Goal: Entertainment & Leisure: Consume media (video, audio)

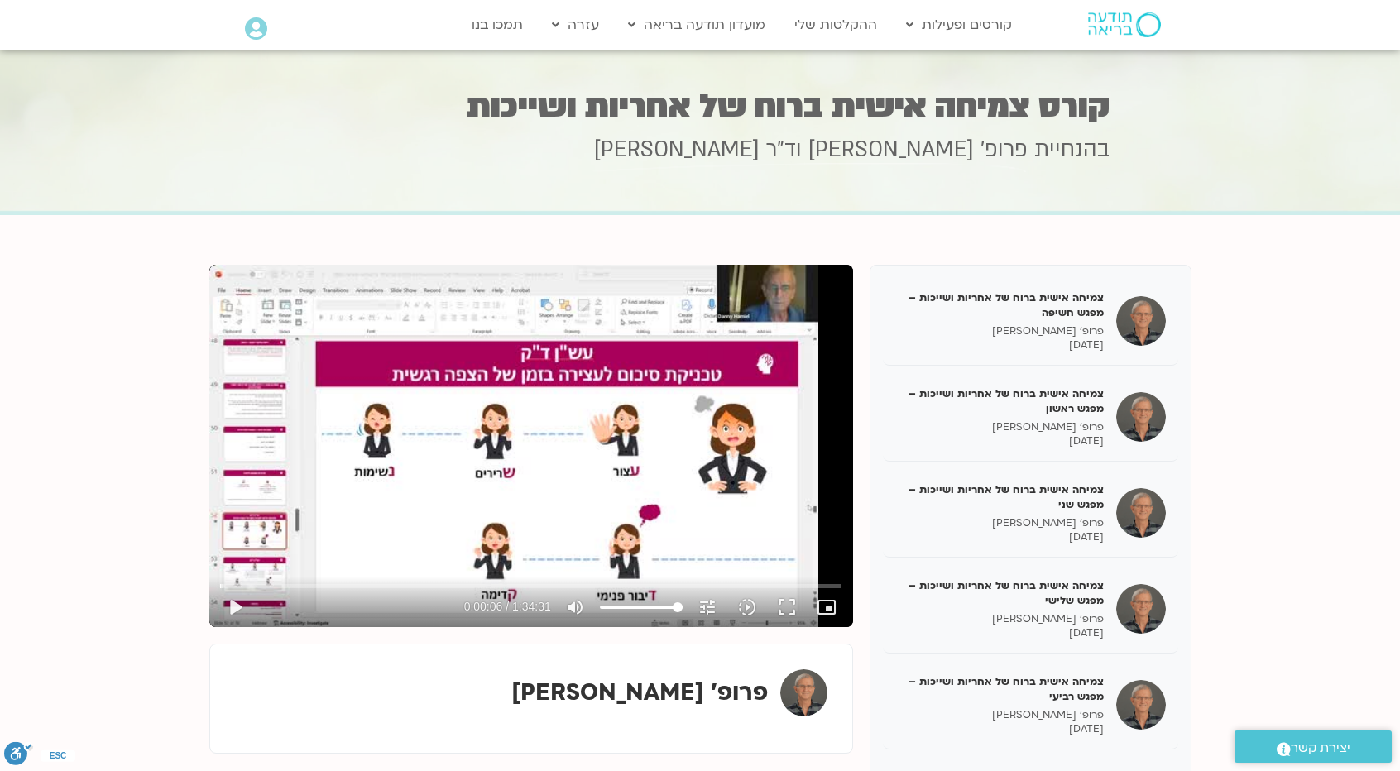
scroll to position [116, 0]
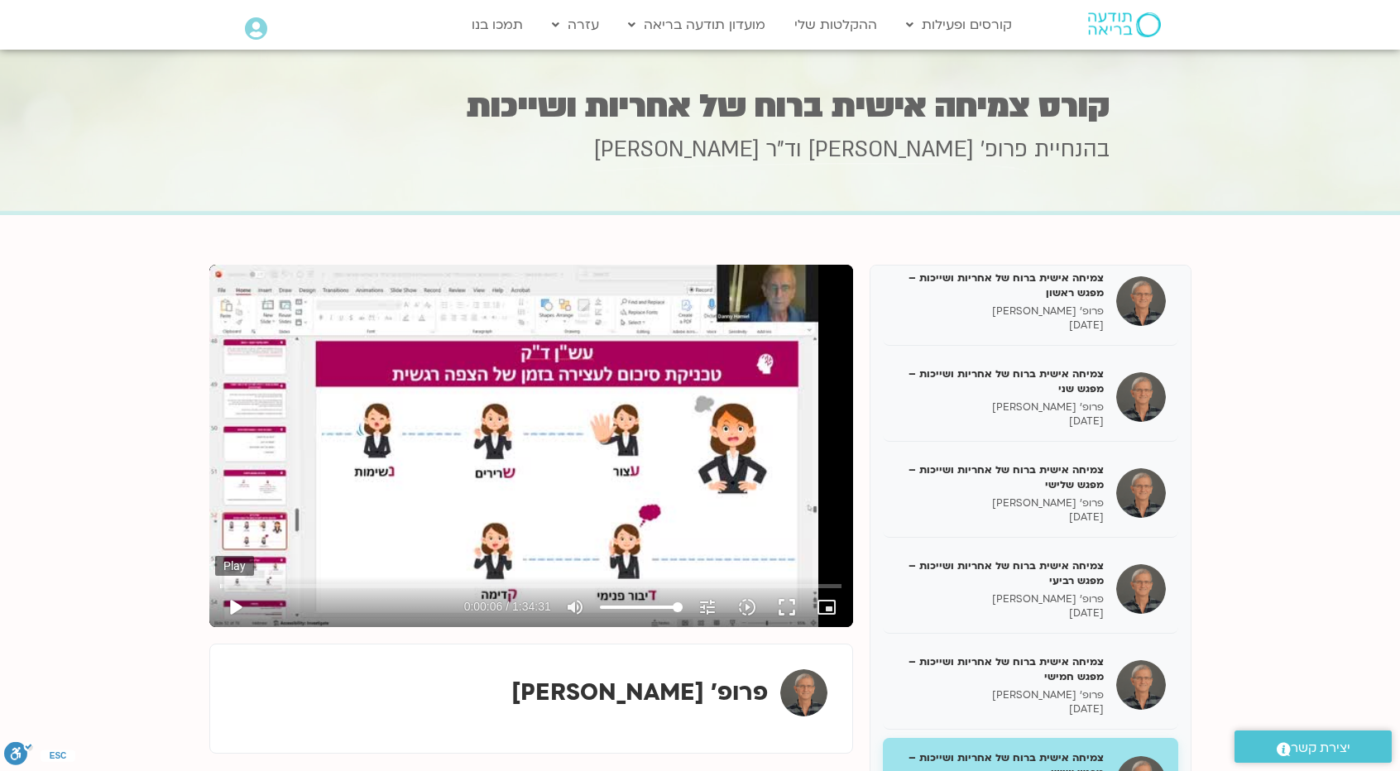
click at [240, 614] on button "play_arrow" at bounding box center [235, 607] width 40 height 40
click at [240, 614] on button "pause" at bounding box center [235, 607] width 40 height 40
click at [243, 609] on button "play_arrow" at bounding box center [235, 607] width 40 height 40
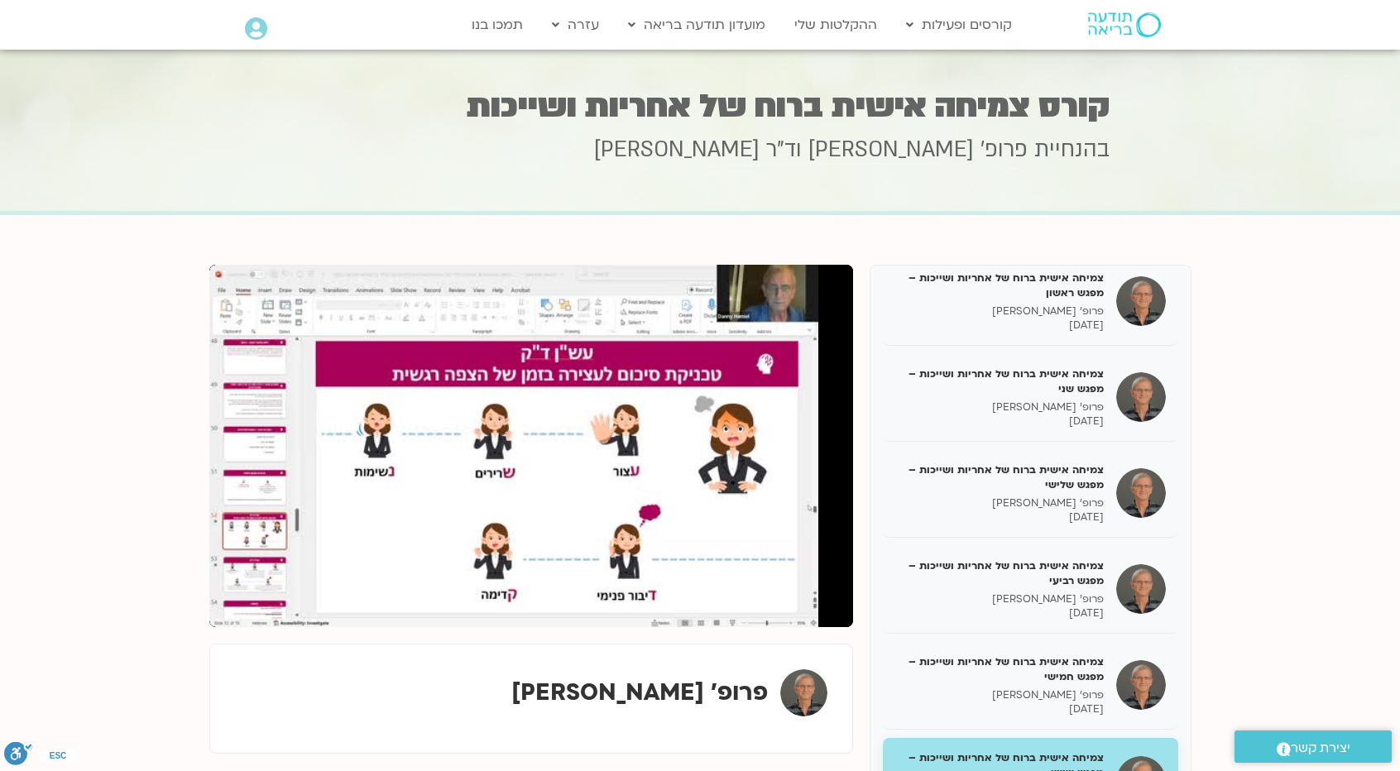
click at [448, 691] on div "פרופ' [PERSON_NAME]" at bounding box center [531, 692] width 592 height 47
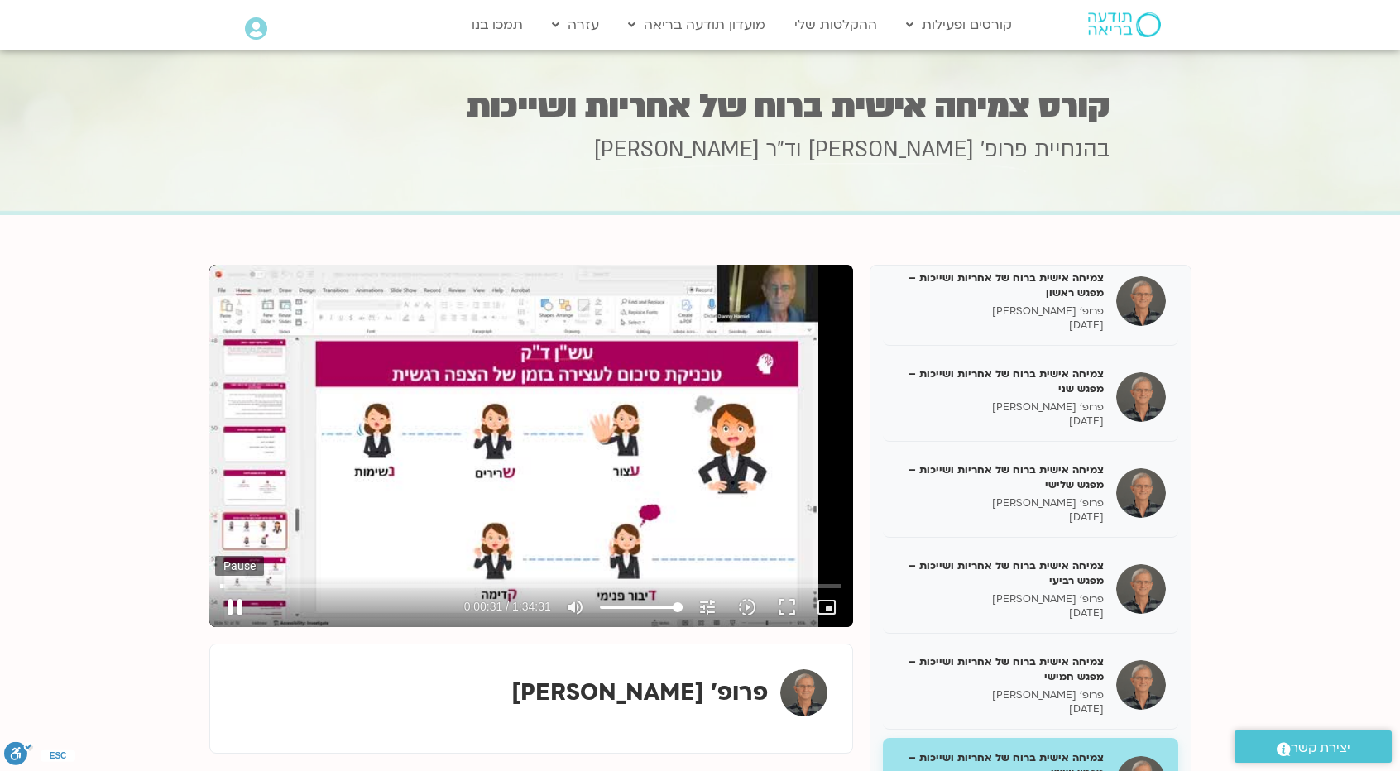
click at [238, 600] on button "pause" at bounding box center [235, 607] width 40 height 40
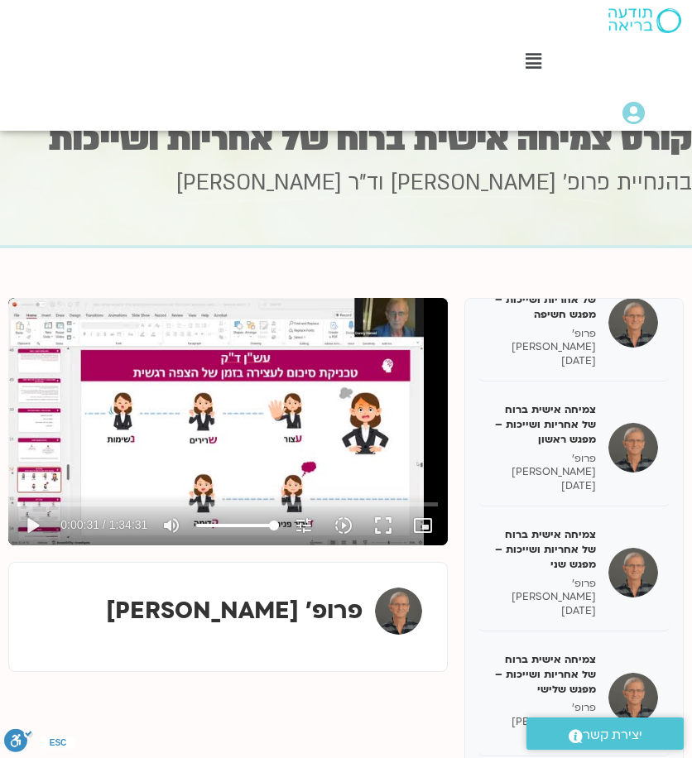
scroll to position [0, 0]
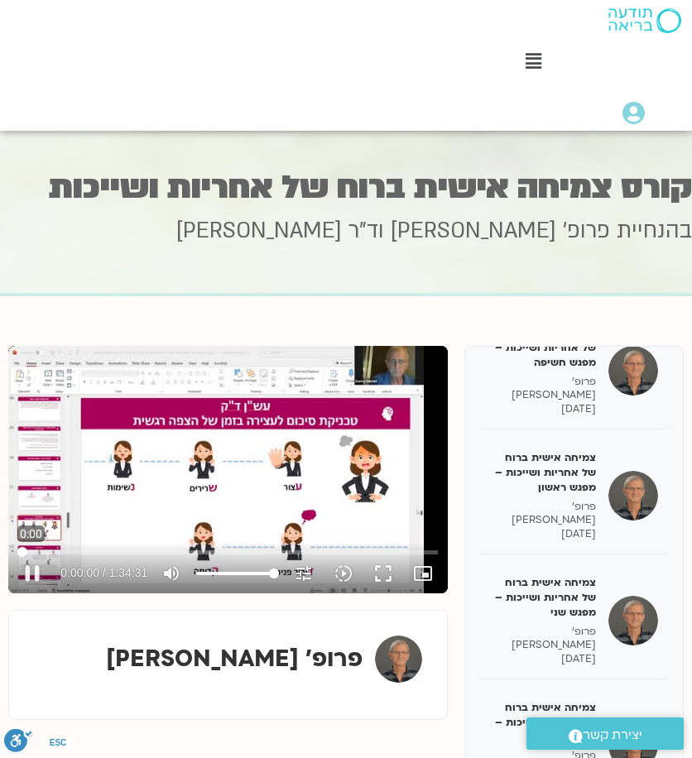
drag, startPoint x: 21, startPoint y: 553, endPoint x: 12, endPoint y: 553, distance: 9.1
click at [17, 553] on input "Seek" at bounding box center [227, 552] width 420 height 10
click at [37, 569] on button "play_arrow" at bounding box center [32, 573] width 40 height 40
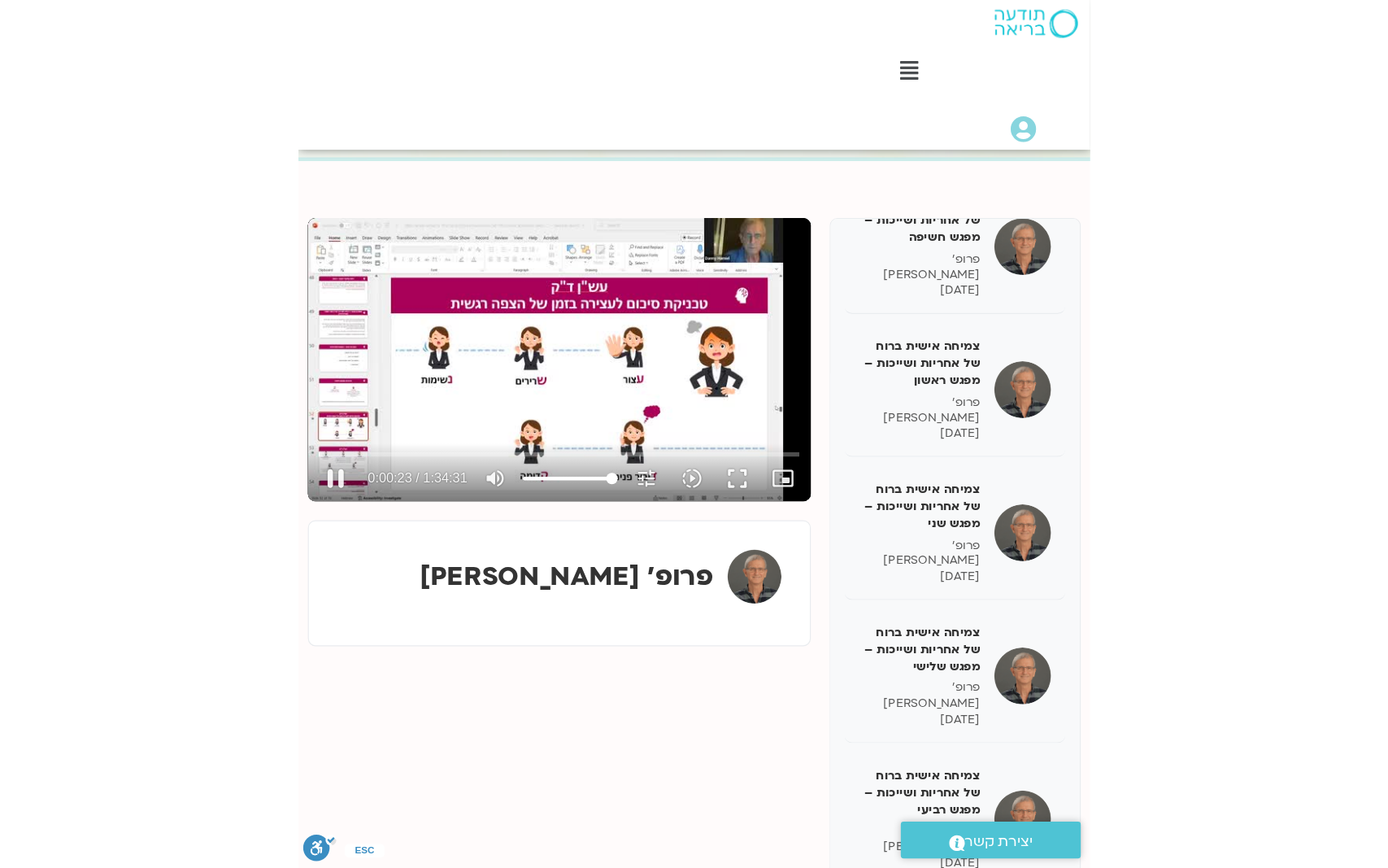
scroll to position [162, 0]
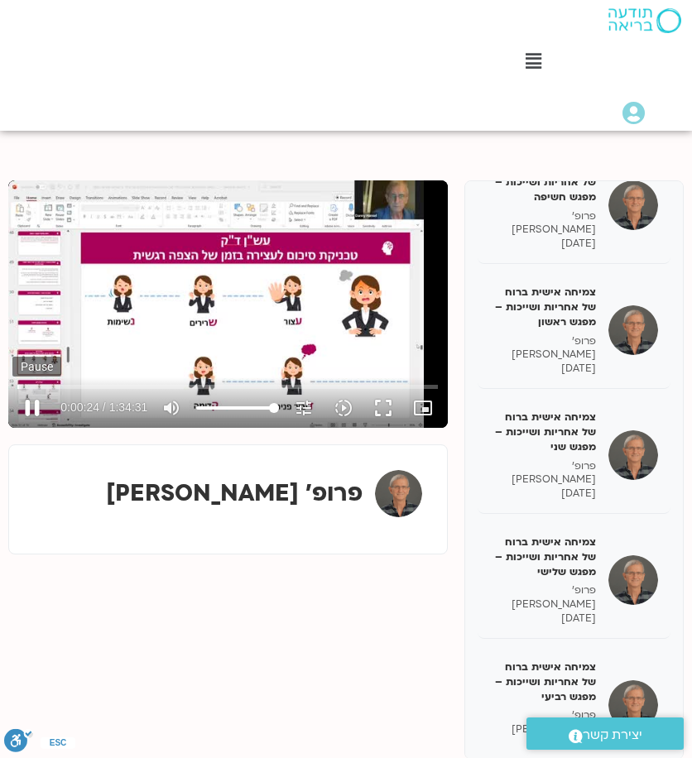
click at [31, 408] on button "pause" at bounding box center [32, 408] width 40 height 40
click at [31, 406] on button "play_arrow" at bounding box center [32, 408] width 40 height 40
click at [24, 403] on button "pause" at bounding box center [32, 408] width 40 height 40
click at [41, 405] on button "play_arrow" at bounding box center [32, 408] width 40 height 40
click at [31, 406] on button "pause" at bounding box center [32, 408] width 40 height 40
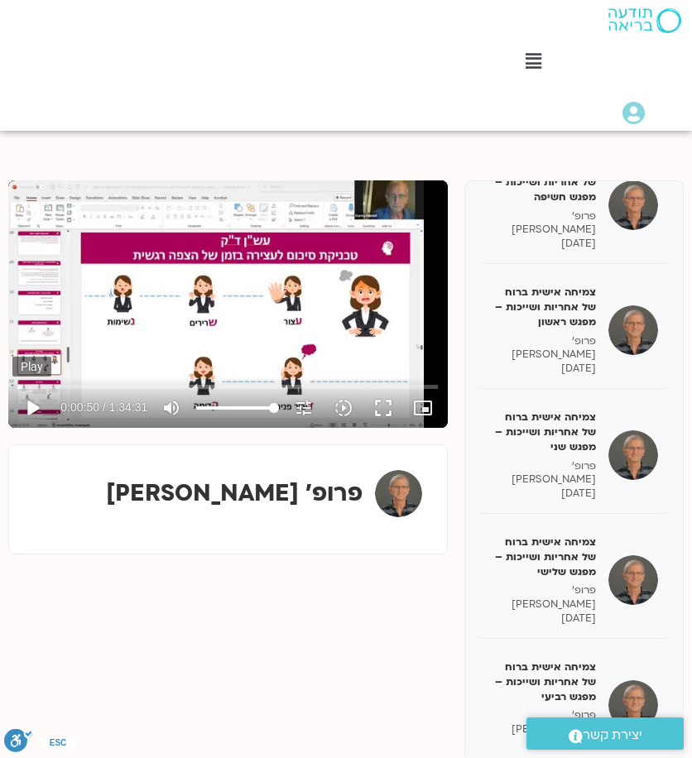
click at [38, 408] on button "play_arrow" at bounding box center [32, 408] width 40 height 40
click at [28, 403] on button "pause" at bounding box center [32, 408] width 40 height 40
click at [35, 405] on button "play_arrow" at bounding box center [32, 408] width 40 height 40
click at [31, 414] on button "pause" at bounding box center [32, 408] width 40 height 40
click at [35, 409] on button "play_arrow" at bounding box center [32, 408] width 40 height 40
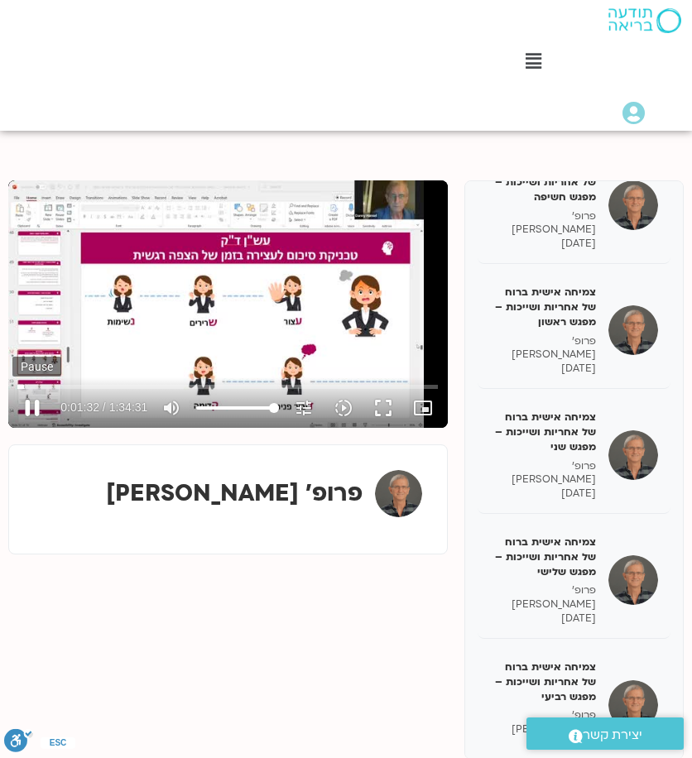
click at [36, 408] on button "pause" at bounding box center [32, 408] width 40 height 40
click at [30, 408] on button "play_arrow" at bounding box center [32, 408] width 40 height 40
click at [384, 408] on button "fullscreen" at bounding box center [383, 408] width 40 height 40
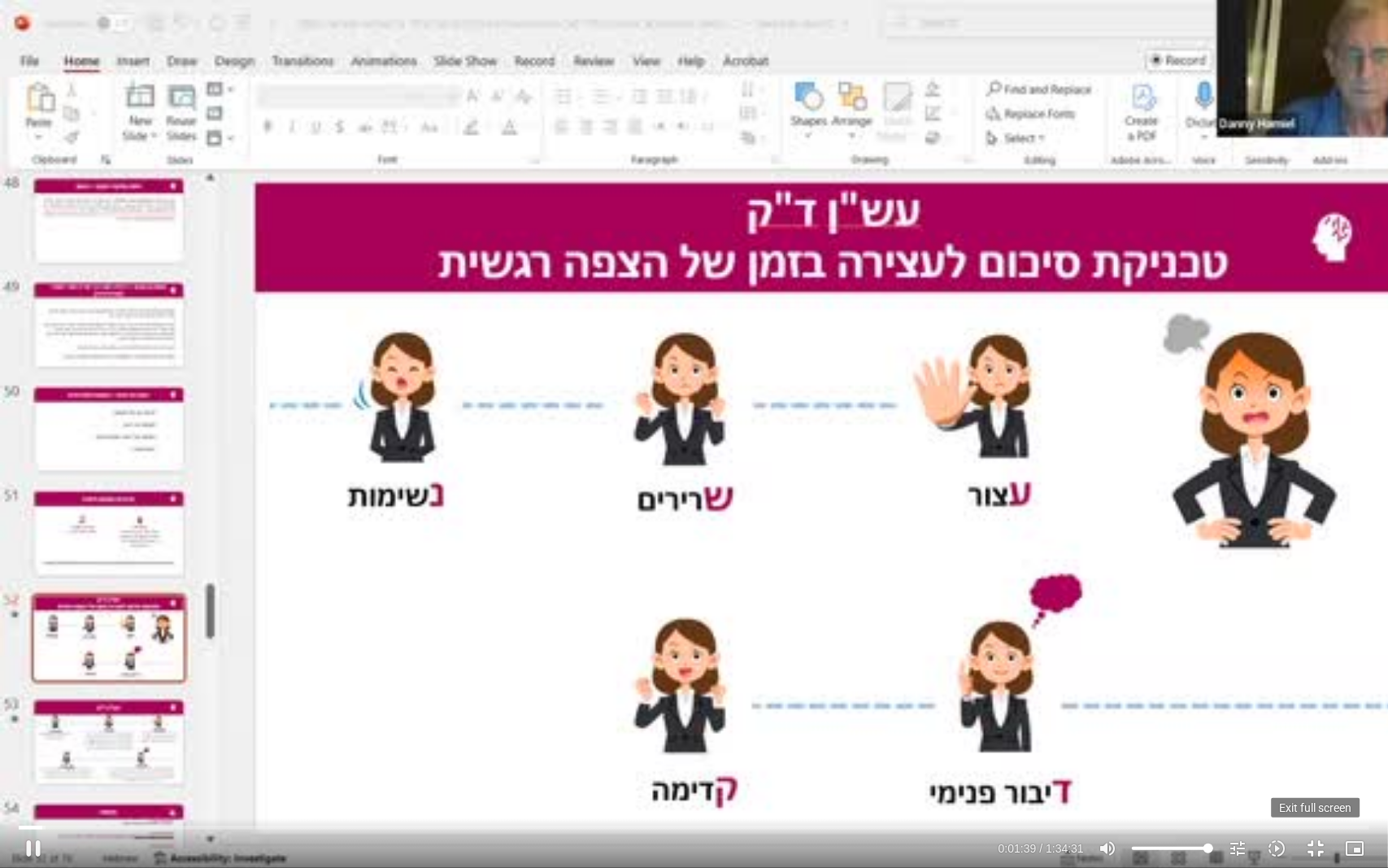
click at [1316, 757] on button "fullscreen_exit" at bounding box center [1316, 848] width 39 height 39
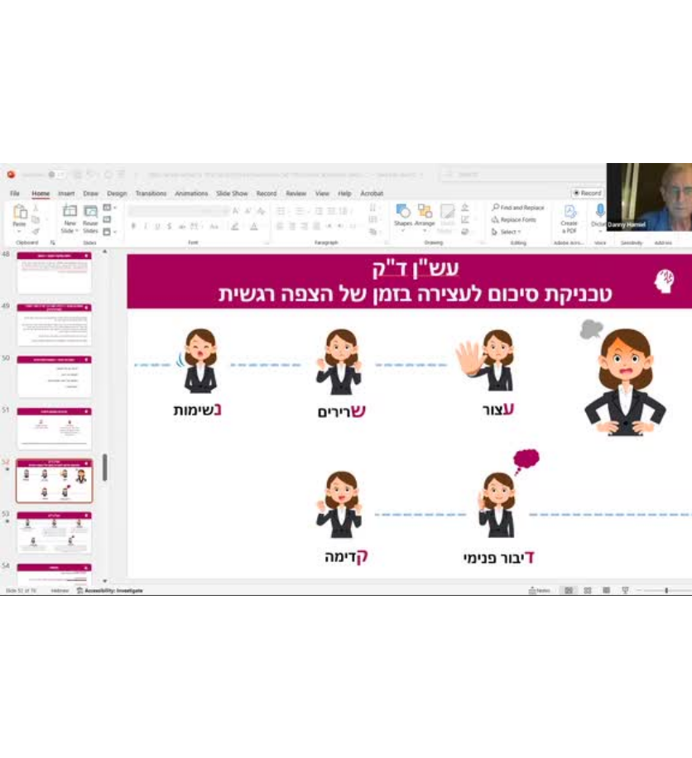
scroll to position [46, 0]
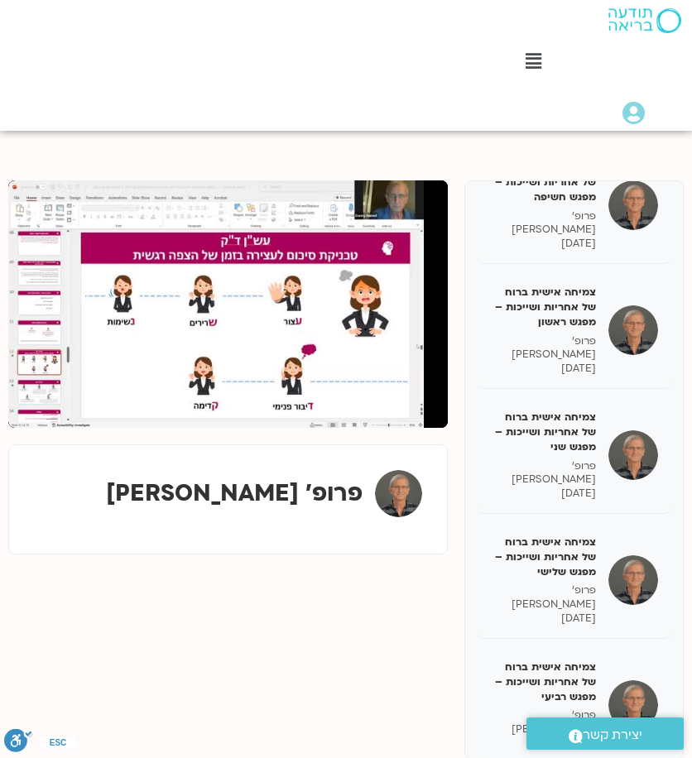
click at [36, 407] on button "pause" at bounding box center [32, 408] width 40 height 40
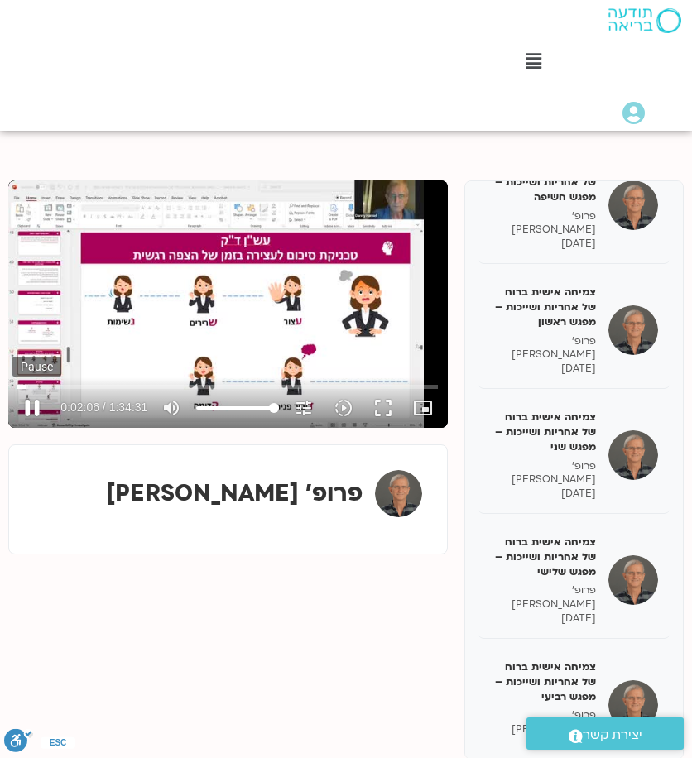
click at [41, 406] on button "pause" at bounding box center [32, 408] width 40 height 40
click at [38, 408] on button "play_arrow" at bounding box center [32, 408] width 40 height 40
click at [29, 408] on button "pause" at bounding box center [32, 408] width 40 height 40
click at [39, 388] on input "Seek" at bounding box center [227, 386] width 420 height 10
click at [24, 384] on input "Seek" at bounding box center [227, 386] width 420 height 10
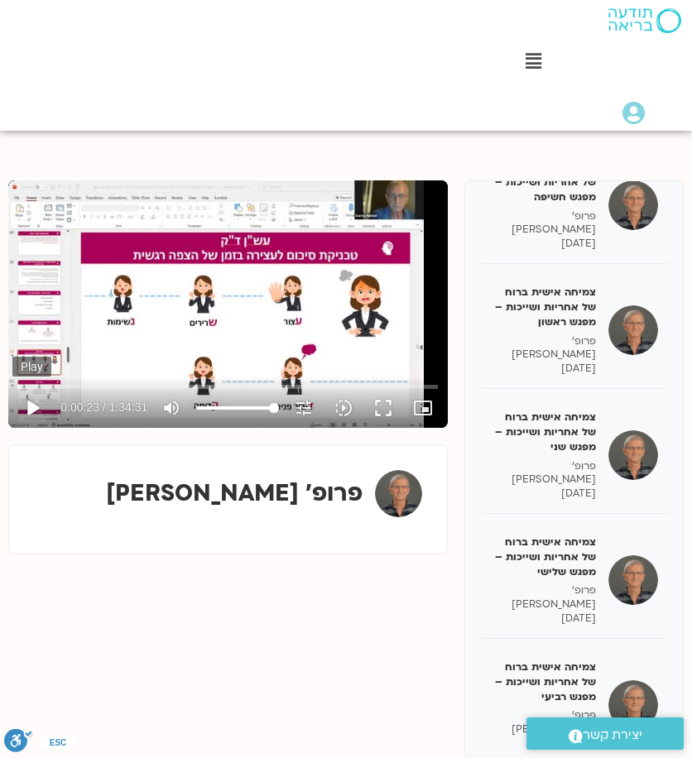
click at [35, 408] on button "play_arrow" at bounding box center [32, 408] width 40 height 40
click at [29, 383] on input "Seek" at bounding box center [227, 386] width 420 height 10
click at [32, 383] on input "Seek" at bounding box center [227, 386] width 420 height 10
click at [35, 383] on input "Seek" at bounding box center [227, 386] width 420 height 10
click at [38, 382] on input "Seek" at bounding box center [227, 386] width 420 height 10
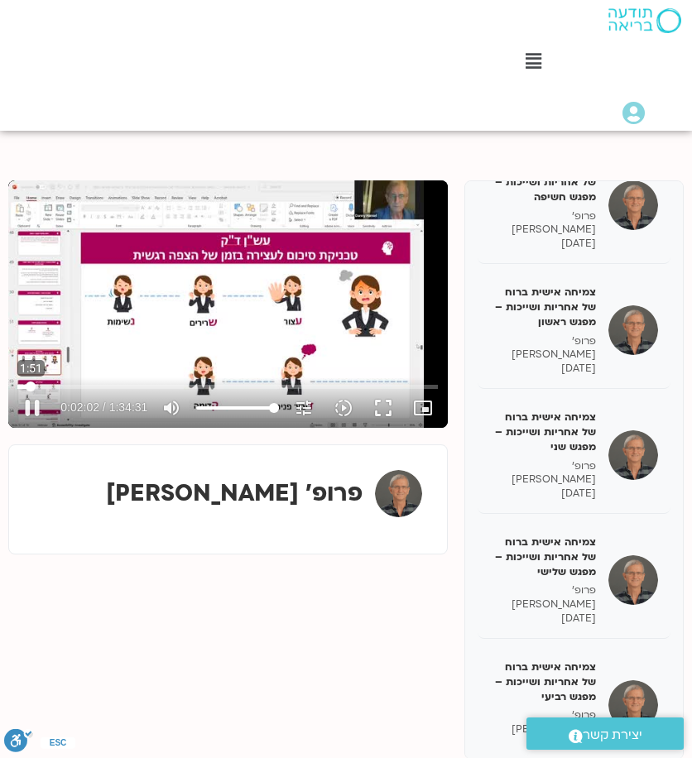
click at [31, 384] on input "Seek" at bounding box center [227, 386] width 420 height 10
click at [32, 383] on input "Seek" at bounding box center [227, 386] width 420 height 10
click at [35, 409] on button "pause" at bounding box center [32, 408] width 40 height 40
click at [43, 405] on button "play_arrow" at bounding box center [32, 408] width 40 height 40
click at [28, 405] on button "pause" at bounding box center [32, 408] width 40 height 40
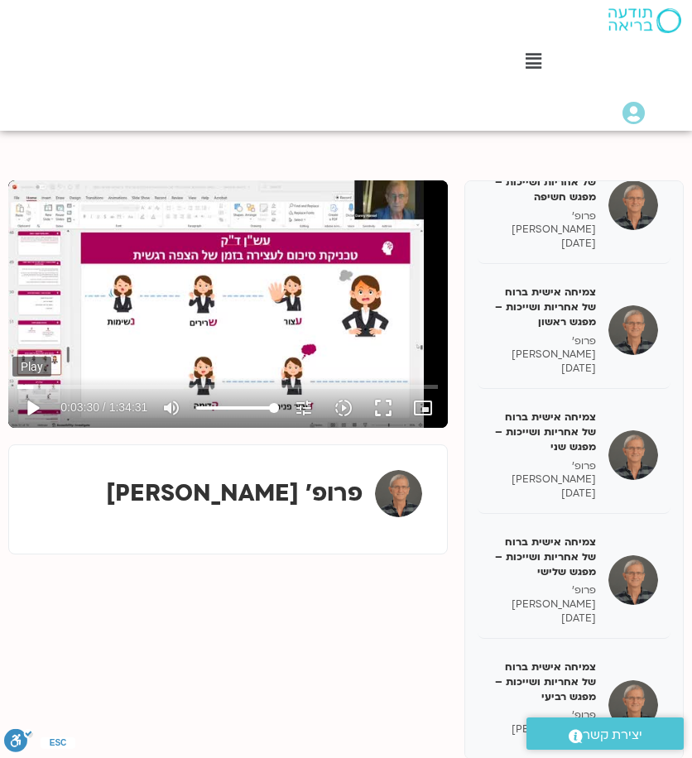
click at [36, 409] on button "play_arrow" at bounding box center [32, 408] width 40 height 40
click at [29, 407] on button "pause" at bounding box center [32, 408] width 40 height 40
click at [29, 406] on button "play_arrow" at bounding box center [32, 408] width 40 height 40
click at [27, 401] on button "pause" at bounding box center [32, 408] width 40 height 40
click at [31, 405] on button "play_arrow" at bounding box center [32, 408] width 40 height 40
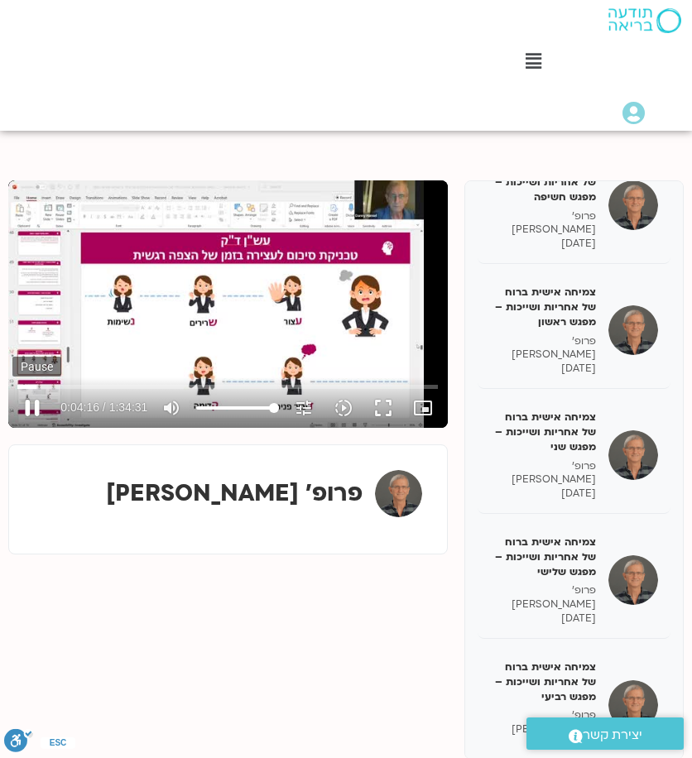
click at [26, 407] on button "pause" at bounding box center [32, 408] width 40 height 40
click at [34, 403] on button "play_arrow" at bounding box center [32, 408] width 40 height 40
click at [36, 403] on button "pause" at bounding box center [32, 408] width 40 height 40
click at [40, 386] on input "Seek" at bounding box center [227, 386] width 420 height 10
click at [33, 406] on button "play_arrow" at bounding box center [32, 408] width 40 height 40
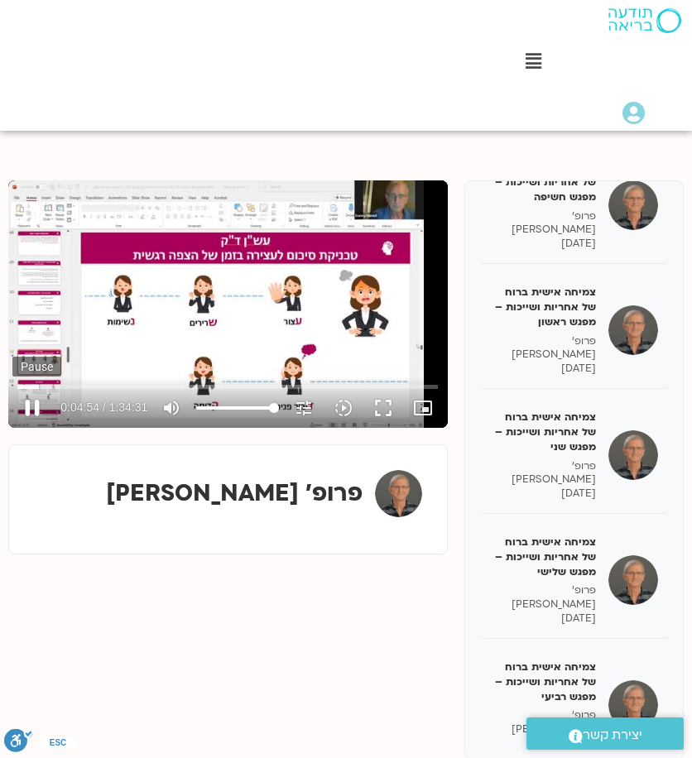
click at [33, 408] on button "pause" at bounding box center [32, 408] width 40 height 40
click at [40, 400] on button "play_arrow" at bounding box center [32, 408] width 40 height 40
click at [40, 400] on button "pause" at bounding box center [32, 408] width 40 height 40
click at [31, 405] on button "play_arrow" at bounding box center [32, 408] width 40 height 40
click at [28, 403] on button "pause" at bounding box center [32, 408] width 40 height 40
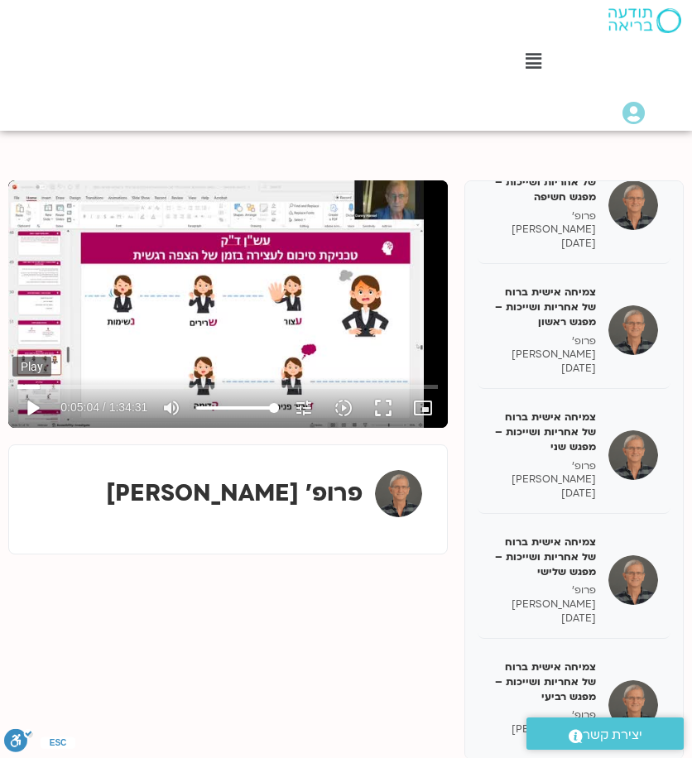
click at [35, 411] on button "play_arrow" at bounding box center [32, 408] width 40 height 40
click at [38, 406] on button "pause" at bounding box center [32, 408] width 40 height 40
click at [31, 410] on button "play_arrow" at bounding box center [32, 408] width 40 height 40
click at [31, 404] on button "pause" at bounding box center [32, 408] width 40 height 40
click at [31, 410] on button "play_arrow" at bounding box center [32, 408] width 40 height 40
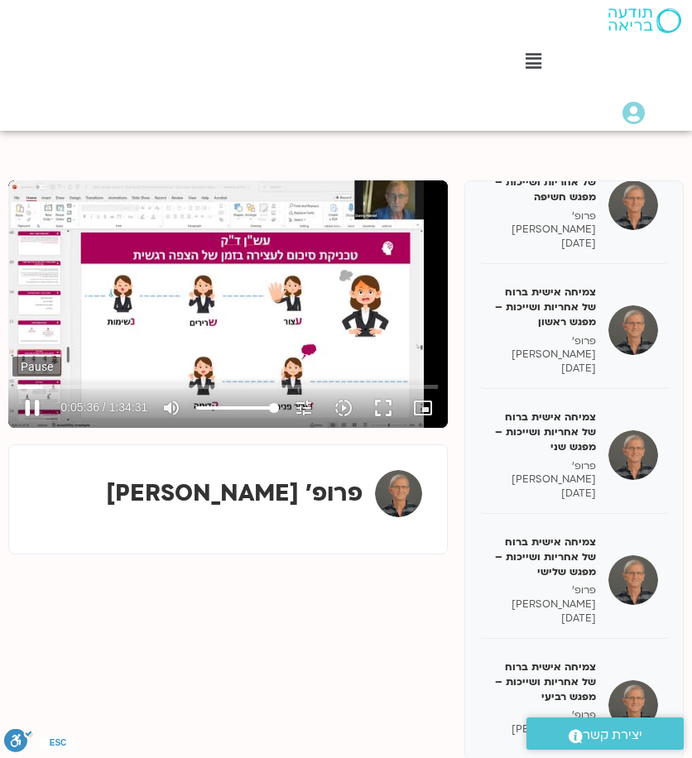
click at [34, 406] on button "pause" at bounding box center [32, 408] width 40 height 40
click at [31, 403] on button "play_arrow" at bounding box center [32, 408] width 40 height 40
click at [31, 405] on button "pause" at bounding box center [32, 408] width 40 height 40
click at [46, 386] on input "Seek" at bounding box center [227, 386] width 420 height 10
click at [31, 410] on button "play_arrow" at bounding box center [32, 408] width 40 height 40
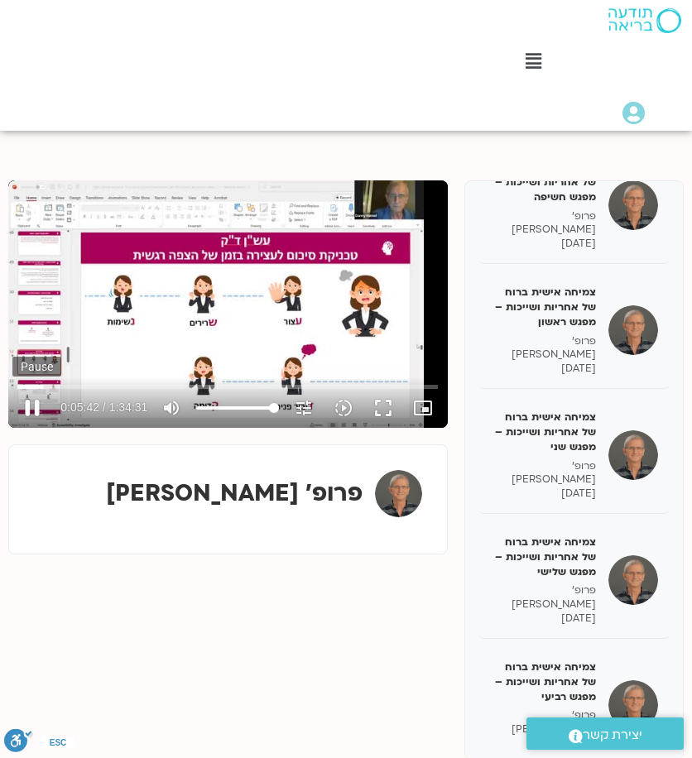
drag, startPoint x: 26, startPoint y: 408, endPoint x: 50, endPoint y: 413, distance: 24.5
click at [26, 407] on button "pause" at bounding box center [32, 408] width 40 height 40
click at [36, 402] on button "play_arrow" at bounding box center [32, 408] width 40 height 40
click at [35, 409] on button "pause" at bounding box center [32, 408] width 40 height 40
type input "347.12383"
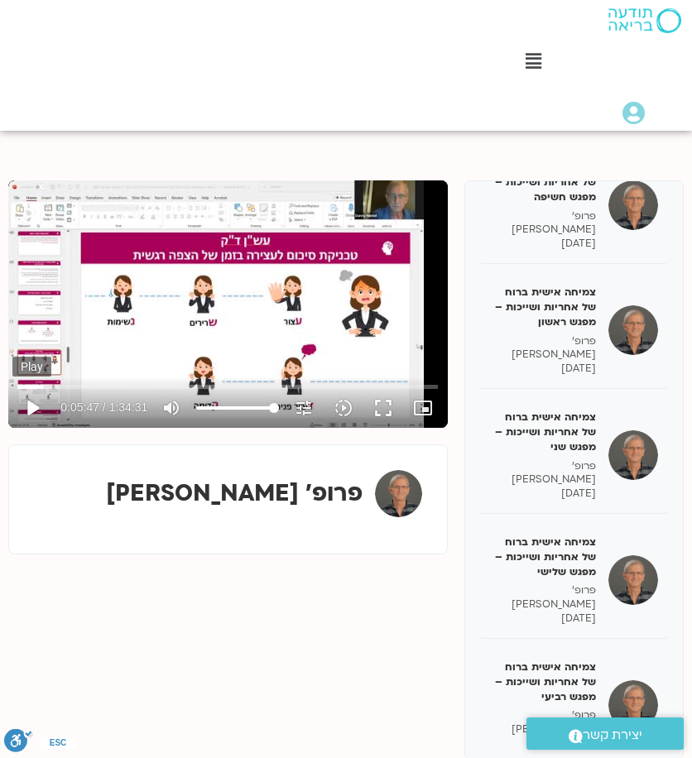
click at [26, 411] on button "play_arrow" at bounding box center [32, 408] width 40 height 40
click at [36, 401] on button "pause" at bounding box center [32, 408] width 40 height 40
click at [26, 406] on button "play_arrow" at bounding box center [32, 408] width 40 height 40
click at [27, 405] on button "pause" at bounding box center [32, 408] width 40 height 40
click at [36, 410] on button "play_arrow" at bounding box center [32, 408] width 40 height 40
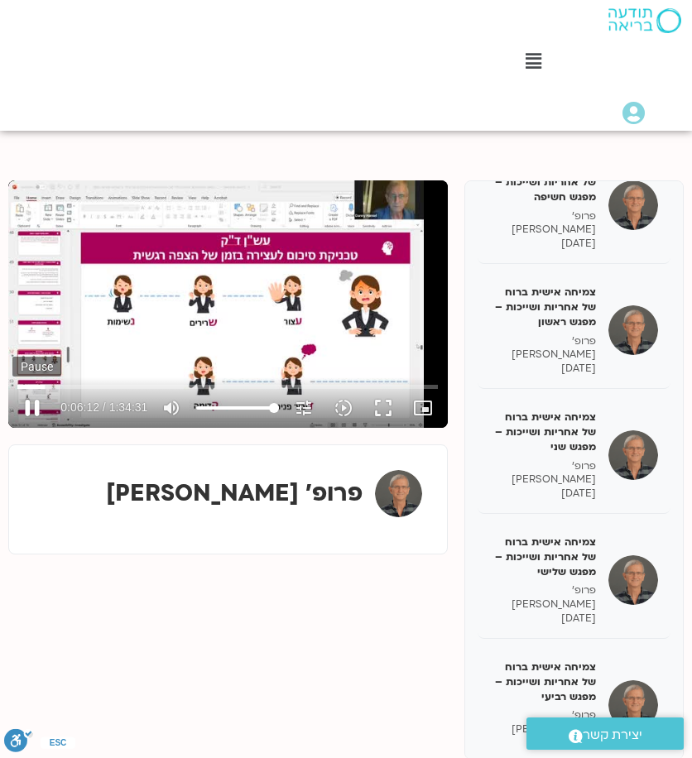
click at [29, 410] on button "pause" at bounding box center [32, 408] width 40 height 40
click at [12, 388] on button "play_arrow" at bounding box center [32, 408] width 40 height 40
click at [30, 409] on button "pause" at bounding box center [32, 408] width 40 height 40
click at [28, 405] on button "play_arrow" at bounding box center [32, 408] width 40 height 40
click at [33, 403] on button "pause" at bounding box center [32, 408] width 40 height 40
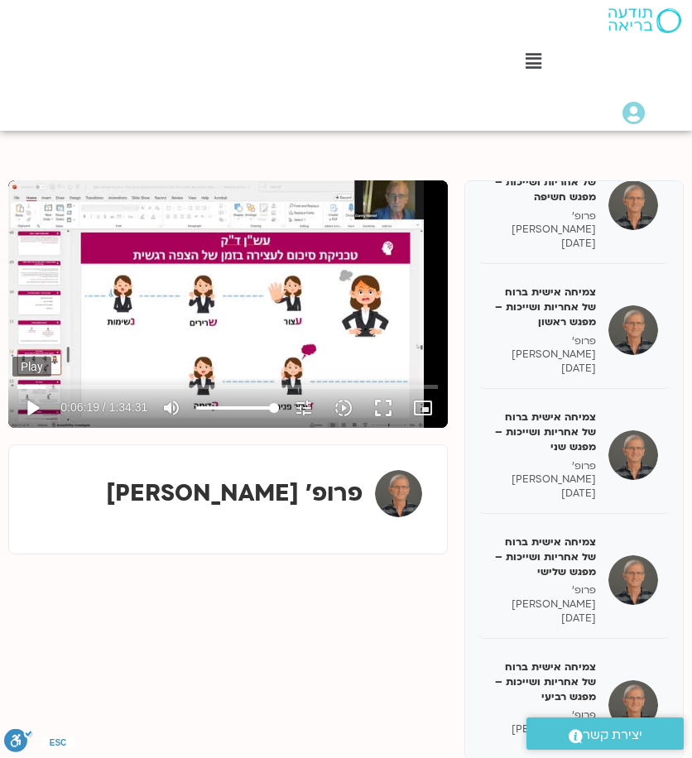
click at [39, 419] on button "play_arrow" at bounding box center [32, 408] width 40 height 40
click at [34, 405] on button "pause" at bounding box center [32, 408] width 40 height 40
click at [12, 388] on button "play_arrow" at bounding box center [32, 408] width 40 height 40
click at [30, 405] on button "pause" at bounding box center [32, 408] width 40 height 40
click at [31, 403] on button "play_arrow" at bounding box center [32, 408] width 40 height 40
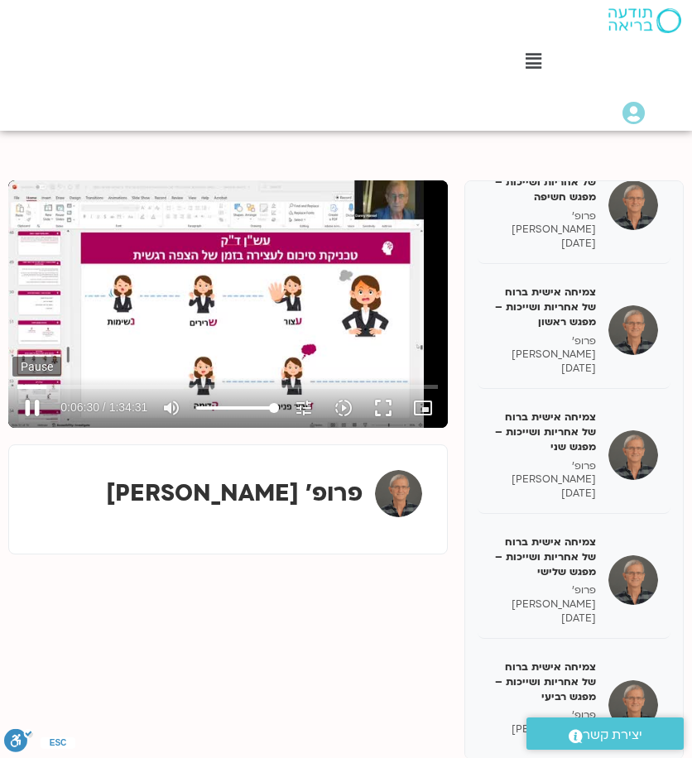
click at [32, 406] on button "pause" at bounding box center [32, 408] width 40 height 40
click at [22, 408] on button "play_arrow" at bounding box center [32, 408] width 40 height 40
click at [36, 405] on button "pause" at bounding box center [32, 408] width 40 height 40
click at [38, 405] on button "play_arrow" at bounding box center [32, 408] width 40 height 40
click at [37, 405] on button "pause" at bounding box center [32, 408] width 40 height 40
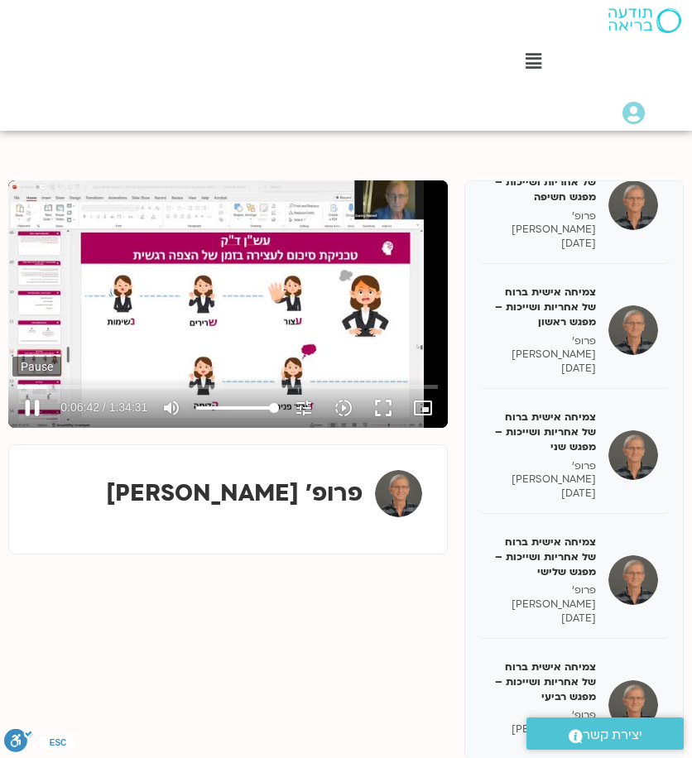
click at [25, 413] on button "pause" at bounding box center [32, 408] width 40 height 40
click at [25, 414] on button "play_arrow" at bounding box center [32, 408] width 40 height 40
click at [33, 408] on button "pause" at bounding box center [32, 408] width 40 height 40
click at [30, 416] on button "play_arrow" at bounding box center [32, 408] width 40 height 40
click at [33, 411] on button "pause" at bounding box center [32, 408] width 40 height 40
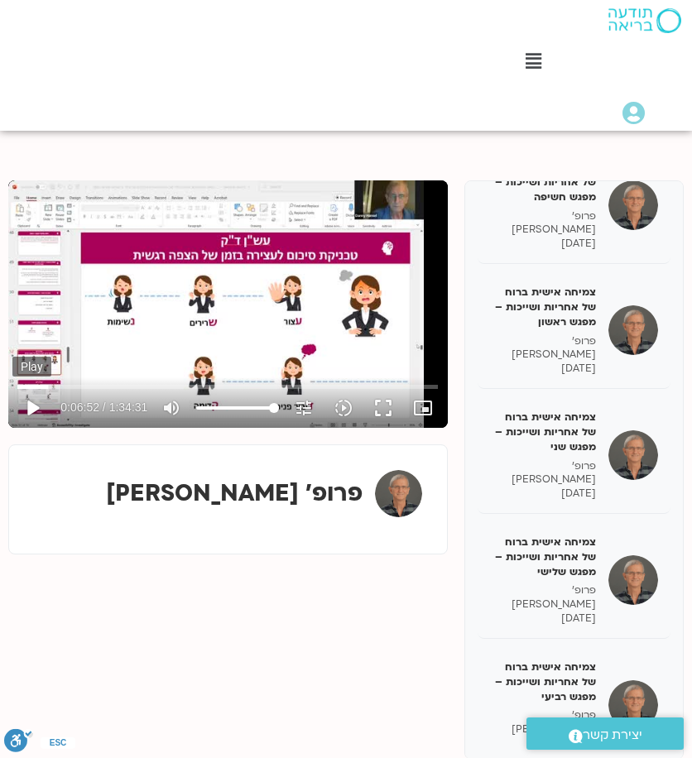
click at [26, 401] on button "play_arrow" at bounding box center [32, 408] width 40 height 40
click at [38, 413] on button "pause" at bounding box center [32, 408] width 40 height 40
click at [12, 388] on button "play_arrow" at bounding box center [32, 408] width 40 height 40
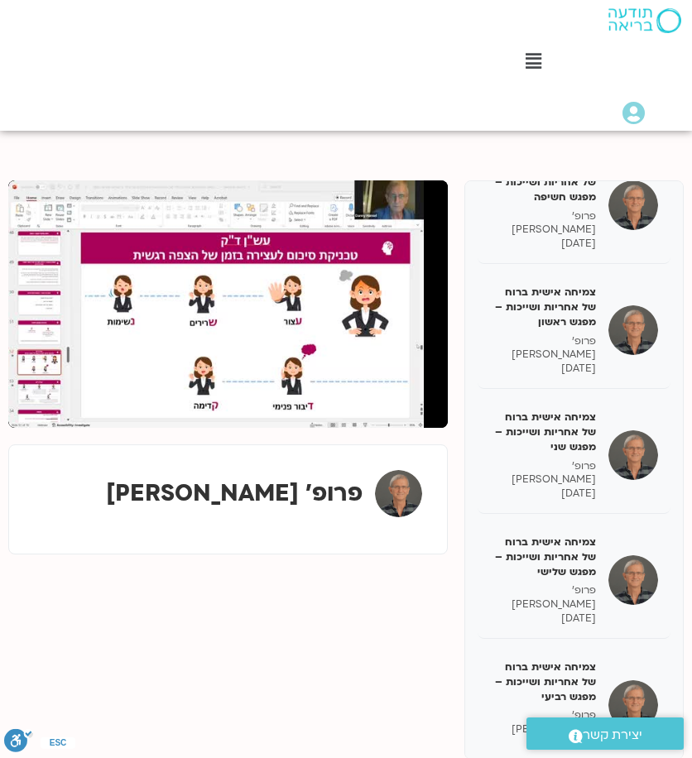
click at [12, 388] on button "pause" at bounding box center [32, 408] width 40 height 40
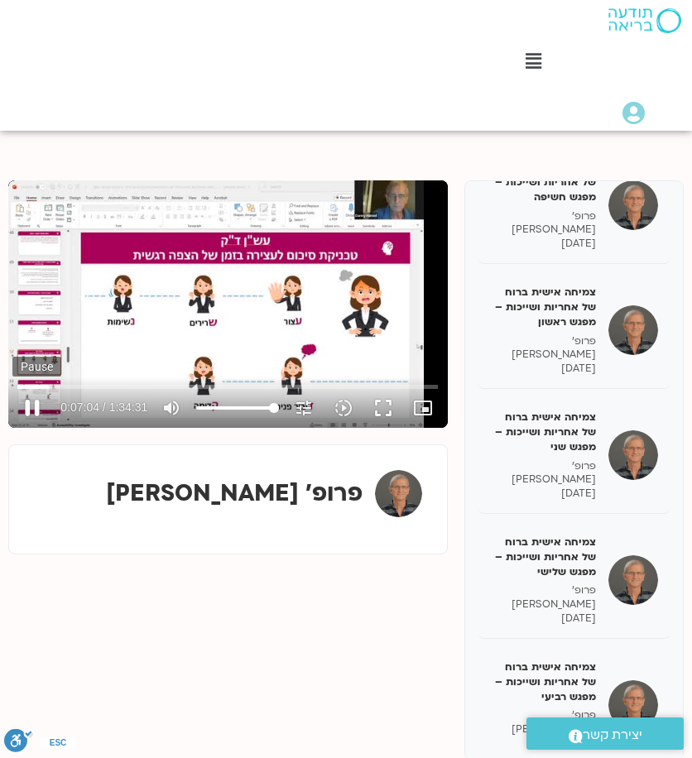
click at [38, 417] on button "pause" at bounding box center [32, 408] width 40 height 40
click at [52, 388] on input "Seek" at bounding box center [227, 386] width 420 height 10
click at [28, 405] on button "play_arrow" at bounding box center [32, 408] width 40 height 40
click at [22, 413] on button "pause" at bounding box center [32, 408] width 40 height 40
click at [12, 388] on button "play_arrow" at bounding box center [32, 408] width 40 height 40
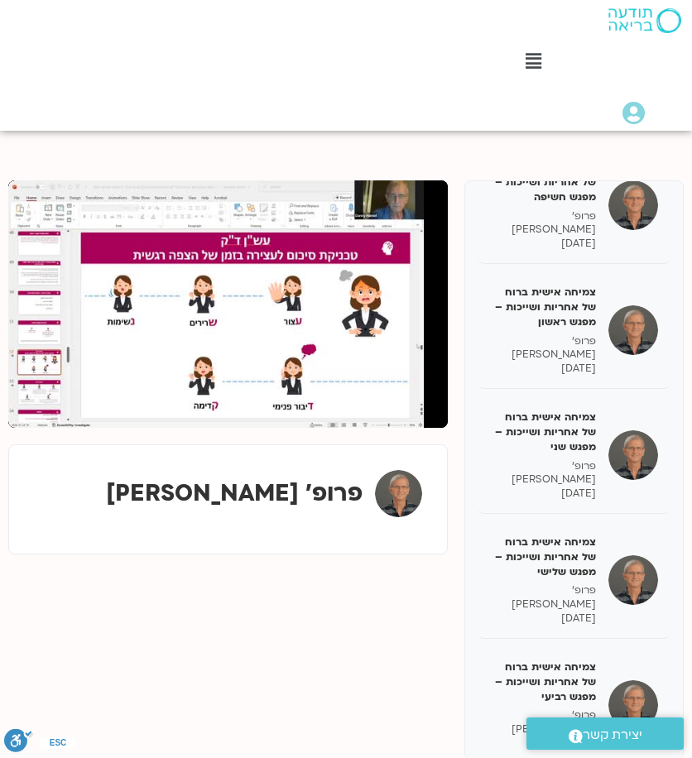
click at [12, 388] on button "pause" at bounding box center [32, 408] width 40 height 40
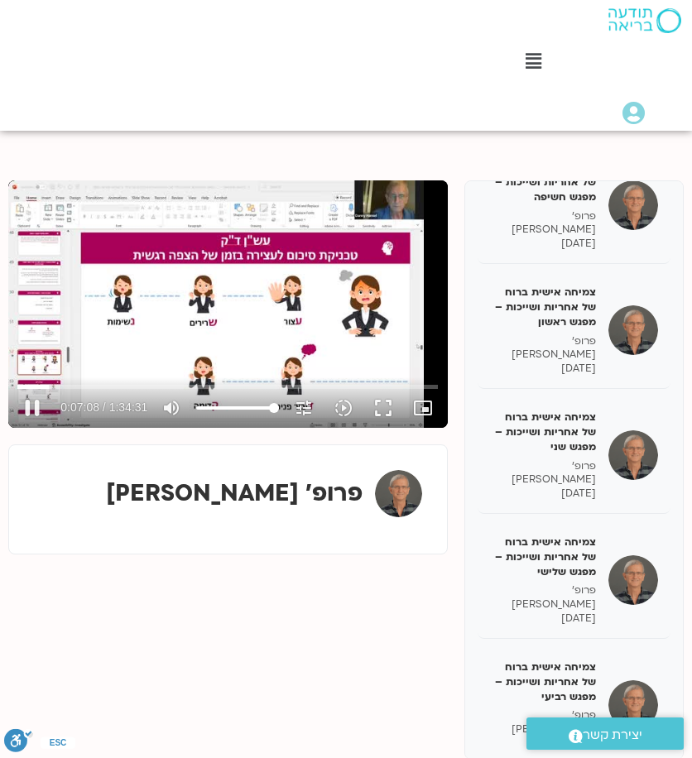
click at [311, 285] on div "Skip Ad 6:37 pause 0:07:08 / 1:34:31 volume_up Mute tune Resolution Auto 360p s…" at bounding box center [227, 303] width 439 height 247
click at [35, 414] on button "play_arrow" at bounding box center [32, 408] width 40 height 40
click at [35, 408] on button "pause" at bounding box center [32, 408] width 40 height 40
click at [33, 412] on button "play_arrow" at bounding box center [32, 408] width 40 height 40
click at [31, 408] on button "pause" at bounding box center [32, 408] width 40 height 40
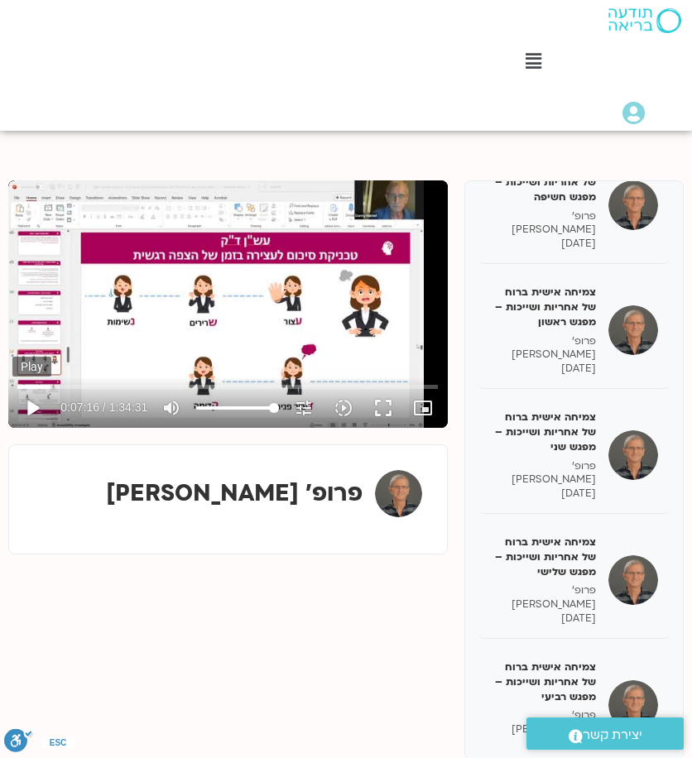
click at [36, 411] on button "play_arrow" at bounding box center [32, 408] width 40 height 40
click at [29, 410] on button "pause" at bounding box center [32, 408] width 40 height 40
click at [23, 406] on button "play_arrow" at bounding box center [32, 408] width 40 height 40
click at [42, 414] on button "pause" at bounding box center [32, 408] width 40 height 40
click at [35, 406] on button "play_arrow" at bounding box center [32, 408] width 40 height 40
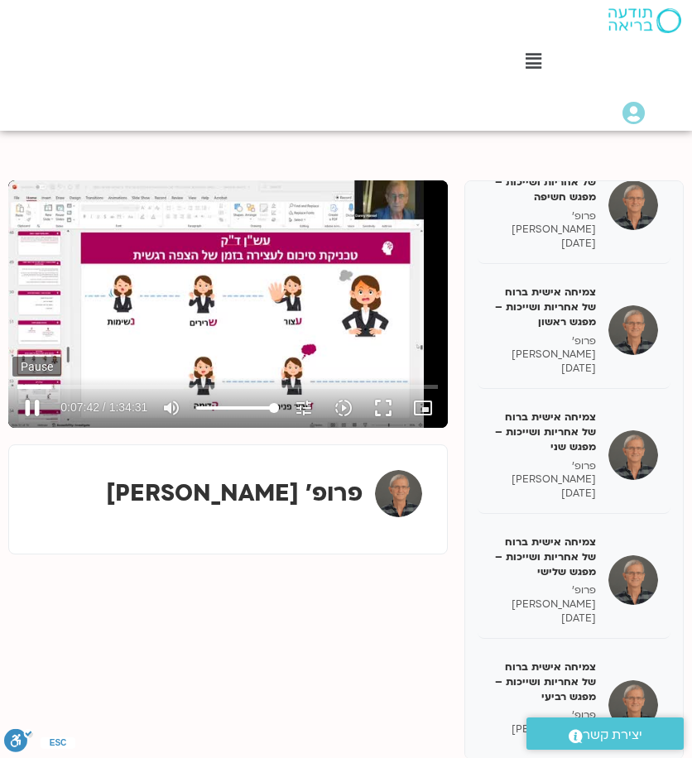
click at [35, 405] on button "pause" at bounding box center [32, 408] width 40 height 40
click at [30, 401] on button "play_arrow" at bounding box center [32, 408] width 40 height 40
click at [35, 406] on button "pause" at bounding box center [32, 408] width 40 height 40
click at [28, 411] on button "play_arrow" at bounding box center [32, 408] width 40 height 40
click at [22, 400] on button "pause" at bounding box center [32, 408] width 40 height 40
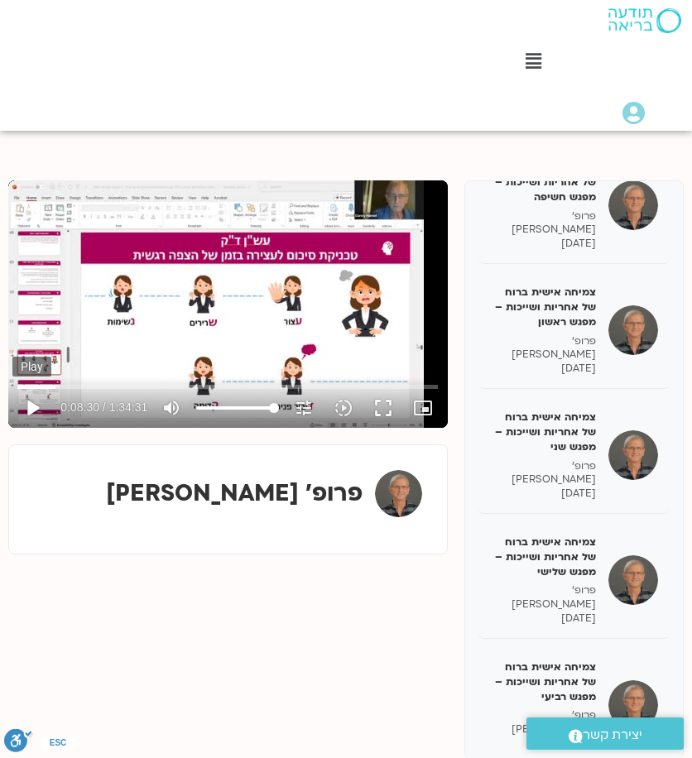
click at [37, 408] on button "play_arrow" at bounding box center [32, 408] width 40 height 40
click at [35, 411] on button "pause" at bounding box center [32, 408] width 40 height 40
click at [31, 410] on button "play_arrow" at bounding box center [32, 408] width 40 height 40
click at [31, 410] on button "pause" at bounding box center [32, 408] width 40 height 40
click at [28, 414] on button "play_arrow" at bounding box center [32, 408] width 40 height 40
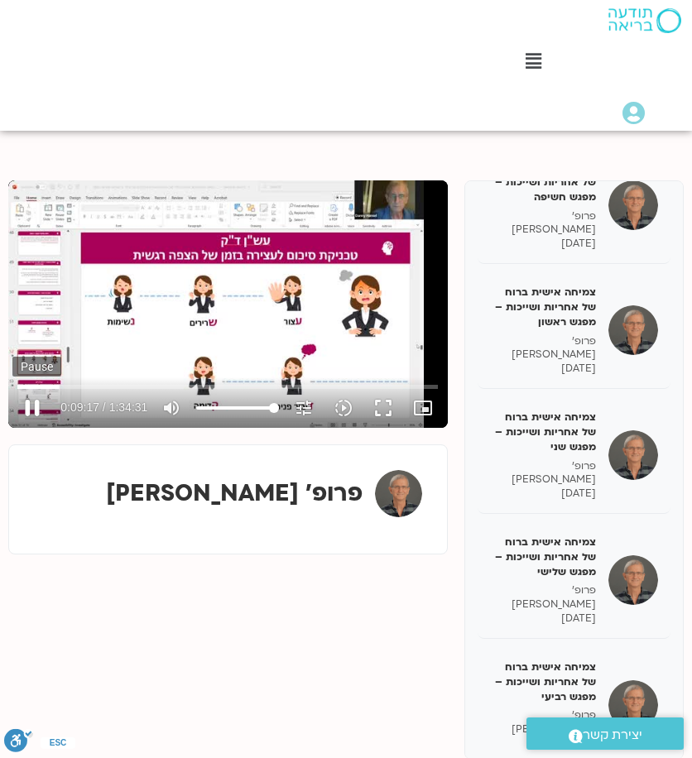
click at [28, 414] on button "pause" at bounding box center [32, 408] width 40 height 40
click at [31, 404] on button "play_arrow" at bounding box center [32, 408] width 40 height 40
click at [31, 406] on button "pause" at bounding box center [32, 408] width 40 height 40
click at [22, 405] on button "play_arrow" at bounding box center [32, 408] width 40 height 40
click at [30, 408] on button "pause" at bounding box center [32, 408] width 40 height 40
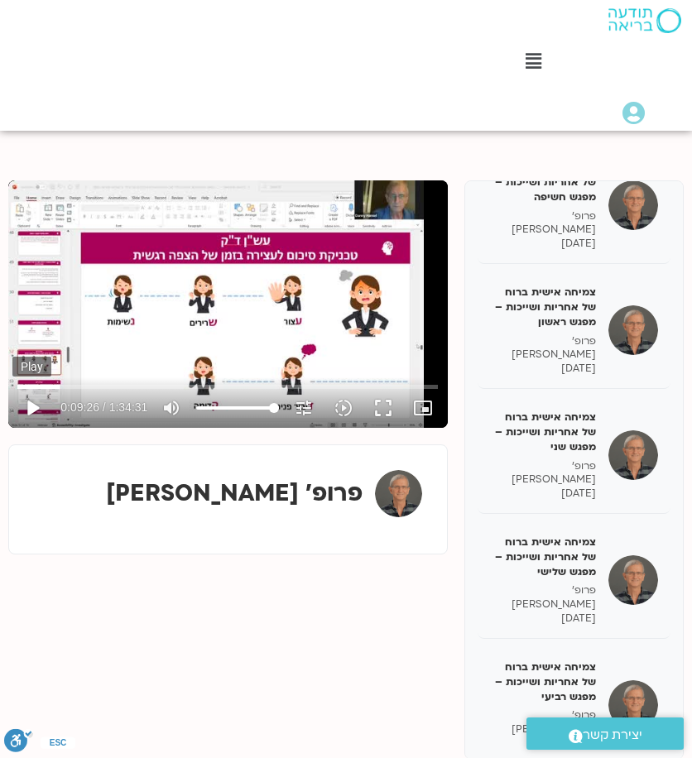
click at [25, 411] on button "play_arrow" at bounding box center [32, 408] width 40 height 40
click at [32, 410] on button "pause" at bounding box center [32, 408] width 40 height 40
click at [36, 407] on button "play_arrow" at bounding box center [32, 408] width 40 height 40
click at [35, 406] on button "pause" at bounding box center [32, 408] width 40 height 40
click at [36, 408] on button "play_arrow" at bounding box center [32, 408] width 40 height 40
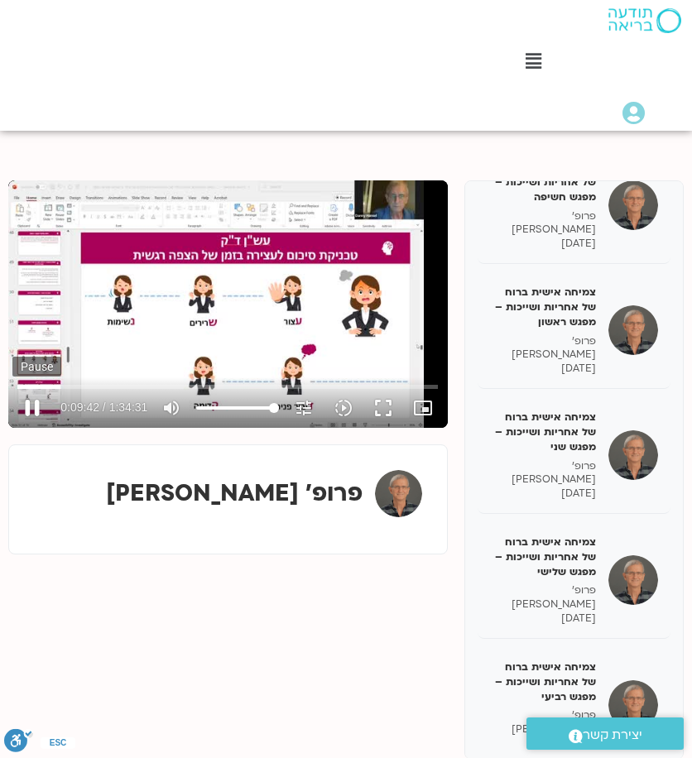
click at [32, 408] on button "pause" at bounding box center [32, 408] width 40 height 40
click at [39, 410] on button "play_arrow" at bounding box center [32, 408] width 40 height 40
click at [35, 405] on button "pause" at bounding box center [32, 408] width 40 height 40
click at [36, 409] on button "play_arrow" at bounding box center [32, 408] width 40 height 40
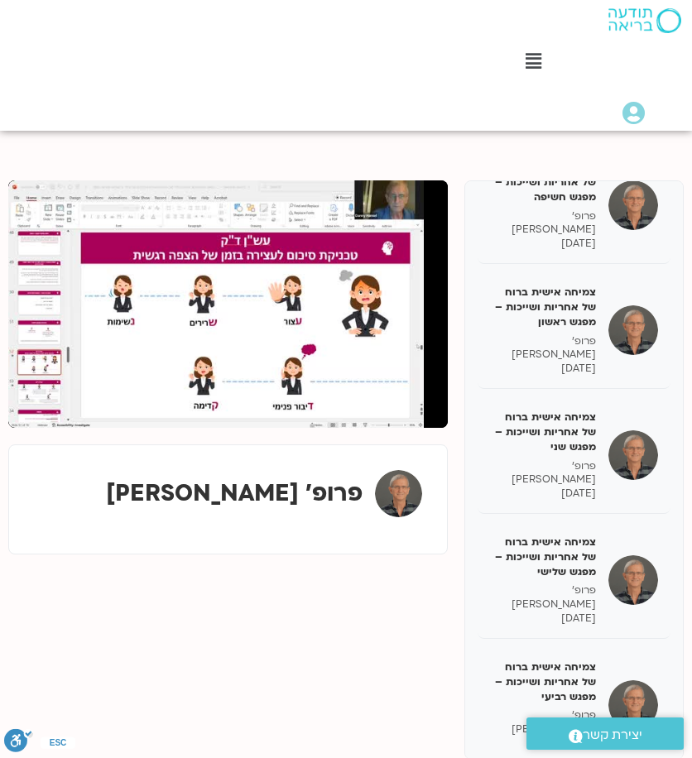
click at [34, 409] on button "pause" at bounding box center [32, 408] width 40 height 40
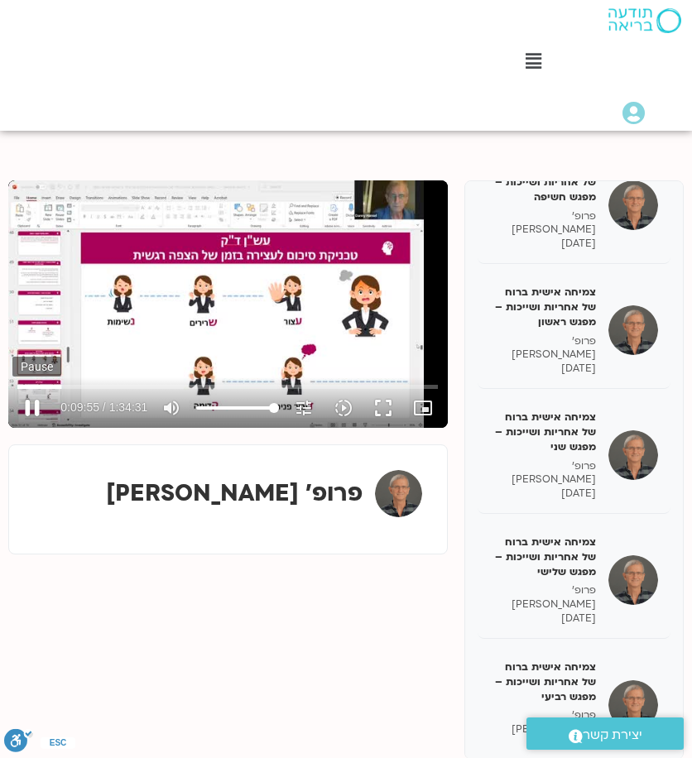
click at [41, 410] on button "pause" at bounding box center [32, 408] width 40 height 40
click at [31, 411] on button "play_arrow" at bounding box center [32, 408] width 40 height 40
click at [35, 406] on button "pause" at bounding box center [32, 408] width 40 height 40
click at [36, 405] on button "play_arrow" at bounding box center [32, 408] width 40 height 40
click at [39, 409] on button "pause" at bounding box center [32, 408] width 40 height 40
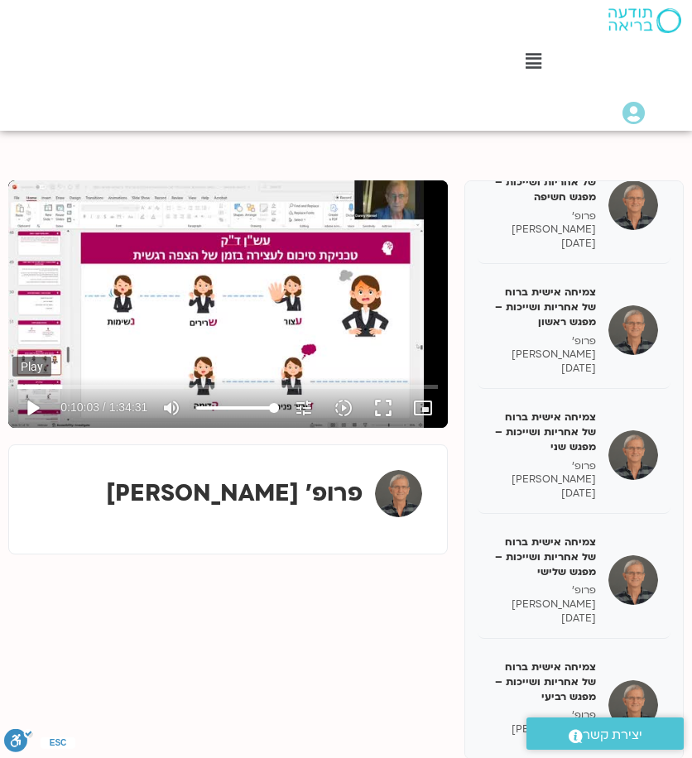
click at [41, 406] on button "play_arrow" at bounding box center [32, 408] width 40 height 40
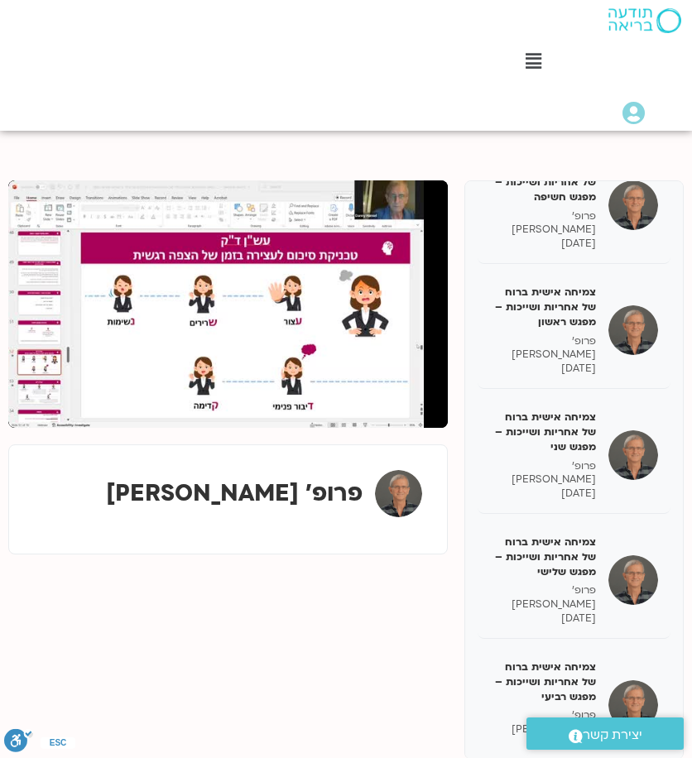
click at [31, 408] on button "pause" at bounding box center [32, 408] width 40 height 40
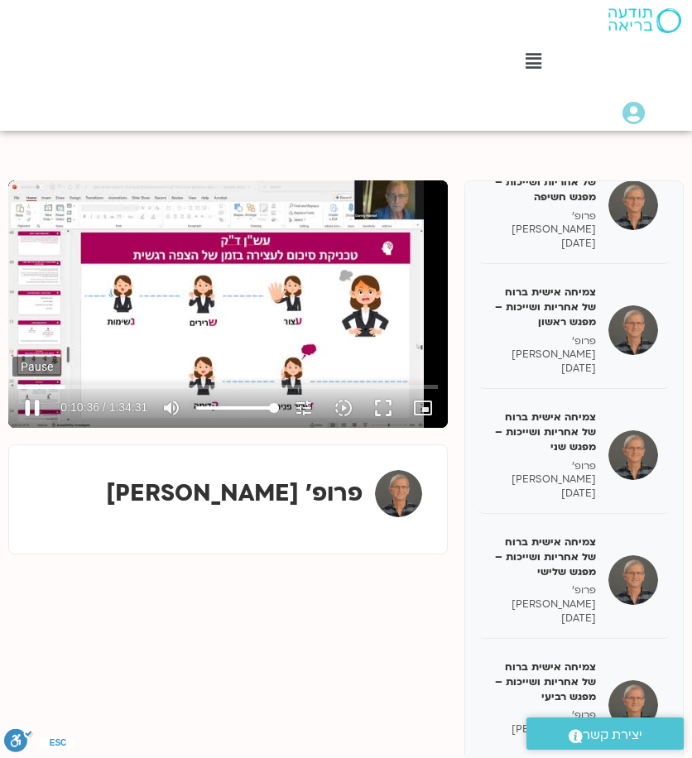
click at [36, 404] on button "pause" at bounding box center [32, 408] width 40 height 40
click at [65, 385] on input "Seek" at bounding box center [227, 386] width 420 height 10
click at [26, 410] on button "play_arrow" at bounding box center [32, 408] width 40 height 40
click at [30, 407] on button "pause" at bounding box center [32, 408] width 40 height 40
click at [37, 405] on button "play_arrow" at bounding box center [32, 408] width 40 height 40
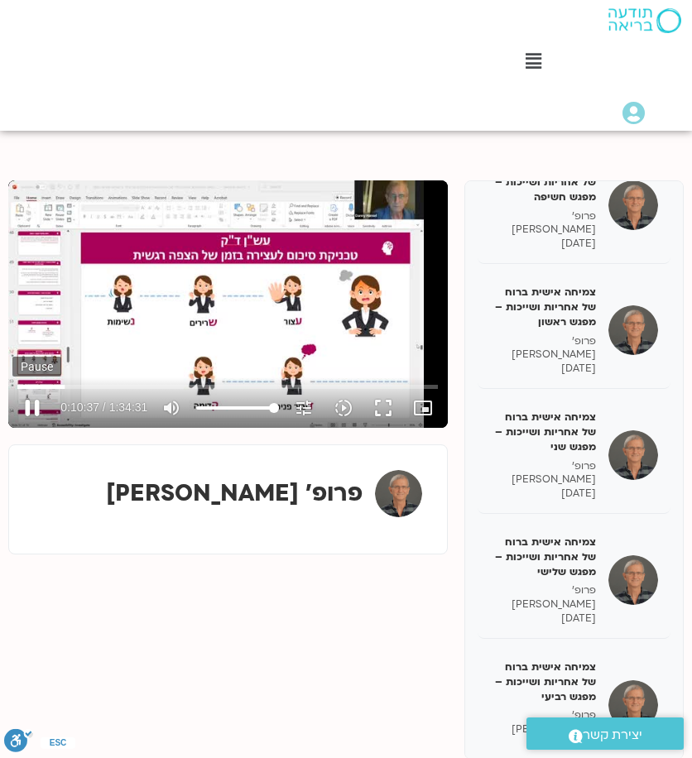
click at [39, 405] on button "pause" at bounding box center [32, 408] width 40 height 40
click at [33, 401] on button "play_arrow" at bounding box center [32, 408] width 40 height 40
click at [27, 398] on button "pause" at bounding box center [32, 408] width 40 height 40
click at [31, 408] on button "play_arrow" at bounding box center [32, 408] width 40 height 40
click at [33, 405] on button "pause" at bounding box center [32, 408] width 40 height 40
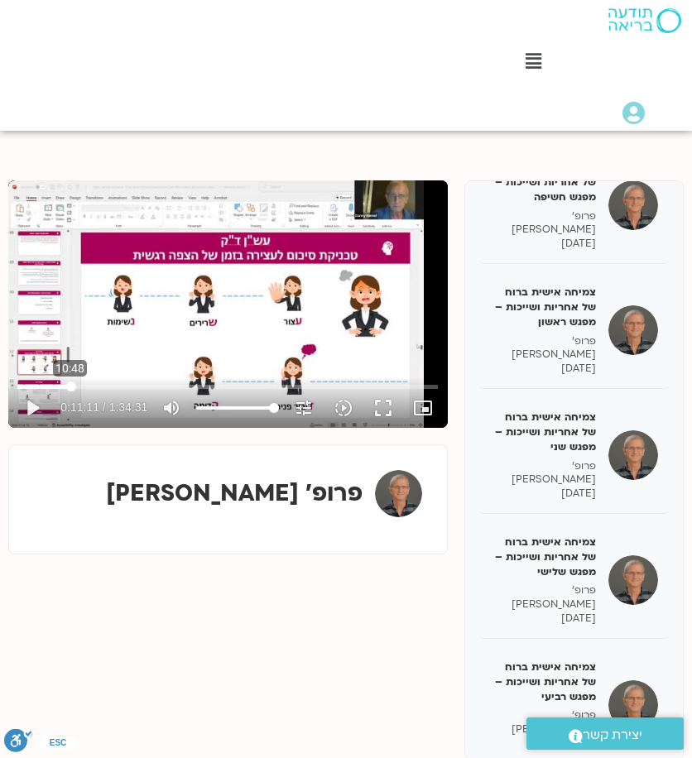
click at [69, 386] on input "Seek" at bounding box center [227, 386] width 420 height 10
click at [26, 408] on button "play_arrow" at bounding box center [32, 408] width 40 height 40
click at [36, 405] on button "pause" at bounding box center [32, 408] width 40 height 40
click at [68, 386] on input "Seek" at bounding box center [227, 386] width 420 height 10
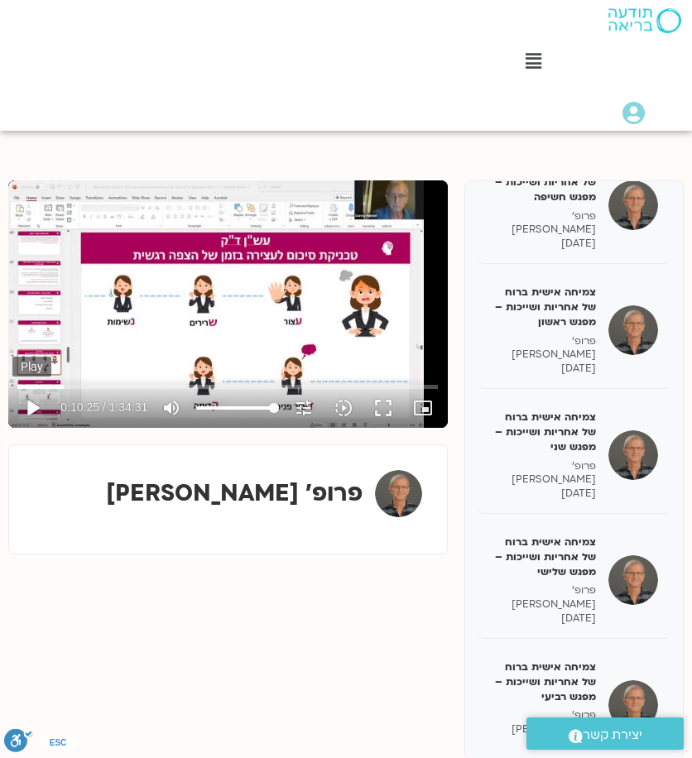
click at [38, 398] on button "play_arrow" at bounding box center [32, 408] width 40 height 40
click at [36, 405] on button "pause" at bounding box center [32, 408] width 40 height 40
click at [43, 400] on button "play_arrow" at bounding box center [32, 408] width 40 height 40
click at [35, 409] on button "pause" at bounding box center [32, 408] width 40 height 40
click at [35, 408] on button "play_arrow" at bounding box center [32, 408] width 40 height 40
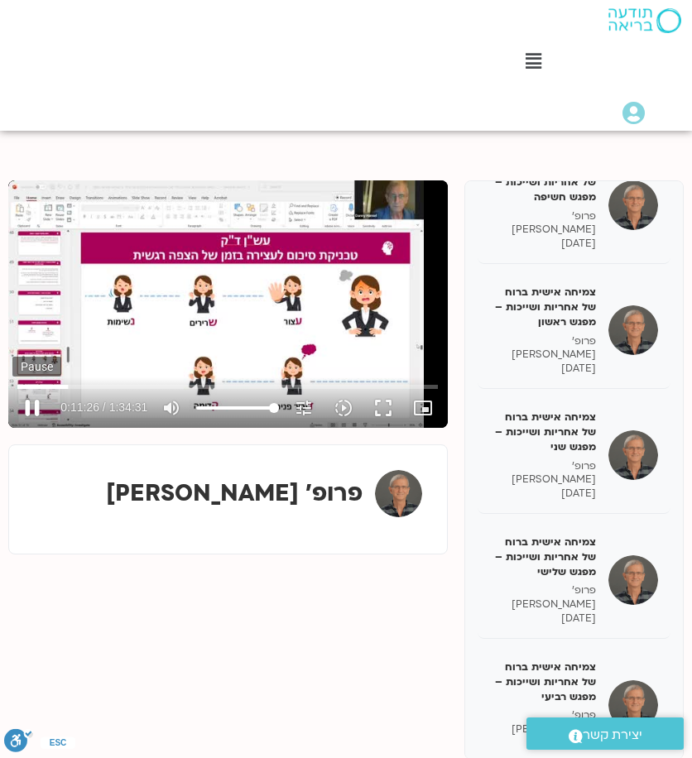
click at [35, 408] on button "pause" at bounding box center [32, 408] width 40 height 40
click at [28, 405] on button "play_arrow" at bounding box center [32, 408] width 40 height 40
click at [31, 403] on button "pause" at bounding box center [32, 408] width 40 height 40
click at [12, 388] on button "play_arrow" at bounding box center [32, 408] width 40 height 40
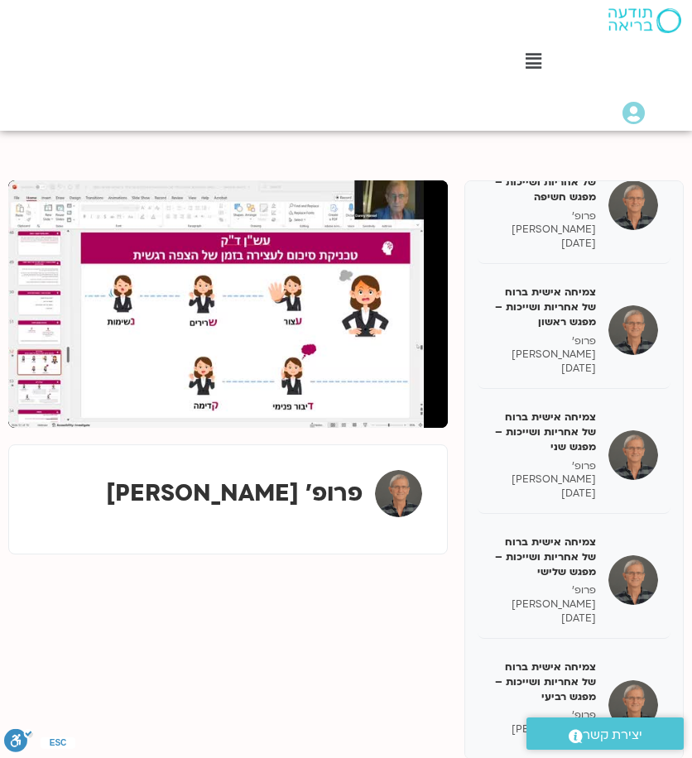
click at [12, 388] on button "pause" at bounding box center [32, 408] width 40 height 40
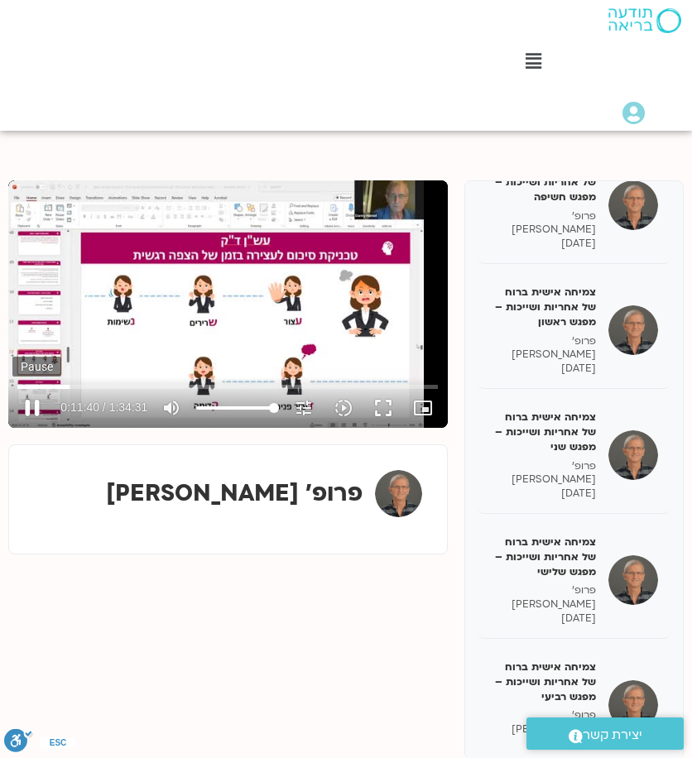
click at [41, 412] on button "pause" at bounding box center [32, 408] width 40 height 40
click at [33, 410] on button "play_arrow" at bounding box center [32, 408] width 40 height 40
click at [45, 407] on button "pause" at bounding box center [32, 408] width 40 height 40
click at [37, 405] on button "play_arrow" at bounding box center [32, 408] width 40 height 40
click at [38, 407] on button "pause" at bounding box center [32, 408] width 40 height 40
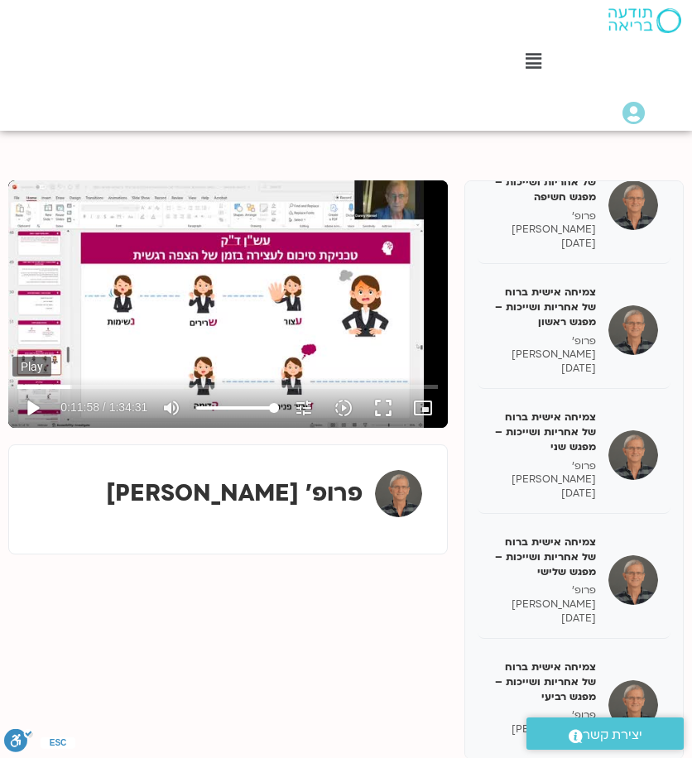
click at [31, 406] on button "play_arrow" at bounding box center [32, 408] width 40 height 40
click at [37, 409] on button "pause" at bounding box center [32, 408] width 40 height 40
click at [37, 400] on button "play_arrow" at bounding box center [32, 408] width 40 height 40
click at [37, 405] on button "pause" at bounding box center [32, 408] width 40 height 40
click at [26, 408] on button "play_arrow" at bounding box center [32, 408] width 40 height 40
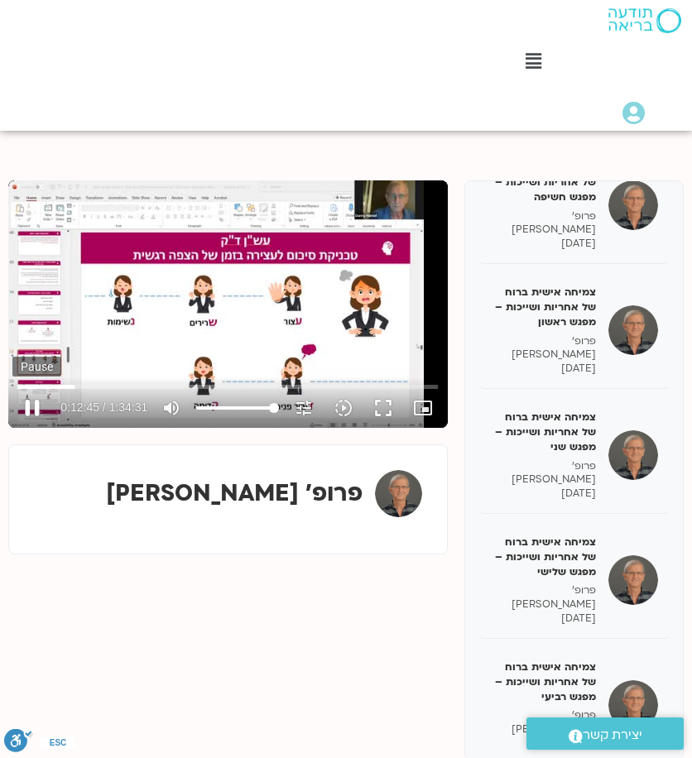
click at [40, 411] on button "pause" at bounding box center [32, 408] width 40 height 40
click at [38, 413] on button "play_arrow" at bounding box center [32, 408] width 40 height 40
click at [27, 406] on button "pause" at bounding box center [32, 408] width 40 height 40
click at [12, 388] on button "play_arrow" at bounding box center [32, 408] width 40 height 40
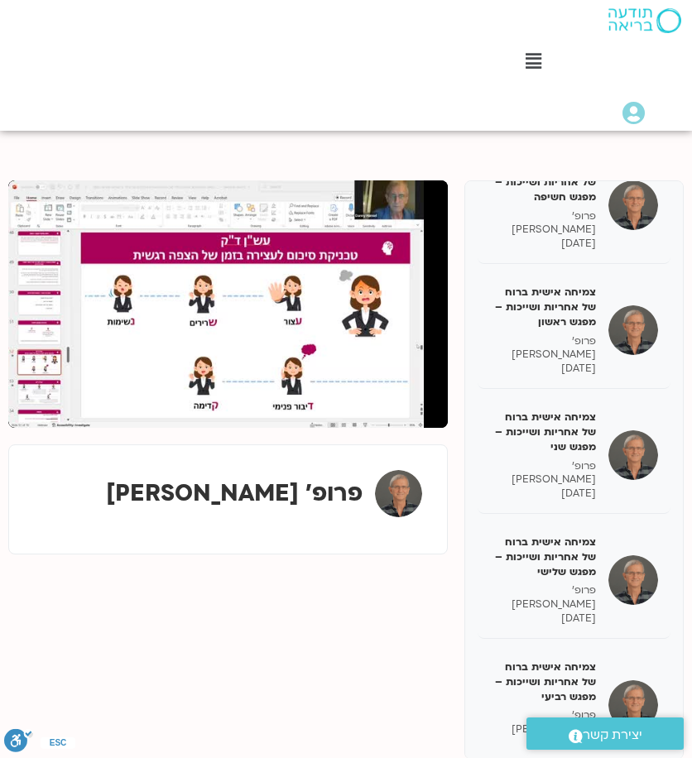
click at [12, 388] on button "pause" at bounding box center [32, 408] width 40 height 40
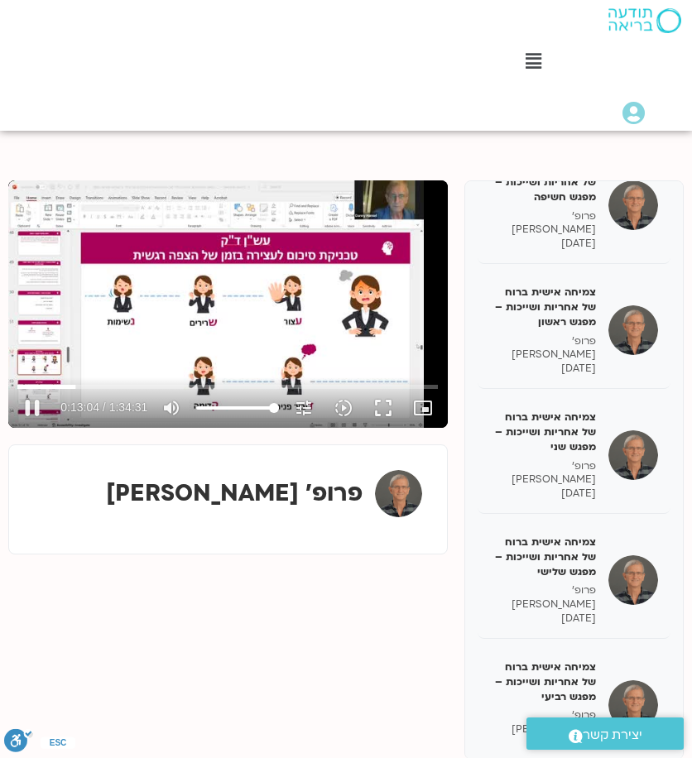
click at [210, 334] on div "Skip Ad 35:12 pause 0:13:04 / 1:34:31 volume_up Mute tune Resolution Auto 360p …" at bounding box center [227, 303] width 439 height 247
click at [36, 397] on button "play_arrow" at bounding box center [32, 408] width 40 height 40
click at [33, 405] on button "pause" at bounding box center [32, 408] width 40 height 40
click at [32, 413] on button "play_arrow" at bounding box center [32, 408] width 40 height 40
click at [35, 405] on button "pause" at bounding box center [32, 408] width 40 height 40
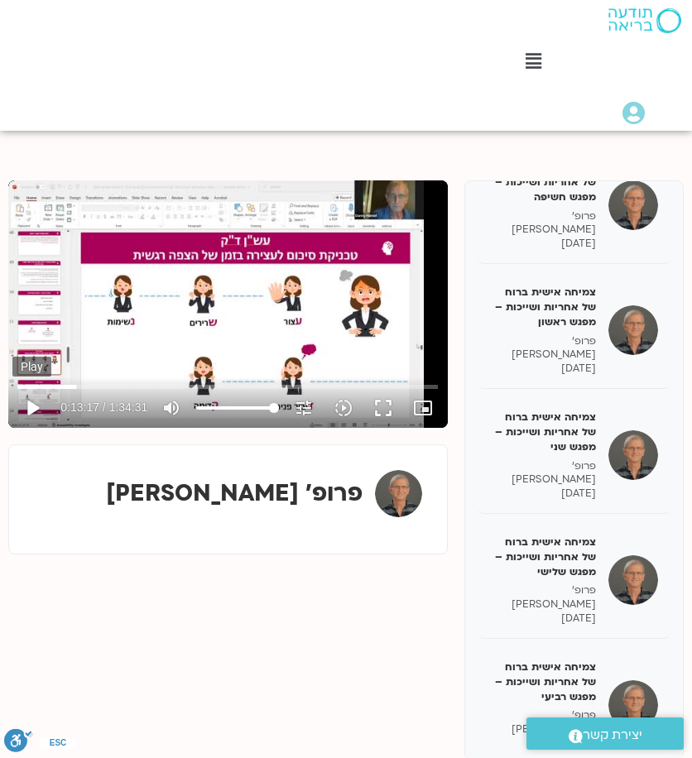
click at [31, 403] on button "play_arrow" at bounding box center [32, 408] width 40 height 40
click at [43, 402] on button "pause" at bounding box center [32, 408] width 40 height 40
click at [23, 399] on button "play_arrow" at bounding box center [32, 408] width 40 height 40
click at [41, 407] on button "pause" at bounding box center [32, 408] width 40 height 40
click at [36, 405] on button "play_arrow" at bounding box center [32, 408] width 40 height 40
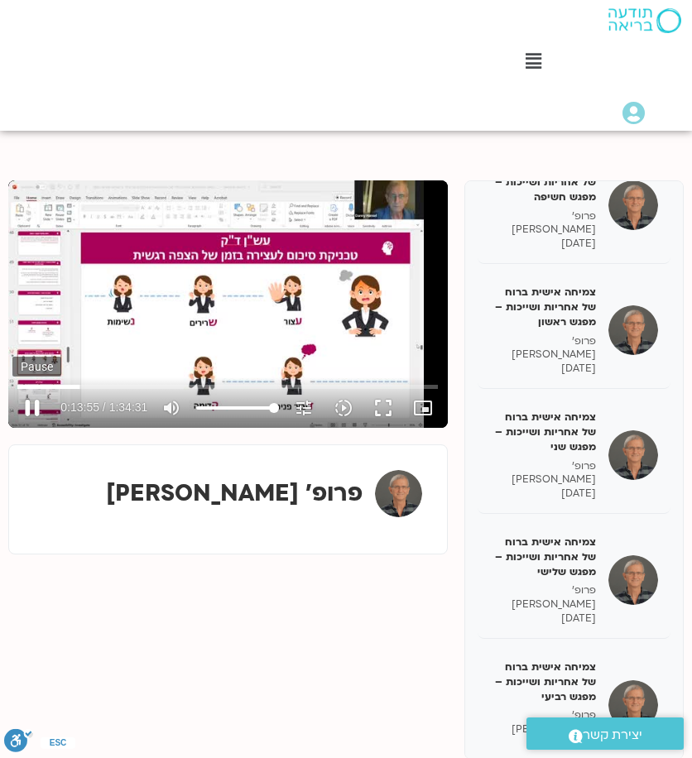
click at [41, 404] on button "pause" at bounding box center [32, 408] width 40 height 40
click at [33, 411] on button "play_arrow" at bounding box center [32, 408] width 40 height 40
click at [36, 407] on button "pause" at bounding box center [32, 408] width 40 height 40
click at [26, 407] on button "play_arrow" at bounding box center [32, 408] width 40 height 40
click at [31, 405] on button "pause" at bounding box center [32, 408] width 40 height 40
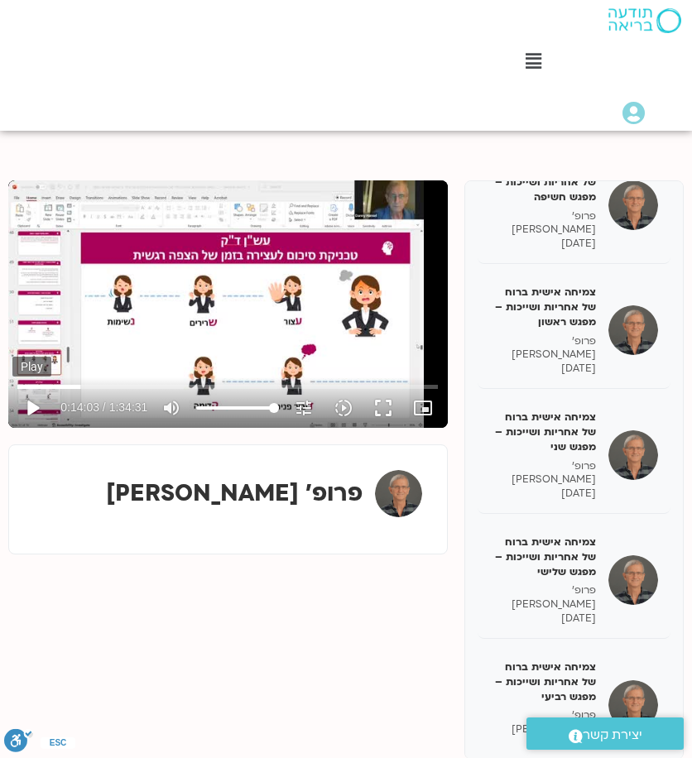
click at [38, 404] on button "play_arrow" at bounding box center [32, 408] width 40 height 40
click at [32, 409] on button "pause" at bounding box center [32, 408] width 40 height 40
click at [12, 388] on button "play_arrow" at bounding box center [32, 408] width 40 height 40
click at [38, 420] on button "pause" at bounding box center [32, 408] width 40 height 40
click at [30, 411] on button "play_arrow" at bounding box center [32, 408] width 40 height 40
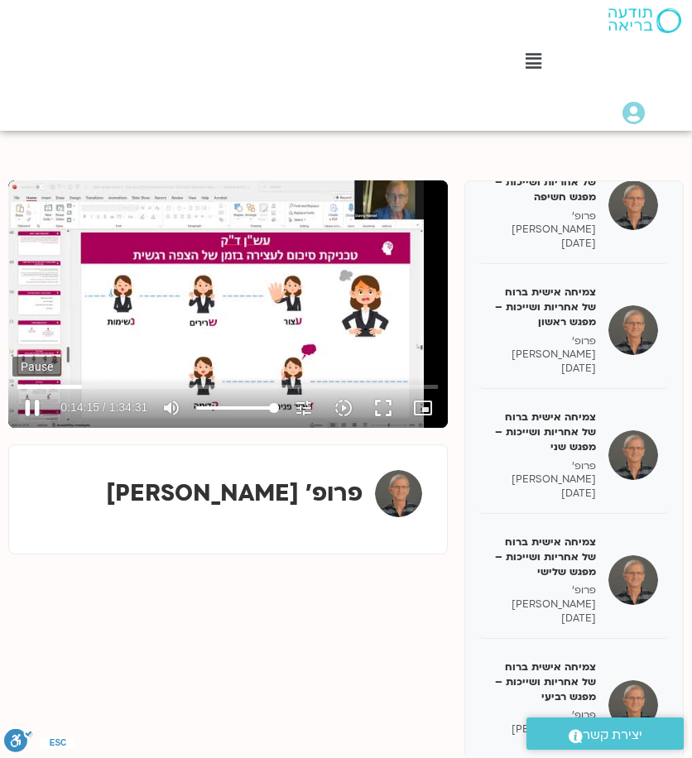
click at [25, 411] on button "pause" at bounding box center [32, 408] width 40 height 40
click at [36, 412] on button "play_arrow" at bounding box center [32, 408] width 40 height 40
click at [35, 408] on button "pause" at bounding box center [32, 408] width 40 height 40
click at [36, 404] on button "play_arrow" at bounding box center [32, 408] width 40 height 40
click at [36, 400] on button "pause" at bounding box center [32, 408] width 40 height 40
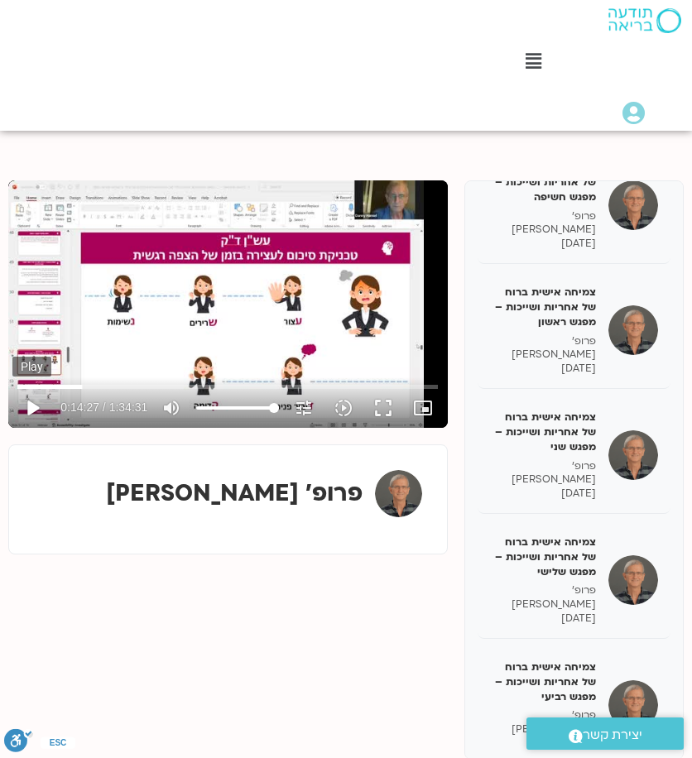
click at [38, 410] on button "play_arrow" at bounding box center [32, 408] width 40 height 40
click at [25, 414] on button "pause" at bounding box center [32, 408] width 40 height 40
click at [86, 389] on input "Seek" at bounding box center [227, 386] width 420 height 10
click at [84, 389] on input "Seek" at bounding box center [227, 386] width 420 height 10
click at [31, 406] on button "play_arrow" at bounding box center [32, 408] width 40 height 40
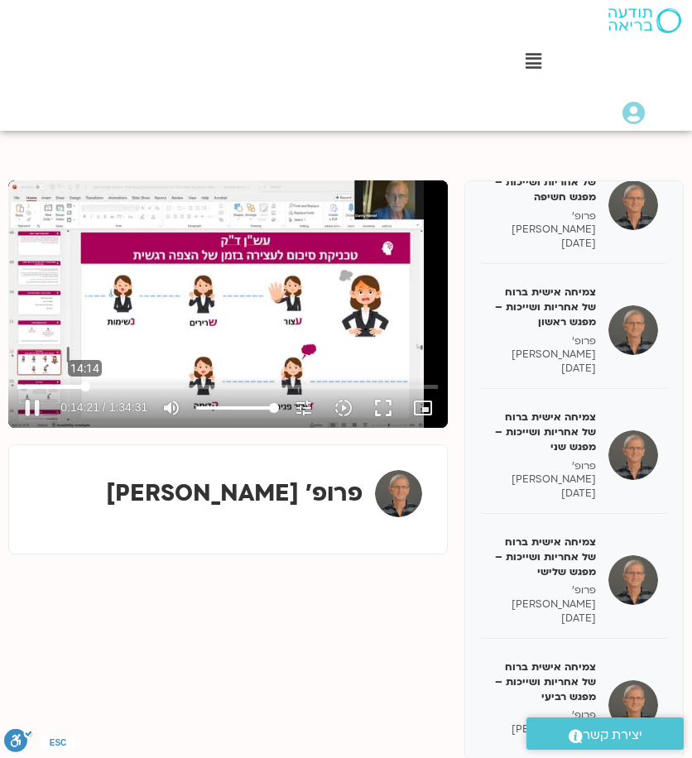
click at [84, 386] on input "Seek" at bounding box center [227, 386] width 420 height 10
click at [35, 408] on button "pause" at bounding box center [32, 408] width 40 height 40
click at [30, 415] on button "play_arrow" at bounding box center [32, 408] width 40 height 40
click at [194, 300] on div "Skip Ad 29:40 pause 0:15:23 / 1:34:31 volume_up Mute tune Resolution Auto 360p …" at bounding box center [227, 303] width 439 height 247
click at [36, 402] on button "play_arrow" at bounding box center [32, 408] width 40 height 40
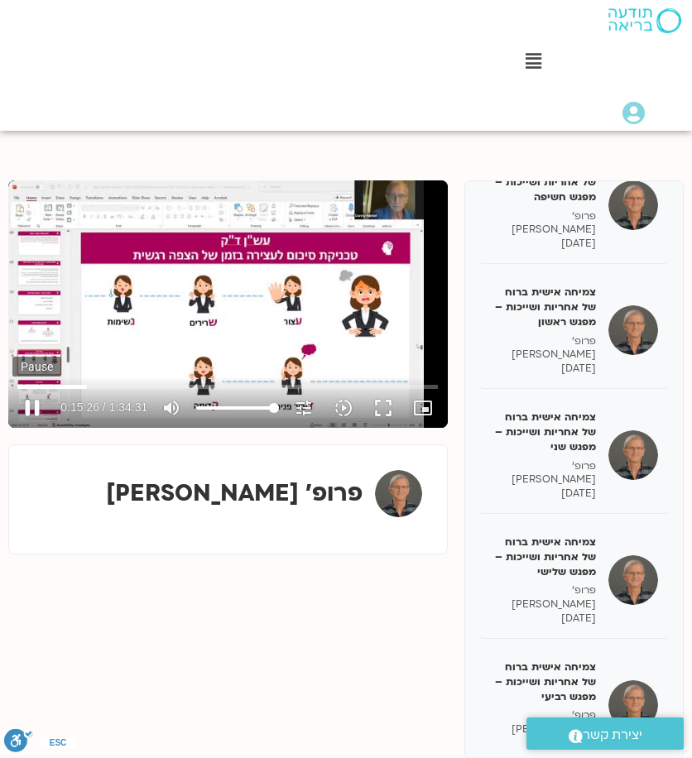
click at [36, 402] on button "pause" at bounding box center [32, 408] width 40 height 40
click at [222, 308] on div "Skip Ad 2:48 play_arrow 0:15:26 / 1:34:31 volume_up Mute tune Resolution Auto 3…" at bounding box center [227, 303] width 439 height 247
click at [38, 400] on button "pause" at bounding box center [32, 408] width 40 height 40
click at [35, 405] on button "play_arrow" at bounding box center [32, 408] width 40 height 40
click at [33, 403] on button "pause" at bounding box center [32, 408] width 40 height 40
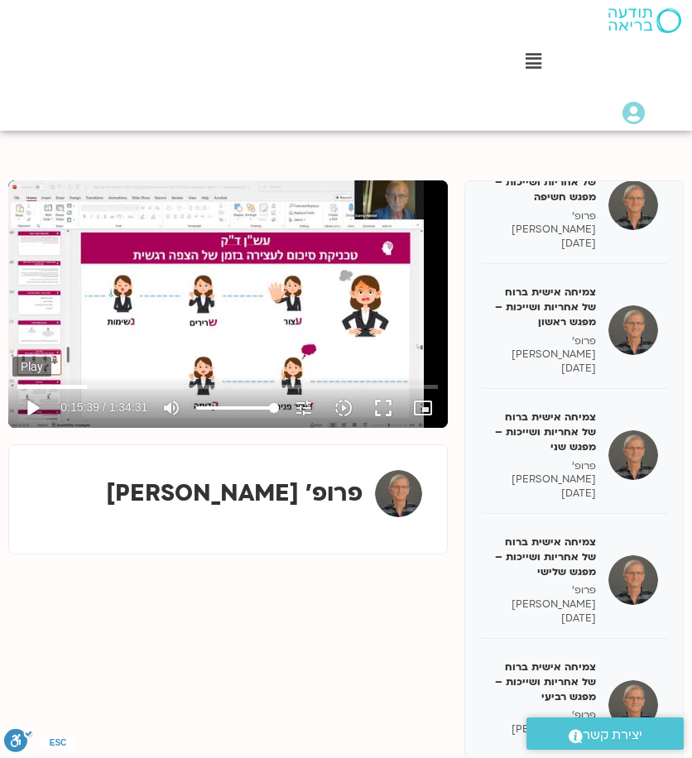
click at [33, 411] on button "play_arrow" at bounding box center [32, 408] width 40 height 40
click at [31, 410] on button "pause" at bounding box center [32, 408] width 40 height 40
click at [39, 412] on button "play_arrow" at bounding box center [32, 408] width 40 height 40
click at [26, 407] on button "pause" at bounding box center [32, 408] width 40 height 40
click at [31, 400] on button "play_arrow" at bounding box center [32, 408] width 40 height 40
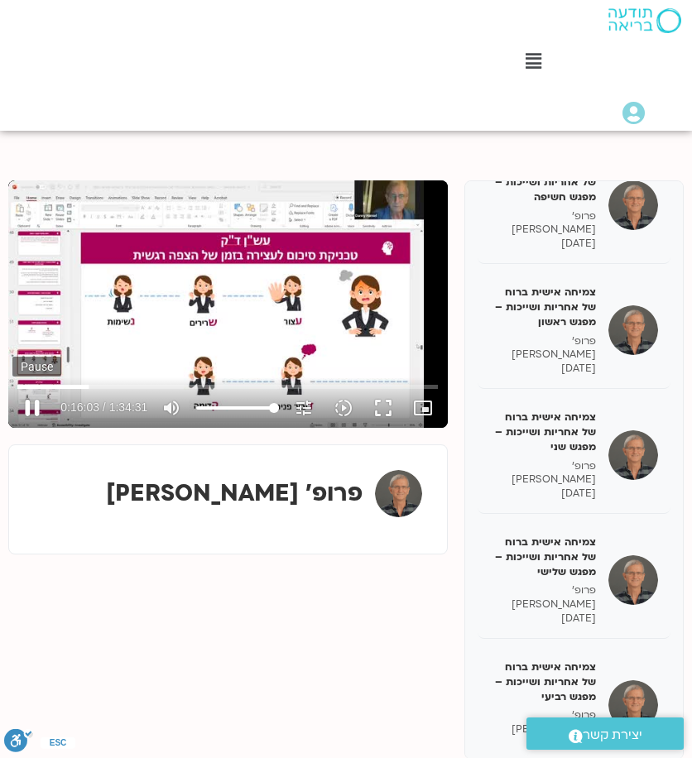
click at [26, 411] on button "pause" at bounding box center [32, 408] width 40 height 40
click at [36, 408] on button "play_arrow" at bounding box center [32, 408] width 40 height 40
click at [93, 388] on input "Seek" at bounding box center [227, 386] width 420 height 10
click at [92, 388] on input "Seek" at bounding box center [227, 386] width 420 height 10
click at [91, 388] on input "Seek" at bounding box center [227, 386] width 420 height 10
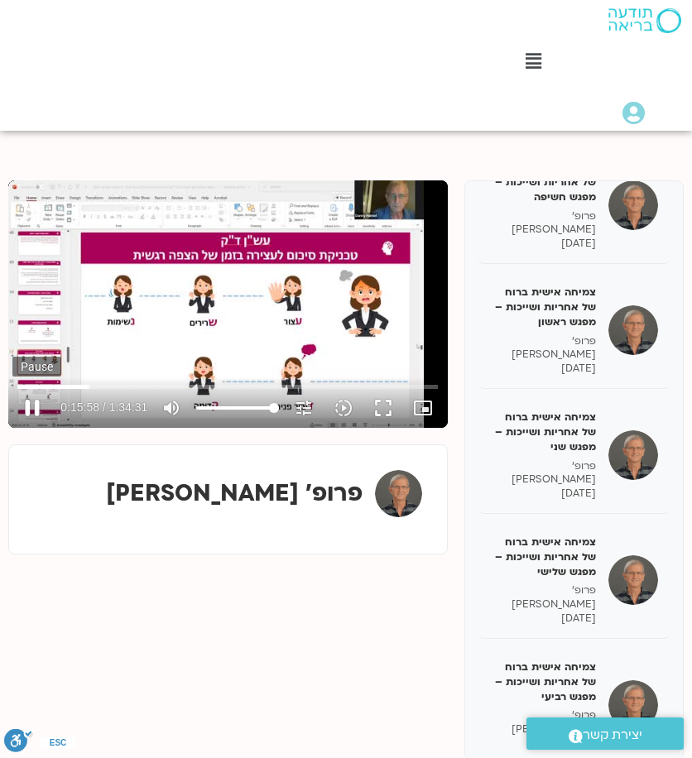
click at [23, 405] on button "pause" at bounding box center [32, 408] width 40 height 40
click at [36, 413] on button "play_arrow" at bounding box center [32, 408] width 40 height 40
click at [40, 406] on button "pause" at bounding box center [32, 408] width 40 height 40
click at [40, 406] on button "play_arrow" at bounding box center [32, 408] width 40 height 40
click at [31, 413] on button "pause" at bounding box center [32, 408] width 40 height 40
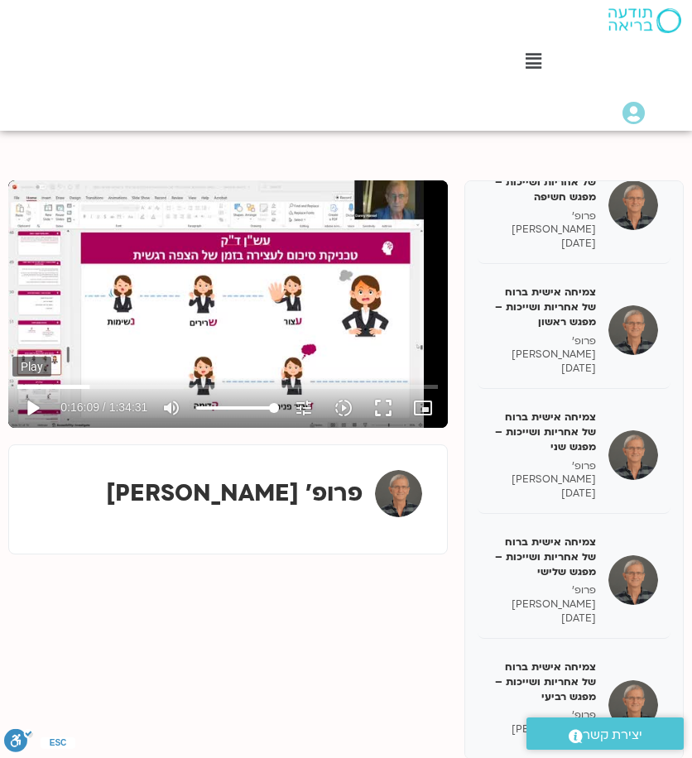
click at [31, 404] on button "play_arrow" at bounding box center [32, 408] width 40 height 40
click at [31, 404] on button "pause" at bounding box center [32, 408] width 40 height 40
click at [29, 403] on button "play_arrow" at bounding box center [32, 408] width 40 height 40
click at [30, 402] on button "pause" at bounding box center [32, 408] width 40 height 40
click at [40, 408] on button "pause" at bounding box center [32, 408] width 40 height 40
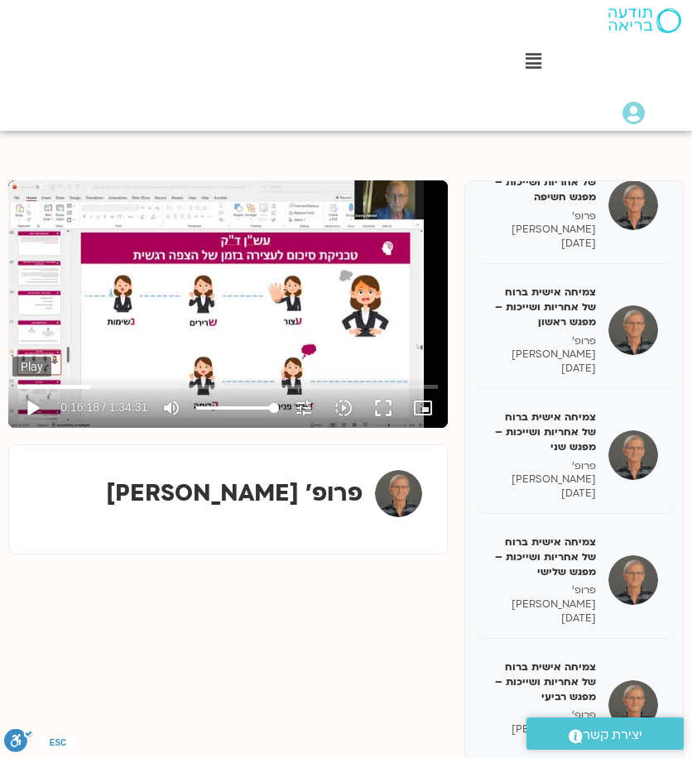
click at [28, 409] on button "play_arrow" at bounding box center [32, 408] width 40 height 40
click at [93, 386] on input "Seek" at bounding box center [227, 386] width 420 height 10
click at [40, 405] on button "pause" at bounding box center [32, 408] width 40 height 40
click at [30, 411] on button "play_arrow" at bounding box center [32, 408] width 40 height 40
click at [36, 405] on button "pause" at bounding box center [32, 408] width 40 height 40
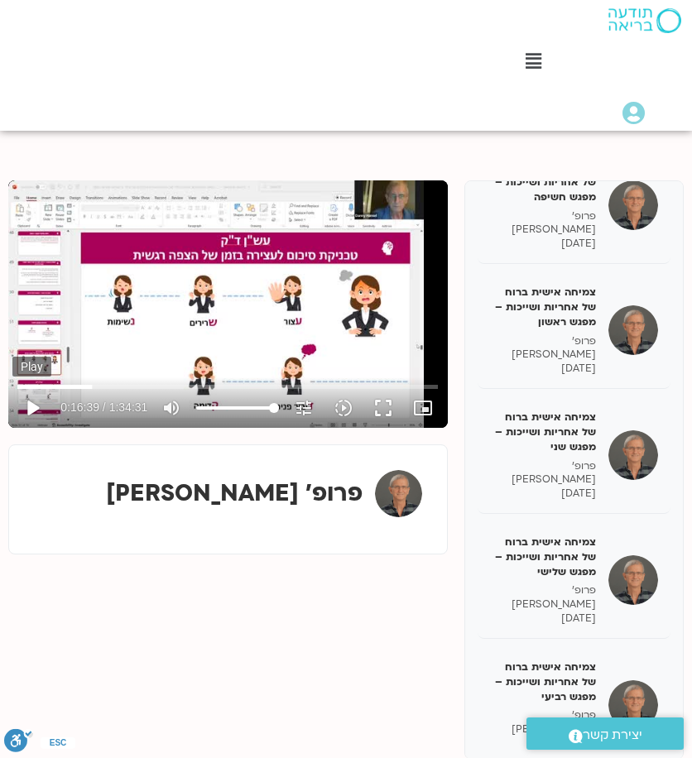
click at [43, 408] on button "play_arrow" at bounding box center [32, 408] width 40 height 40
click at [29, 407] on button "pause" at bounding box center [32, 408] width 40 height 40
click at [36, 405] on button "play_arrow" at bounding box center [32, 408] width 40 height 40
click at [36, 400] on button "pause" at bounding box center [32, 408] width 40 height 40
click at [36, 406] on button "play_arrow" at bounding box center [32, 408] width 40 height 40
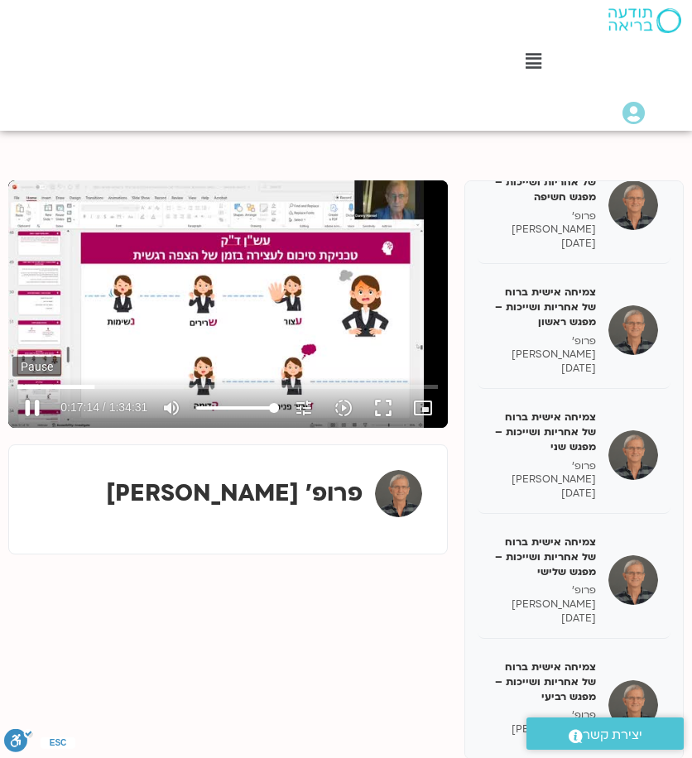
click at [36, 406] on button "pause" at bounding box center [32, 408] width 40 height 40
click at [40, 401] on button "play_arrow" at bounding box center [32, 408] width 40 height 40
click at [40, 407] on button "pause" at bounding box center [32, 408] width 40 height 40
click at [39, 410] on button "play_arrow" at bounding box center [32, 408] width 40 height 40
click at [39, 408] on button "pause" at bounding box center [32, 408] width 40 height 40
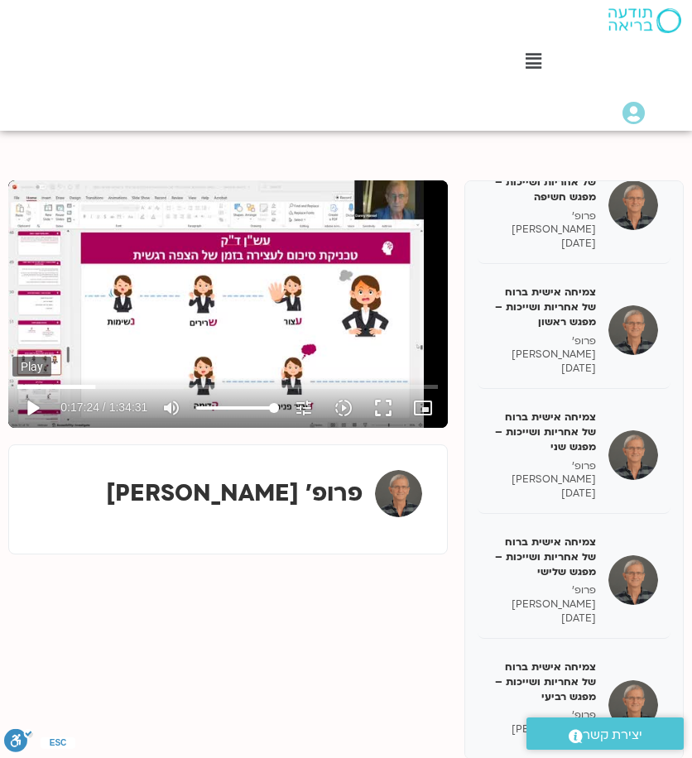
click at [31, 411] on button "play_arrow" at bounding box center [32, 408] width 40 height 40
click at [33, 408] on button "pause" at bounding box center [32, 408] width 40 height 40
click at [31, 410] on button "play_arrow" at bounding box center [32, 408] width 40 height 40
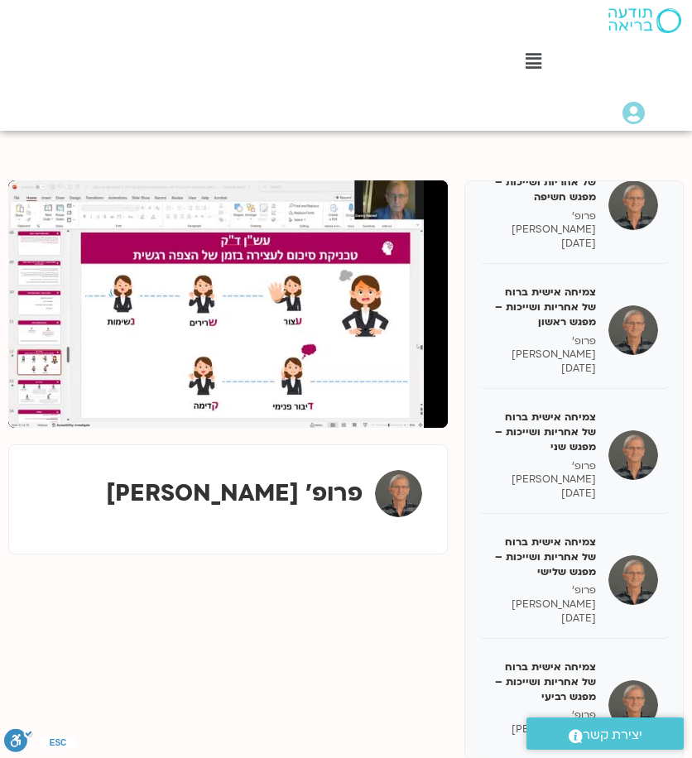
click at [33, 404] on button "pause" at bounding box center [32, 408] width 40 height 40
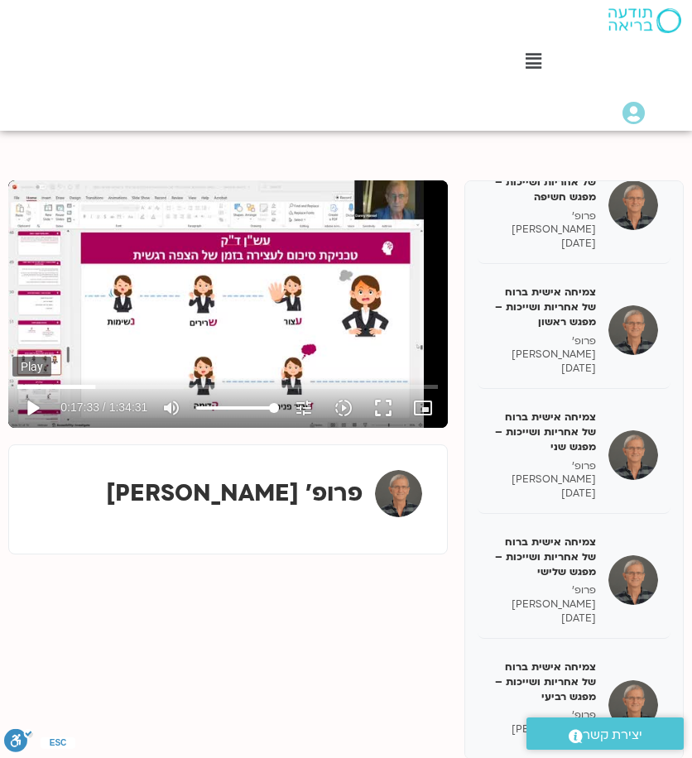
click at [29, 403] on button "play_arrow" at bounding box center [32, 408] width 40 height 40
click at [31, 401] on button "pause" at bounding box center [32, 408] width 40 height 40
click at [34, 401] on button "play_arrow" at bounding box center [32, 408] width 40 height 40
click at [30, 408] on button "pause" at bounding box center [32, 408] width 40 height 40
click at [30, 410] on button "play_arrow" at bounding box center [32, 408] width 40 height 40
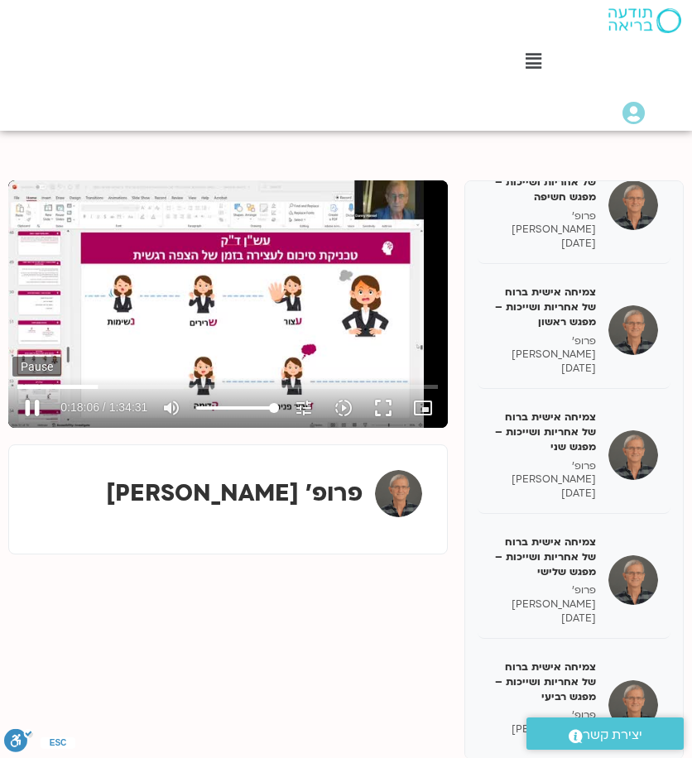
click at [38, 406] on button "pause" at bounding box center [32, 408] width 40 height 40
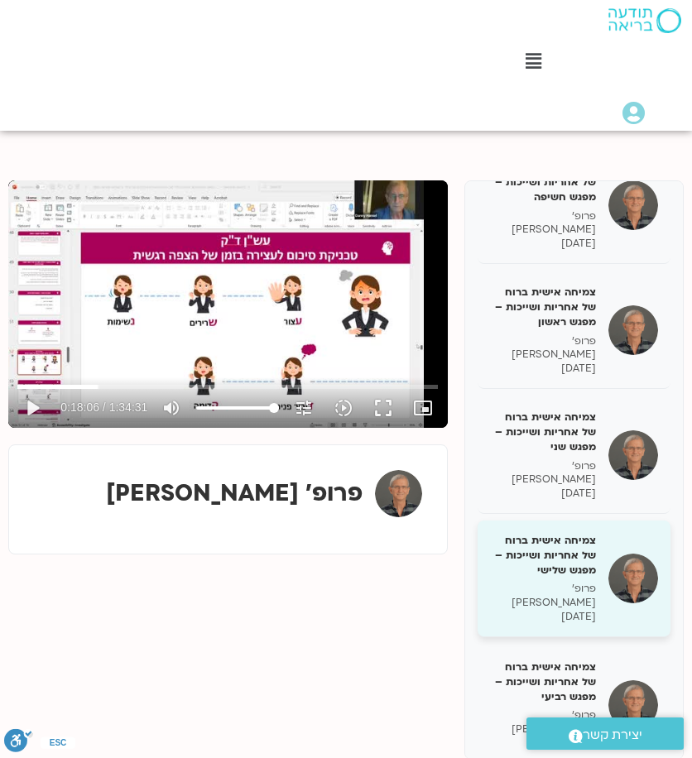
click at [12, 388] on button "play_arrow" at bounding box center [32, 408] width 40 height 40
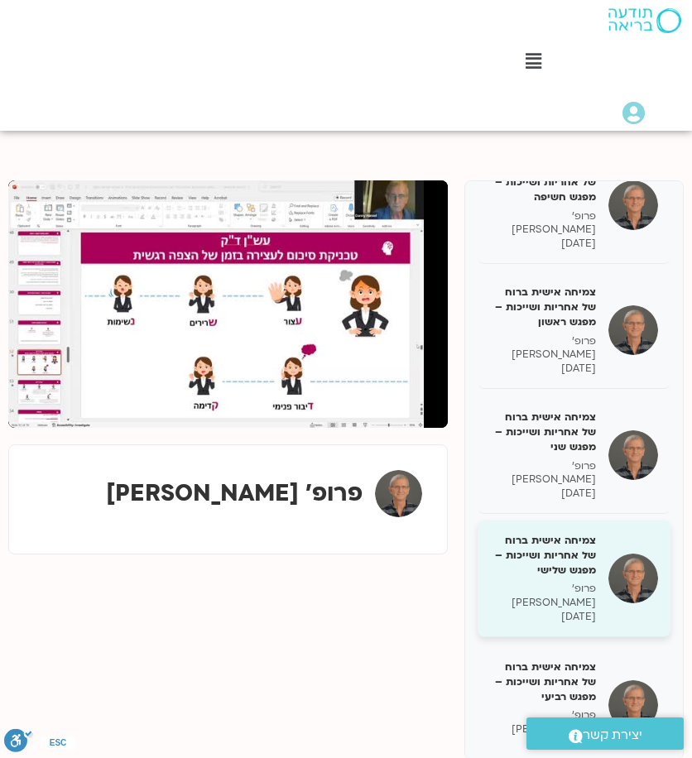
click at [12, 388] on button "pause" at bounding box center [32, 408] width 40 height 40
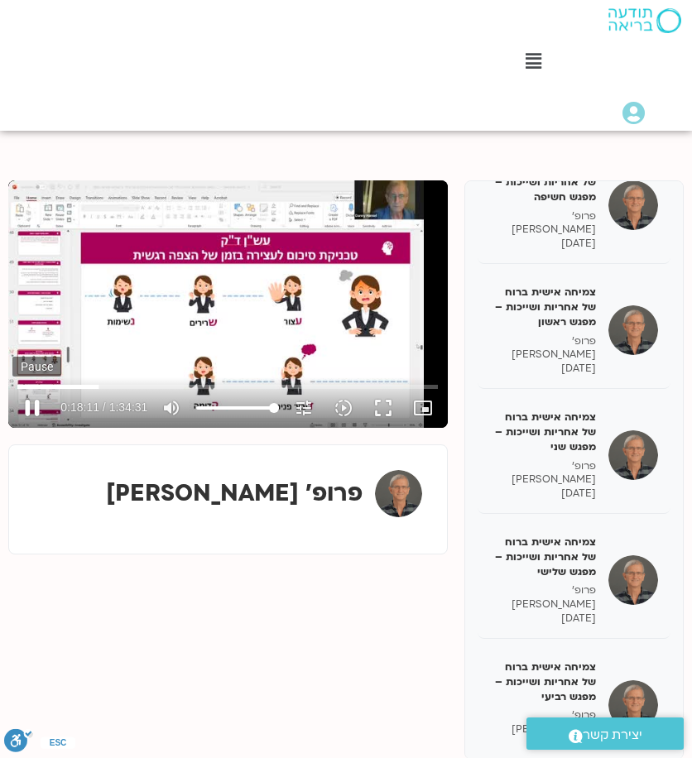
click at [35, 402] on button "pause" at bounding box center [32, 408] width 40 height 40
click at [25, 406] on button "play_arrow" at bounding box center [32, 408] width 40 height 40
click at [109, 383] on input "Seek" at bounding box center [227, 386] width 420 height 10
click at [111, 383] on input "Seek" at bounding box center [227, 386] width 420 height 10
click at [113, 383] on input "Seek" at bounding box center [227, 386] width 420 height 10
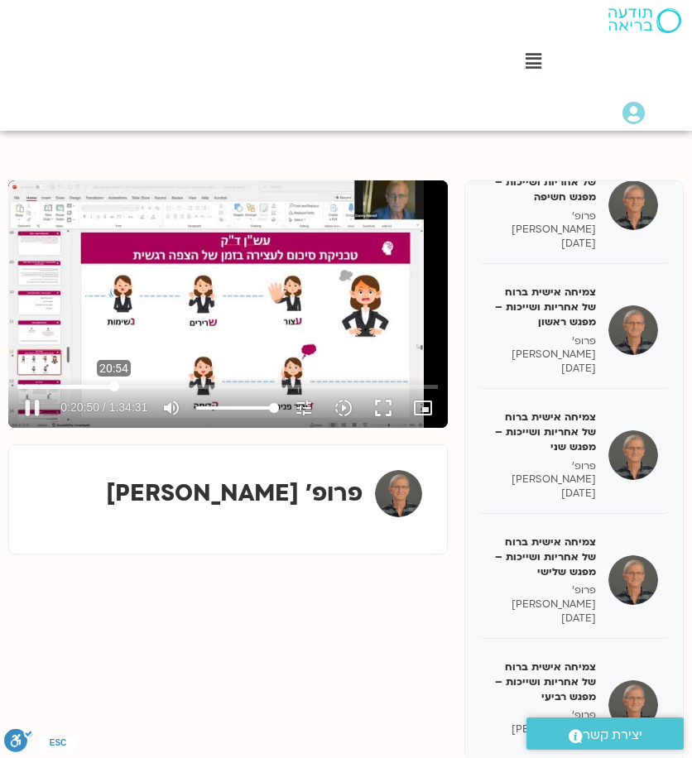
click at [114, 383] on input "Seek" at bounding box center [227, 386] width 420 height 10
click at [115, 383] on input "Seek" at bounding box center [227, 386] width 420 height 10
click at [117, 383] on input "Seek" at bounding box center [227, 386] width 420 height 10
click at [121, 383] on input "Seek" at bounding box center [227, 386] width 420 height 10
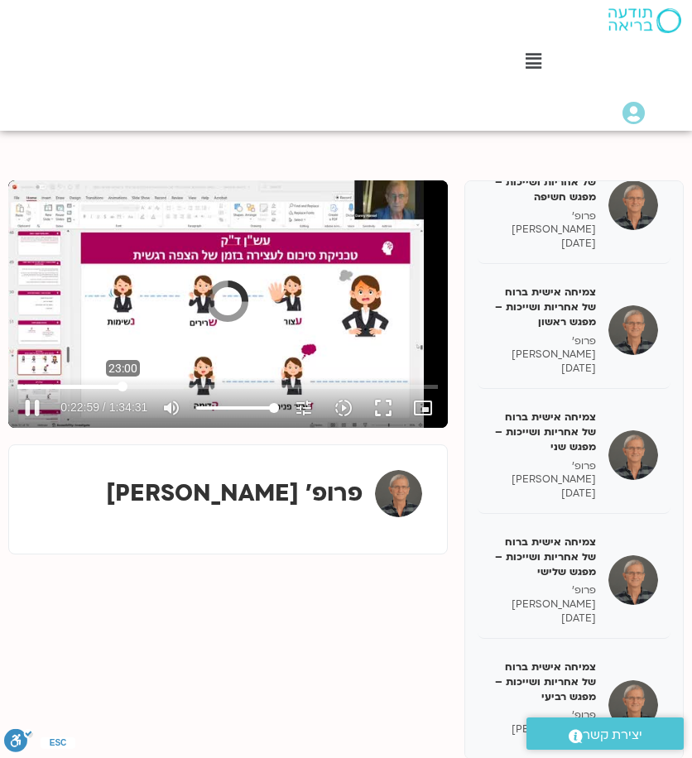
click at [122, 383] on input "Seek" at bounding box center [227, 386] width 420 height 10
click at [124, 383] on input "Seek" at bounding box center [227, 386] width 420 height 10
click at [126, 383] on input "Seek" at bounding box center [227, 386] width 420 height 10
click at [127, 383] on input "Seek" at bounding box center [227, 386] width 420 height 10
click at [129, 383] on input "Seek" at bounding box center [227, 386] width 420 height 10
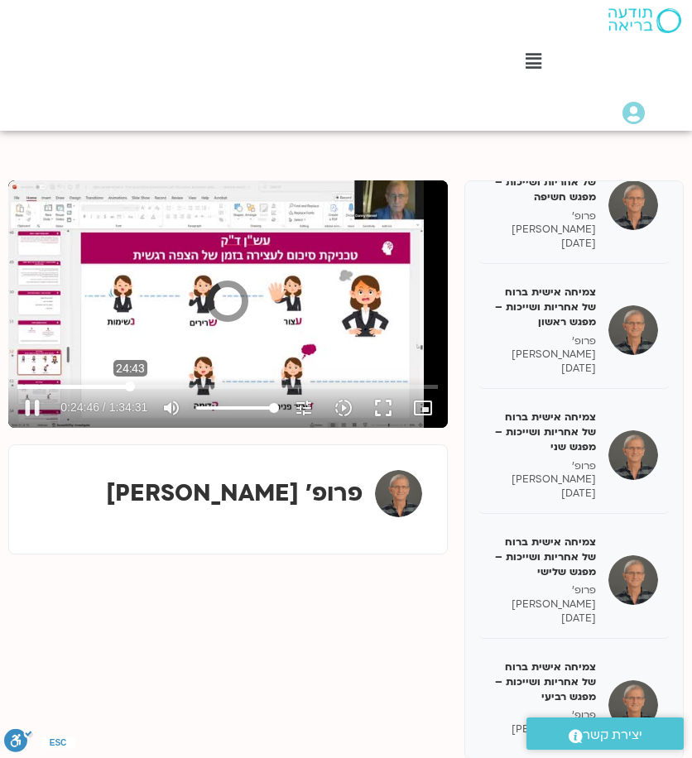
click at [130, 383] on input "Seek" at bounding box center [227, 386] width 420 height 10
click at [41, 414] on button "pause" at bounding box center [32, 408] width 40 height 40
click at [38, 410] on button "play_arrow" at bounding box center [32, 408] width 40 height 40
click at [40, 409] on button "pause" at bounding box center [32, 408] width 40 height 40
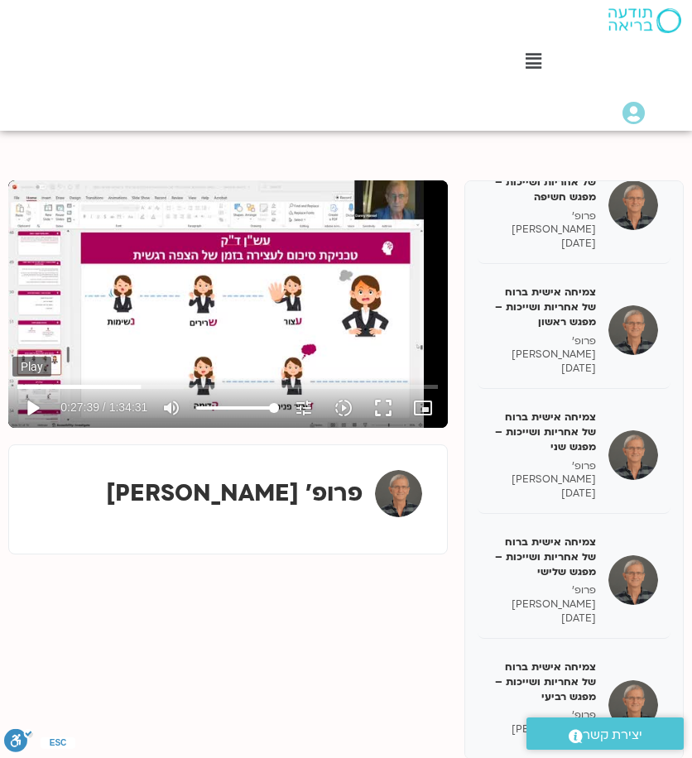
click at [37, 410] on button "play_arrow" at bounding box center [32, 408] width 40 height 40
click at [33, 405] on button "pause" at bounding box center [32, 408] width 40 height 40
click at [36, 400] on button "play_arrow" at bounding box center [32, 408] width 40 height 40
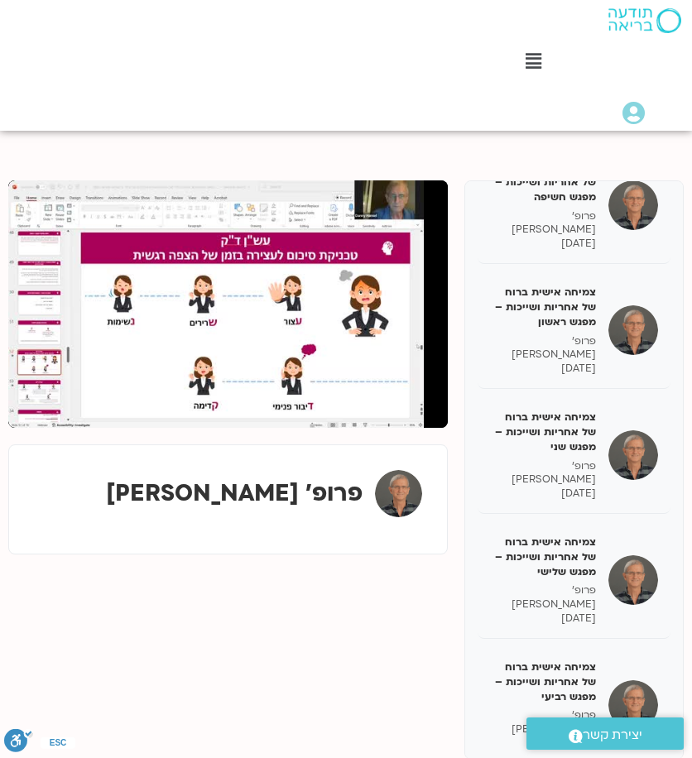
click at [40, 405] on button "pause" at bounding box center [32, 408] width 40 height 40
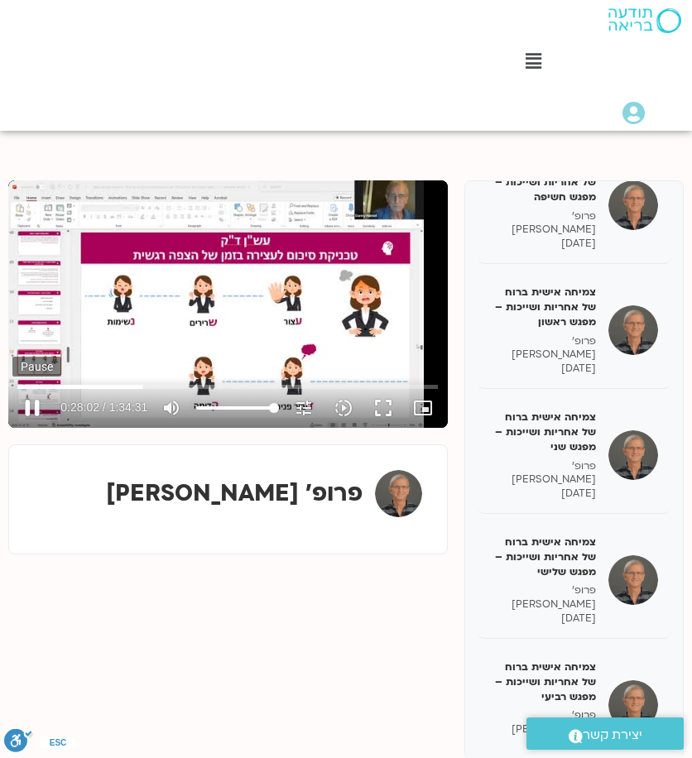
click at [35, 410] on button "pause" at bounding box center [32, 408] width 40 height 40
click at [34, 401] on button "play_arrow" at bounding box center [32, 408] width 40 height 40
click at [31, 406] on button "pause" at bounding box center [32, 408] width 40 height 40
click at [41, 410] on button "play_arrow" at bounding box center [32, 408] width 40 height 40
click at [34, 405] on button "pause" at bounding box center [32, 408] width 40 height 40
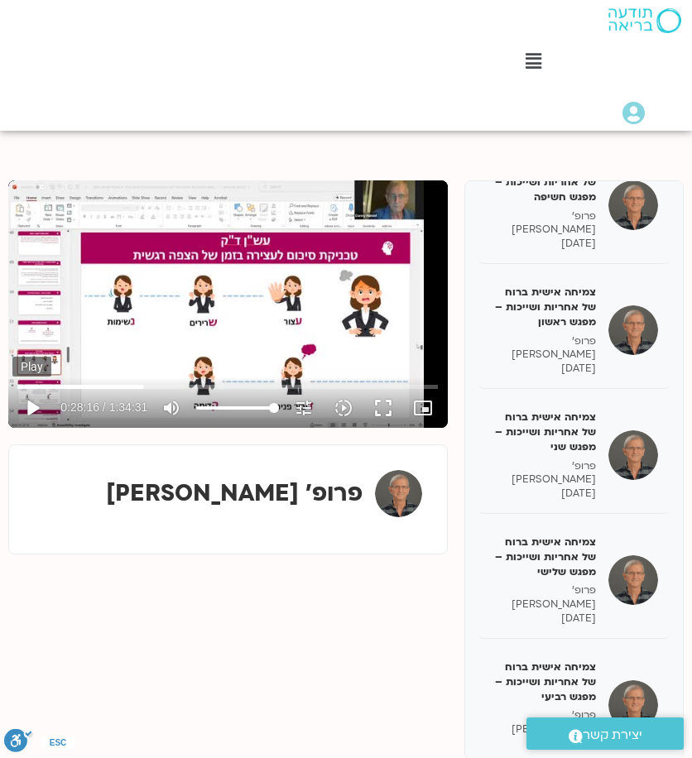
click at [32, 403] on button "play_arrow" at bounding box center [32, 408] width 40 height 40
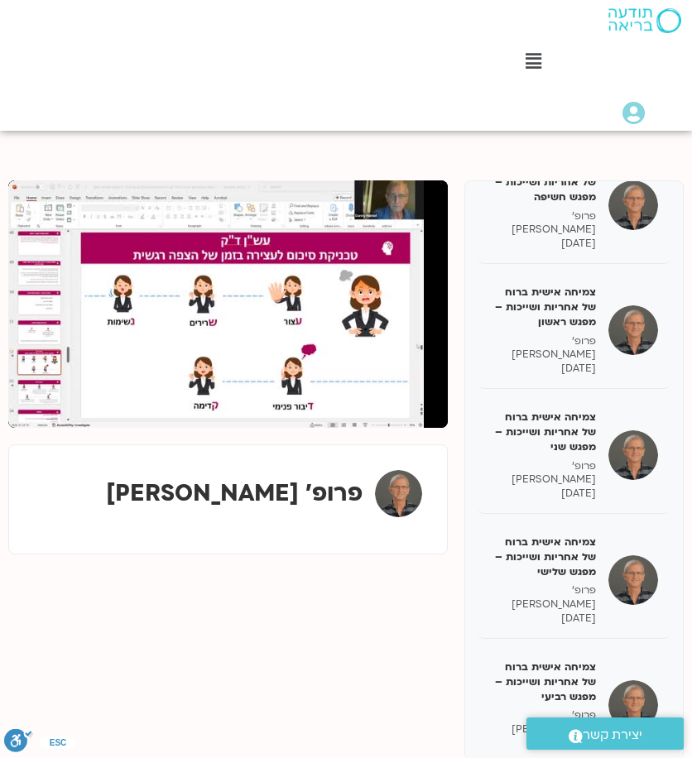
click at [32, 403] on button "pause" at bounding box center [32, 408] width 40 height 40
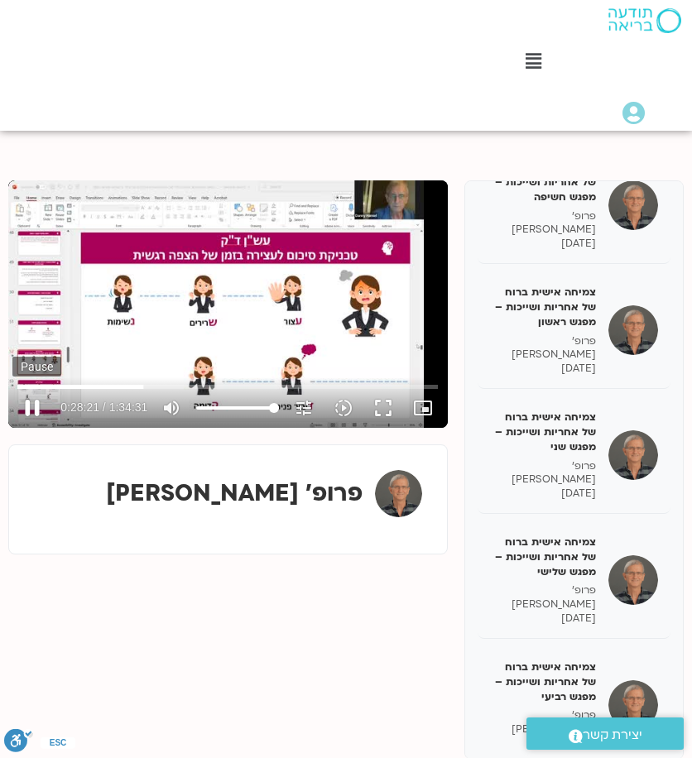
click at [31, 403] on button "pause" at bounding box center [32, 408] width 40 height 40
click at [36, 398] on button "play_arrow" at bounding box center [32, 408] width 40 height 40
click at [30, 410] on button "pause" at bounding box center [32, 408] width 40 height 40
click at [36, 409] on button "play_arrow" at bounding box center [32, 408] width 40 height 40
click at [36, 409] on button "pause" at bounding box center [32, 408] width 40 height 40
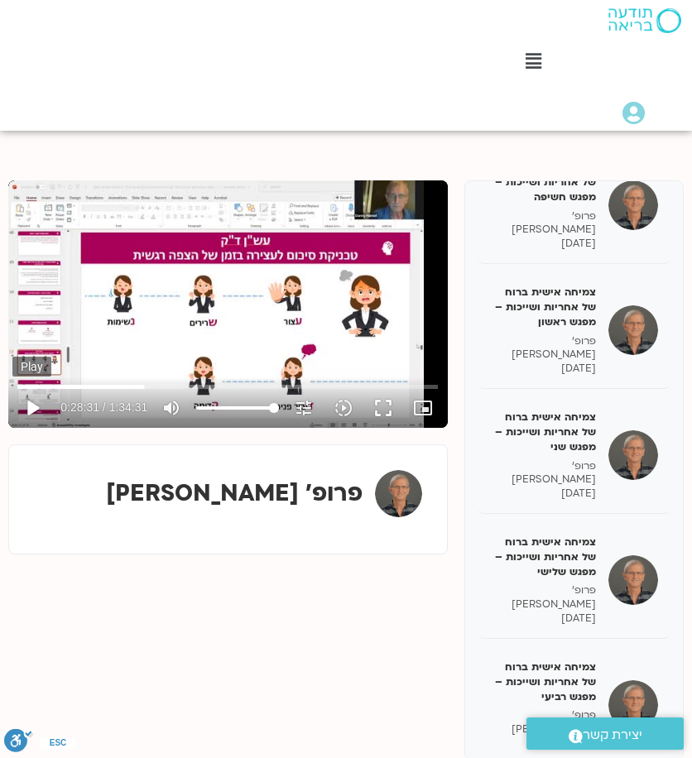
click at [43, 401] on button "play_arrow" at bounding box center [32, 408] width 40 height 40
click at [41, 400] on button "pause" at bounding box center [32, 408] width 40 height 40
click at [35, 410] on button "play_arrow" at bounding box center [32, 408] width 40 height 40
click at [28, 405] on button "pause" at bounding box center [32, 408] width 40 height 40
click at [29, 410] on button "play_arrow" at bounding box center [32, 408] width 40 height 40
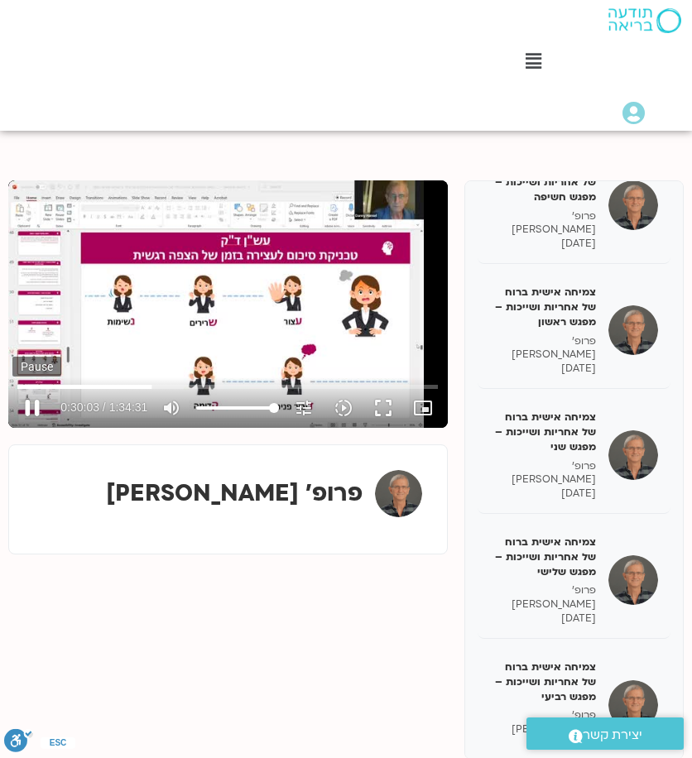
click at [23, 407] on button "pause" at bounding box center [32, 408] width 40 height 40
click at [25, 414] on button "play_arrow" at bounding box center [32, 408] width 40 height 40
drag, startPoint x: 26, startPoint y: 401, endPoint x: 629, endPoint y: 582, distance: 628.9
click at [26, 401] on button "pause" at bounding box center [32, 408] width 40 height 40
click at [36, 402] on button "play_arrow" at bounding box center [32, 408] width 40 height 40
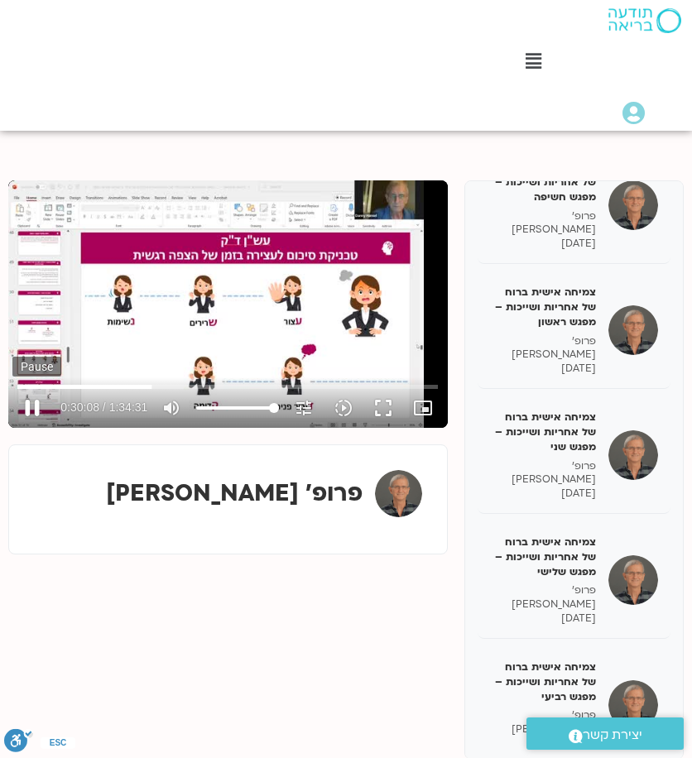
click at [36, 403] on button "pause" at bounding box center [32, 408] width 40 height 40
click at [34, 410] on button "play_arrow" at bounding box center [32, 408] width 40 height 40
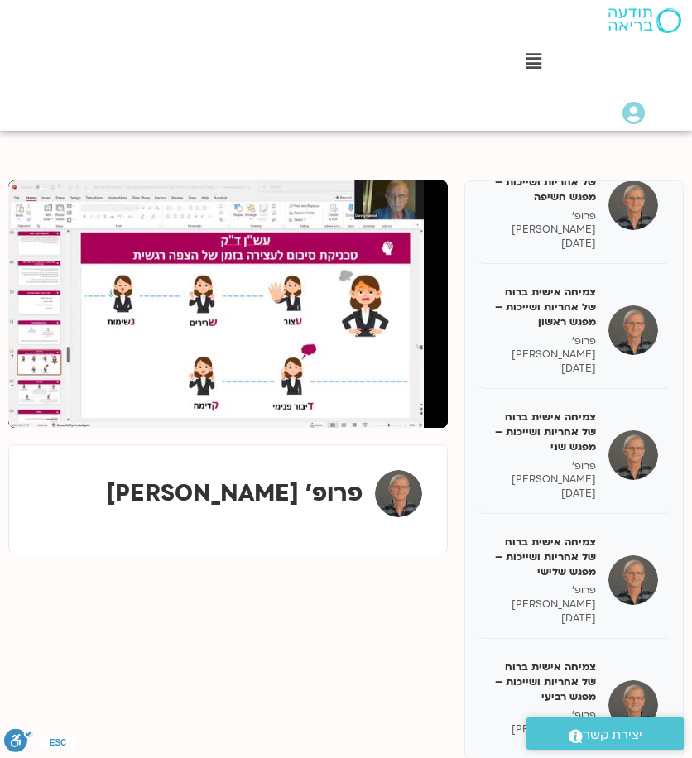
click at [34, 410] on button "pause" at bounding box center [32, 408] width 40 height 40
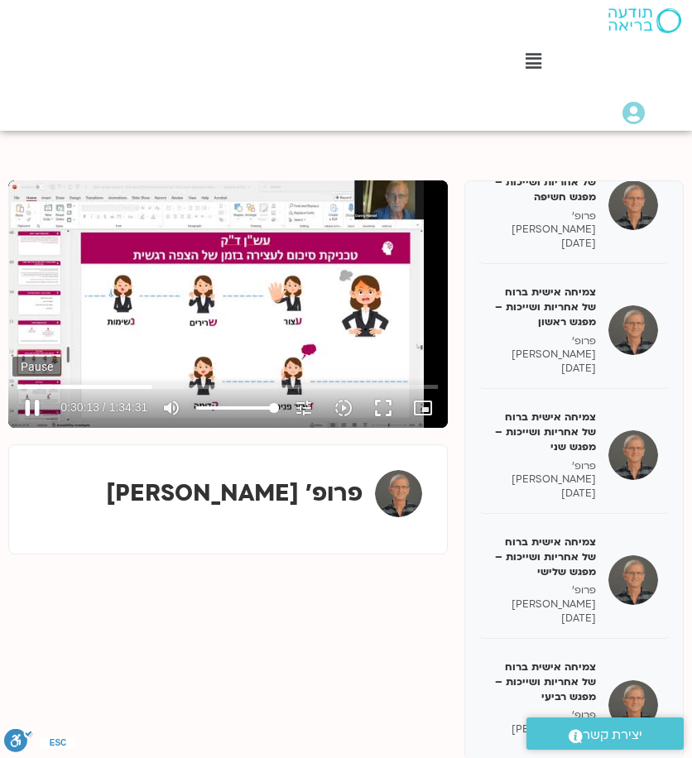
click at [33, 413] on button "pause" at bounding box center [32, 408] width 40 height 40
click at [30, 410] on button "play_arrow" at bounding box center [32, 408] width 40 height 40
click at [34, 404] on button "pause" at bounding box center [32, 408] width 40 height 40
click at [28, 407] on button "play_arrow" at bounding box center [32, 408] width 40 height 40
click at [28, 414] on button "pause" at bounding box center [32, 408] width 40 height 40
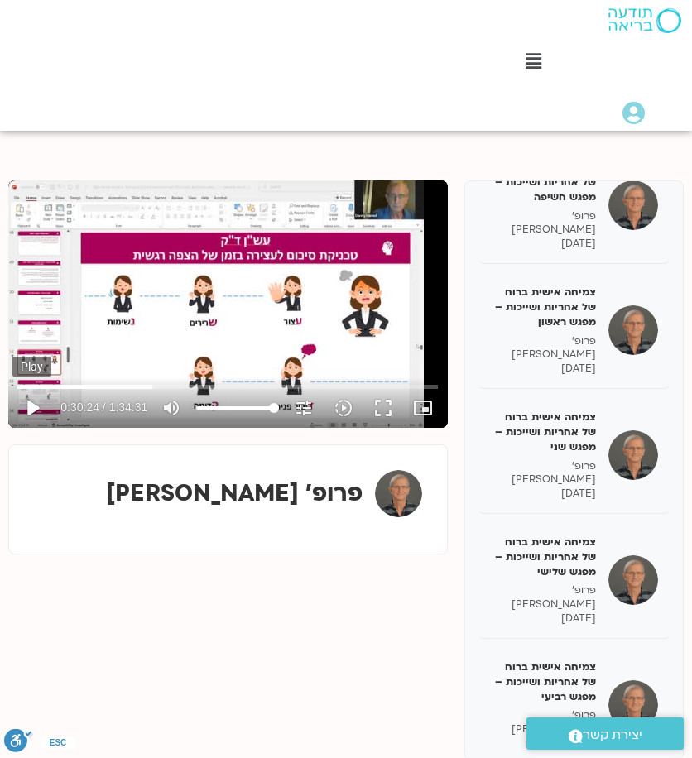
click at [37, 403] on button "play_arrow" at bounding box center [32, 408] width 40 height 40
click at [31, 400] on button "pause" at bounding box center [32, 408] width 40 height 40
click at [35, 408] on button "play_arrow" at bounding box center [32, 408] width 40 height 40
click at [31, 405] on button "pause" at bounding box center [32, 408] width 40 height 40
click at [35, 406] on button "play_arrow" at bounding box center [32, 408] width 40 height 40
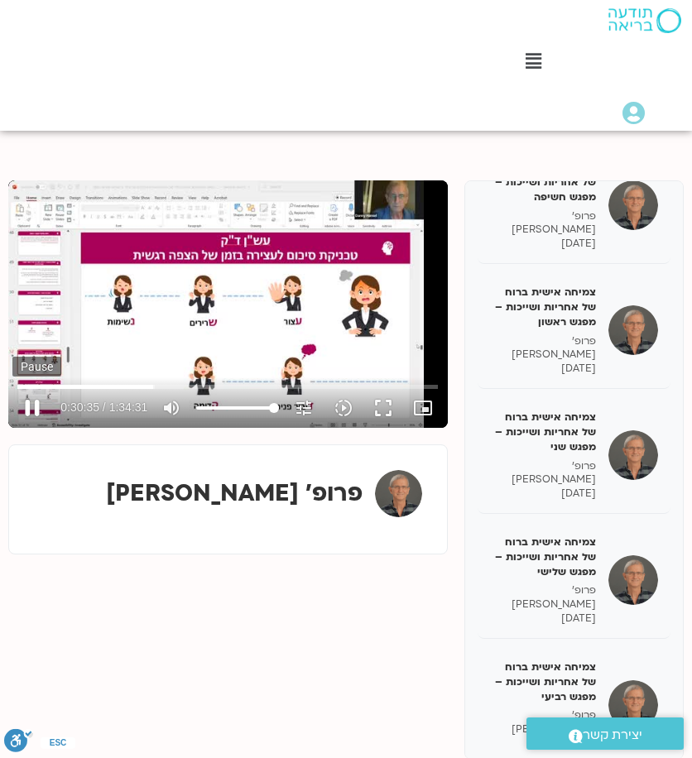
click at [28, 413] on button "pause" at bounding box center [32, 408] width 40 height 40
click at [44, 401] on button "play_arrow" at bounding box center [32, 408] width 40 height 40
click at [30, 414] on button "pause" at bounding box center [32, 408] width 40 height 40
click at [36, 414] on button "play_arrow" at bounding box center [32, 408] width 40 height 40
click at [28, 410] on button "pause" at bounding box center [32, 408] width 40 height 40
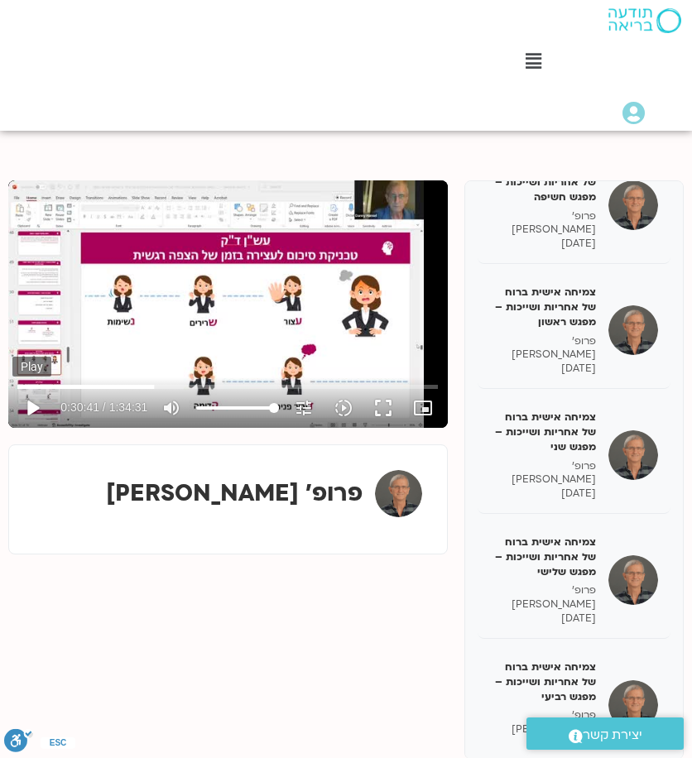
click at [50, 401] on button "play_arrow" at bounding box center [32, 408] width 40 height 40
click at [38, 404] on button "pause" at bounding box center [32, 408] width 40 height 40
click at [31, 411] on button "play_arrow" at bounding box center [32, 408] width 40 height 40
click at [30, 400] on button "pause" at bounding box center [32, 408] width 40 height 40
click at [25, 416] on button "play_arrow" at bounding box center [32, 408] width 40 height 40
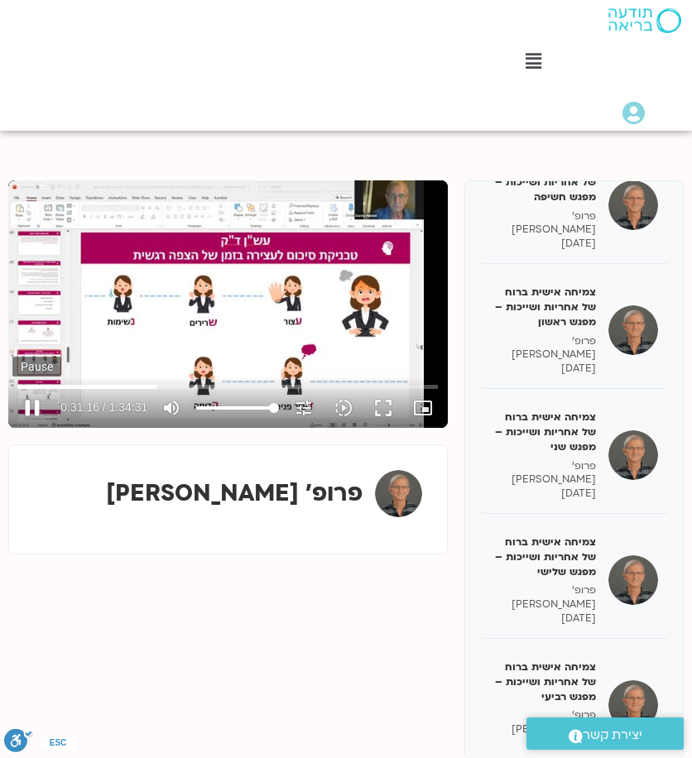
click at [36, 401] on button "pause" at bounding box center [32, 408] width 40 height 40
click at [32, 409] on button "play_arrow" at bounding box center [32, 408] width 40 height 40
click at [40, 401] on button "pause" at bounding box center [32, 408] width 40 height 40
click at [29, 410] on button "play_arrow" at bounding box center [32, 408] width 40 height 40
click at [26, 410] on button "pause" at bounding box center [32, 408] width 40 height 40
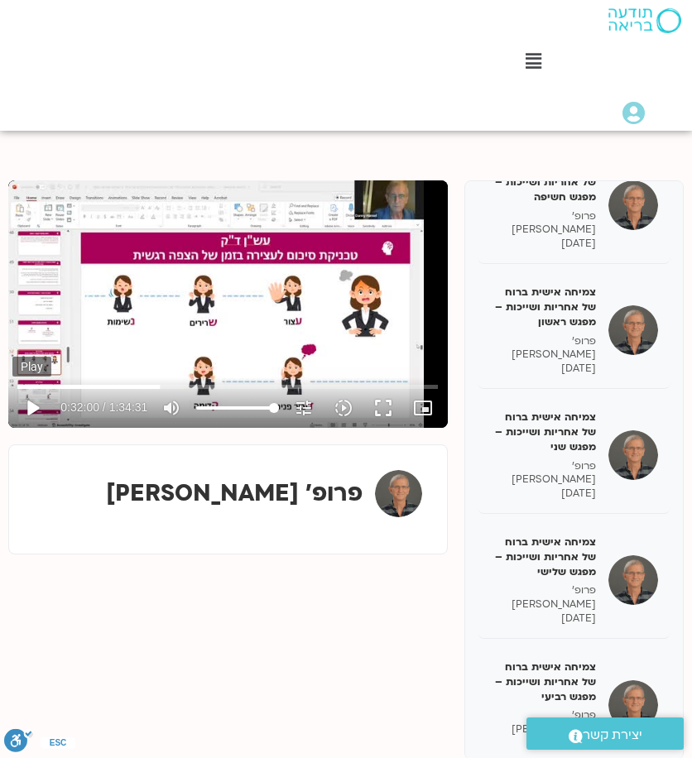
click at [36, 406] on button "play_arrow" at bounding box center [32, 408] width 40 height 40
click at [30, 409] on button "pause" at bounding box center [32, 408] width 40 height 40
click at [28, 407] on button "play_arrow" at bounding box center [32, 408] width 40 height 40
click at [30, 405] on button "pause" at bounding box center [32, 408] width 40 height 40
click at [35, 405] on button "play_arrow" at bounding box center [32, 408] width 40 height 40
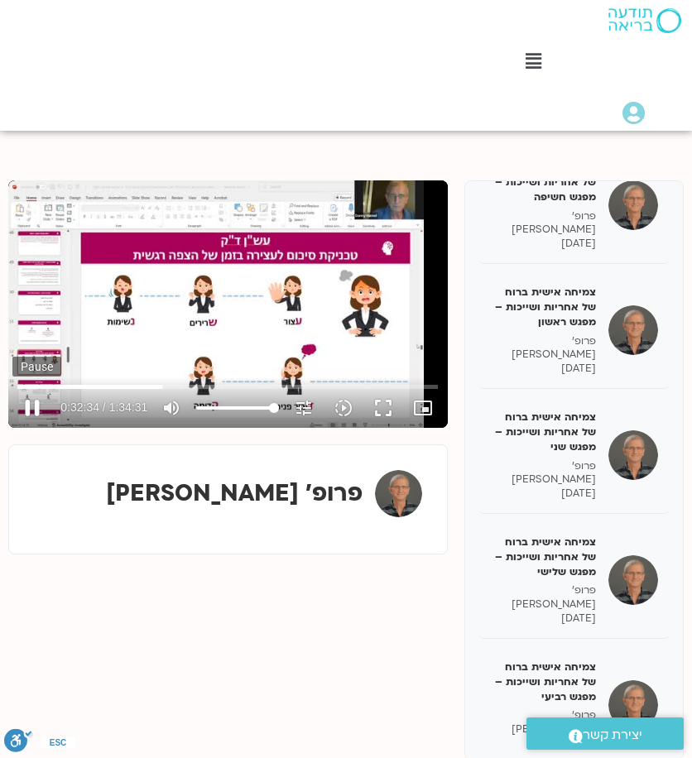
click at [27, 405] on button "pause" at bounding box center [32, 408] width 40 height 40
click at [36, 407] on button "play_arrow" at bounding box center [32, 408] width 40 height 40
click at [25, 414] on button "pause" at bounding box center [32, 408] width 40 height 40
click at [40, 406] on button "play_arrow" at bounding box center [32, 408] width 40 height 40
click at [33, 404] on button "pause" at bounding box center [32, 408] width 40 height 40
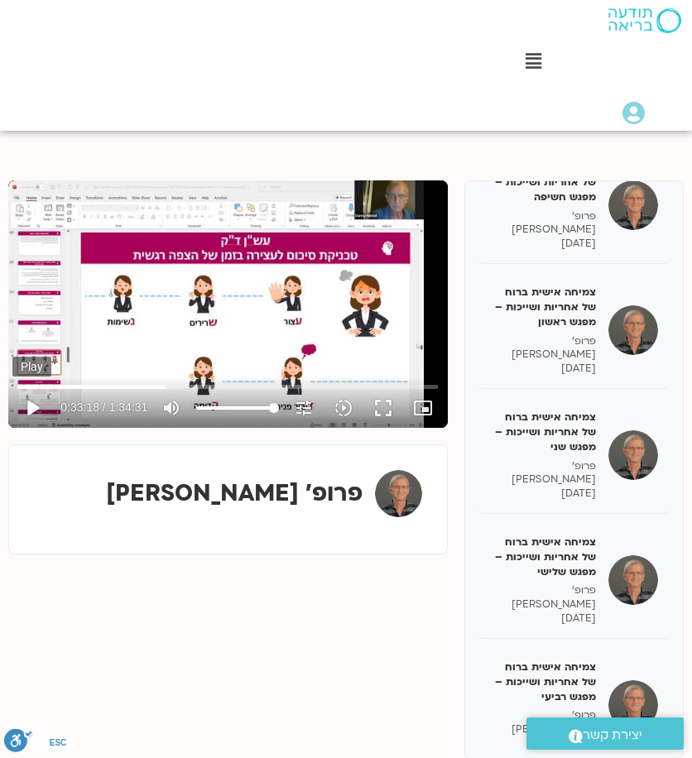
click at [38, 410] on button "play_arrow" at bounding box center [32, 408] width 40 height 40
click at [34, 409] on button "pause" at bounding box center [32, 408] width 40 height 40
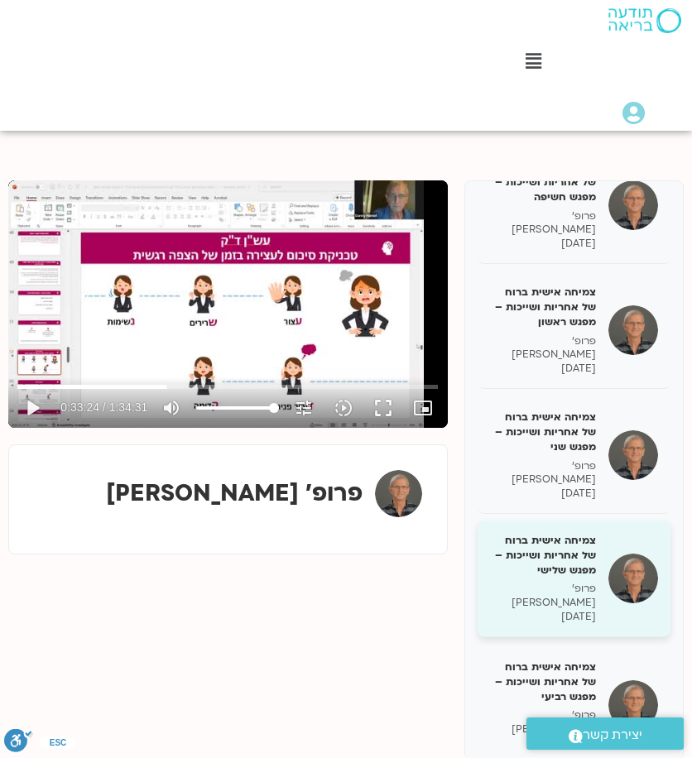
click at [12, 388] on button "play_arrow" at bounding box center [32, 408] width 40 height 40
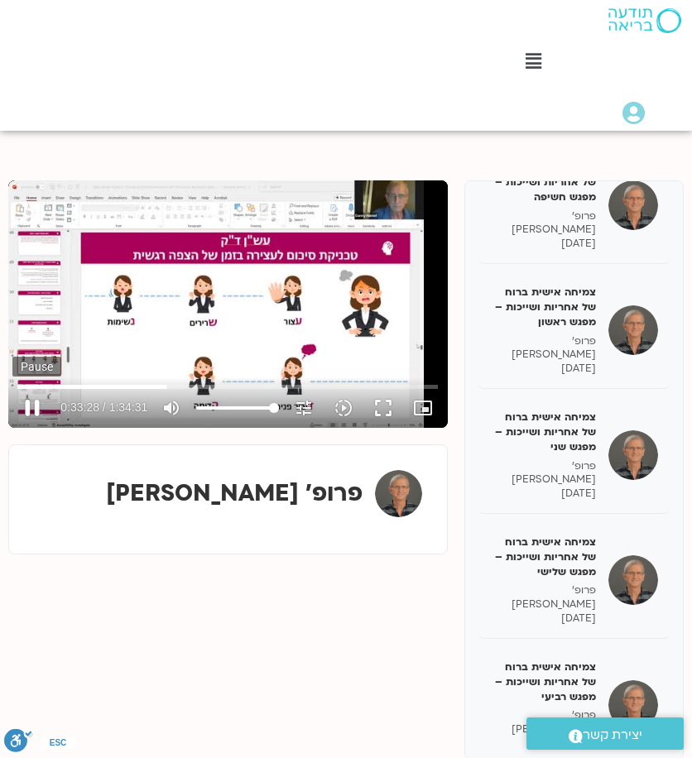
click at [35, 405] on button "pause" at bounding box center [32, 408] width 40 height 40
click at [12, 388] on button "play_arrow" at bounding box center [32, 408] width 40 height 40
click at [35, 410] on button "pause" at bounding box center [32, 408] width 40 height 40
click at [43, 409] on button "play_arrow" at bounding box center [32, 408] width 40 height 40
click at [43, 409] on button "pause" at bounding box center [32, 408] width 40 height 40
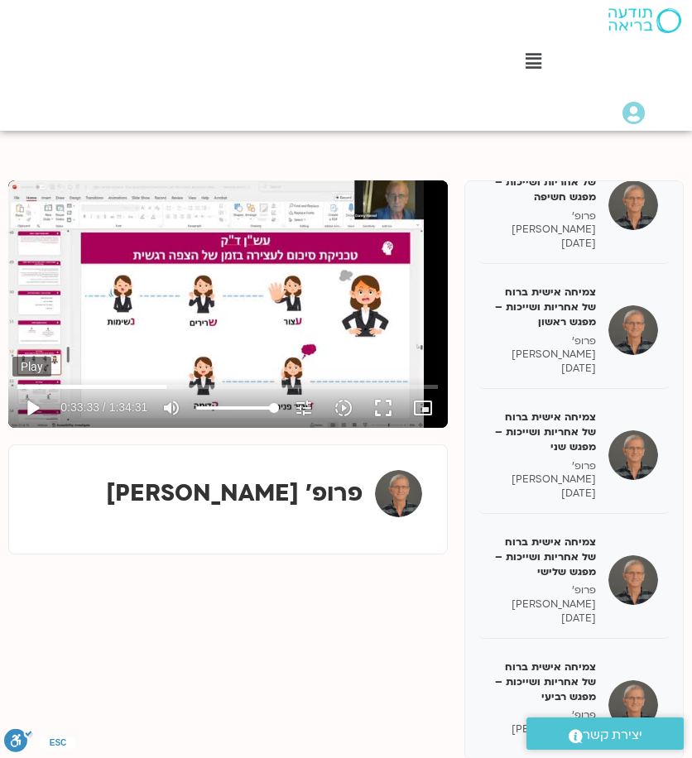
click at [36, 404] on button "play_arrow" at bounding box center [32, 408] width 40 height 40
click at [34, 406] on button "pause" at bounding box center [32, 408] width 40 height 40
click at [38, 406] on button "play_arrow" at bounding box center [32, 408] width 40 height 40
click at [37, 401] on button "pause" at bounding box center [32, 408] width 40 height 40
click at [41, 401] on button "play_arrow" at bounding box center [32, 408] width 40 height 40
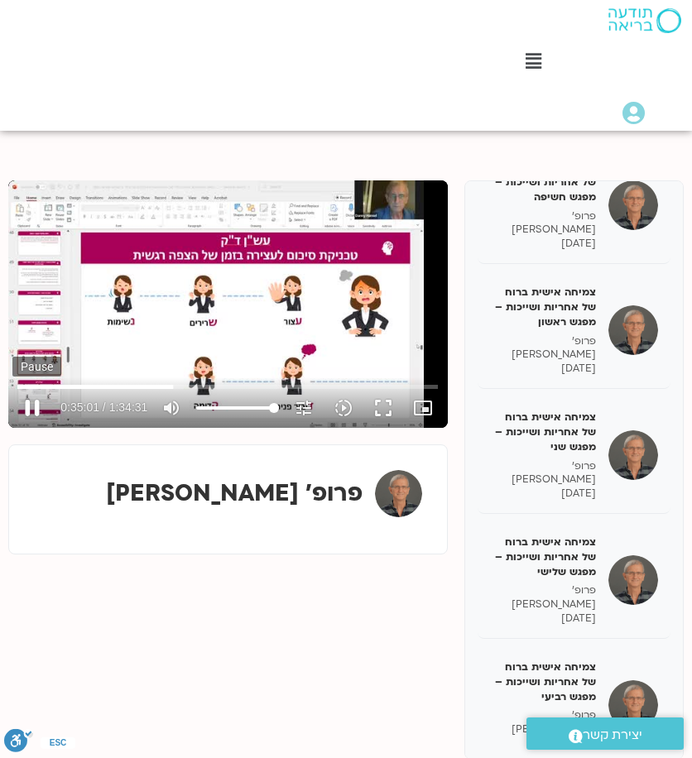
click at [38, 410] on button "pause" at bounding box center [32, 408] width 40 height 40
click at [33, 410] on button "play_arrow" at bounding box center [32, 408] width 40 height 40
click at [33, 403] on button "pause" at bounding box center [32, 408] width 40 height 40
click at [32, 414] on button "play_arrow" at bounding box center [32, 408] width 40 height 40
click at [39, 411] on button "pause" at bounding box center [32, 408] width 40 height 40
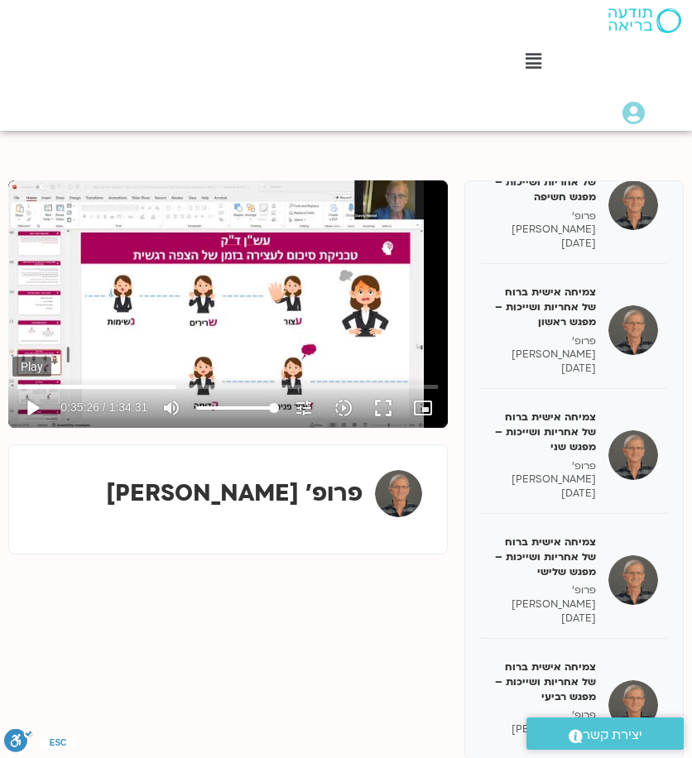
click at [34, 412] on button "play_arrow" at bounding box center [32, 408] width 40 height 40
click at [38, 408] on button "pause" at bounding box center [32, 408] width 40 height 40
click at [30, 406] on button "play_arrow" at bounding box center [32, 408] width 40 height 40
click at [30, 406] on button "pause" at bounding box center [32, 408] width 40 height 40
click at [40, 403] on button "play_arrow" at bounding box center [32, 408] width 40 height 40
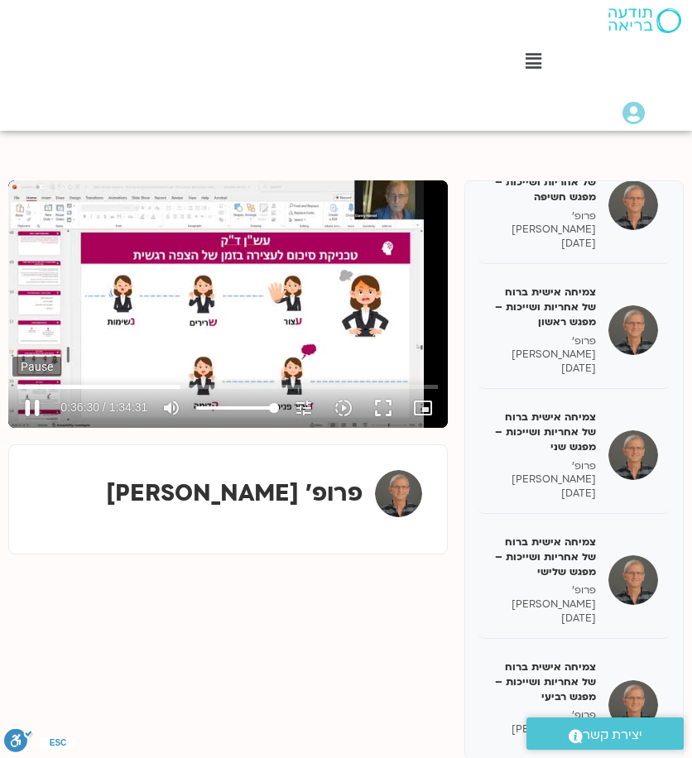
click at [35, 405] on button "pause" at bounding box center [32, 408] width 40 height 40
click at [33, 410] on button "play_arrow" at bounding box center [32, 408] width 40 height 40
click at [36, 407] on button "pause" at bounding box center [32, 408] width 40 height 40
click at [28, 405] on button "play_arrow" at bounding box center [32, 408] width 40 height 40
click at [31, 406] on button "pause" at bounding box center [32, 408] width 40 height 40
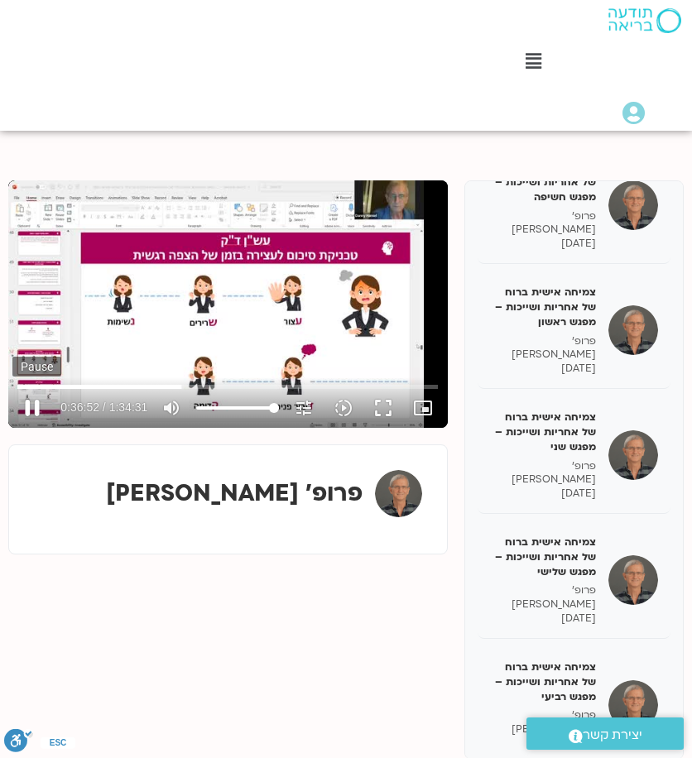
click at [30, 411] on button "pause" at bounding box center [32, 408] width 40 height 40
click at [40, 405] on button "play_arrow" at bounding box center [32, 408] width 40 height 40
click at [27, 410] on button "pause" at bounding box center [32, 408] width 40 height 40
click at [31, 405] on button "play_arrow" at bounding box center [32, 408] width 40 height 40
click at [38, 403] on button "pause" at bounding box center [32, 408] width 40 height 40
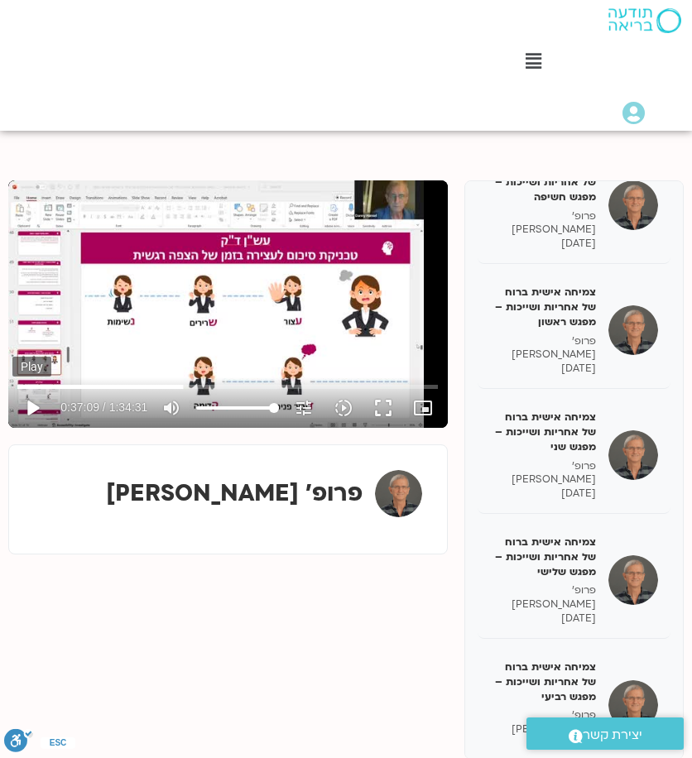
click at [41, 407] on button "play_arrow" at bounding box center [32, 408] width 40 height 40
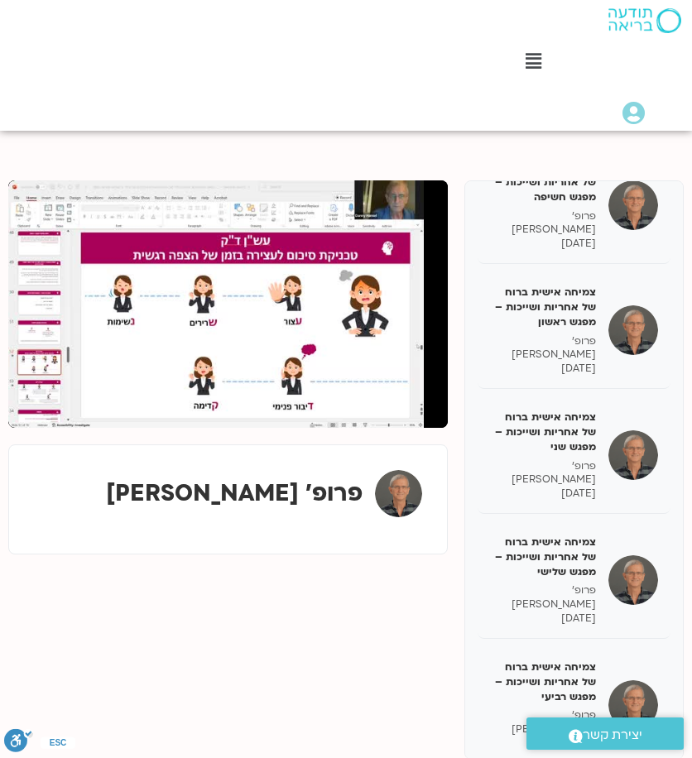
click at [38, 410] on button "pause" at bounding box center [32, 408] width 40 height 40
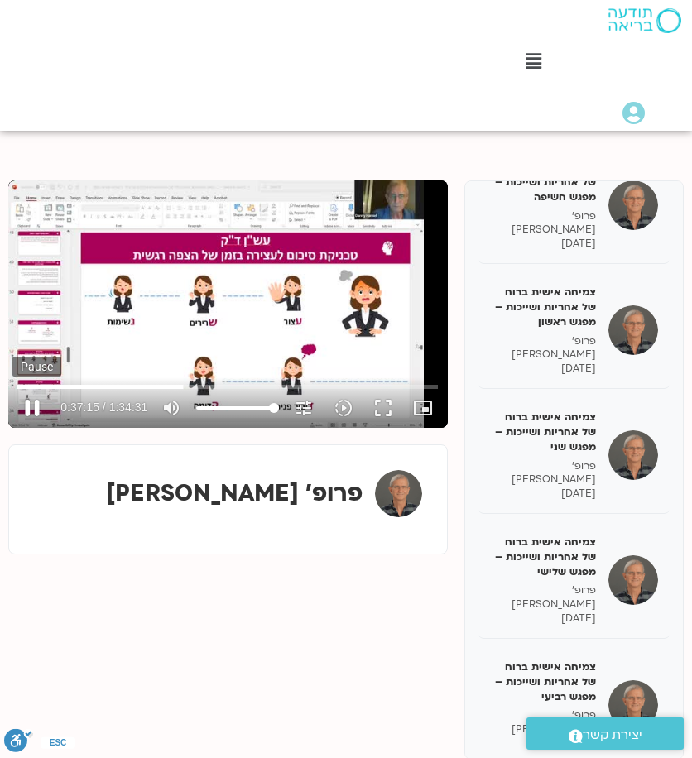
click at [31, 406] on button "pause" at bounding box center [32, 408] width 40 height 40
click at [184, 388] on input "Seek" at bounding box center [227, 386] width 420 height 10
click at [183, 388] on input "Seek" at bounding box center [227, 386] width 420 height 10
click at [37, 409] on button "play_arrow" at bounding box center [32, 408] width 40 height 40
click at [31, 400] on button "pause" at bounding box center [32, 408] width 40 height 40
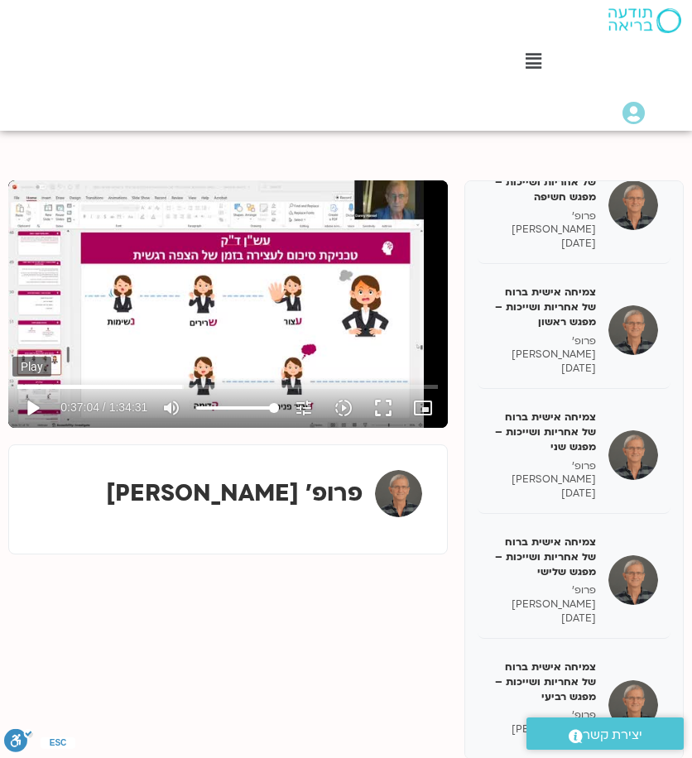
click at [37, 405] on button "play_arrow" at bounding box center [32, 408] width 40 height 40
click at [37, 408] on button "pause" at bounding box center [32, 408] width 40 height 40
click at [29, 410] on button "play_arrow" at bounding box center [32, 408] width 40 height 40
click at [184, 387] on input "Seek" at bounding box center [227, 386] width 420 height 10
click at [183, 385] on input "Seek" at bounding box center [227, 386] width 420 height 10
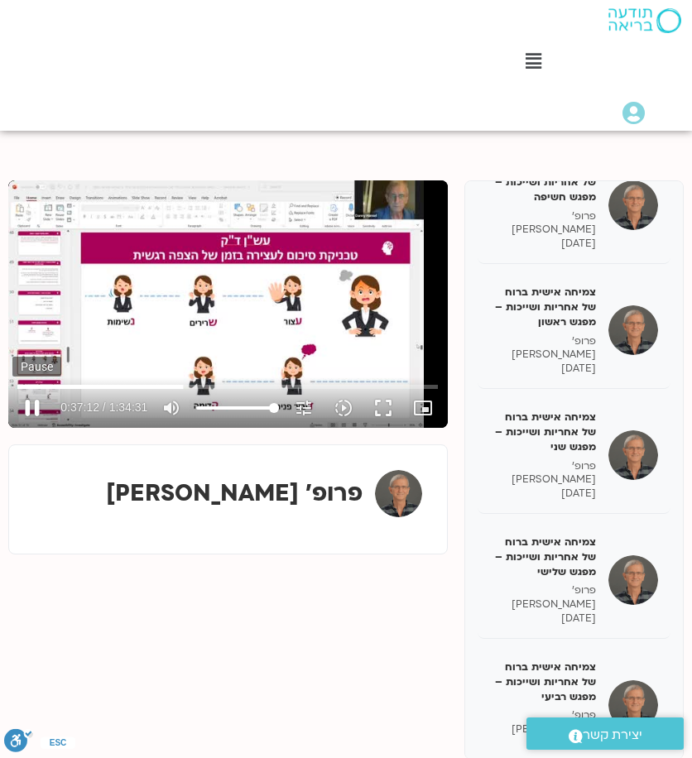
click at [38, 400] on button "pause" at bounding box center [32, 408] width 40 height 40
click at [36, 405] on button "play_arrow" at bounding box center [32, 408] width 40 height 40
click at [36, 411] on button "pause" at bounding box center [32, 408] width 40 height 40
click at [27, 408] on button "play_arrow" at bounding box center [32, 408] width 40 height 40
click at [35, 403] on button "pause" at bounding box center [32, 408] width 40 height 40
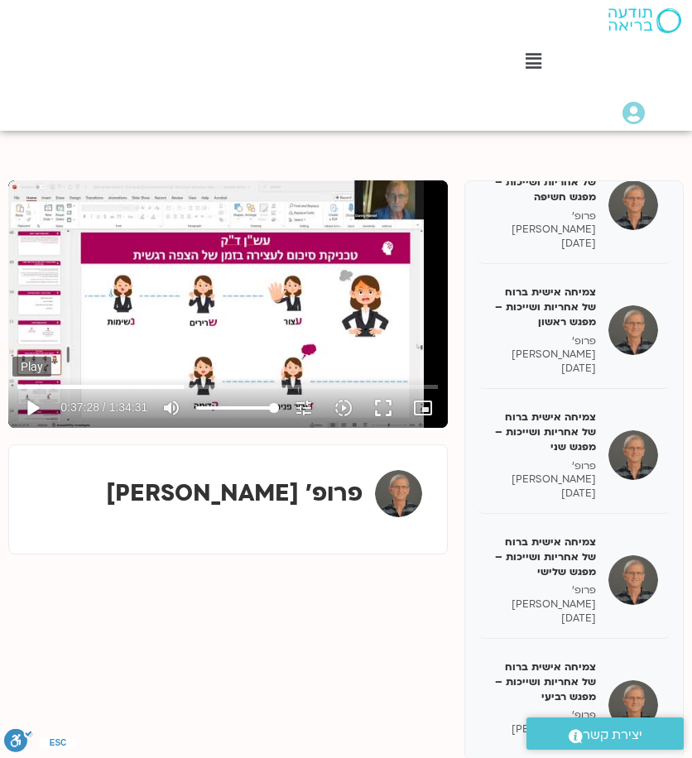
click at [31, 403] on button "play_arrow" at bounding box center [32, 408] width 40 height 40
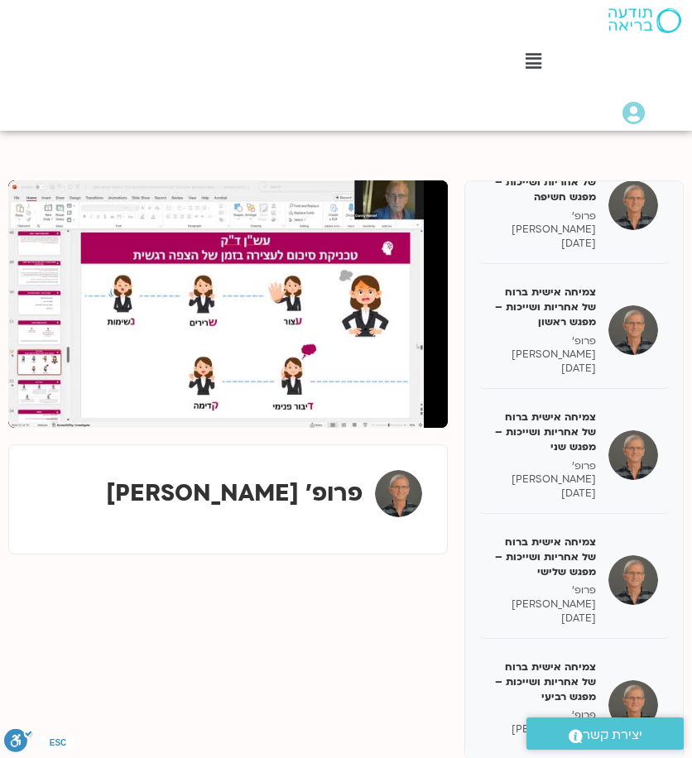
click at [32, 408] on button "pause" at bounding box center [32, 408] width 40 height 40
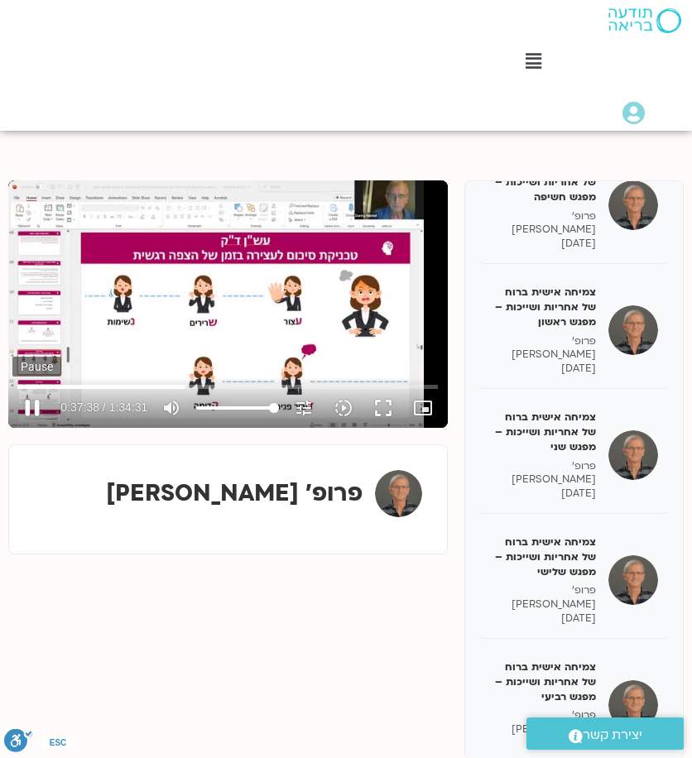
click at [36, 396] on button "pause" at bounding box center [32, 408] width 40 height 40
click at [36, 403] on button "play_arrow" at bounding box center [32, 408] width 40 height 40
click at [30, 410] on button "pause" at bounding box center [32, 408] width 40 height 40
click at [36, 409] on button "play_arrow" at bounding box center [32, 408] width 40 height 40
click at [33, 410] on button "pause" at bounding box center [32, 408] width 40 height 40
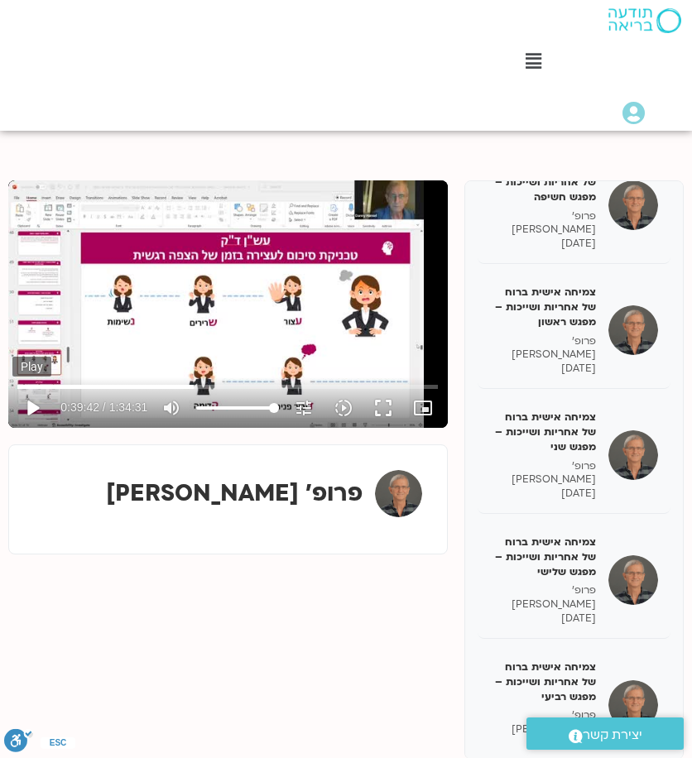
click at [32, 408] on button "play_arrow" at bounding box center [32, 408] width 40 height 40
click at [31, 408] on button "pause" at bounding box center [32, 408] width 40 height 40
click at [40, 406] on button "play_arrow" at bounding box center [32, 408] width 40 height 40
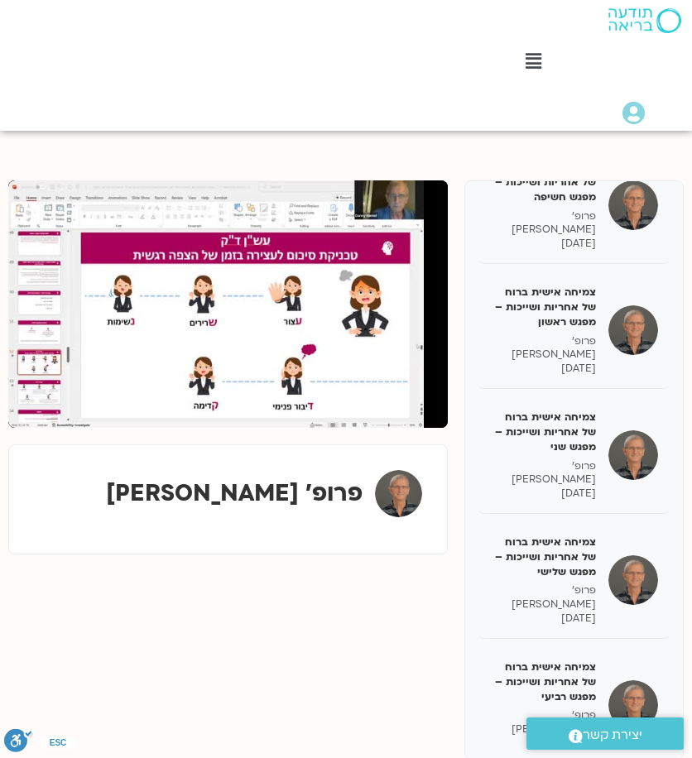
click at [36, 407] on button "pause" at bounding box center [32, 408] width 40 height 40
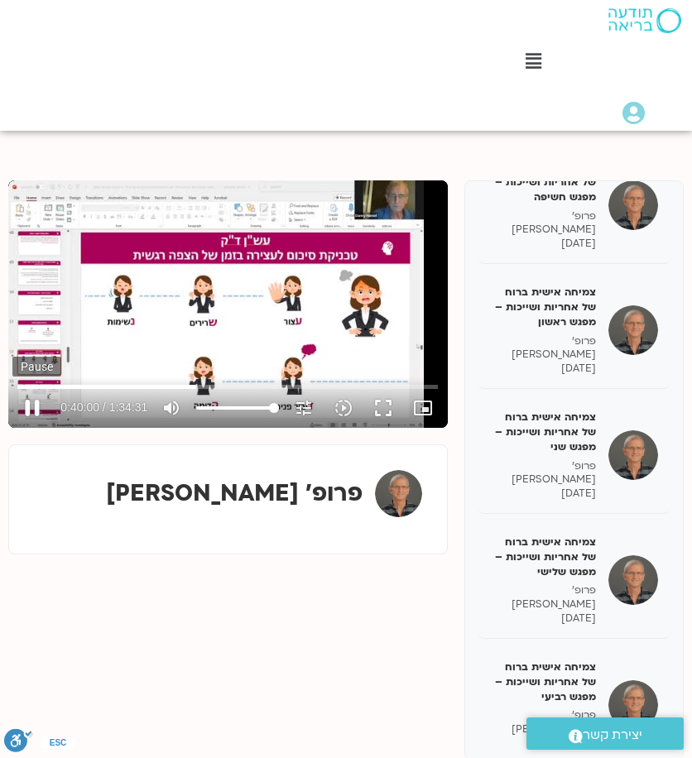
click at [31, 399] on button "pause" at bounding box center [32, 408] width 40 height 40
click at [41, 409] on button "play_arrow" at bounding box center [32, 408] width 40 height 40
click at [31, 405] on button "pause" at bounding box center [32, 408] width 40 height 40
click at [42, 403] on button "play_arrow" at bounding box center [32, 408] width 40 height 40
click at [30, 411] on button "pause" at bounding box center [32, 408] width 40 height 40
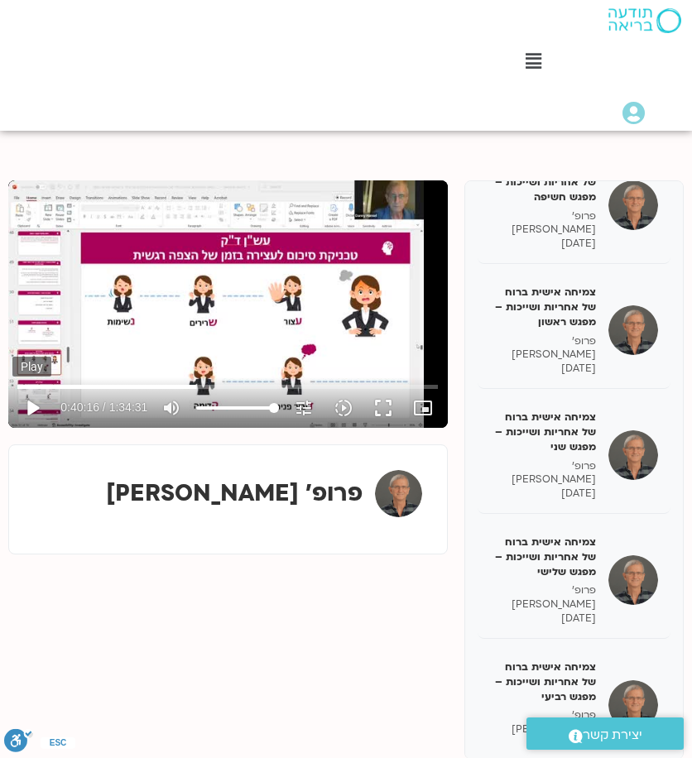
click at [25, 411] on button "play_arrow" at bounding box center [32, 408] width 40 height 40
click at [25, 413] on button "pause" at bounding box center [32, 408] width 40 height 40
click at [41, 401] on button "play_arrow" at bounding box center [32, 408] width 40 height 40
click at [28, 406] on button "pause" at bounding box center [32, 408] width 40 height 40
click at [26, 418] on button "play_arrow" at bounding box center [32, 408] width 40 height 40
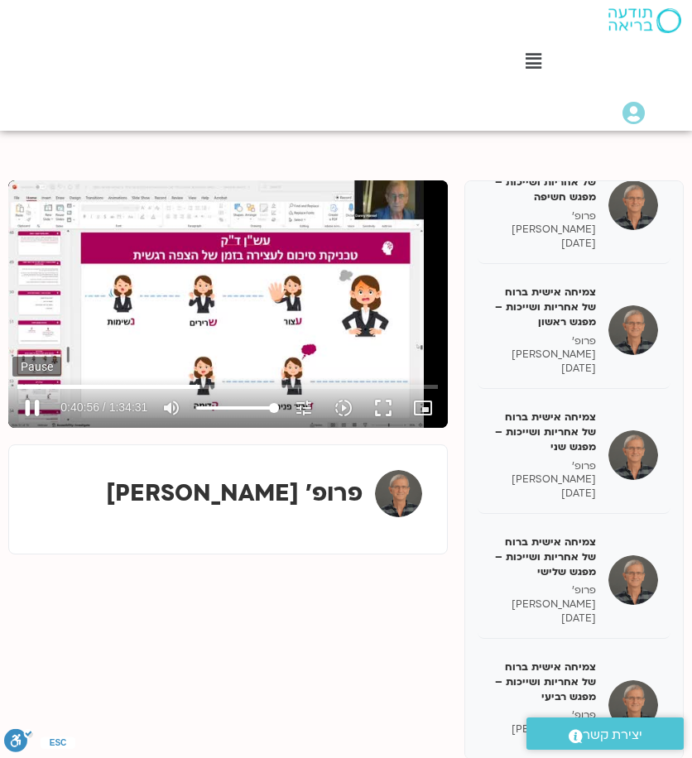
click at [31, 411] on button "pause" at bounding box center [32, 408] width 40 height 40
click at [31, 411] on button "play_arrow" at bounding box center [32, 408] width 40 height 40
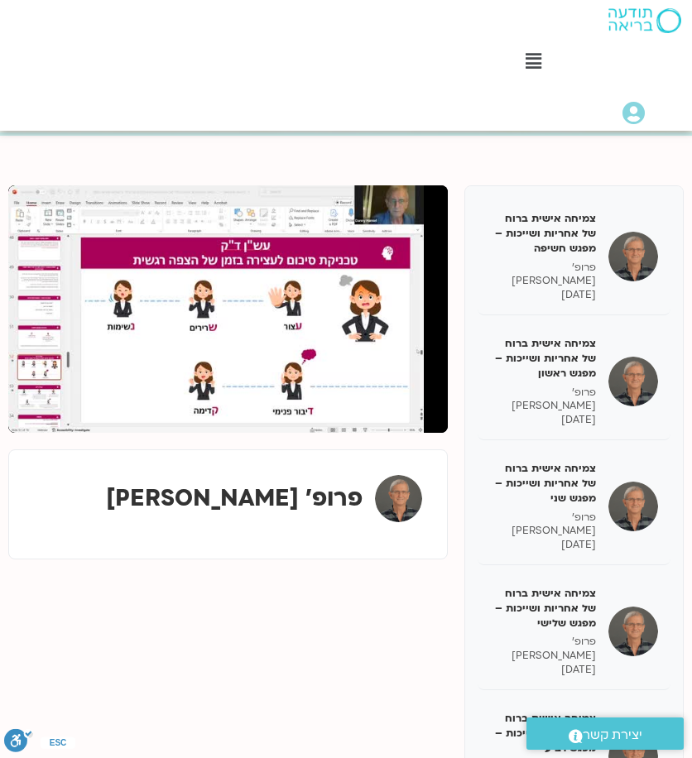
scroll to position [0, 0]
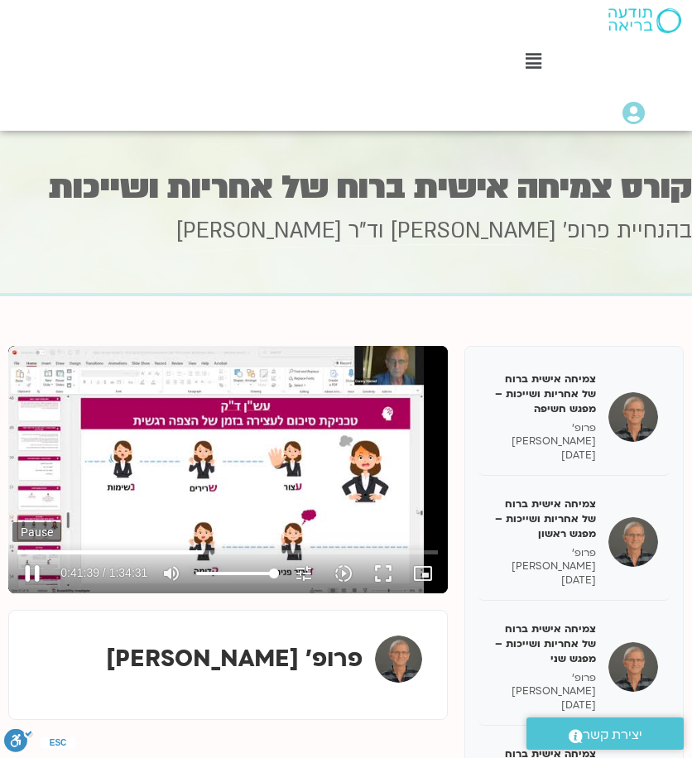
click at [30, 572] on button "pause" at bounding box center [32, 573] width 40 height 40
click at [40, 581] on button "play_arrow" at bounding box center [32, 573] width 40 height 40
click at [28, 572] on button "pause" at bounding box center [32, 573] width 40 height 40
click at [36, 570] on button "play_arrow" at bounding box center [32, 573] width 40 height 40
click at [43, 570] on button "pause" at bounding box center [32, 573] width 40 height 40
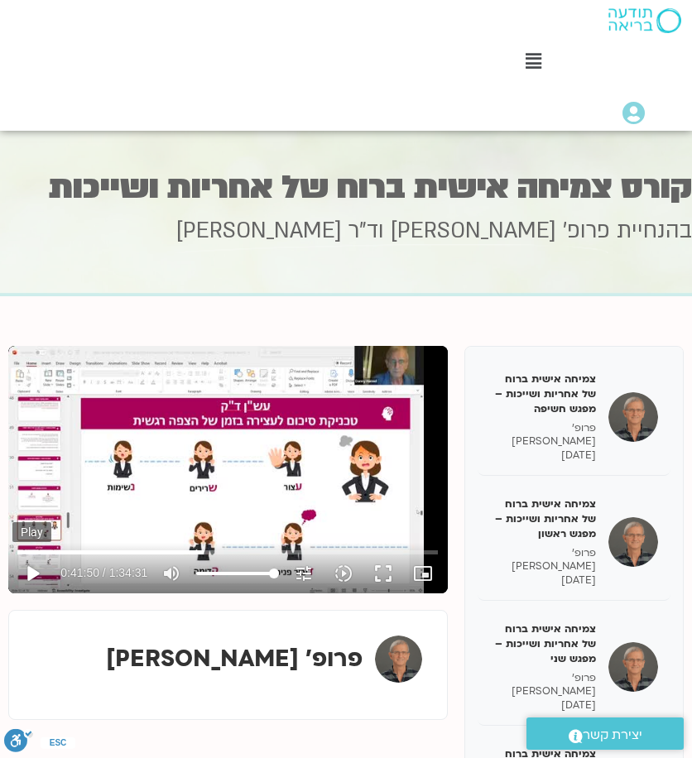
click at [36, 570] on button "play_arrow" at bounding box center [32, 573] width 40 height 40
click at [40, 568] on button "pause" at bounding box center [32, 573] width 40 height 40
click at [31, 575] on button "play_arrow" at bounding box center [32, 573] width 40 height 40
click at [33, 577] on button "pause" at bounding box center [32, 573] width 40 height 40
click at [33, 577] on button "play_arrow" at bounding box center [32, 573] width 40 height 40
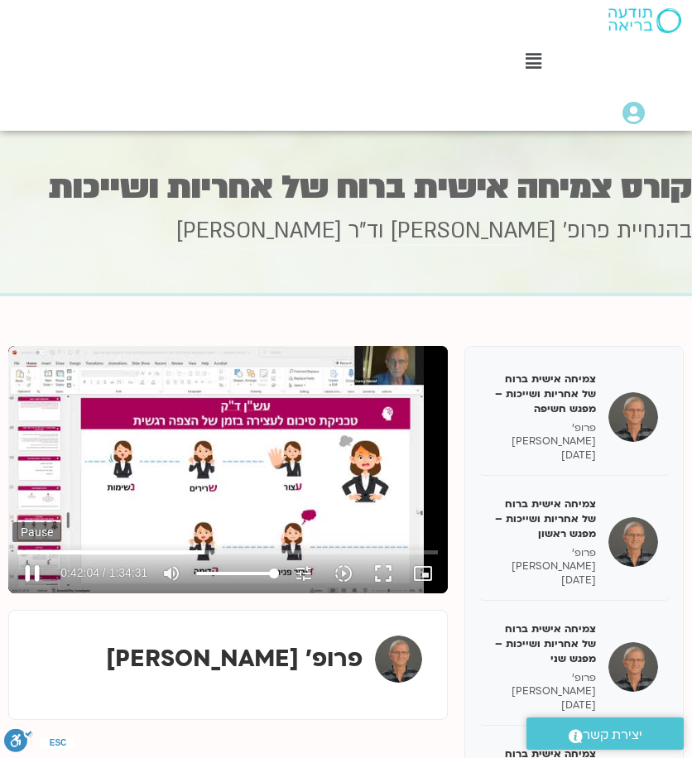
click at [33, 568] on button "pause" at bounding box center [32, 573] width 40 height 40
click at [31, 567] on button "play_arrow" at bounding box center [32, 573] width 40 height 40
click at [36, 567] on button "pause" at bounding box center [32, 573] width 40 height 40
click at [33, 565] on button "play_arrow" at bounding box center [32, 573] width 40 height 40
click at [36, 579] on button "pause" at bounding box center [32, 573] width 40 height 40
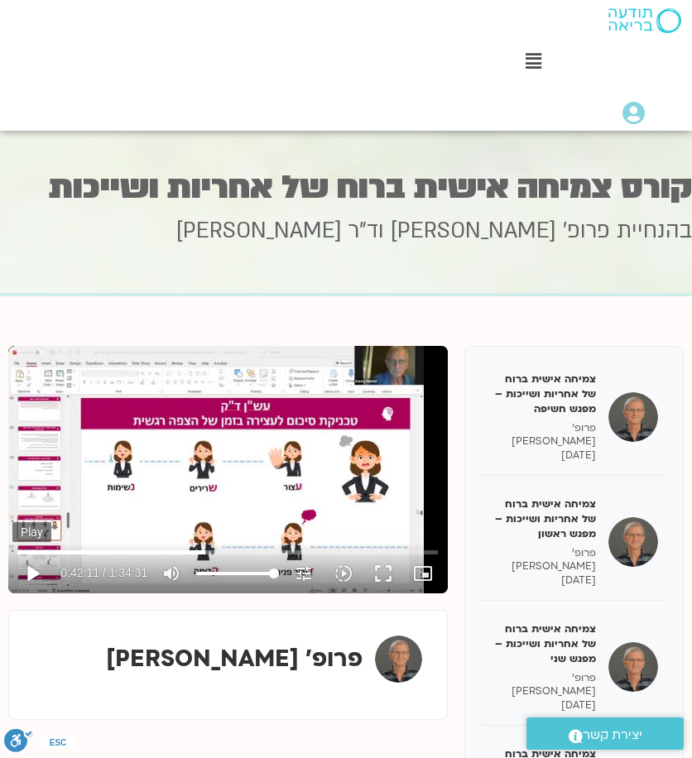
click at [31, 571] on button "play_arrow" at bounding box center [32, 573] width 40 height 40
click at [36, 573] on button "pause" at bounding box center [32, 573] width 40 height 40
click at [25, 572] on button "play_arrow" at bounding box center [32, 573] width 40 height 40
click at [29, 572] on button "pause" at bounding box center [32, 573] width 40 height 40
click at [23, 570] on button "play_arrow" at bounding box center [32, 573] width 40 height 40
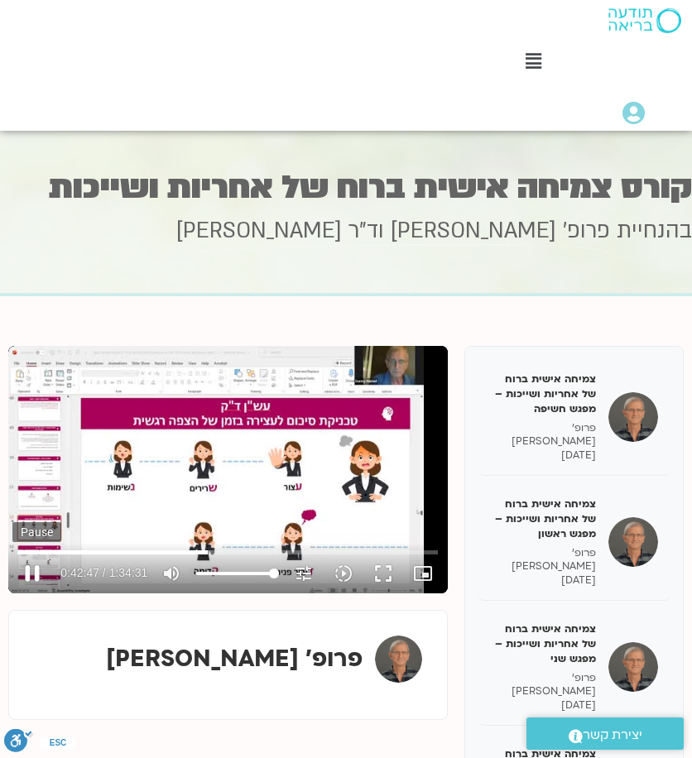
click at [32, 565] on button "pause" at bounding box center [32, 573] width 40 height 40
click at [28, 570] on button "play_arrow" at bounding box center [32, 573] width 40 height 40
click at [36, 569] on button "pause" at bounding box center [32, 573] width 40 height 40
click at [33, 577] on button "play_arrow" at bounding box center [32, 573] width 40 height 40
click at [28, 572] on button "pause" at bounding box center [32, 573] width 40 height 40
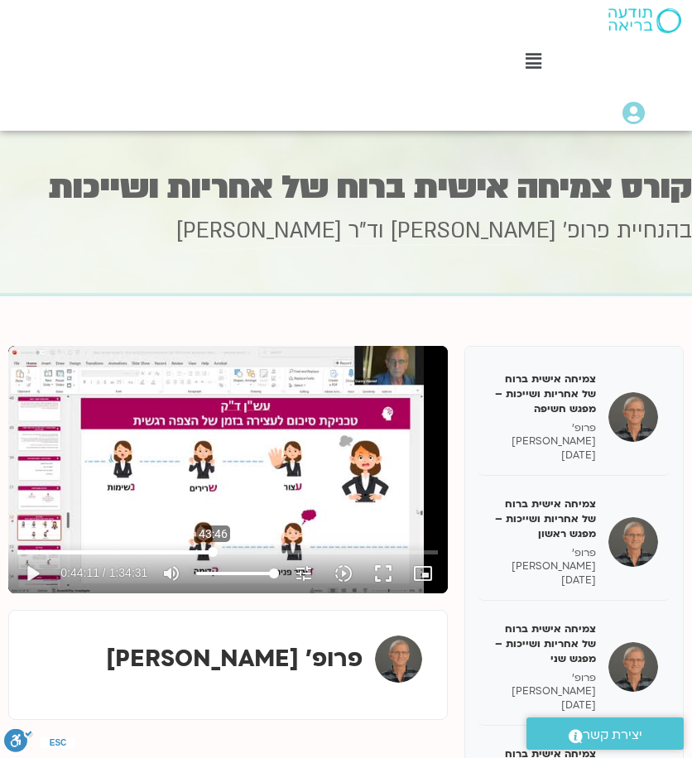
click at [213, 552] on input "Seek" at bounding box center [227, 552] width 420 height 10
click at [44, 570] on button "play_arrow" at bounding box center [32, 573] width 40 height 40
click at [31, 568] on button "pause" at bounding box center [32, 573] width 40 height 40
click at [29, 573] on button "play_arrow" at bounding box center [32, 573] width 40 height 40
drag, startPoint x: 27, startPoint y: 567, endPoint x: 38, endPoint y: 569, distance: 11.0
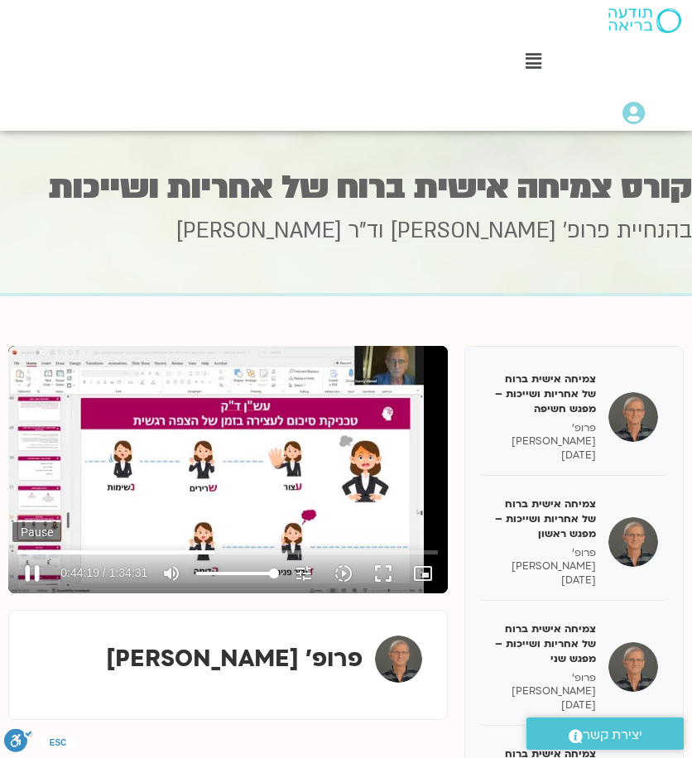
click at [27, 568] on button "pause" at bounding box center [32, 573] width 40 height 40
click at [31, 575] on button "play_arrow" at bounding box center [32, 573] width 40 height 40
click at [25, 569] on button "pause" at bounding box center [32, 573] width 40 height 40
click at [33, 567] on button "play_arrow" at bounding box center [32, 573] width 40 height 40
drag, startPoint x: 34, startPoint y: 570, endPoint x: 45, endPoint y: 572, distance: 11.0
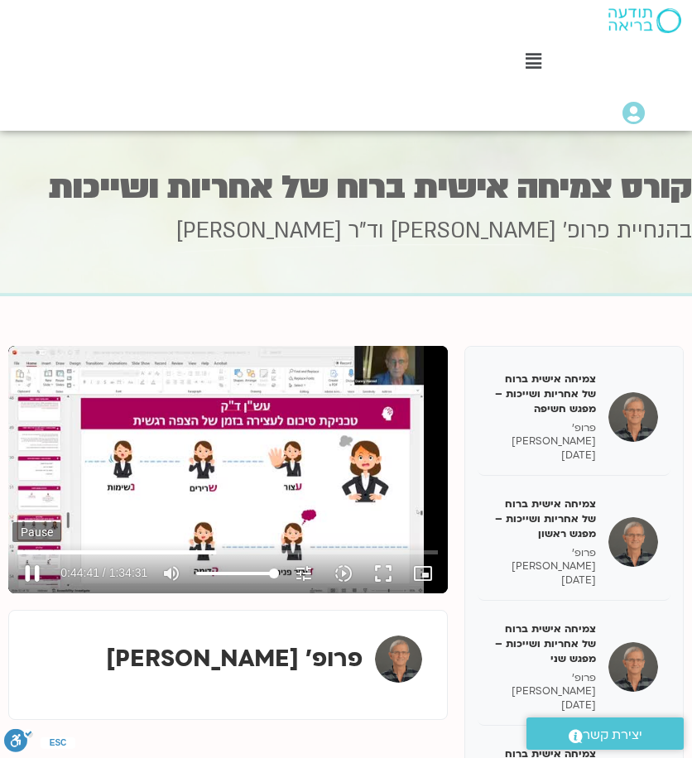
click at [33, 570] on button "pause" at bounding box center [32, 573] width 40 height 40
click at [32, 568] on button "play_arrow" at bounding box center [32, 573] width 40 height 40
click at [33, 572] on button "pause" at bounding box center [32, 573] width 40 height 40
click at [31, 572] on button "play_arrow" at bounding box center [32, 573] width 40 height 40
click at [38, 577] on button "pause" at bounding box center [32, 573] width 40 height 40
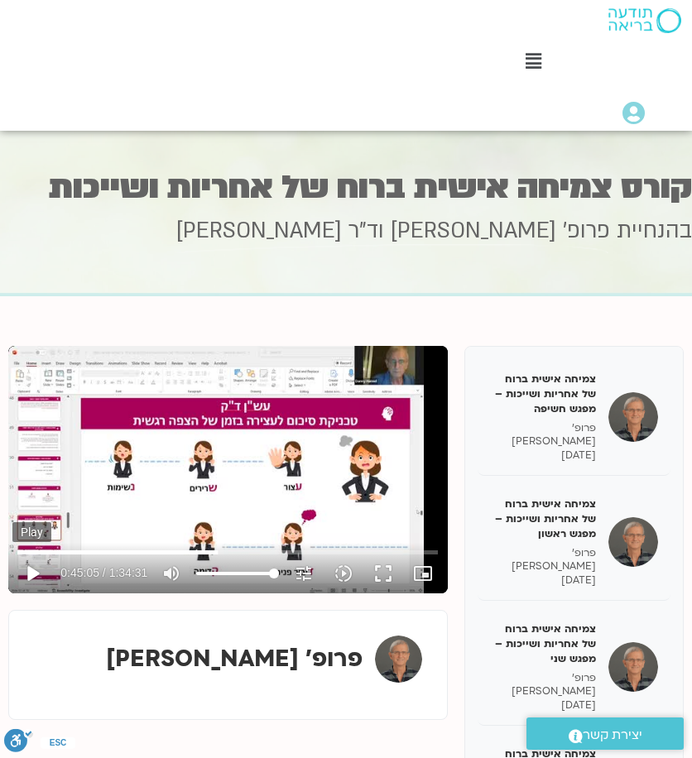
click at [33, 572] on button "play_arrow" at bounding box center [32, 573] width 40 height 40
click at [36, 565] on button "pause" at bounding box center [32, 573] width 40 height 40
click at [33, 564] on button "play_arrow" at bounding box center [32, 573] width 40 height 40
click at [384, 577] on button "fullscreen" at bounding box center [383, 573] width 40 height 40
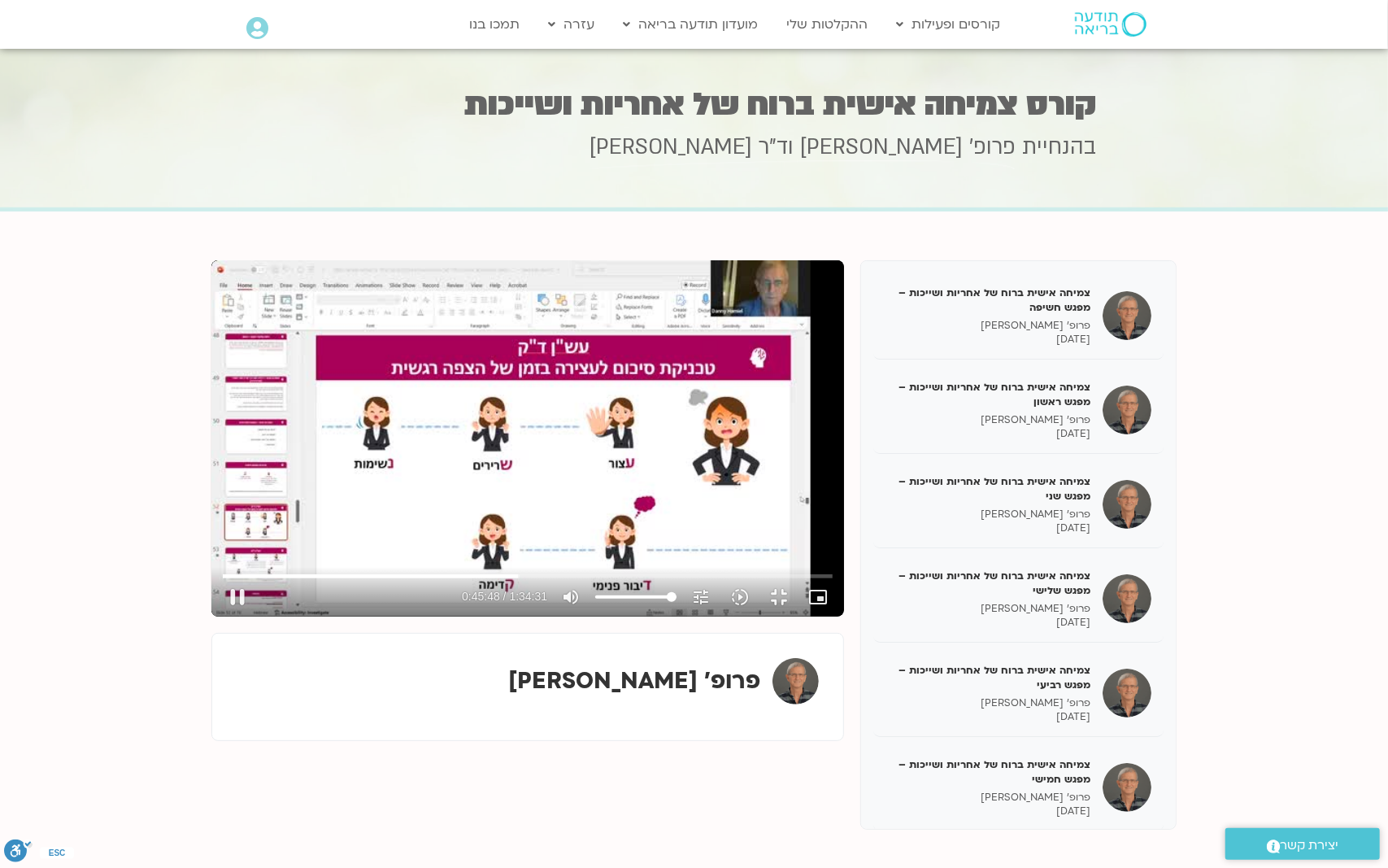
type input "2748.383806"
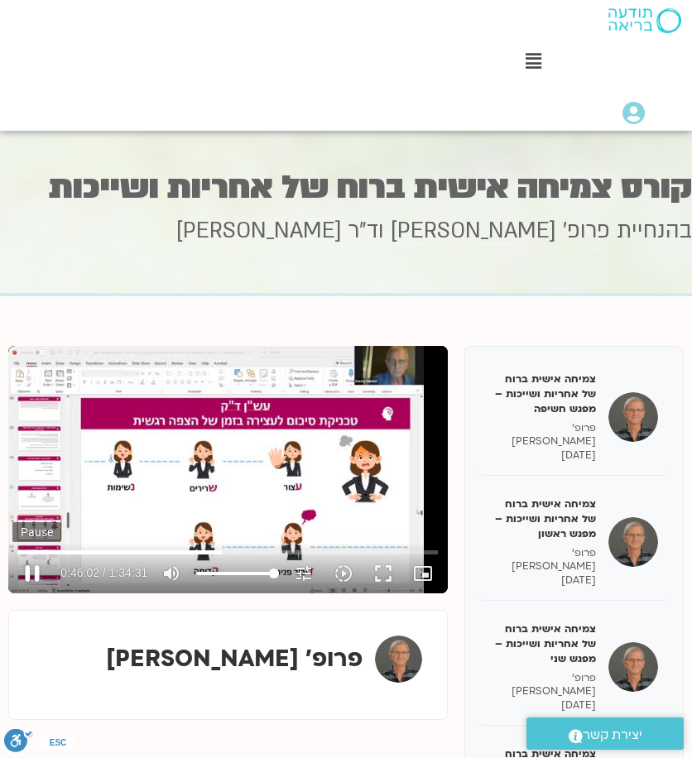
click at [35, 576] on button "pause" at bounding box center [32, 573] width 40 height 40
click at [36, 572] on button "play_arrow" at bounding box center [32, 573] width 40 height 40
click at [36, 572] on button "pause" at bounding box center [32, 573] width 40 height 40
click at [41, 570] on button "play_arrow" at bounding box center [32, 573] width 40 height 40
click at [43, 573] on button "pause" at bounding box center [32, 573] width 40 height 40
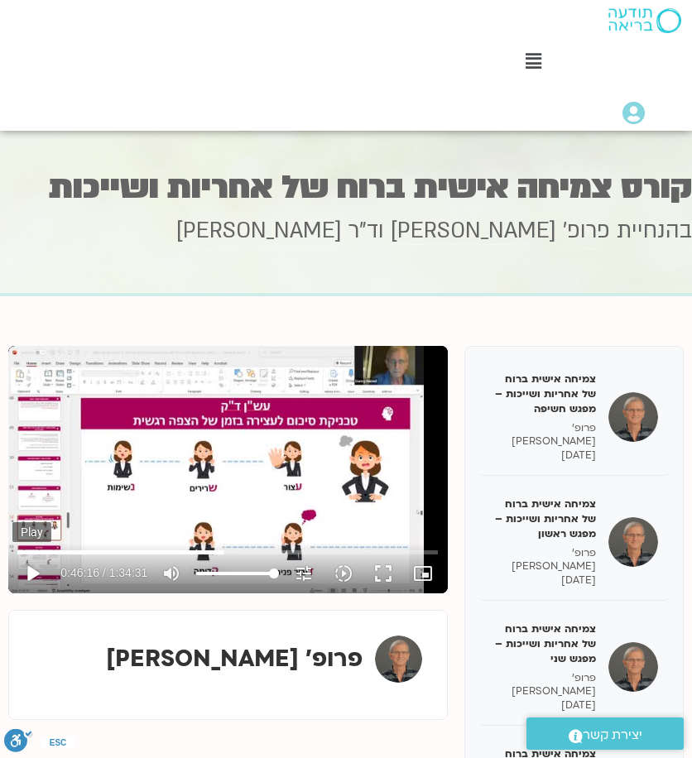
click at [30, 567] on button "play_arrow" at bounding box center [32, 573] width 40 height 40
click at [41, 574] on button "pause" at bounding box center [32, 573] width 40 height 40
click at [32, 580] on button "play_arrow" at bounding box center [32, 573] width 40 height 40
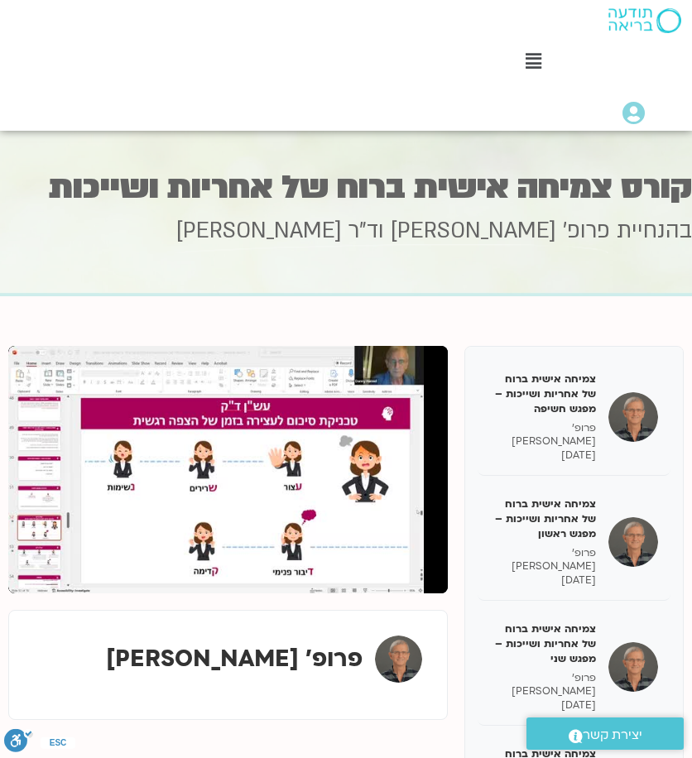
click at [31, 565] on button "pause" at bounding box center [32, 573] width 40 height 40
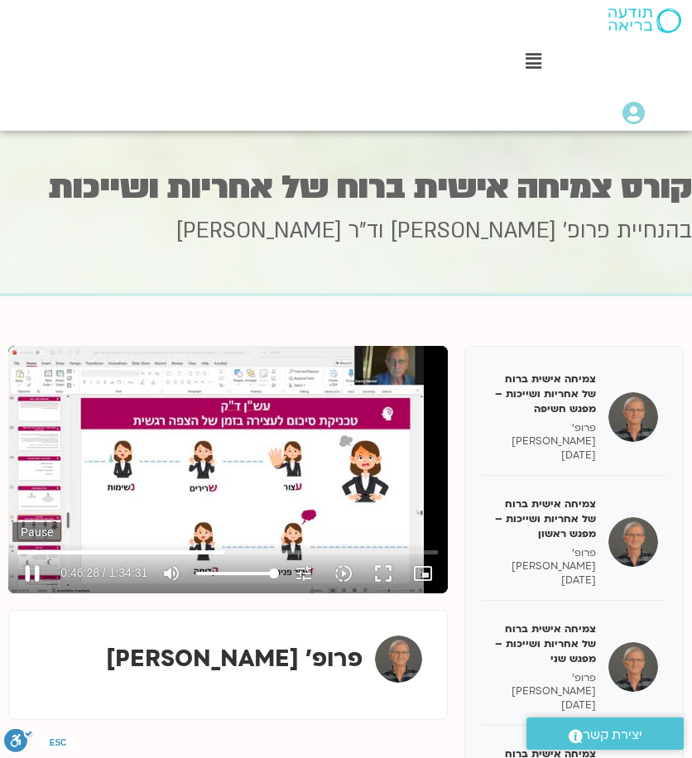
click at [28, 570] on button "pause" at bounding box center [32, 573] width 40 height 40
click at [37, 568] on button "play_arrow" at bounding box center [32, 573] width 40 height 40
click at [38, 568] on button "pause" at bounding box center [32, 573] width 40 height 40
click at [35, 573] on button "play_arrow" at bounding box center [32, 573] width 40 height 40
click at [35, 571] on button "pause" at bounding box center [32, 573] width 40 height 40
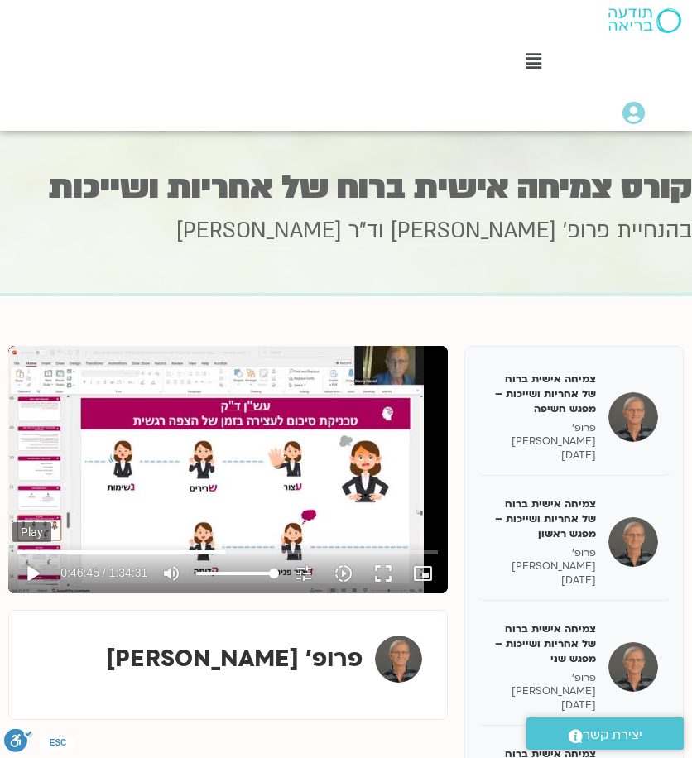
click at [31, 573] on button "play_arrow" at bounding box center [32, 573] width 40 height 40
click at [36, 571] on button "pause" at bounding box center [32, 573] width 40 height 40
click at [28, 572] on button "play_arrow" at bounding box center [32, 573] width 40 height 40
click at [31, 572] on button "pause" at bounding box center [32, 573] width 40 height 40
click at [226, 553] on input "Seek" at bounding box center [227, 552] width 420 height 10
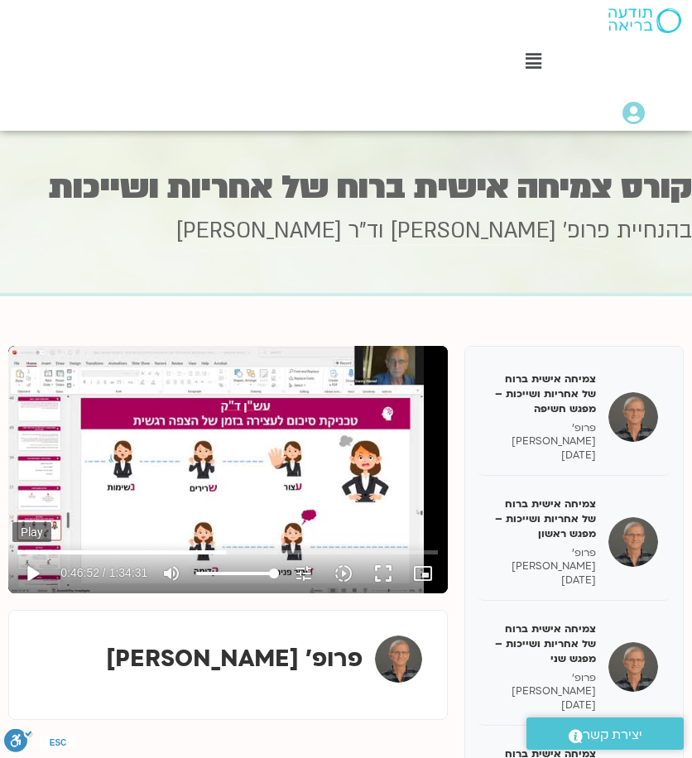
click at [33, 568] on button "play_arrow" at bounding box center [32, 573] width 40 height 40
click at [36, 568] on button "pause" at bounding box center [32, 573] width 40 height 40
click at [35, 577] on button "play_arrow" at bounding box center [32, 573] width 40 height 40
click at [27, 574] on button "pause" at bounding box center [32, 573] width 40 height 40
drag, startPoint x: 382, startPoint y: 575, endPoint x: 383, endPoint y: 647, distance: 72.0
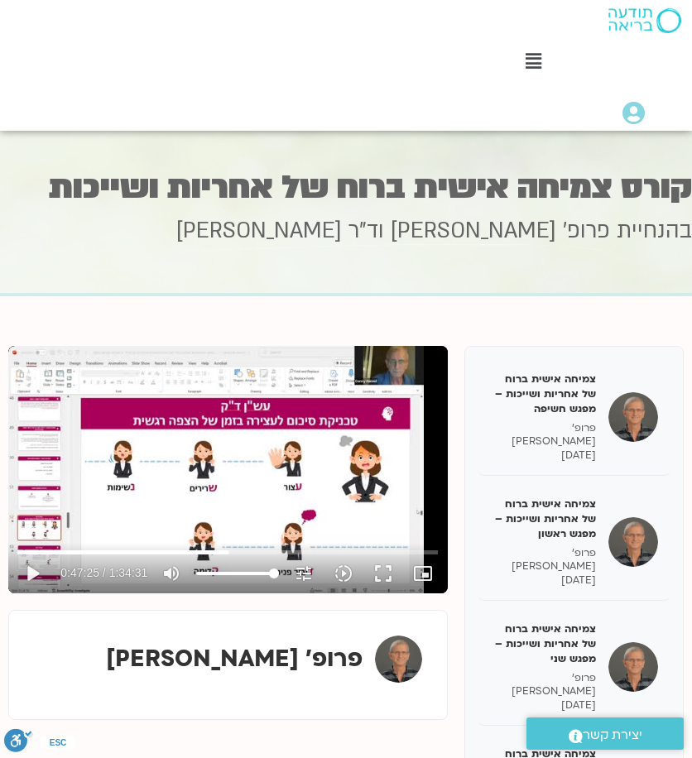
click at [382, 575] on button "fullscreen" at bounding box center [383, 573] width 40 height 40
click at [35, 580] on button "play_arrow" at bounding box center [32, 573] width 40 height 40
click at [36, 568] on button "pause" at bounding box center [32, 573] width 40 height 40
click at [38, 575] on button "play_arrow" at bounding box center [32, 573] width 40 height 40
click at [33, 577] on button "pause" at bounding box center [32, 573] width 40 height 40
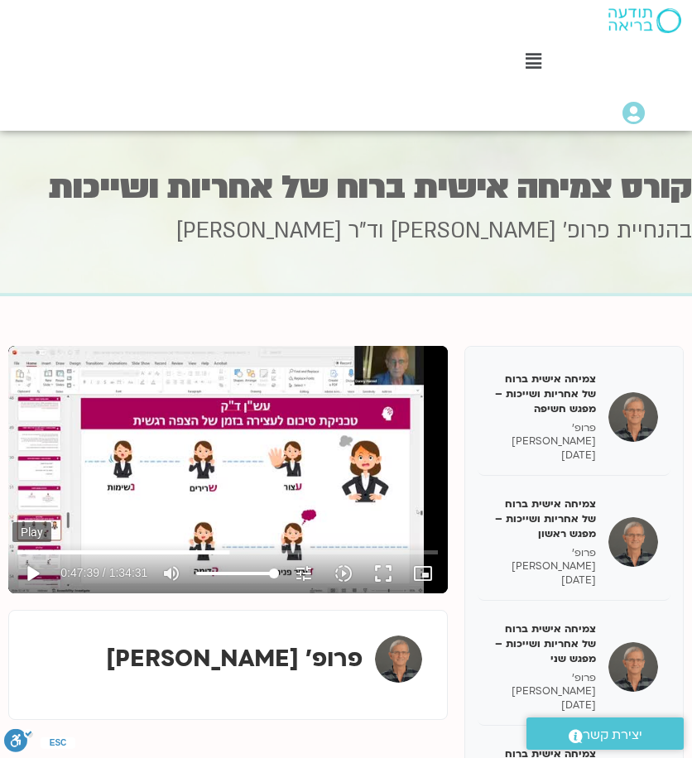
click at [33, 577] on button "play_arrow" at bounding box center [32, 573] width 40 height 40
click at [32, 577] on button "pause" at bounding box center [32, 573] width 40 height 40
click at [31, 575] on button "play_arrow" at bounding box center [32, 573] width 40 height 40
click at [29, 565] on button "pause" at bounding box center [32, 573] width 40 height 40
click at [31, 571] on button "play_arrow" at bounding box center [32, 573] width 40 height 40
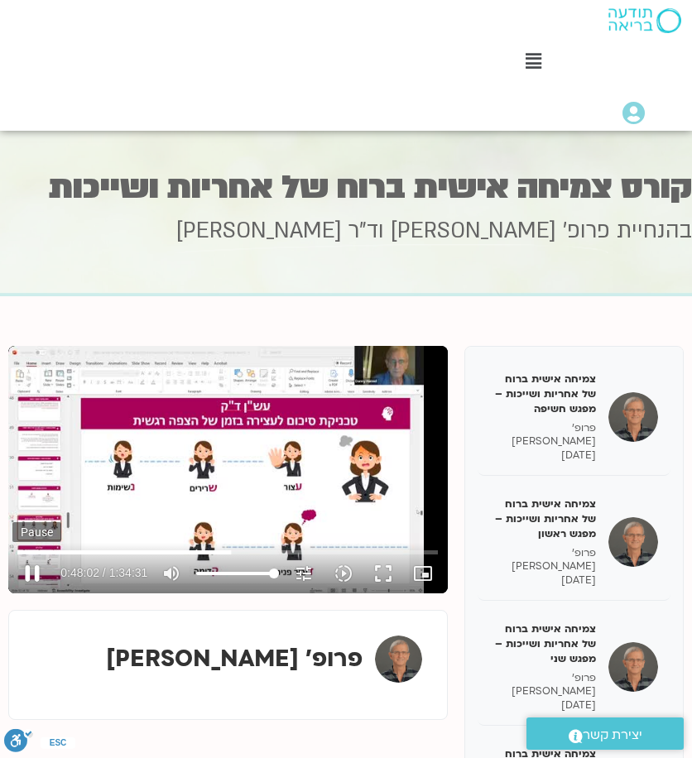
click at [31, 576] on button "pause" at bounding box center [32, 573] width 40 height 40
click at [30, 563] on button "play_arrow" at bounding box center [32, 573] width 40 height 40
click at [38, 567] on button "pause" at bounding box center [32, 573] width 40 height 40
click at [26, 572] on button "play_arrow" at bounding box center [32, 573] width 40 height 40
click at [35, 569] on button "pause" at bounding box center [32, 573] width 40 height 40
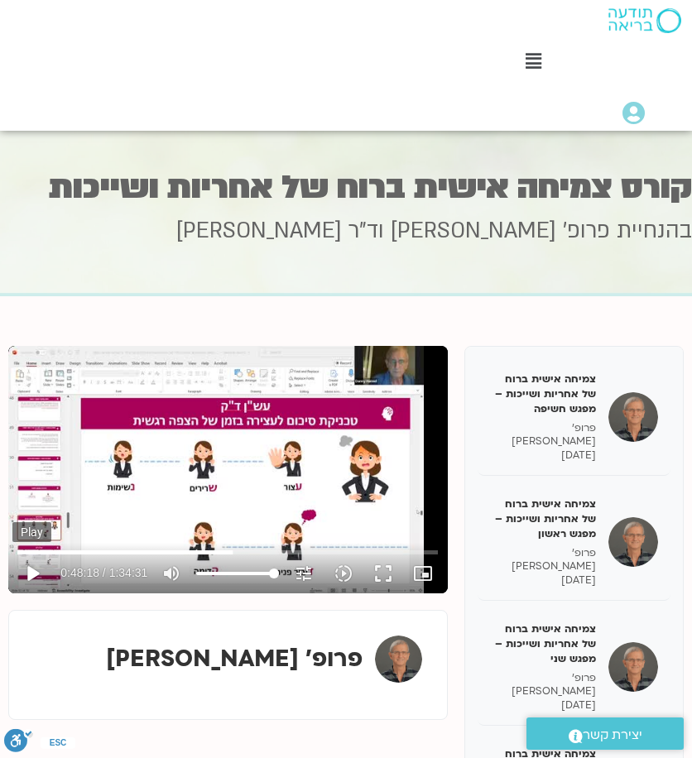
click at [31, 579] on button "play_arrow" at bounding box center [32, 573] width 40 height 40
click at [37, 567] on button "pause" at bounding box center [32, 573] width 40 height 40
click at [35, 572] on button "play_arrow" at bounding box center [32, 573] width 40 height 40
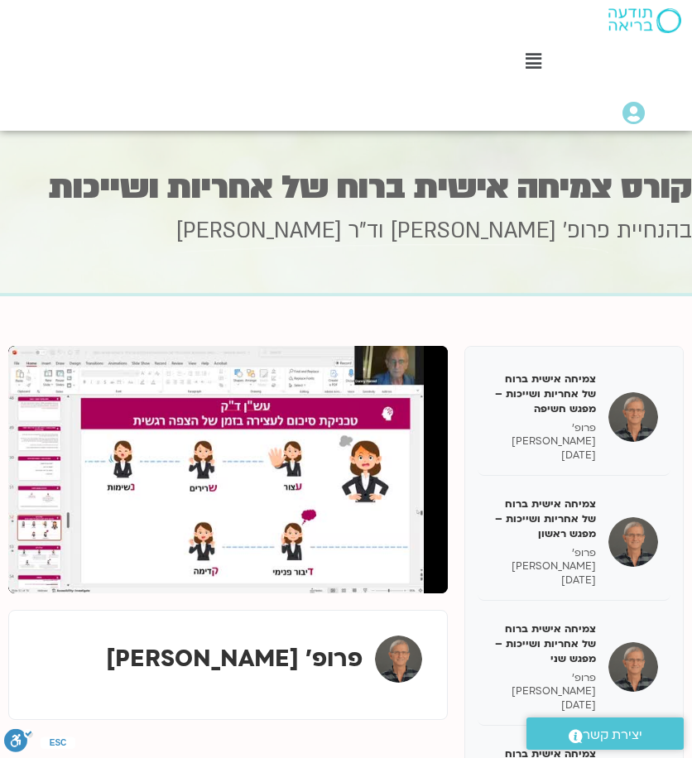
click at [35, 572] on button "pause" at bounding box center [32, 573] width 40 height 40
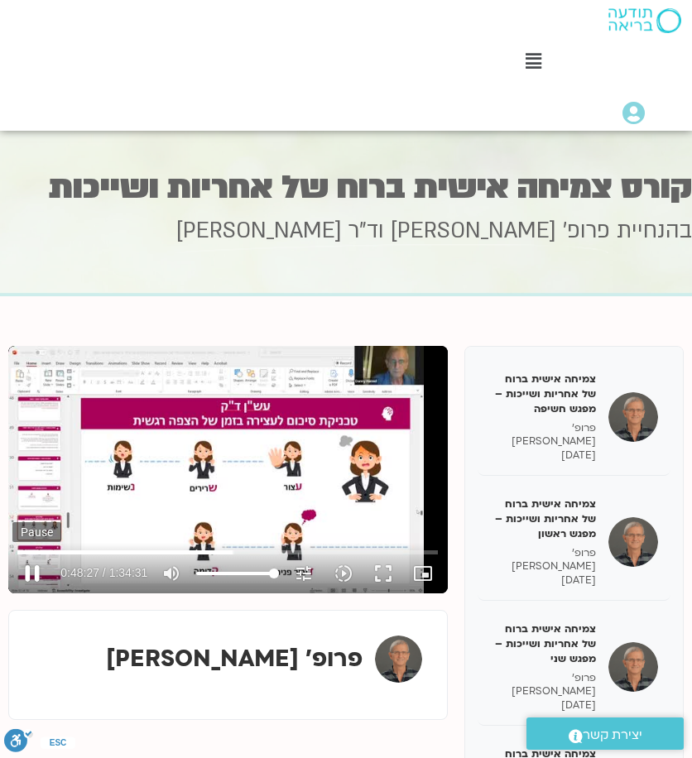
click at [31, 570] on button "pause" at bounding box center [32, 573] width 40 height 40
click at [31, 573] on button "play_arrow" at bounding box center [32, 573] width 40 height 40
click at [36, 573] on button "pause" at bounding box center [32, 573] width 40 height 40
click at [34, 576] on button "play_arrow" at bounding box center [32, 573] width 40 height 40
click at [32, 568] on button "pause" at bounding box center [32, 573] width 40 height 40
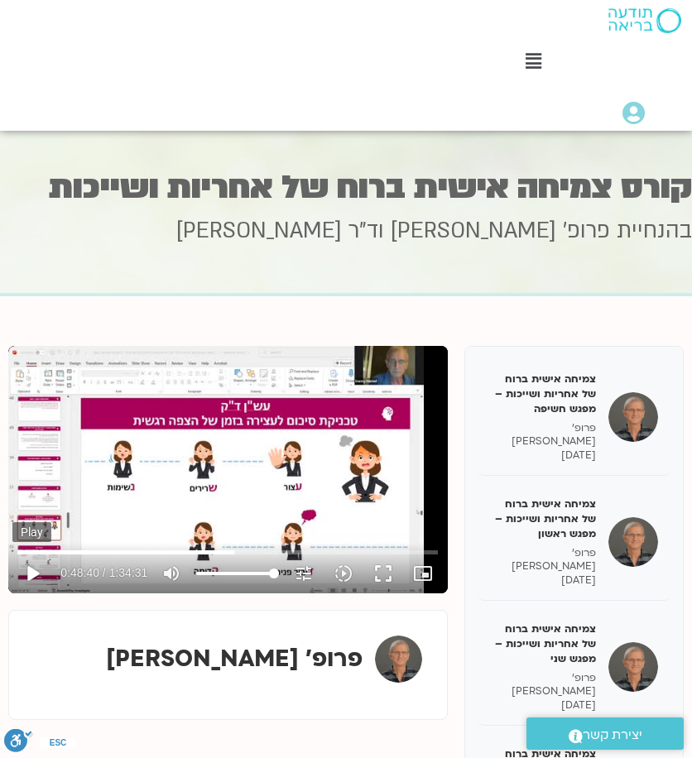
click at [31, 574] on button "play_arrow" at bounding box center [32, 573] width 40 height 40
click at [165, 512] on div "Skip Ad 21:28 pause 0:49:01 / 1:34:31 volume_up Mute tune Resolution Auto 360p …" at bounding box center [227, 469] width 439 height 247
click at [31, 567] on button "play_arrow" at bounding box center [32, 573] width 40 height 40
type input "2943.593757"
click at [430, 572] on icon "picture_in_picture_alt" at bounding box center [423, 573] width 20 height 20
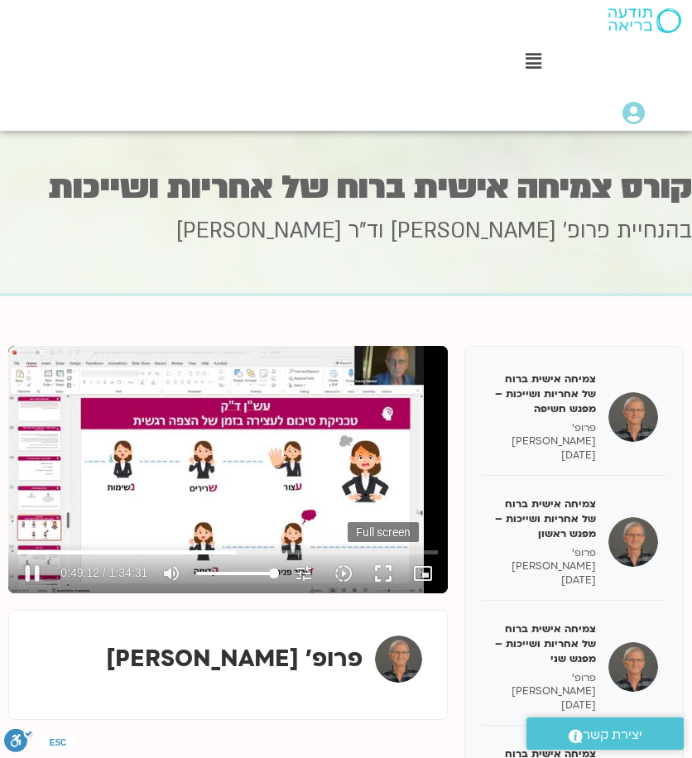
click at [387, 573] on button "fullscreen" at bounding box center [383, 573] width 40 height 40
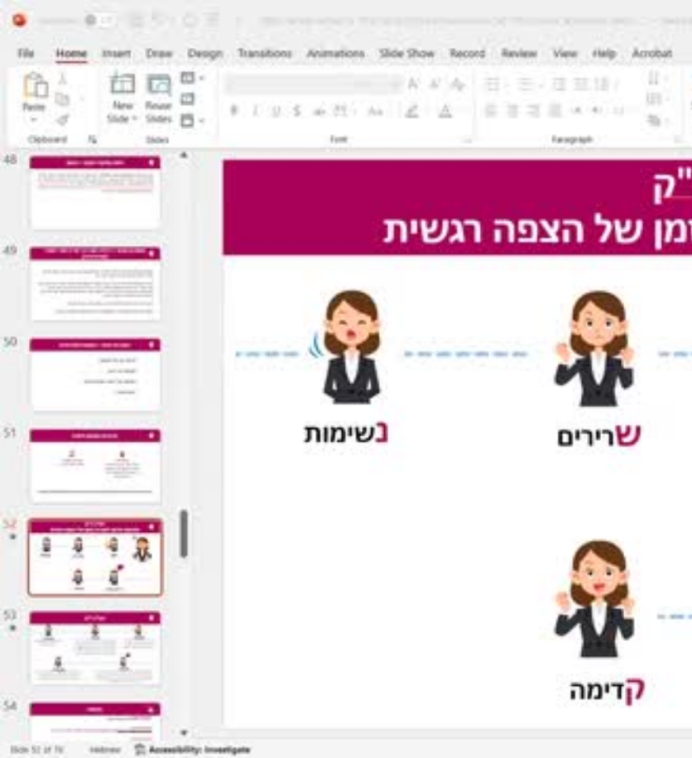
scroll to position [165, 0]
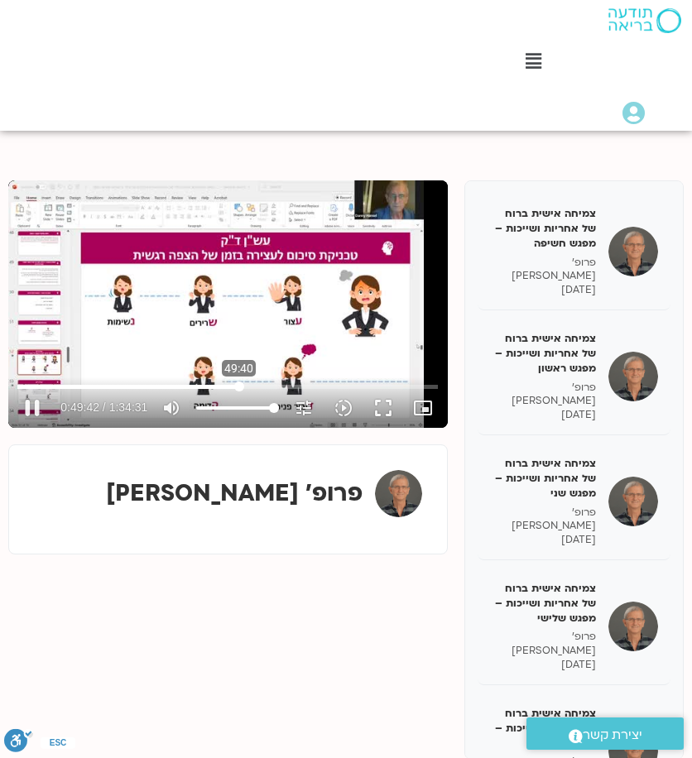
click at [238, 386] on input "Seek" at bounding box center [227, 386] width 420 height 10
click at [237, 386] on input "Seek" at bounding box center [227, 386] width 420 height 10
click at [36, 404] on button "pause" at bounding box center [32, 408] width 40 height 40
click at [38, 405] on button "play_arrow" at bounding box center [32, 408] width 40 height 40
click at [40, 401] on button "pause" at bounding box center [32, 408] width 40 height 40
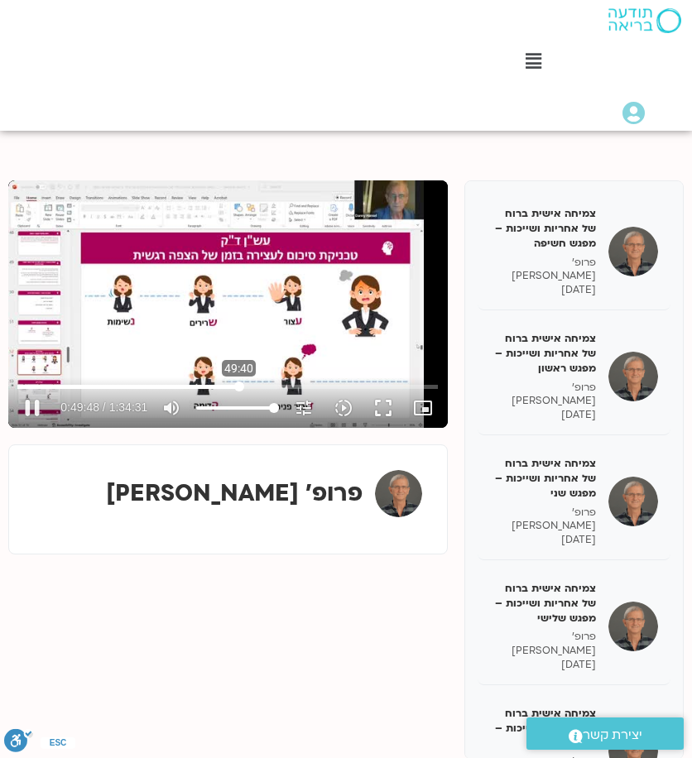
click at [238, 385] on input "Seek" at bounding box center [227, 386] width 420 height 10
click at [35, 402] on button "play_arrow" at bounding box center [32, 408] width 40 height 40
click at [34, 410] on button "pause" at bounding box center [32, 408] width 40 height 40
click at [28, 408] on button "play_arrow" at bounding box center [32, 408] width 40 height 40
click at [38, 398] on button "pause" at bounding box center [32, 408] width 40 height 40
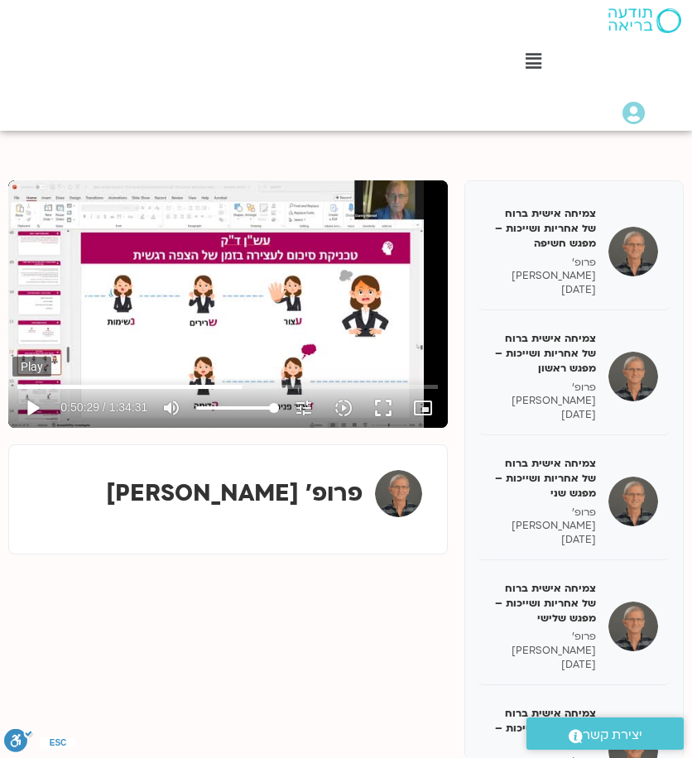
click at [36, 414] on button "play_arrow" at bounding box center [32, 408] width 40 height 40
click at [22, 404] on button "pause" at bounding box center [32, 408] width 40 height 40
click at [33, 410] on button "play_arrow" at bounding box center [32, 408] width 40 height 40
click at [32, 413] on button "pause" at bounding box center [32, 408] width 40 height 40
click at [33, 413] on button "play_arrow" at bounding box center [32, 408] width 40 height 40
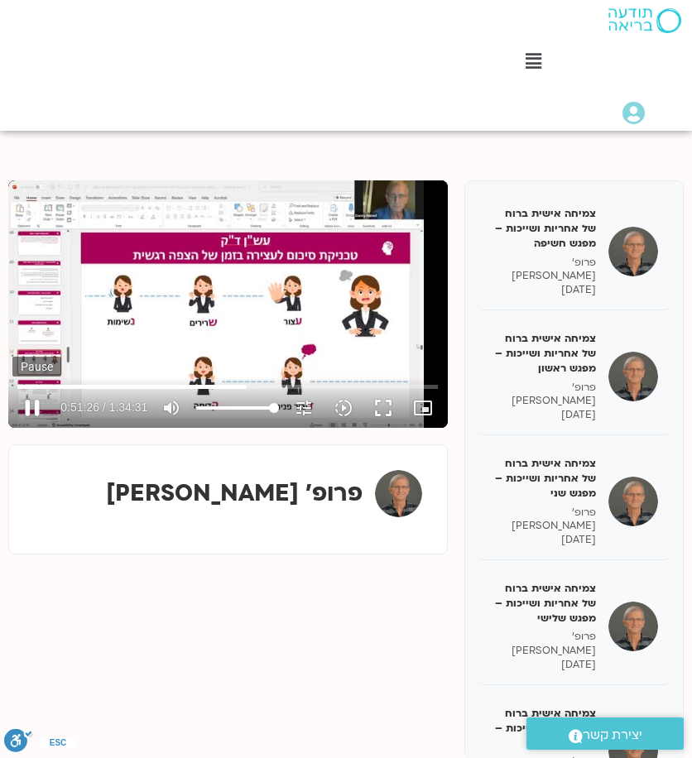
click at [46, 411] on button "pause" at bounding box center [32, 408] width 40 height 40
type input "3086.888782"
click at [12, 388] on button "play_arrow" at bounding box center [32, 408] width 40 height 40
click at [36, 415] on button "pause" at bounding box center [32, 408] width 40 height 40
click at [24, 409] on button "play_arrow" at bounding box center [32, 408] width 40 height 40
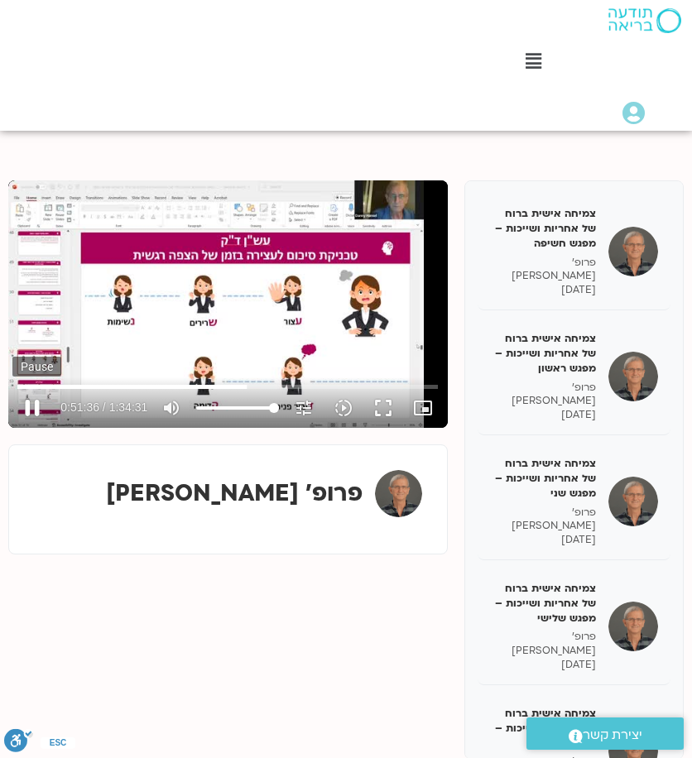
click at [35, 405] on button "pause" at bounding box center [32, 408] width 40 height 40
click at [38, 413] on button "play_arrow" at bounding box center [32, 408] width 40 height 40
click at [27, 412] on button "pause" at bounding box center [32, 408] width 40 height 40
click at [33, 407] on button "play_arrow" at bounding box center [32, 408] width 40 height 40
click at [35, 401] on button "pause" at bounding box center [32, 408] width 40 height 40
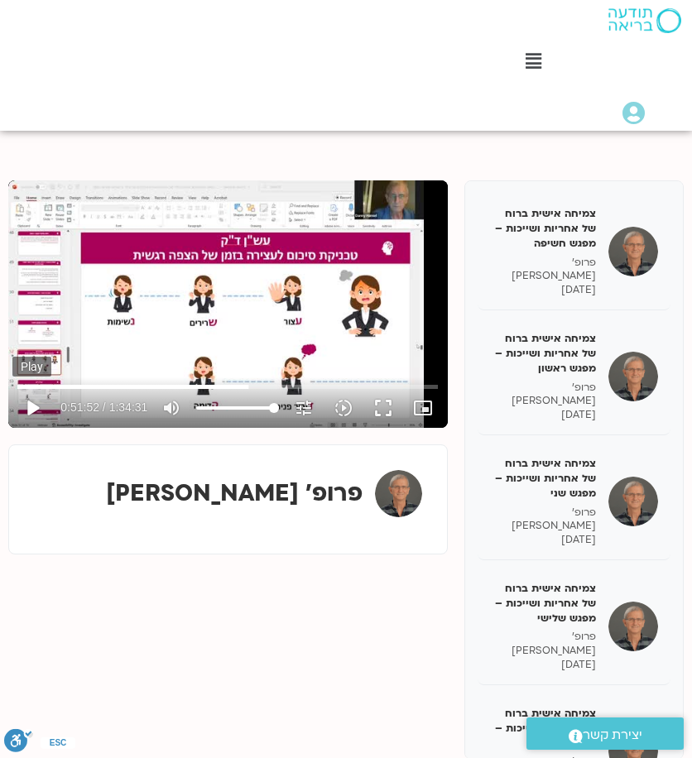
click at [26, 405] on button "play_arrow" at bounding box center [32, 408] width 40 height 40
click at [30, 409] on button "pause" at bounding box center [32, 408] width 40 height 40
click at [34, 405] on button "play_arrow" at bounding box center [32, 408] width 40 height 40
click at [38, 400] on button "pause" at bounding box center [32, 408] width 40 height 40
click at [38, 406] on button "play_arrow" at bounding box center [32, 408] width 40 height 40
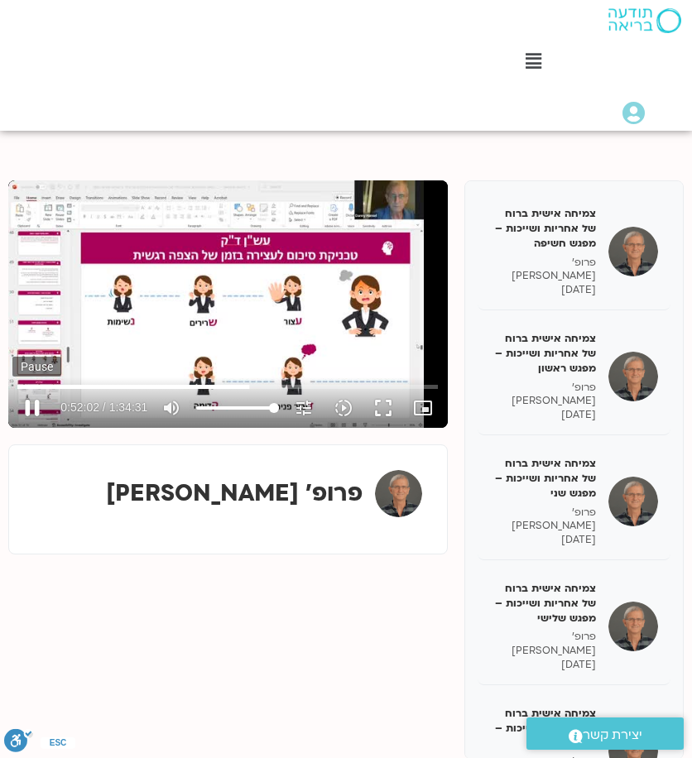
click at [38, 404] on button "pause" at bounding box center [32, 408] width 40 height 40
click at [30, 400] on button "play_arrow" at bounding box center [32, 408] width 40 height 40
click at [35, 398] on button "pause" at bounding box center [32, 408] width 40 height 40
click at [33, 400] on button "play_arrow" at bounding box center [32, 408] width 40 height 40
click at [37, 404] on button "pause" at bounding box center [32, 408] width 40 height 40
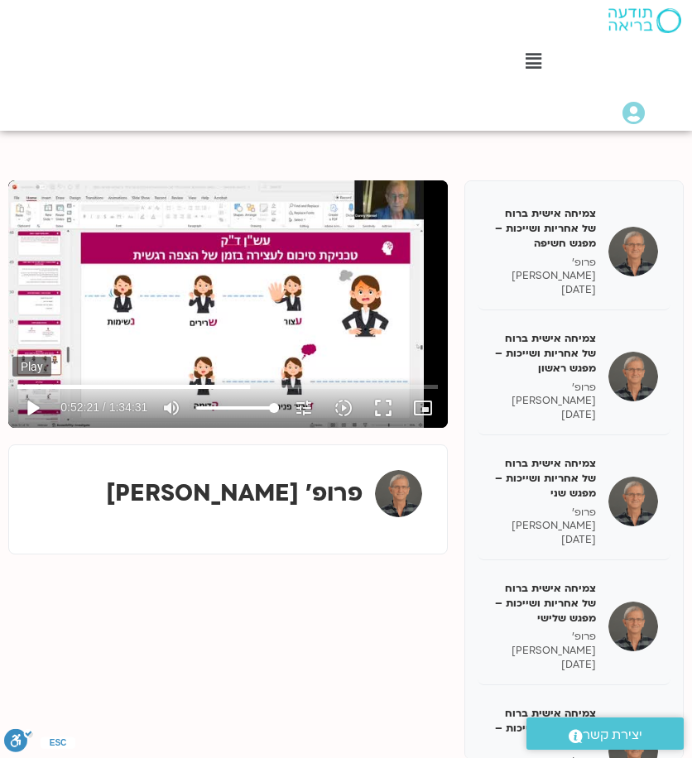
click at [33, 411] on button "play_arrow" at bounding box center [32, 408] width 40 height 40
click at [35, 405] on button "pause" at bounding box center [32, 408] width 40 height 40
click at [28, 398] on button "play_arrow" at bounding box center [32, 408] width 40 height 40
click at [29, 402] on button "pause" at bounding box center [32, 408] width 40 height 40
click at [33, 401] on button "play_arrow" at bounding box center [32, 408] width 40 height 40
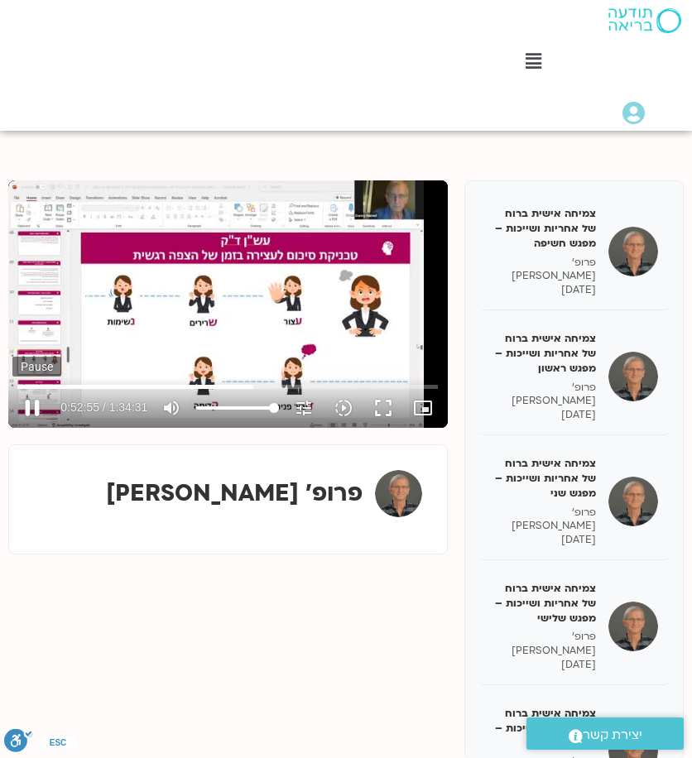
click at [30, 405] on button "pause" at bounding box center [32, 408] width 40 height 40
click at [37, 408] on button "play_arrow" at bounding box center [32, 408] width 40 height 40
click at [36, 405] on button "pause" at bounding box center [32, 408] width 40 height 40
click at [39, 410] on button "play_arrow" at bounding box center [32, 408] width 40 height 40
click at [41, 411] on button "pause" at bounding box center [32, 408] width 40 height 40
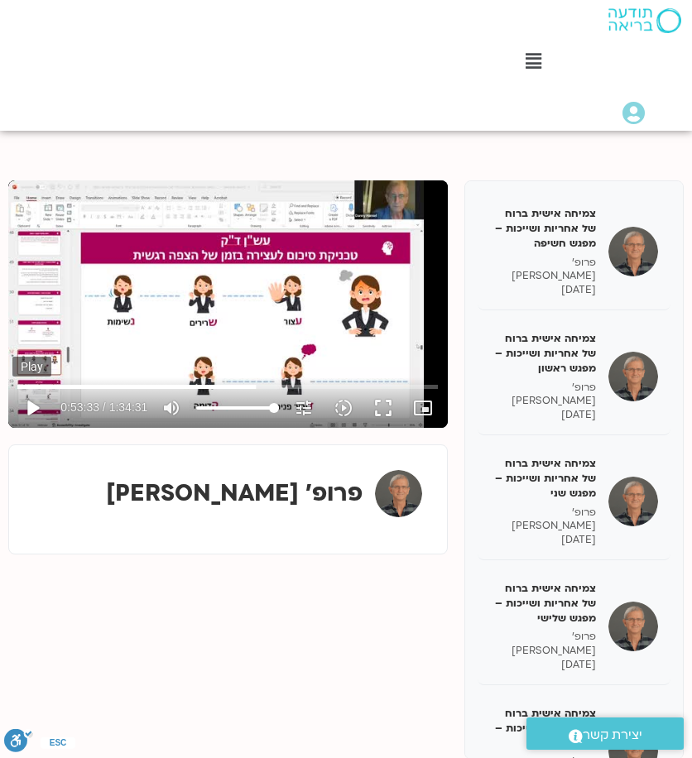
click at [29, 404] on button "play_arrow" at bounding box center [32, 408] width 40 height 40
click at [36, 412] on button "pause" at bounding box center [32, 408] width 40 height 40
click at [29, 409] on button "play_arrow" at bounding box center [32, 408] width 40 height 40
click at [32, 410] on button "pause" at bounding box center [32, 408] width 40 height 40
click at [31, 405] on button "play_arrow" at bounding box center [32, 408] width 40 height 40
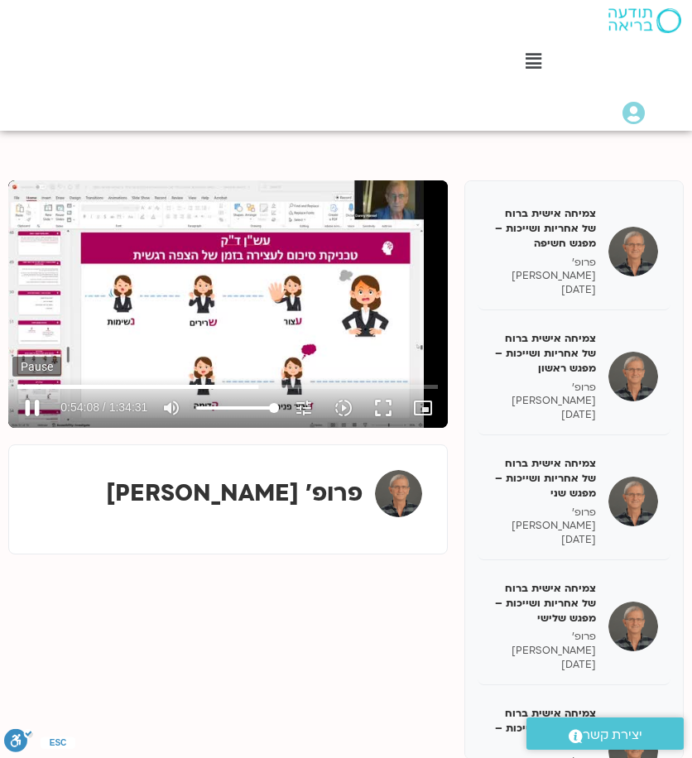
click at [31, 403] on button "pause" at bounding box center [32, 408] width 40 height 40
click at [40, 403] on button "play_arrow" at bounding box center [32, 408] width 40 height 40
click at [23, 406] on button "pause" at bounding box center [32, 408] width 40 height 40
click at [28, 406] on button "play_arrow" at bounding box center [32, 408] width 40 height 40
click at [31, 410] on button "pause" at bounding box center [32, 408] width 40 height 40
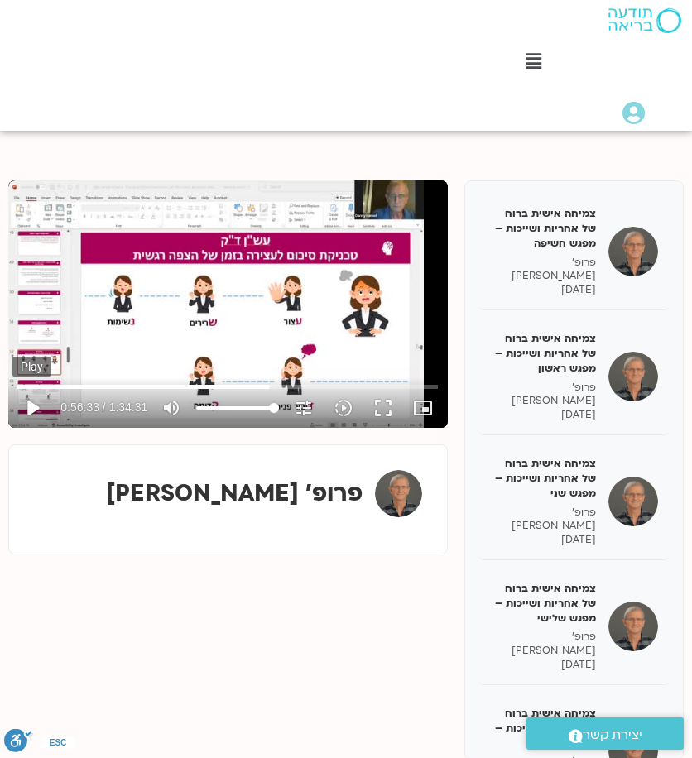
click at [27, 414] on button "play_arrow" at bounding box center [32, 408] width 40 height 40
click at [27, 414] on button "pause" at bounding box center [32, 408] width 40 height 40
click at [31, 410] on button "play_arrow" at bounding box center [32, 408] width 40 height 40
click at [39, 411] on button "pause" at bounding box center [32, 408] width 40 height 40
click at [36, 413] on button "play_arrow" at bounding box center [32, 408] width 40 height 40
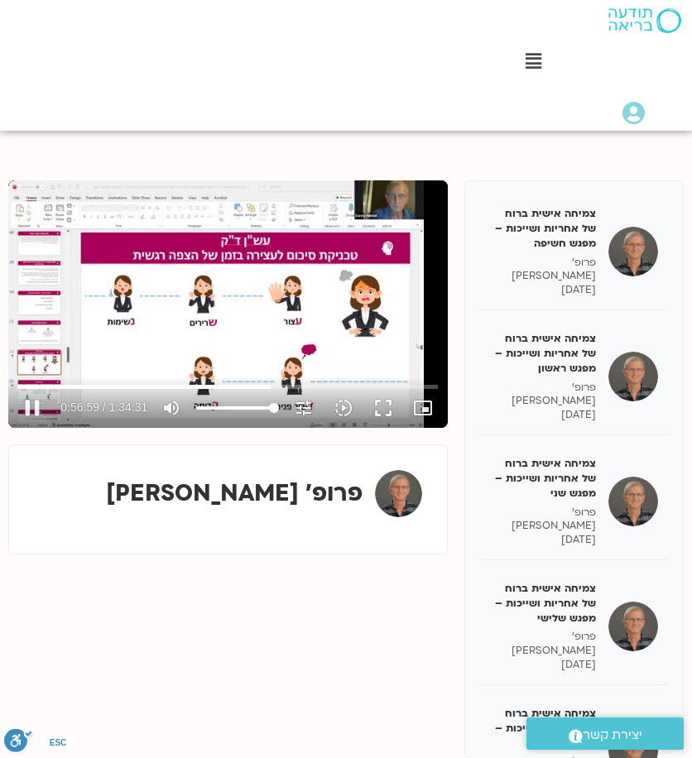
drag, startPoint x: 33, startPoint y: 405, endPoint x: 55, endPoint y: 414, distance: 24.4
click at [34, 405] on button "pause" at bounding box center [32, 408] width 40 height 40
click at [36, 410] on button "play_arrow" at bounding box center [32, 408] width 40 height 40
click at [34, 407] on button "pause" at bounding box center [32, 408] width 40 height 40
click at [40, 401] on button "play_arrow" at bounding box center [32, 408] width 40 height 40
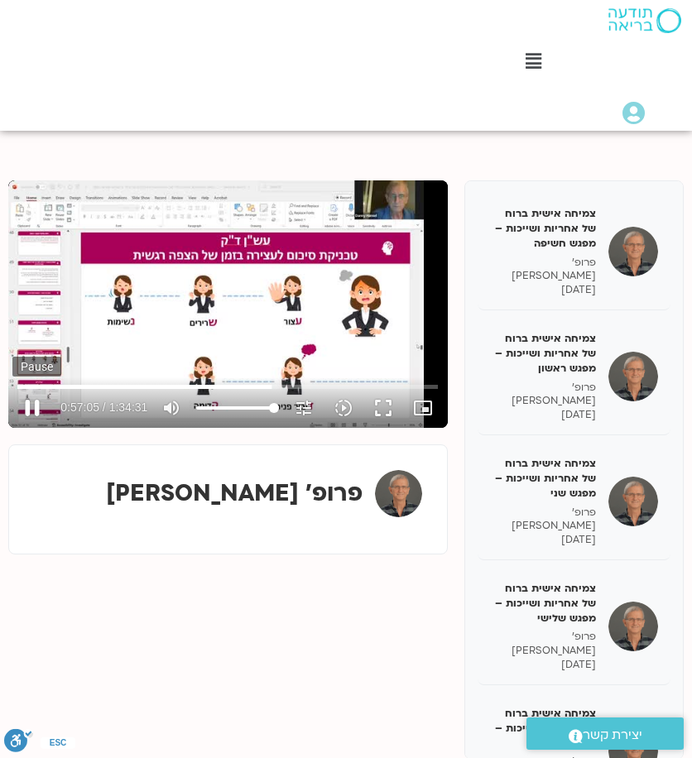
click at [29, 405] on button "pause" at bounding box center [32, 408] width 40 height 40
click at [41, 410] on button "play_arrow" at bounding box center [32, 408] width 40 height 40
click at [38, 400] on button "pause" at bounding box center [32, 408] width 40 height 40
click at [43, 405] on button "play_arrow" at bounding box center [32, 408] width 40 height 40
click at [36, 410] on button "pause" at bounding box center [32, 408] width 40 height 40
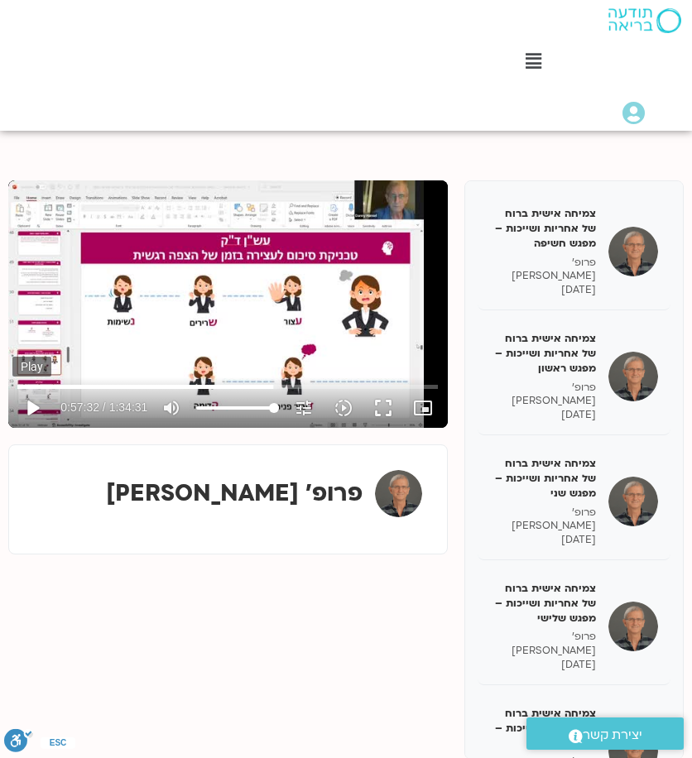
click at [38, 412] on button "play_arrow" at bounding box center [32, 408] width 40 height 40
click at [36, 408] on button "pause" at bounding box center [32, 408] width 40 height 40
click at [31, 408] on button "play_arrow" at bounding box center [32, 408] width 40 height 40
click at [28, 403] on button "pause" at bounding box center [32, 408] width 40 height 40
click at [36, 413] on button "play_arrow" at bounding box center [32, 408] width 40 height 40
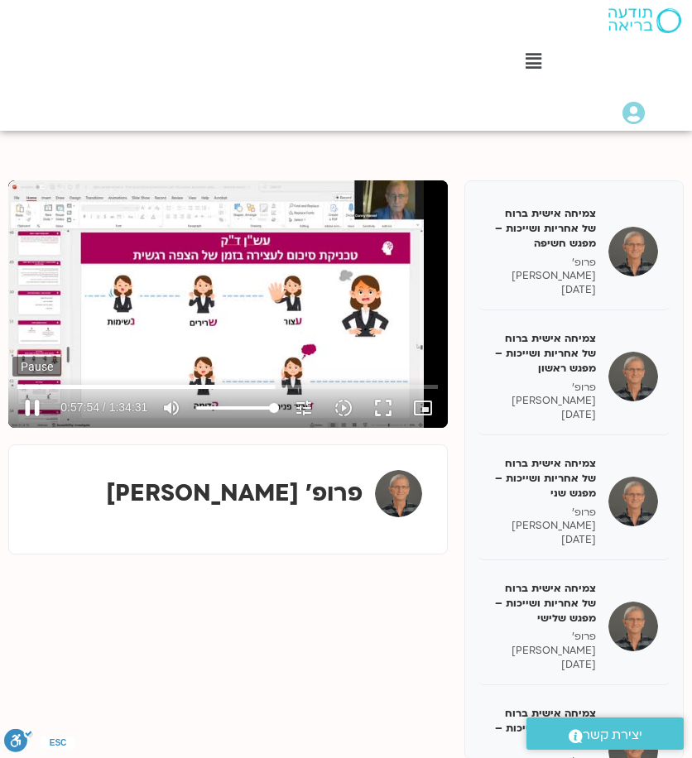
click at [33, 403] on button "pause" at bounding box center [32, 408] width 40 height 40
click at [12, 388] on button "play_arrow" at bounding box center [32, 408] width 40 height 40
click at [38, 411] on button "pause" at bounding box center [32, 408] width 40 height 40
click at [31, 412] on button "play_arrow" at bounding box center [32, 408] width 40 height 40
click at [36, 413] on button "pause" at bounding box center [32, 408] width 40 height 40
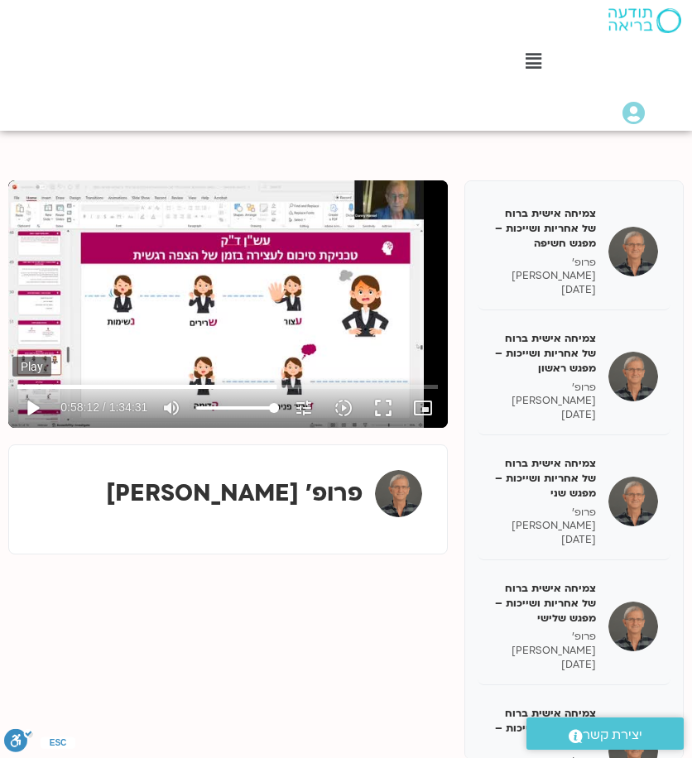
click at [26, 400] on button "play_arrow" at bounding box center [32, 408] width 40 height 40
click at [34, 409] on button "pause" at bounding box center [32, 408] width 40 height 40
click at [40, 400] on button "play_arrow" at bounding box center [32, 408] width 40 height 40
click at [46, 409] on button "pause" at bounding box center [32, 408] width 40 height 40
click at [33, 398] on button "play_arrow" at bounding box center [32, 408] width 40 height 40
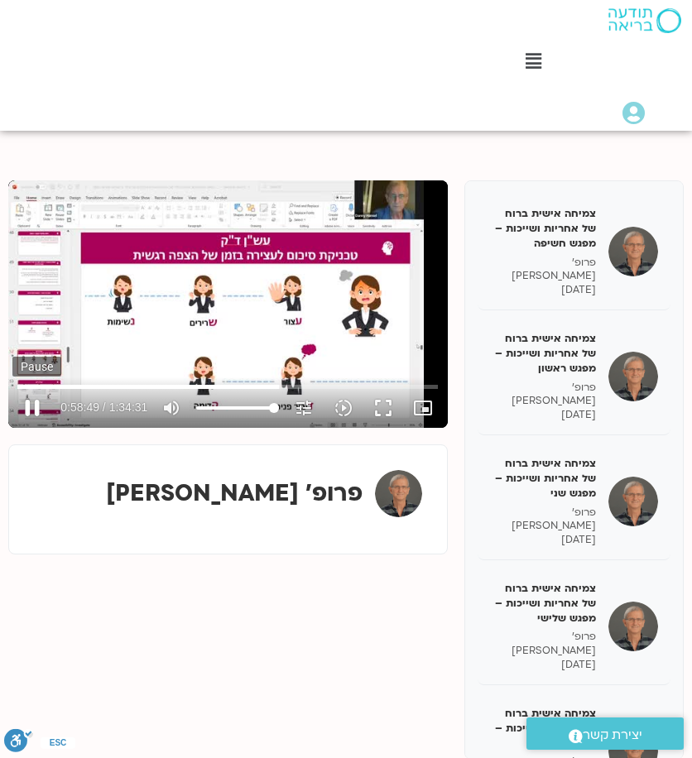
click at [36, 397] on button "pause" at bounding box center [32, 408] width 40 height 40
click at [36, 395] on button "play_arrow" at bounding box center [32, 408] width 40 height 40
click at [38, 403] on button "pause" at bounding box center [32, 408] width 40 height 40
click at [30, 410] on button "play_arrow" at bounding box center [32, 408] width 40 height 40
click at [40, 406] on button "pause" at bounding box center [32, 408] width 40 height 40
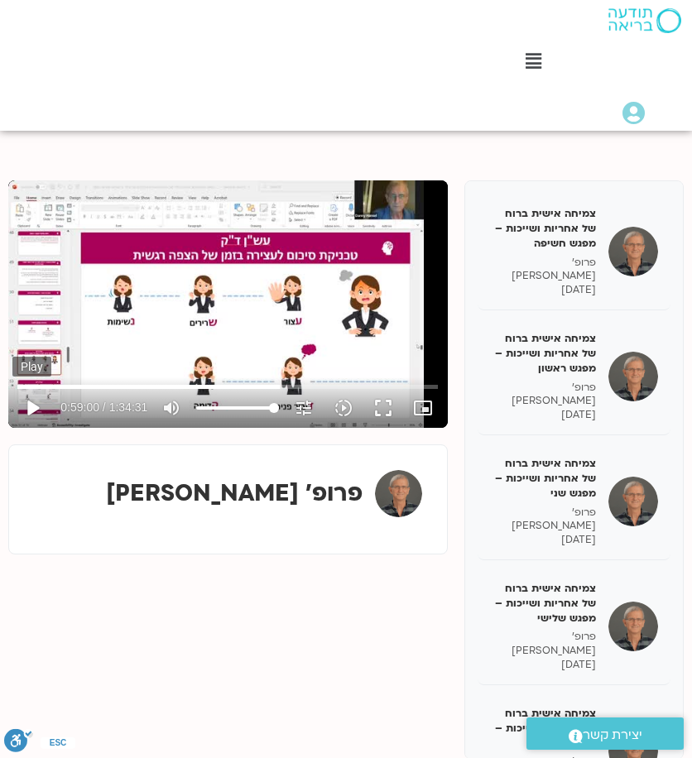
click at [36, 405] on button "play_arrow" at bounding box center [32, 408] width 40 height 40
click at [35, 401] on button "pause" at bounding box center [32, 408] width 40 height 40
click at [35, 401] on button "play_arrow" at bounding box center [32, 408] width 40 height 40
click at [36, 400] on button "pause" at bounding box center [32, 408] width 40 height 40
click at [32, 407] on button "play_arrow" at bounding box center [32, 408] width 40 height 40
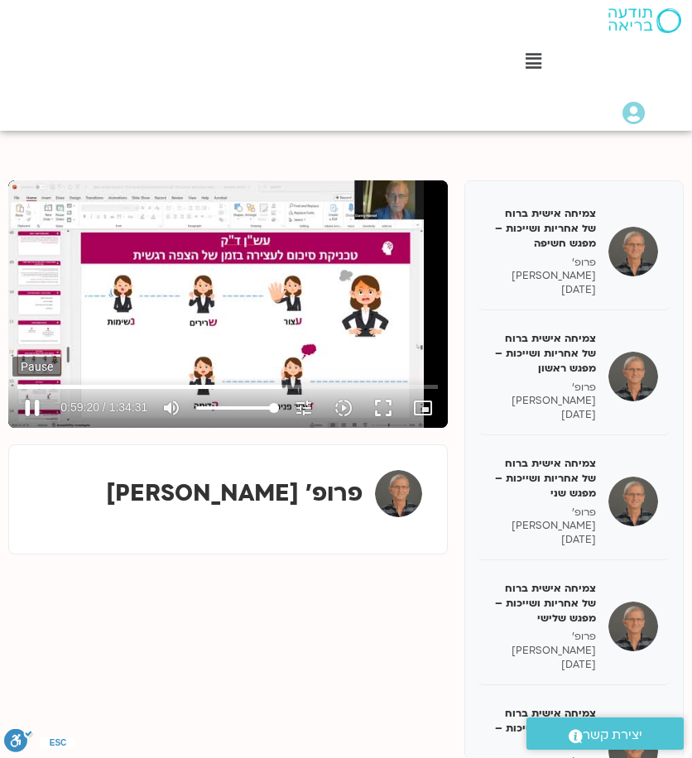
click at [26, 398] on button "pause" at bounding box center [32, 408] width 40 height 40
click at [35, 406] on button "play_arrow" at bounding box center [32, 408] width 40 height 40
click at [30, 405] on button "pause" at bounding box center [32, 408] width 40 height 40
click at [35, 405] on button "play_arrow" at bounding box center [32, 408] width 40 height 40
click at [32, 405] on button "pause" at bounding box center [32, 408] width 40 height 40
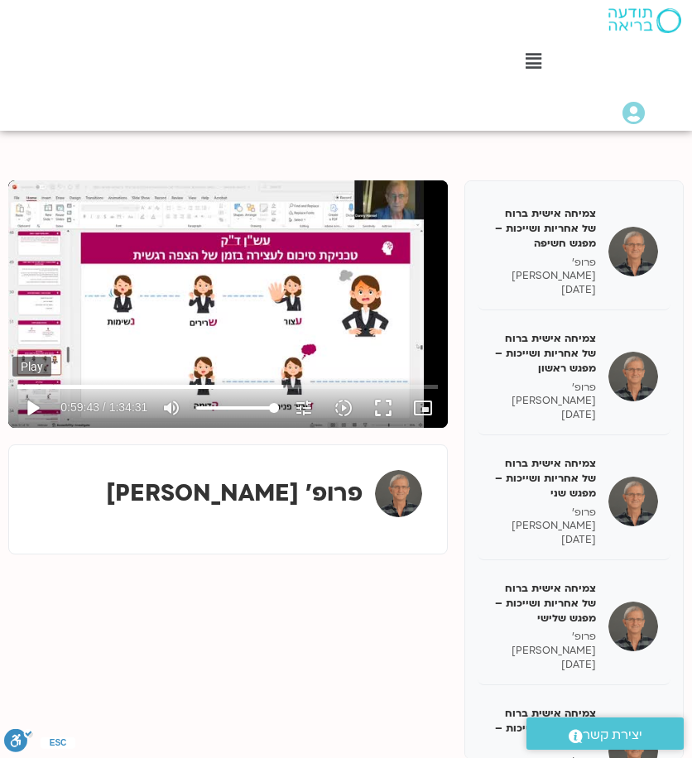
click at [33, 404] on button "play_arrow" at bounding box center [32, 408] width 40 height 40
click at [45, 408] on button "pause" at bounding box center [32, 408] width 40 height 40
click at [38, 405] on button "play_arrow" at bounding box center [32, 408] width 40 height 40
click at [30, 411] on button "pause" at bounding box center [32, 408] width 40 height 40
click at [28, 407] on button "play_arrow" at bounding box center [32, 408] width 40 height 40
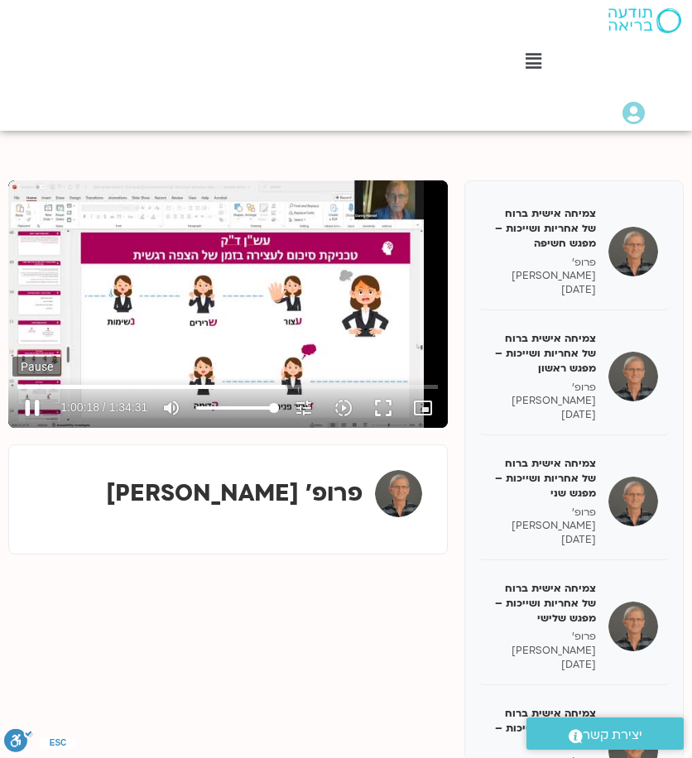
click at [40, 402] on button "pause" at bounding box center [32, 408] width 40 height 40
click at [33, 418] on button "play_arrow" at bounding box center [32, 408] width 40 height 40
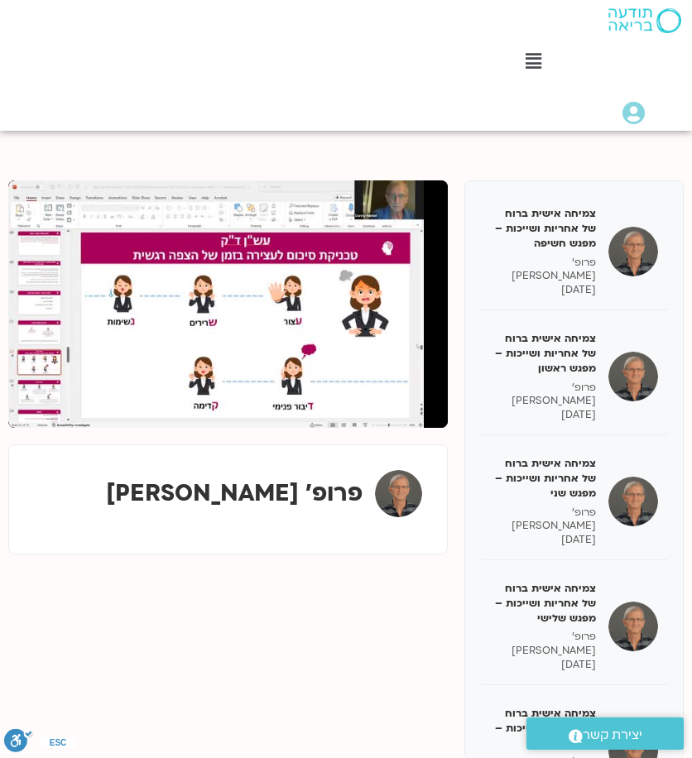
click at [12, 388] on button "pause" at bounding box center [32, 408] width 40 height 40
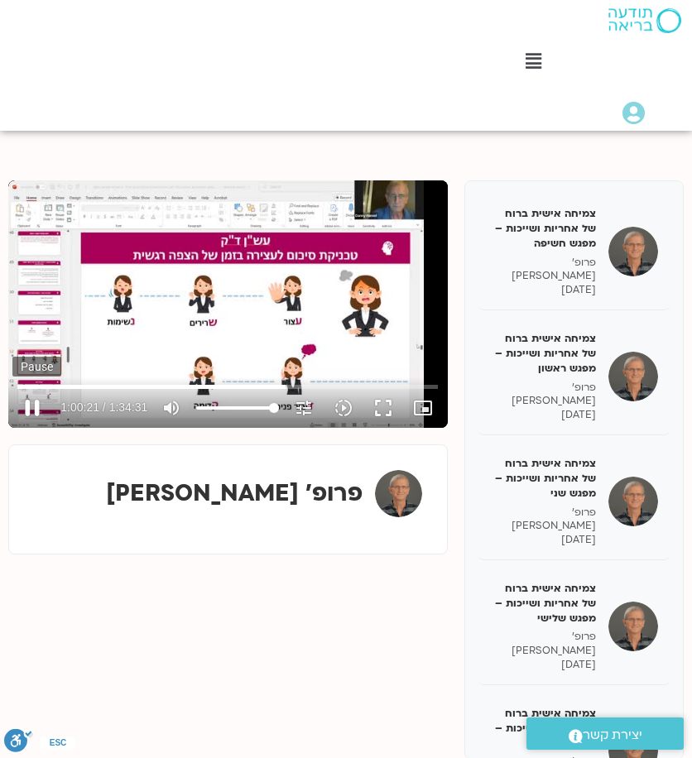
click at [36, 402] on button "pause" at bounding box center [32, 408] width 40 height 40
click at [36, 410] on button "play_arrow" at bounding box center [32, 408] width 40 height 40
click at [37, 411] on button "pause" at bounding box center [32, 408] width 40 height 40
click at [12, 388] on button "play_arrow" at bounding box center [32, 408] width 40 height 40
click at [27, 413] on button "pause" at bounding box center [32, 408] width 40 height 40
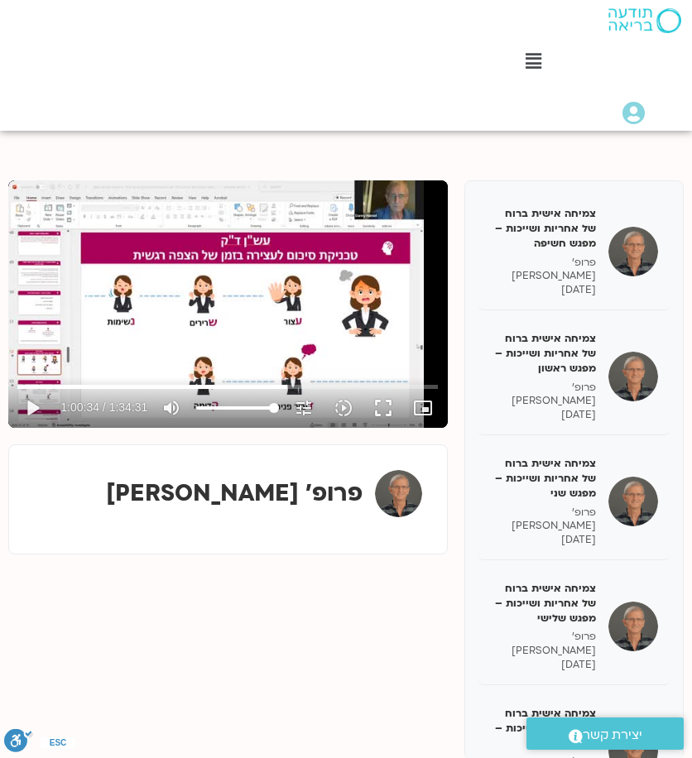
click at [12, 388] on button "play_arrow" at bounding box center [32, 408] width 40 height 40
click at [41, 408] on button "pause" at bounding box center [32, 408] width 40 height 40
click at [44, 408] on button "play_arrow" at bounding box center [32, 408] width 40 height 40
click at [25, 408] on button "pause" at bounding box center [32, 408] width 40 height 40
click at [40, 407] on button "play_arrow" at bounding box center [32, 408] width 40 height 40
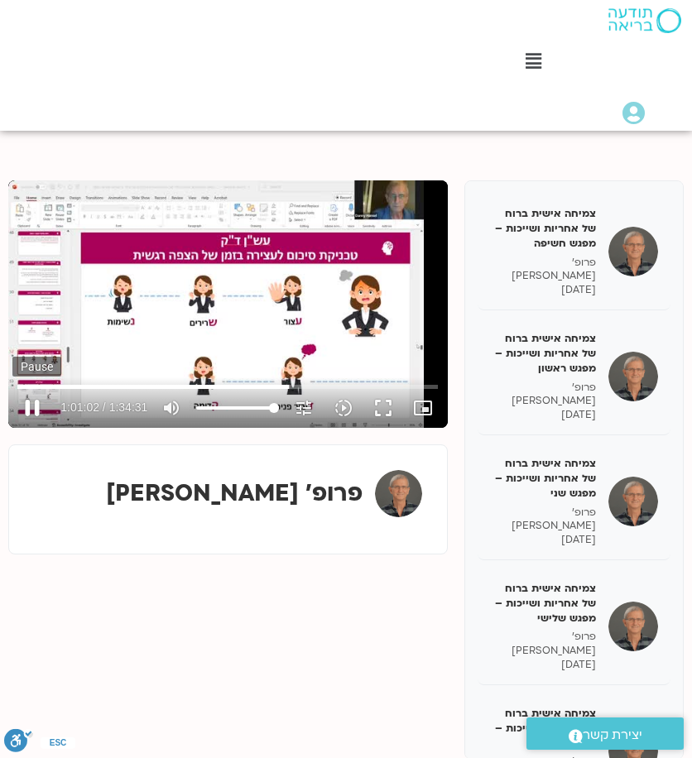
click at [26, 396] on button "pause" at bounding box center [32, 408] width 40 height 40
click at [25, 410] on button "play_arrow" at bounding box center [32, 408] width 40 height 40
click at [31, 409] on button "pause" at bounding box center [32, 408] width 40 height 40
click at [41, 400] on button "play_arrow" at bounding box center [32, 408] width 40 height 40
click at [31, 408] on button "pause" at bounding box center [32, 408] width 40 height 40
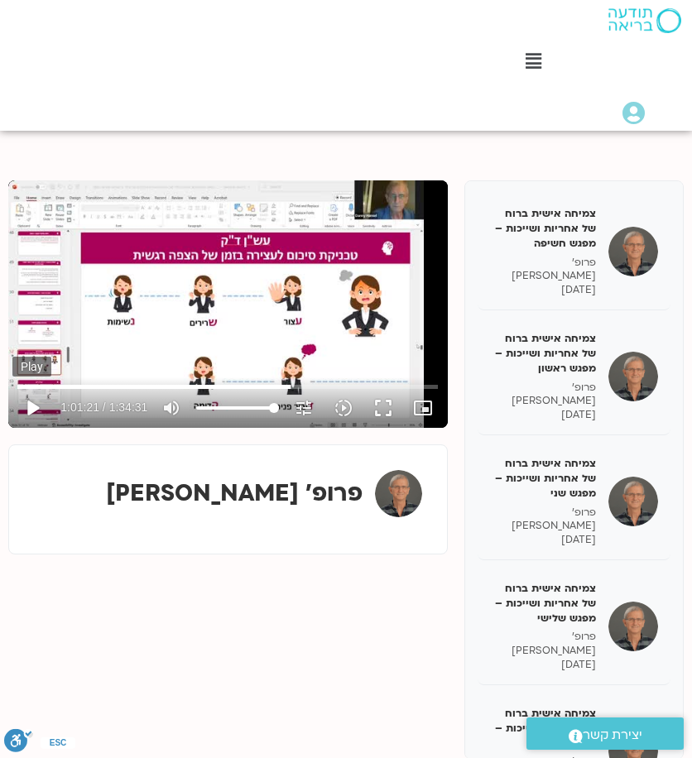
click at [35, 401] on button "play_arrow" at bounding box center [32, 408] width 40 height 40
click at [36, 401] on button "pause" at bounding box center [32, 408] width 40 height 40
click at [33, 405] on button "play_arrow" at bounding box center [32, 408] width 40 height 40
click at [43, 404] on button "pause" at bounding box center [32, 408] width 40 height 40
click at [34, 400] on button "play_arrow" at bounding box center [32, 408] width 40 height 40
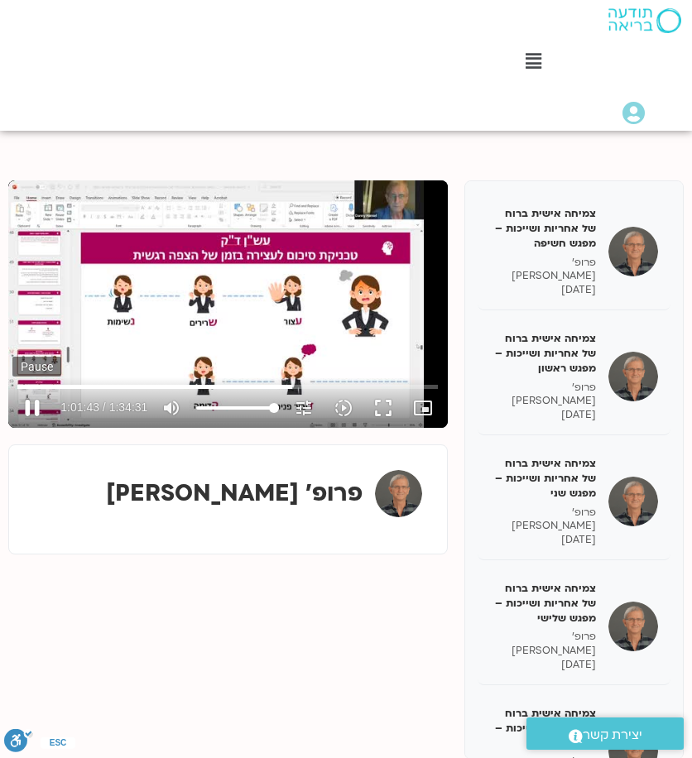
click at [25, 403] on button "pause" at bounding box center [32, 408] width 40 height 40
click at [31, 413] on button "play_arrow" at bounding box center [32, 408] width 40 height 40
click at [32, 395] on button "pause" at bounding box center [32, 408] width 40 height 40
click at [35, 410] on button "play_arrow" at bounding box center [32, 408] width 40 height 40
click at [35, 410] on button "pause" at bounding box center [32, 408] width 40 height 40
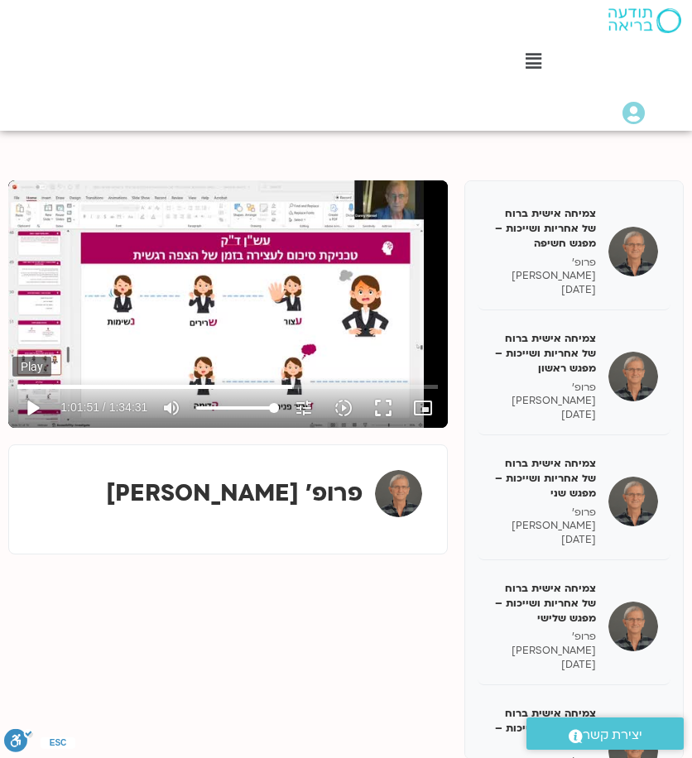
click at [31, 405] on button "play_arrow" at bounding box center [32, 408] width 40 height 40
click at [31, 405] on button "pause" at bounding box center [32, 408] width 40 height 40
click at [26, 405] on button "play_arrow" at bounding box center [32, 408] width 40 height 40
drag, startPoint x: 32, startPoint y: 408, endPoint x: 84, endPoint y: 411, distance: 52.2
click at [32, 408] on button "pause" at bounding box center [32, 408] width 40 height 40
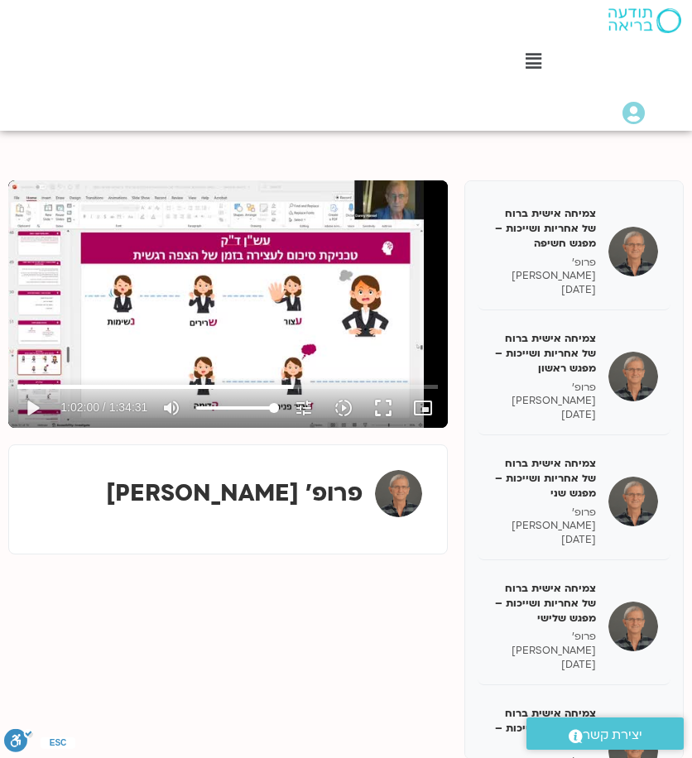
click at [12, 388] on button "play_arrow" at bounding box center [32, 408] width 40 height 40
click at [40, 401] on button "pause" at bounding box center [32, 408] width 40 height 40
click at [30, 411] on button "play_arrow" at bounding box center [32, 408] width 40 height 40
click at [28, 407] on button "pause" at bounding box center [32, 408] width 40 height 40
click at [36, 407] on button "play_arrow" at bounding box center [32, 408] width 40 height 40
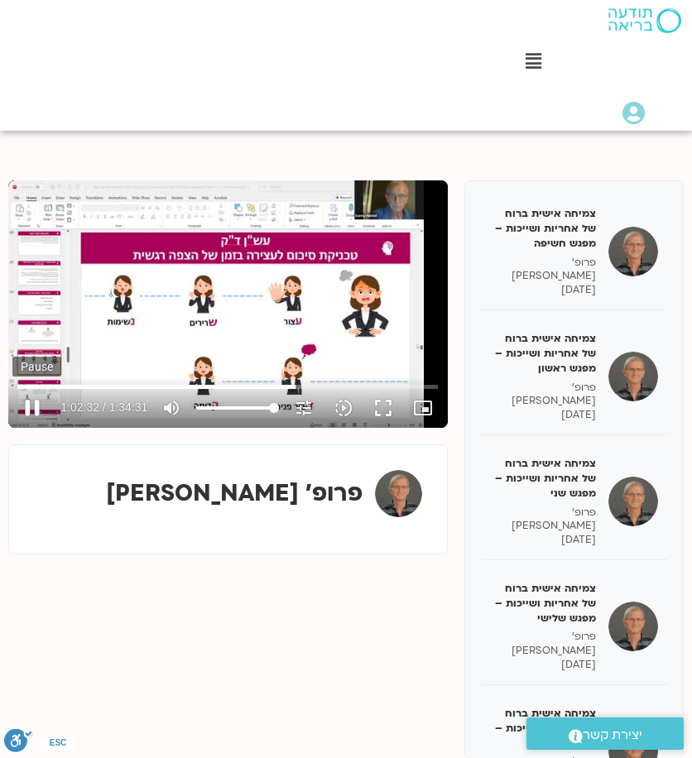
click at [30, 411] on button "pause" at bounding box center [32, 408] width 40 height 40
click at [31, 404] on button "play_arrow" at bounding box center [32, 408] width 40 height 40
click at [27, 401] on button "pause" at bounding box center [32, 408] width 40 height 40
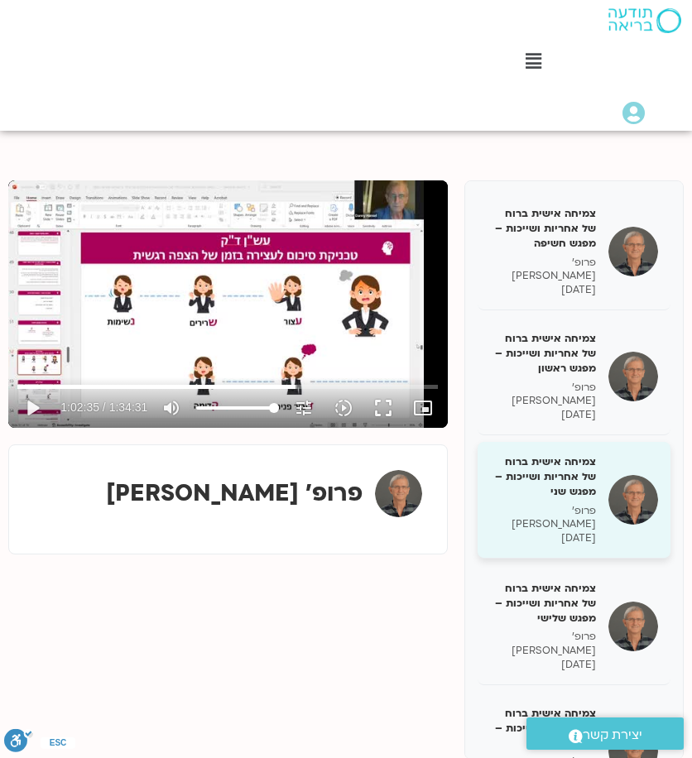
click at [12, 388] on button "play_arrow" at bounding box center [32, 408] width 40 height 40
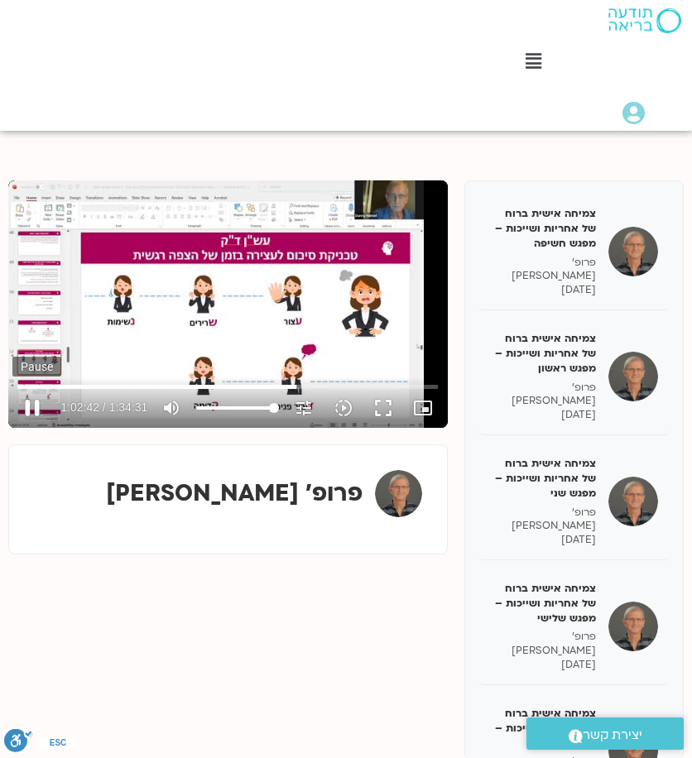
click at [36, 405] on button "pause" at bounding box center [32, 408] width 40 height 40
click at [30, 411] on button "play_arrow" at bounding box center [32, 408] width 40 height 40
click at [247, 333] on div "Skip Ad 53:06 pause 1:02:47 / 1:34:31 volume_up Mute tune Resolution Auto 360p …" at bounding box center [227, 303] width 439 height 247
click at [41, 414] on button "play_arrow" at bounding box center [32, 408] width 40 height 40
click at [32, 405] on button "pause" at bounding box center [32, 408] width 40 height 40
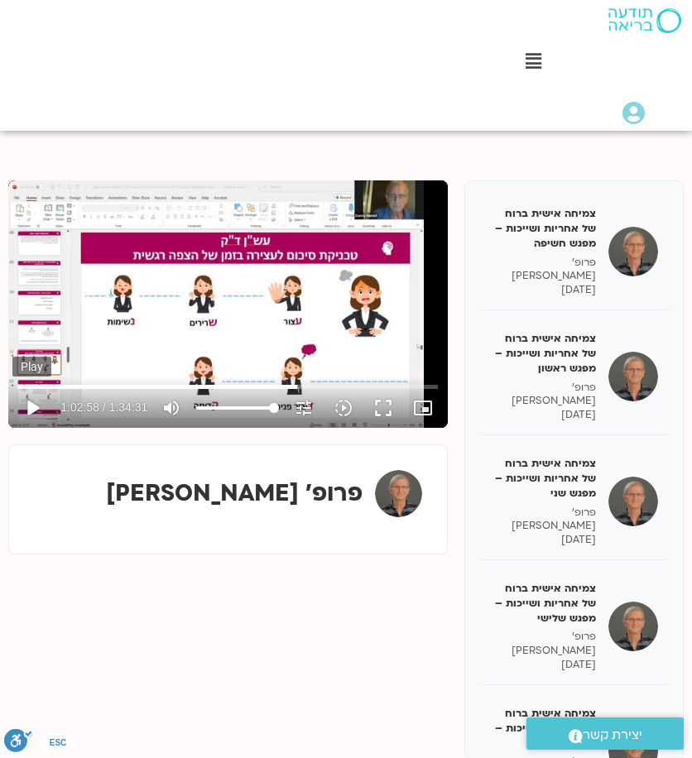
click at [32, 405] on button "play_arrow" at bounding box center [32, 408] width 40 height 40
click at [39, 404] on button "pause" at bounding box center [32, 408] width 40 height 40
click at [38, 409] on button "play_arrow" at bounding box center [32, 408] width 40 height 40
type input "3810.866491"
click at [38, 400] on button "pause" at bounding box center [32, 408] width 40 height 40
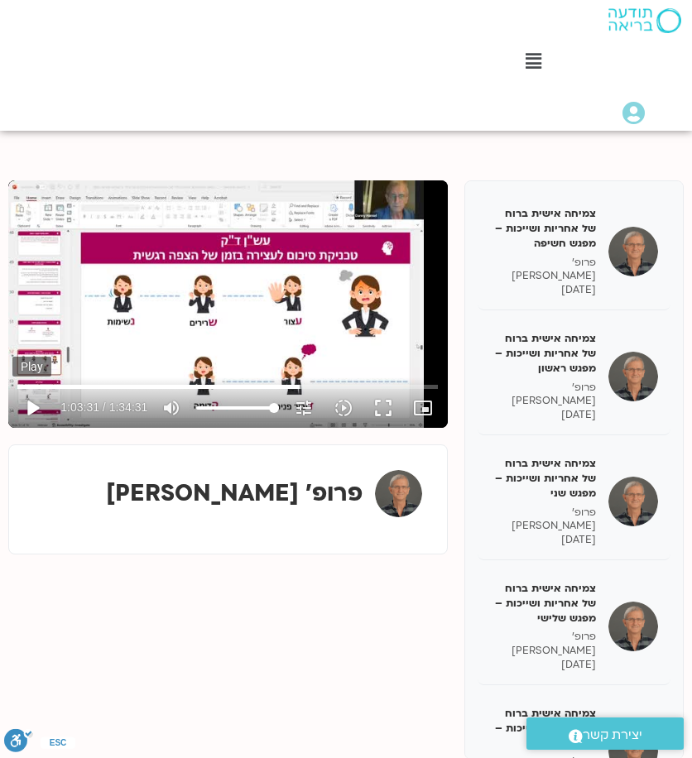
click at [46, 410] on button "play_arrow" at bounding box center [32, 408] width 40 height 40
click at [31, 407] on button "pause" at bounding box center [32, 408] width 40 height 40
click at [32, 411] on button "play_arrow" at bounding box center [32, 408] width 40 height 40
click at [38, 403] on button "pause" at bounding box center [32, 408] width 40 height 40
click at [26, 399] on button "play_arrow" at bounding box center [32, 408] width 40 height 40
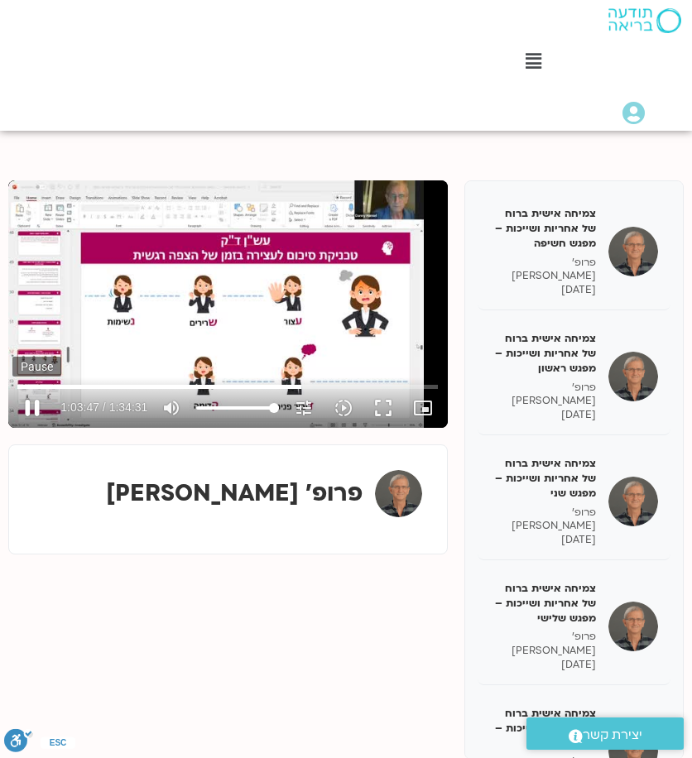
click at [36, 410] on button "pause" at bounding box center [32, 408] width 40 height 40
click at [94, 315] on div "Skip Ad 4:19 play_arrow 1:03:47 / 1:34:31 volume_up Mute tune Resolution Auto 3…" at bounding box center [227, 303] width 439 height 247
click at [282, 297] on div "Skip Ad 1:23:58 pause 1:03:54 / 1:34:31 volume_up Mute tune Resolution Auto 360…" at bounding box center [227, 303] width 439 height 247
click at [124, 317] on div "Skip Ad 35:34 play_arrow 1:03:55 / 1:34:31 volume_up Mute tune Resolution Auto …" at bounding box center [227, 303] width 439 height 247
click at [44, 412] on button "pause" at bounding box center [32, 408] width 40 height 40
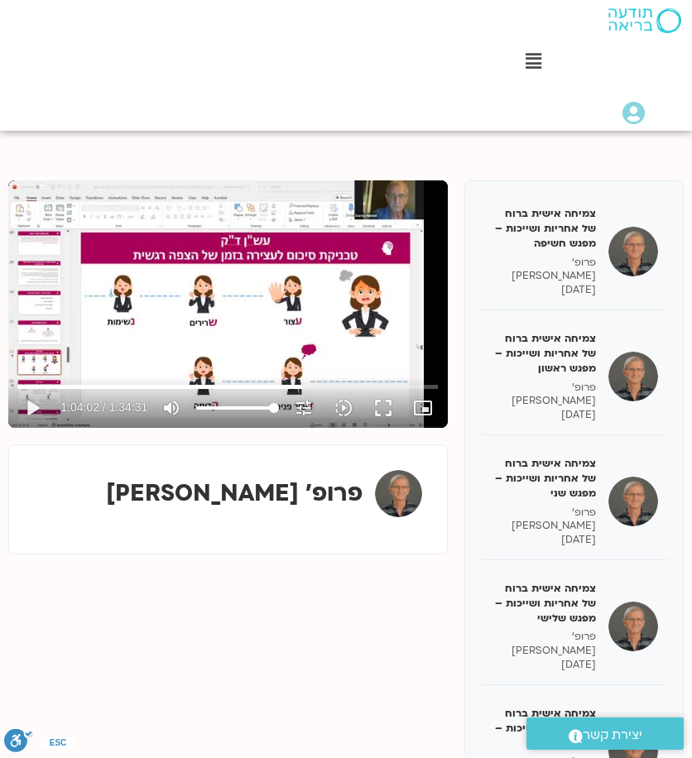
click at [141, 331] on div "Skip Ad 5:05 play_arrow 1:04:02 / 1:34:31 volume_up Mute tune Resolution Auto 3…" at bounding box center [227, 303] width 439 height 247
click at [284, 305] on div "Skip Ad 59:24 pause 1:04:05 / 1:34:31 volume_up Mute tune Resolution Auto 360p …" at bounding box center [227, 303] width 439 height 247
click at [34, 400] on button "play_arrow" at bounding box center [32, 408] width 40 height 40
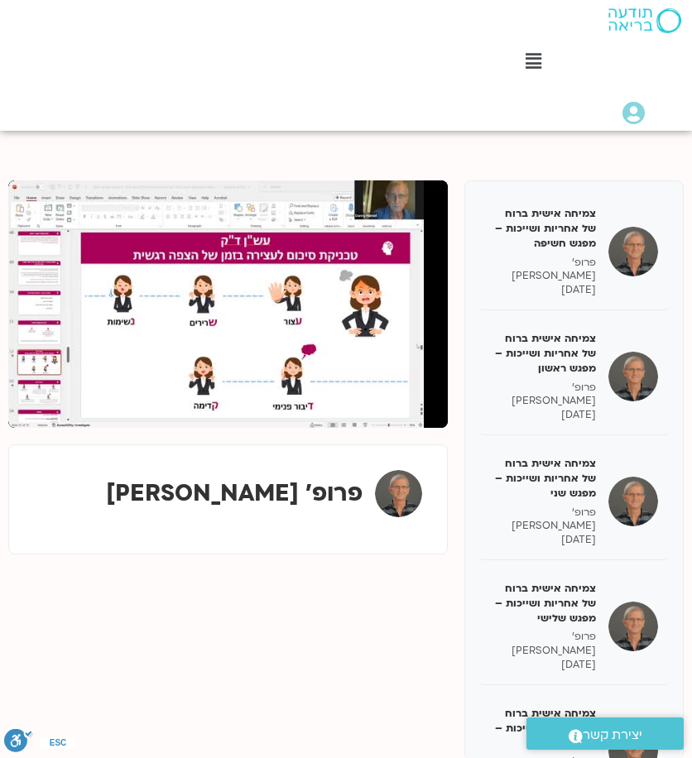
click at [34, 400] on button "pause" at bounding box center [32, 408] width 40 height 40
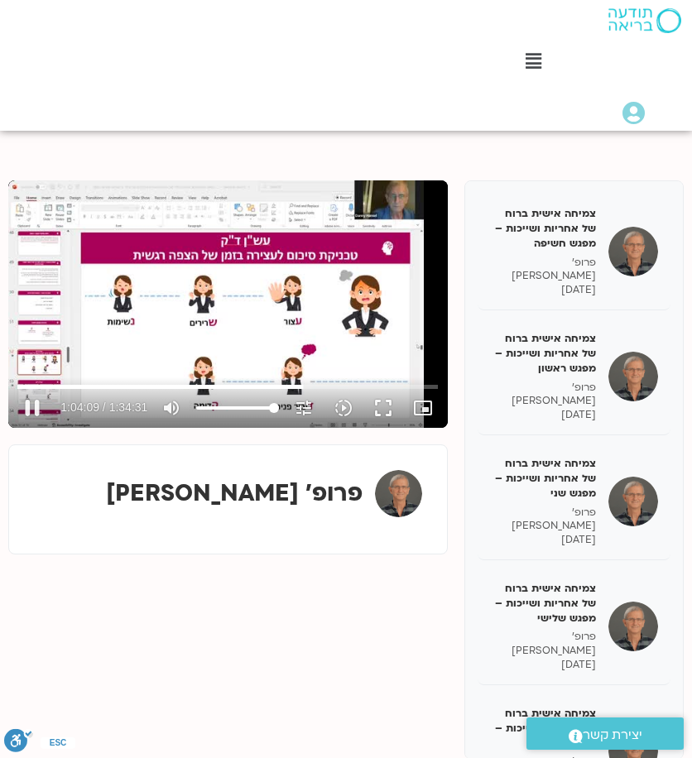
click at [130, 327] on div "Skip Ad 16:08 pause 1:04:09 / 1:34:31 volume_up Mute tune Resolution Auto 360p …" at bounding box center [227, 303] width 439 height 247
click at [28, 404] on button "play_arrow" at bounding box center [32, 408] width 40 height 40
click at [32, 407] on button "pause" at bounding box center [32, 408] width 40 height 40
click at [156, 280] on div "Skip Ad 1:03:58 play_arrow 1:04:26 / 1:34:31 volume_up Mute tune Resolution Aut…" at bounding box center [227, 303] width 439 height 247
click at [237, 311] on div "Skip Ad 1:27:24 pause 1:04:38 / 1:34:31 volume_up Mute tune Resolution Auto 360…" at bounding box center [227, 303] width 439 height 247
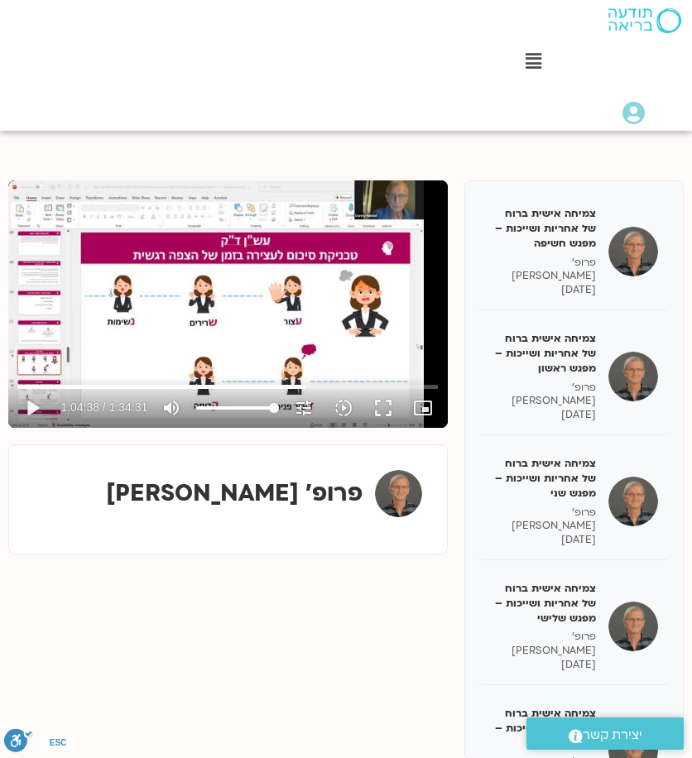
click at [232, 312] on div "Skip Ad 42:03 play_arrow 1:04:38 / 1:34:31 volume_up Mute tune Resolution Auto …" at bounding box center [227, 303] width 439 height 247
click at [232, 312] on div "Skip Ad 42:03 pause 1:04:39 / 1:34:31 volume_up Mute tune Resolution Auto 360p …" at bounding box center [227, 303] width 439 height 247
click at [233, 267] on div "Skip Ad 7:45 play_arrow 1:04:39 / 1:34:31 volume_up Mute tune Resolution Auto 3…" at bounding box center [227, 303] width 439 height 247
click at [303, 386] on input "Seek" at bounding box center [227, 386] width 420 height 10
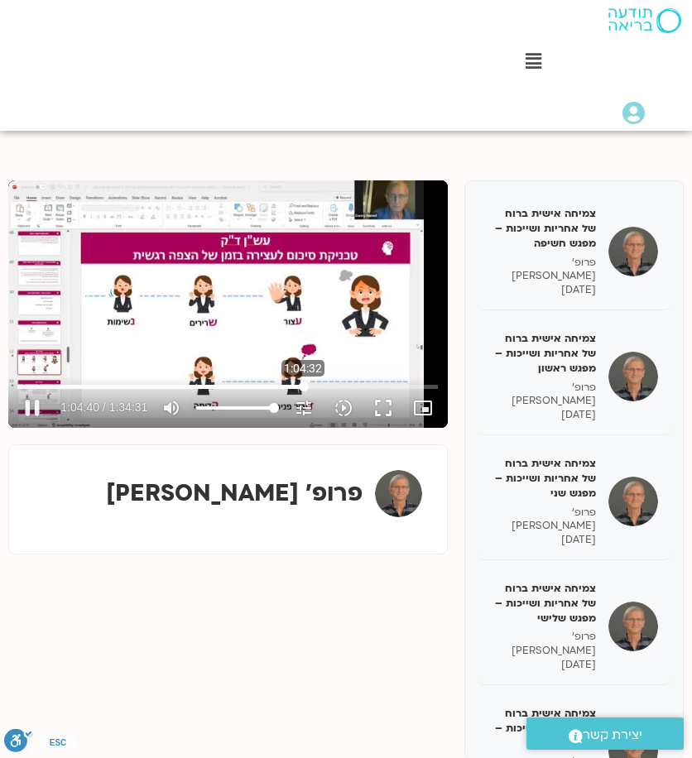
click at [303, 386] on input "Seek" at bounding box center [227, 386] width 420 height 10
click at [301, 386] on input "Seek" at bounding box center [227, 386] width 420 height 10
click at [300, 386] on input "Seek" at bounding box center [227, 386] width 420 height 10
click at [299, 386] on input "Seek" at bounding box center [227, 386] width 420 height 10
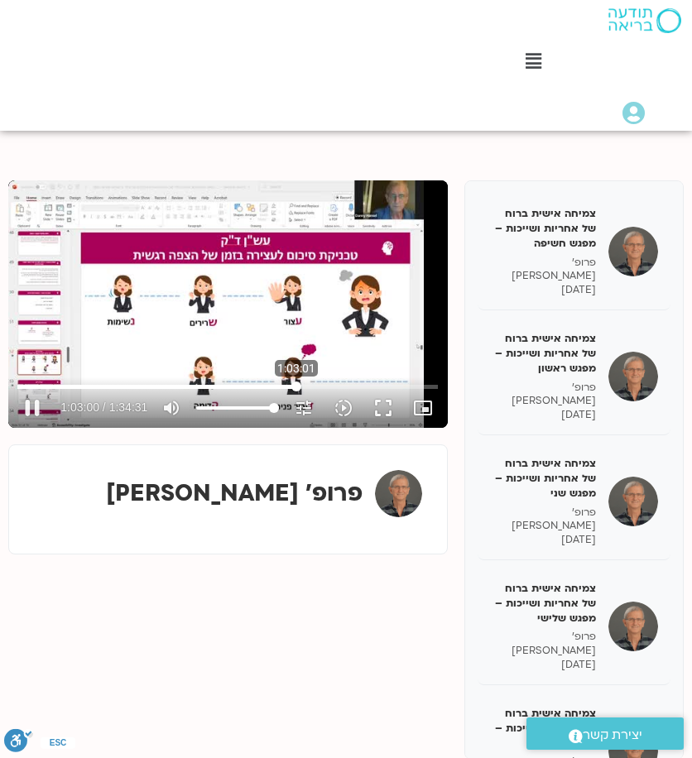
click at [296, 386] on input "Seek" at bounding box center [227, 386] width 420 height 10
click at [299, 386] on input "Seek" at bounding box center [227, 386] width 420 height 10
click at [303, 386] on input "Seek" at bounding box center [227, 386] width 420 height 10
click at [225, 249] on div "Skip Ad 1:04:21 pause 1:04:44 / 1:34:31 volume_up Mute tune Resolution Auto 360…" at bounding box center [227, 303] width 439 height 247
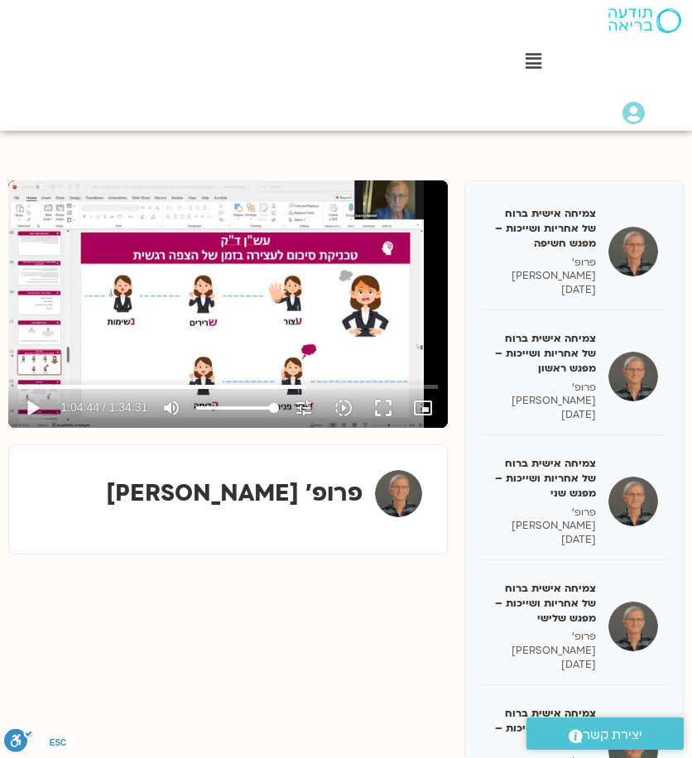
click at [349, 332] on div "Skip Ad 1:04:21 play_arrow 1:04:44 / 1:34:31 volume_up Mute tune Resolution Aut…" at bounding box center [227, 303] width 439 height 247
click at [177, 295] on div "Skip Ad 1:27:24 pause 1:04:53 / 1:34:31 volume_up Mute tune Resolution Auto 360…" at bounding box center [227, 303] width 439 height 247
click at [258, 331] on div "Skip Ad 1:27:24 play_arrow 1:04:53 / 1:34:31 volume_up Mute tune Resolution Aut…" at bounding box center [227, 303] width 439 height 247
click at [36, 410] on button "pause" at bounding box center [32, 408] width 40 height 40
type input "3898.026723"
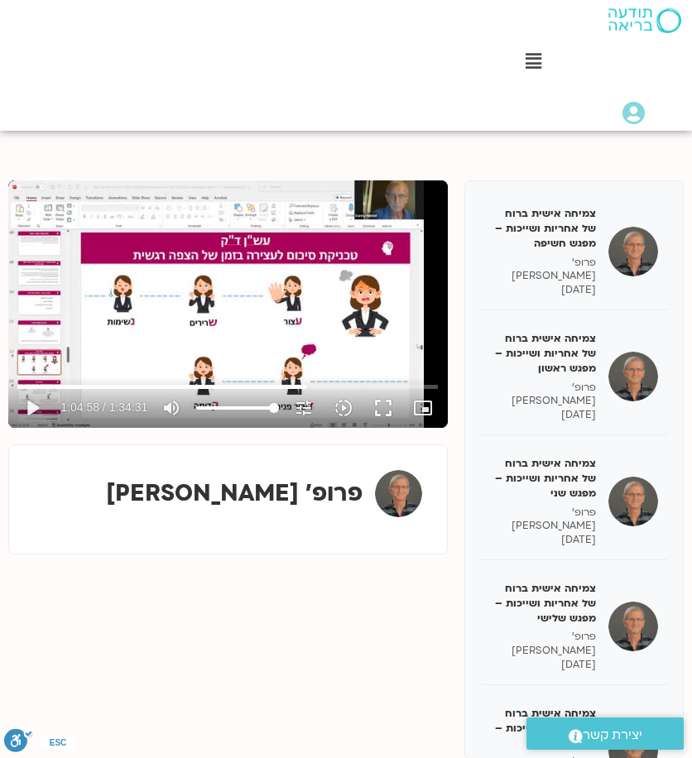
click at [12, 388] on button "play_arrow" at bounding box center [32, 408] width 40 height 40
click at [202, 337] on div "Skip Ad 12:43 pause 1:05:01 / 1:34:31 volume_up Mute tune Resolution Auto 360p …" at bounding box center [227, 303] width 439 height 247
click at [29, 411] on button "play_arrow" at bounding box center [32, 408] width 40 height 40
click at [217, 319] on div "Skip Ad 44:20 pause 1:05:03 / 1:34:31 volume_up Mute tune Resolution Auto 360p …" at bounding box center [227, 303] width 439 height 247
click at [291, 315] on div "Skip Ad 1:14:04 play_arrow 1:05:03 / 1:34:31 volume_up Mute tune Resolution Aut…" at bounding box center [227, 303] width 439 height 247
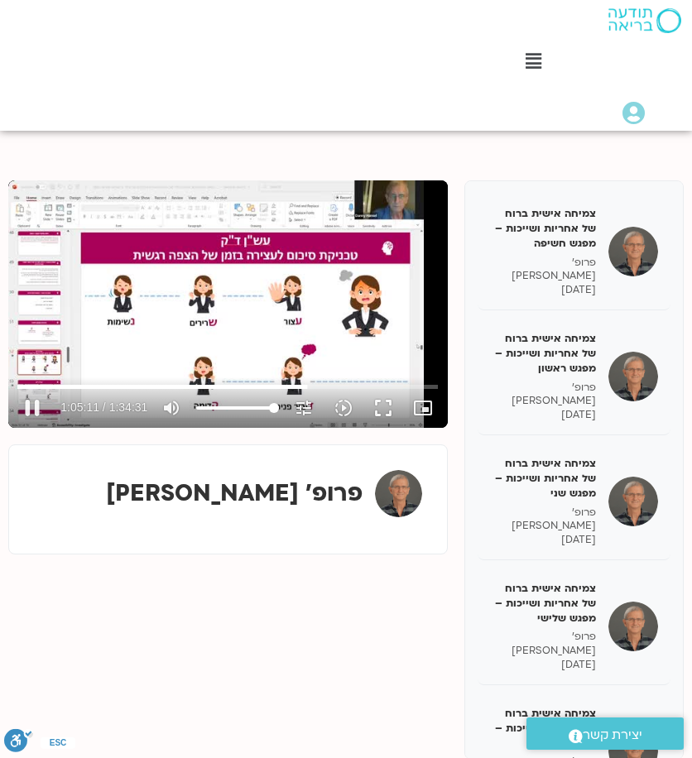
click at [192, 321] on div "Skip Ad 1:14:04 pause 1:05:11 / 1:34:31 volume_up Mute tune Resolution Auto 360…" at bounding box center [227, 303] width 439 height 247
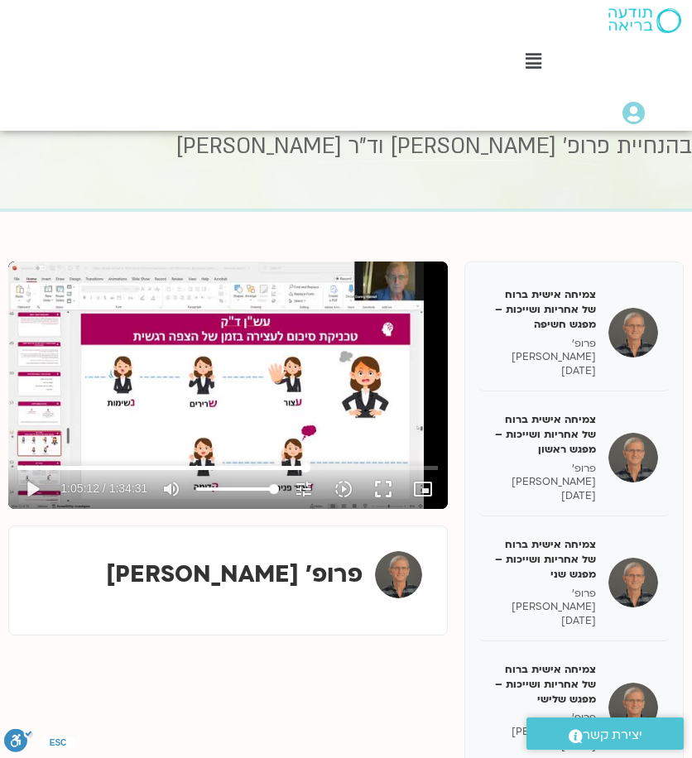
scroll to position [73, 0]
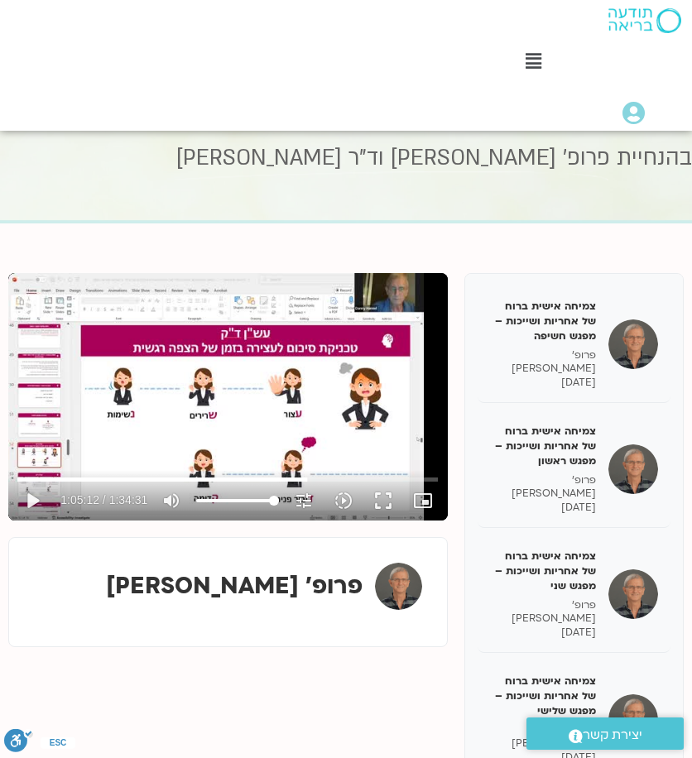
click at [260, 404] on div "Skip Ad 55:46 play_arrow 1:05:12 / 1:34:31 volume_up Mute tune Resolution Auto …" at bounding box center [227, 396] width 439 height 247
click at [28, 501] on button "pause" at bounding box center [32, 501] width 40 height 40
click at [35, 504] on button "play_arrow" at bounding box center [32, 501] width 40 height 40
click at [305, 479] on input "Seek" at bounding box center [227, 479] width 420 height 10
click at [303, 478] on input "Seek" at bounding box center [227, 479] width 420 height 10
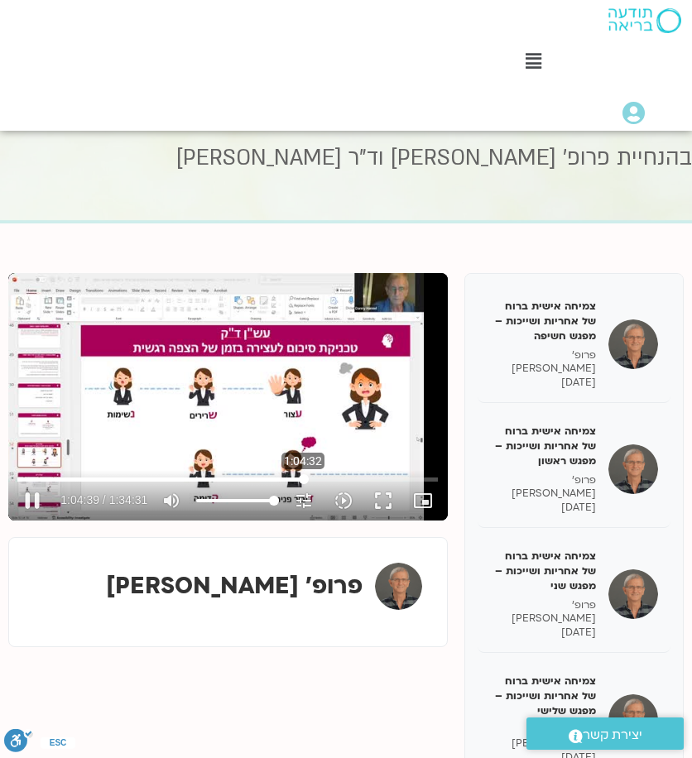
click at [303, 477] on input "Seek" at bounding box center [227, 479] width 420 height 10
click at [304, 477] on input "Seek" at bounding box center [227, 479] width 420 height 10
click at [306, 474] on input "Seek" at bounding box center [227, 479] width 420 height 10
click at [305, 474] on input "Seek" at bounding box center [227, 479] width 420 height 10
drag, startPoint x: 31, startPoint y: 496, endPoint x: 44, endPoint y: 497, distance: 12.4
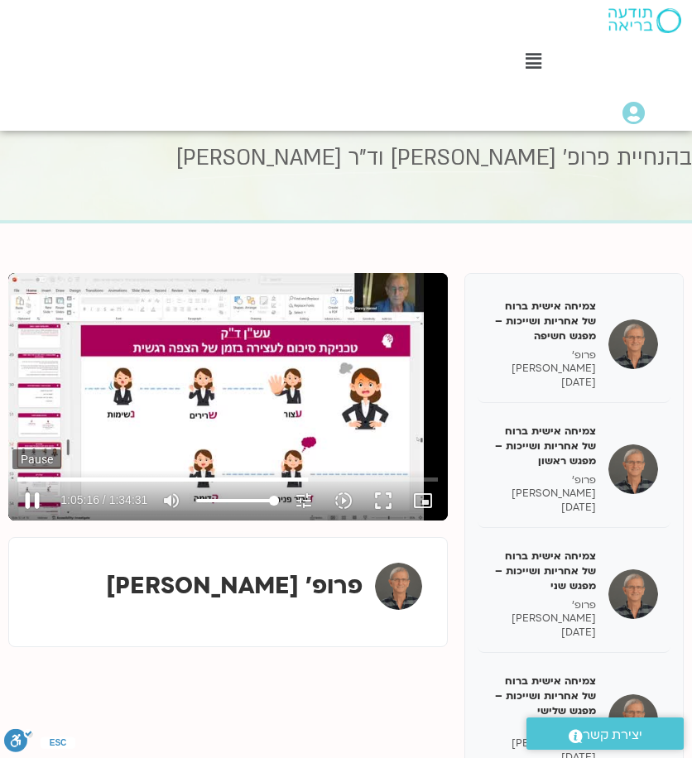
click at [31, 496] on button "pause" at bounding box center [32, 501] width 40 height 40
click at [31, 492] on button "play_arrow" at bounding box center [32, 501] width 40 height 40
click at [319, 410] on div "Skip Ad 1:23:47 pause 1:05:24 / 1:34:31 volume_up Mute tune Resolution Auto 360…" at bounding box center [227, 396] width 439 height 247
click at [147, 407] on div "Skip Ad 1:23:47 play_arrow 1:05:25 / 1:34:31 volume_up Mute tune Resolution Aut…" at bounding box center [227, 396] width 439 height 247
click at [157, 409] on div "Skip Ad 1:23:47 pause 1:05:26 / 1:34:31 volume_up Mute tune Resolution Auto 360…" at bounding box center [227, 396] width 439 height 247
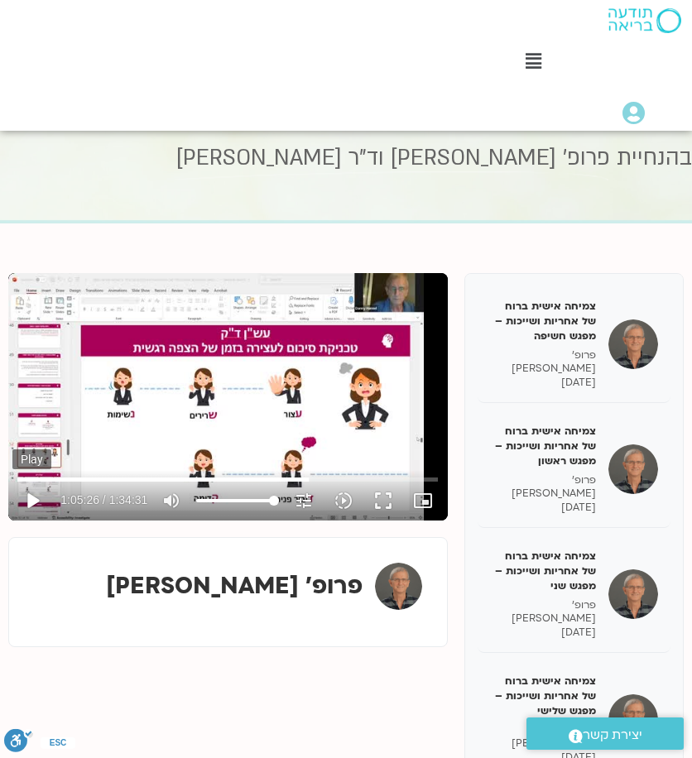
click at [33, 494] on button "play_arrow" at bounding box center [32, 501] width 40 height 40
click at [33, 496] on button "pause" at bounding box center [32, 501] width 40 height 40
click at [367, 420] on div "Skip Ad 9:28 play_arrow 1:05:30 / 1:34:31 volume_up Mute tune Resolution Auto 3…" at bounding box center [227, 396] width 439 height 247
click at [27, 499] on button "pause" at bounding box center [32, 501] width 40 height 40
click at [162, 375] on div "Skip Ad 17:05 play_arrow 1:05:35 / 1:34:31 volume_up Mute tune Resolution Auto …" at bounding box center [227, 396] width 439 height 247
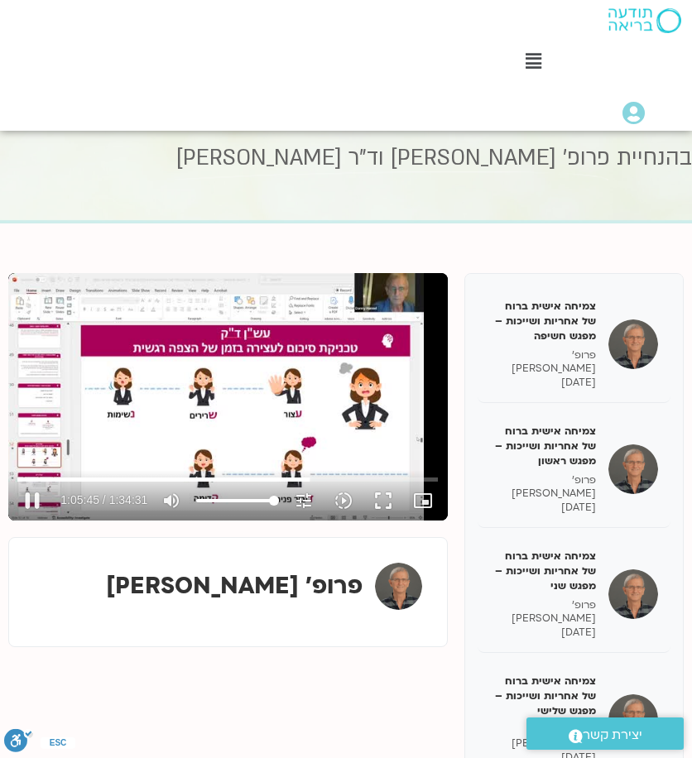
click at [174, 363] on div "Skip Ad 1:00:55 pause 1:05:45 / 1:34:31 volume_up Mute tune Resolution Auto 360…" at bounding box center [227, 396] width 439 height 247
click at [35, 503] on button "play_arrow" at bounding box center [32, 501] width 40 height 40
click at [32, 497] on button "pause" at bounding box center [32, 501] width 40 height 40
click at [271, 390] on div "Skip Ad 1:04:09 play_arrow 1:06:03 / 1:34:31 volume_up Mute tune Resolution Aut…" at bounding box center [227, 396] width 439 height 247
click at [40, 496] on button "pause" at bounding box center [32, 501] width 40 height 40
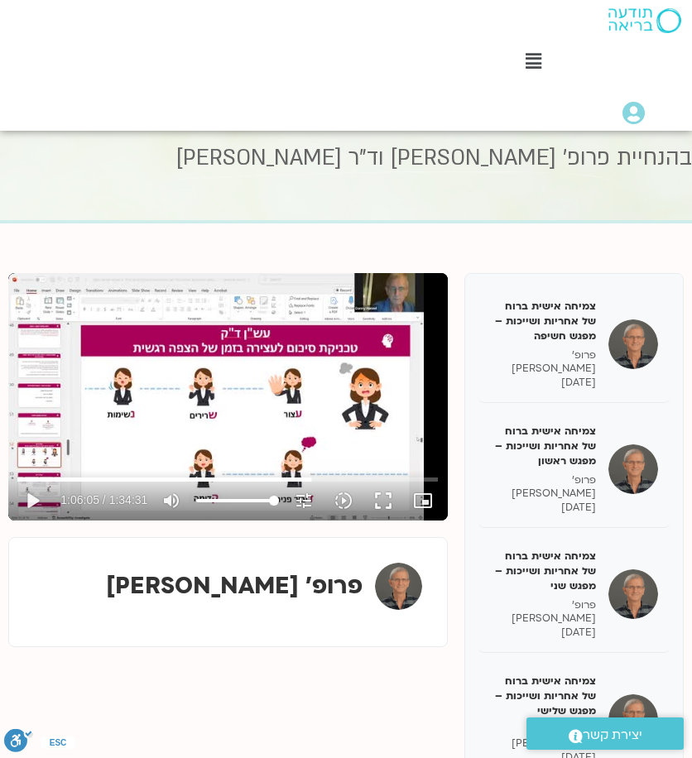
click at [266, 370] on div "Skip Ad 4:42 play_arrow 1:06:05 / 1:34:31 volume_up Mute tune Resolution Auto 3…" at bounding box center [227, 396] width 439 height 247
click at [32, 494] on button "pause" at bounding box center [32, 501] width 40 height 40
click at [23, 495] on button "play_arrow" at bounding box center [32, 501] width 40 height 40
click at [41, 494] on button "pause" at bounding box center [32, 501] width 40 height 40
click at [28, 496] on button "play_arrow" at bounding box center [32, 501] width 40 height 40
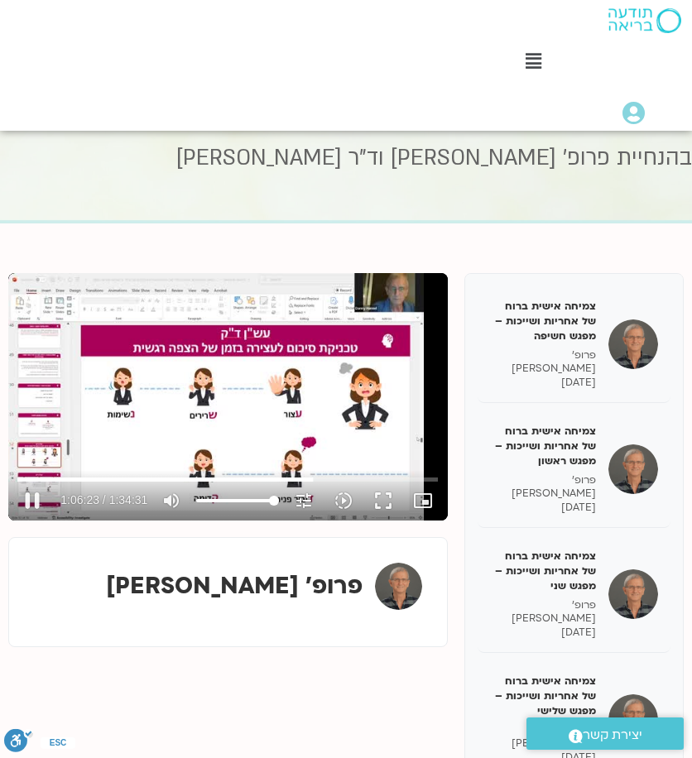
click at [281, 408] on div "Skip Ad 1:01:18 pause 1:06:23 / 1:34:31 volume_up Mute tune Resolution Auto 360…" at bounding box center [227, 396] width 439 height 247
click at [315, 361] on div "Skip Ad 1:01:18 play_arrow 1:06:23 / 1:34:31 volume_up Mute tune Resolution Aut…" at bounding box center [227, 396] width 439 height 247
click at [31, 500] on button "pause" at bounding box center [32, 501] width 40 height 40
click at [35, 496] on button "play_arrow" at bounding box center [32, 501] width 40 height 40
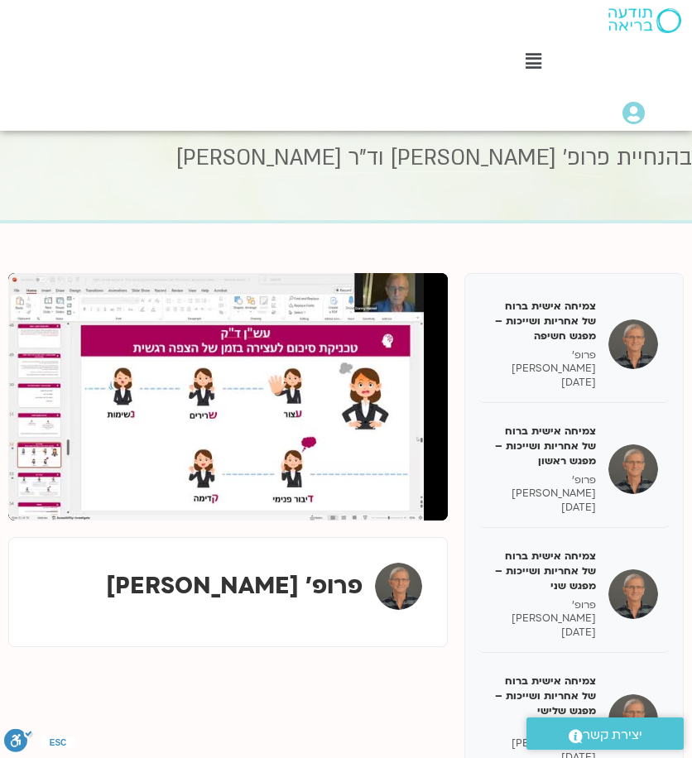
click at [35, 496] on button "pause" at bounding box center [32, 501] width 40 height 40
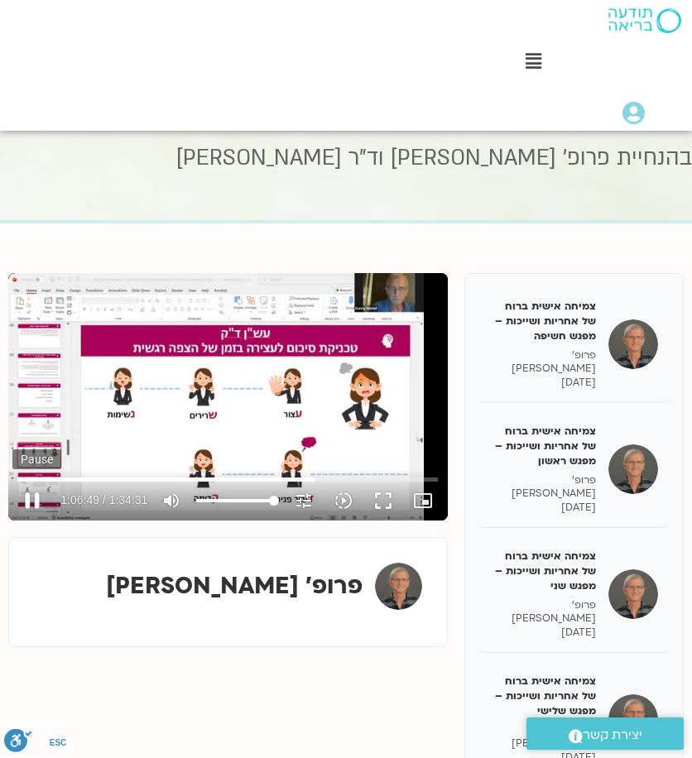
click at [31, 497] on button "pause" at bounding box center [32, 501] width 40 height 40
click at [237, 383] on div "Skip Ad 1:39 play_arrow 1:06:50 / 1:34:31 volume_up Mute tune Resolution Auto 3…" at bounding box center [227, 396] width 439 height 247
click at [220, 418] on div "Skip Ad 1:12:44 pause 1:07:04 / 1:34:31 volume_up Mute tune Resolution Auto 360…" at bounding box center [227, 396] width 439 height 247
click at [316, 381] on div "Skip Ad 1:25:53 play_arrow 1:07:04 / 1:34:31 volume_up Mute tune Resolution Aut…" at bounding box center [227, 396] width 439 height 247
click at [184, 428] on div "Skip Ad 1:25:53 pause 1:07:10 / 1:34:31 volume_up Mute tune Resolution Auto 360…" at bounding box center [227, 396] width 439 height 247
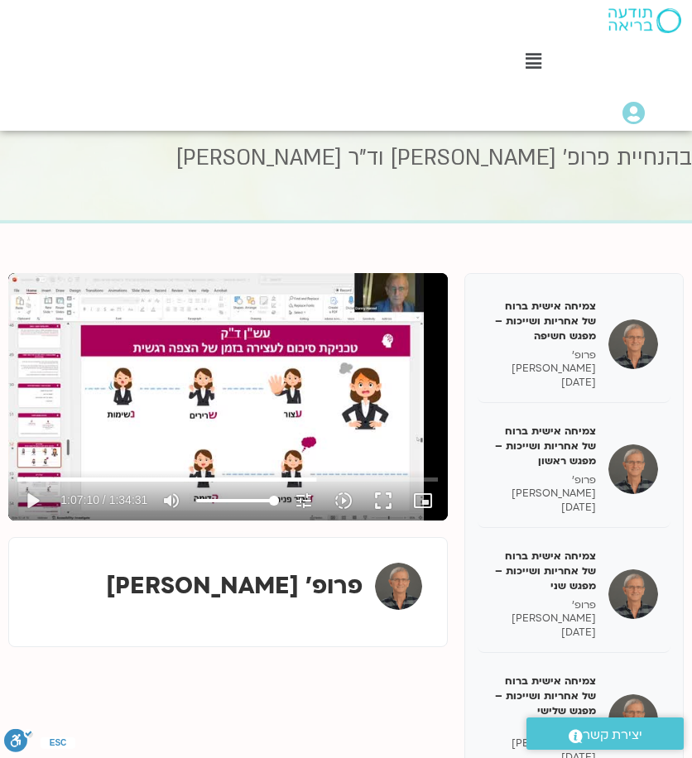
click at [298, 389] on div "Skip Ad 1:19:01 play_arrow 1:07:10 / 1:34:31 volume_up Mute tune Resolution Aut…" at bounding box center [227, 396] width 439 height 247
click at [34, 497] on button "pause" at bounding box center [32, 501] width 40 height 40
click at [12, 481] on button "play_arrow" at bounding box center [32, 501] width 40 height 40
click at [260, 390] on div "Skip Ad 59:24 pause 1:07:17 / 1:34:31 volume_up Mute tune Resolution Auto 360p …" at bounding box center [227, 396] width 439 height 247
click at [175, 353] on div "Skip Ad 59:24 play_arrow 1:07:17 / 1:34:31 volume_up Mute tune Resolution Auto …" at bounding box center [227, 396] width 439 height 247
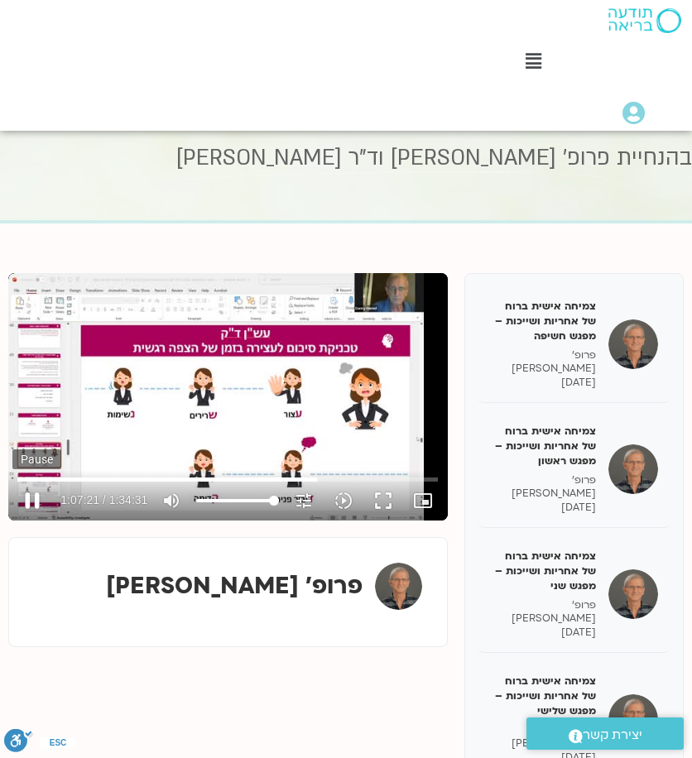
click at [38, 504] on button "pause" at bounding box center [32, 501] width 40 height 40
click at [34, 504] on button "play_arrow" at bounding box center [32, 501] width 40 height 40
click at [36, 496] on button "pause" at bounding box center [32, 501] width 40 height 40
click at [36, 499] on button "play_arrow" at bounding box center [32, 501] width 40 height 40
click at [243, 401] on div "Skip Ad 0:08 pause 1:08:25 / 1:34:31 volume_up Mute tune Resolution Auto 360p s…" at bounding box center [227, 396] width 439 height 247
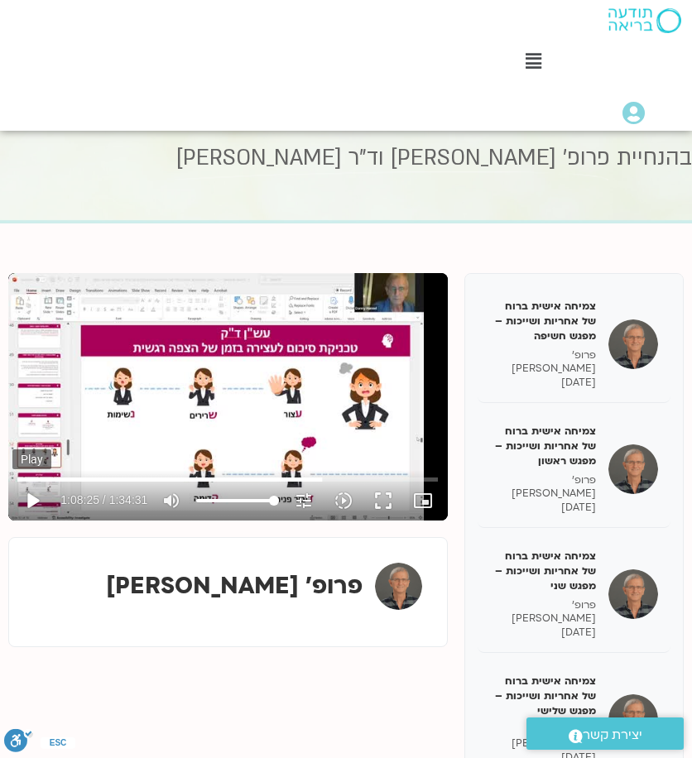
click at [38, 497] on button "play_arrow" at bounding box center [32, 501] width 40 height 40
click at [185, 415] on div "Skip Ad 1:03:58 pause 1:08:34 / 1:34:31 volume_up Mute tune Resolution Auto 360…" at bounding box center [227, 396] width 439 height 247
click at [261, 376] on div "Skip Ad 1:03:58 play_arrow 1:08:34 / 1:34:31 volume_up Mute tune Resolution Aut…" at bounding box center [227, 396] width 439 height 247
click at [290, 422] on div "Skip Ad 1:03:58 pause 1:08:47 / 1:34:31 volume_up Mute tune Resolution Auto 360…" at bounding box center [227, 396] width 439 height 247
click at [253, 389] on div "Skip Ad 1:03:58 play_arrow 1:08:47 / 1:34:31 volume_up Mute tune Resolution Aut…" at bounding box center [227, 396] width 439 height 247
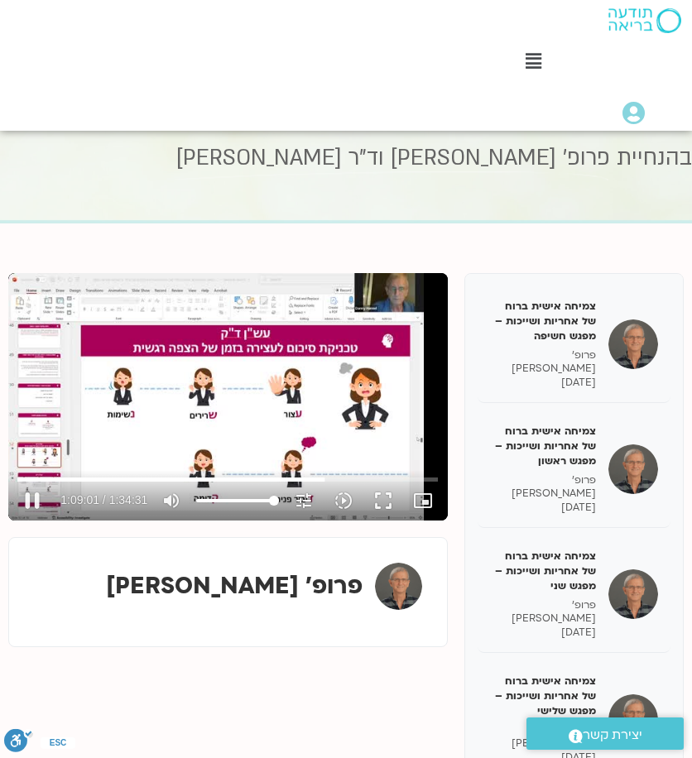
click at [275, 383] on div "Skip Ad 1:03:58 pause 1:09:01 / 1:34:31 volume_up Mute tune Resolution Auto 360…" at bounding box center [227, 396] width 439 height 247
click at [243, 401] on div "Skip Ad 1:03:58 play_arrow 1:09:01 / 1:34:31 volume_up Mute tune Resolution Aut…" at bounding box center [227, 396] width 439 height 247
click at [41, 499] on button "pause" at bounding box center [32, 501] width 40 height 40
click at [309, 357] on div "Skip Ad 29:06 play_arrow 1:09:05 / 1:34:31 volume_up Mute tune Resolution Auto …" at bounding box center [227, 396] width 439 height 247
click at [313, 408] on div "Skip Ad 29:06 pause 1:09:10 / 1:34:31 volume_up Mute tune Resolution Auto 360p …" at bounding box center [227, 396] width 439 height 247
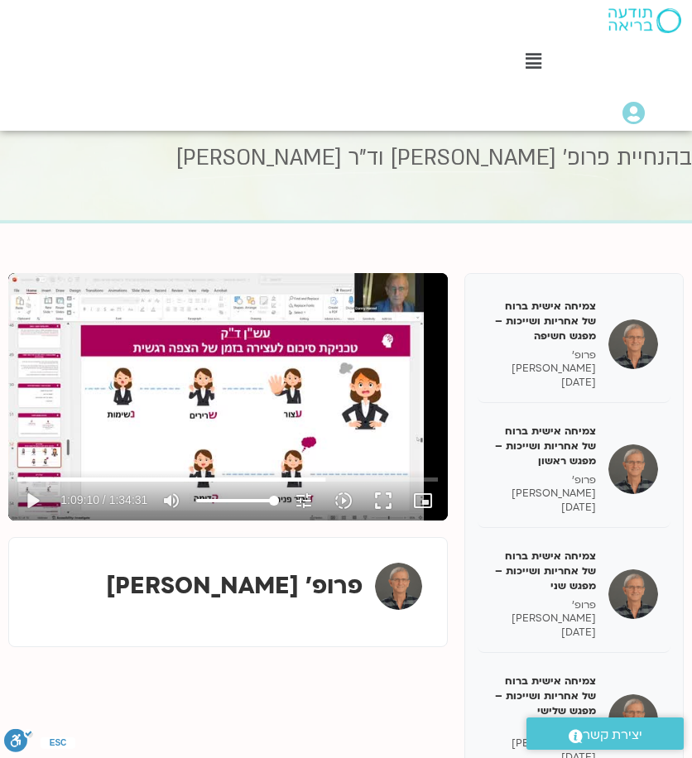
click at [354, 383] on div "Skip Ad 1:04:55 play_arrow 1:09:10 / 1:34:31 volume_up Mute tune Resolution Aut…" at bounding box center [227, 396] width 439 height 247
click at [331, 433] on div "Skip Ad 1:04:55 pause 1:09:25 / 1:34:31 volume_up Mute tune Resolution Auto 360…" at bounding box center [227, 396] width 439 height 247
click at [35, 497] on button "play_arrow" at bounding box center [32, 501] width 40 height 40
click at [199, 369] on div "Skip Ad 6:02 pause 1:09:45 / 1:34:31 volume_up Mute tune Resolution Auto 360p s…" at bounding box center [227, 396] width 439 height 247
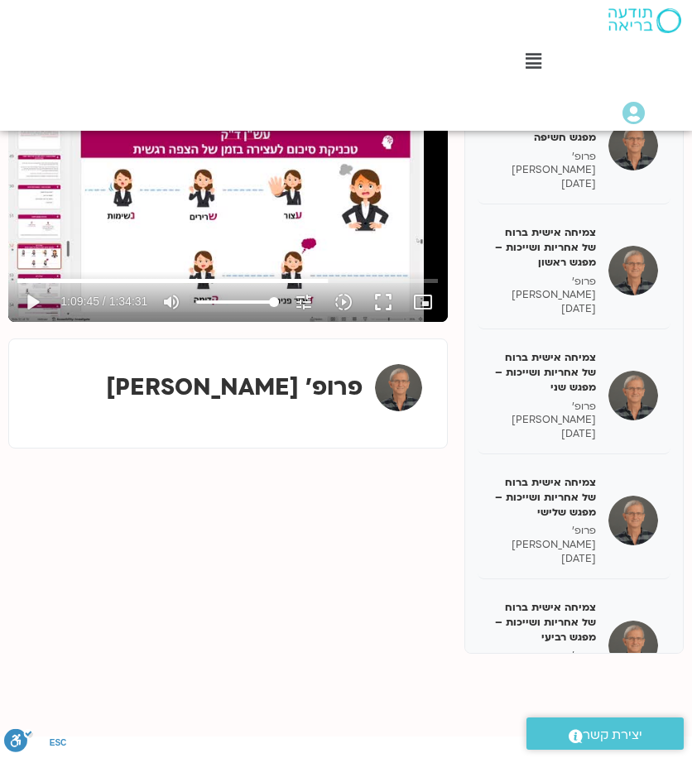
scroll to position [0, 0]
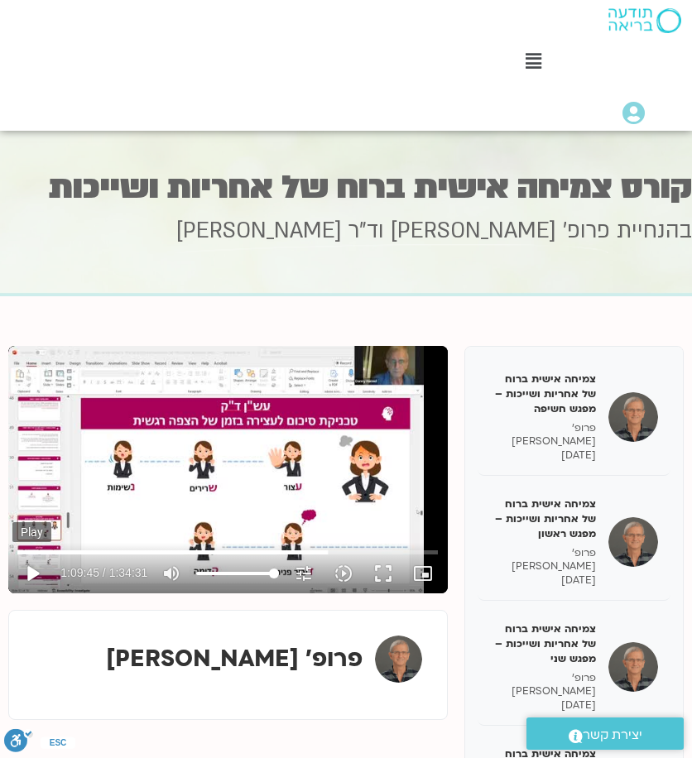
click at [44, 568] on button "play_arrow" at bounding box center [32, 573] width 40 height 40
click at [30, 571] on button "pause" at bounding box center [32, 573] width 40 height 40
click at [250, 481] on div "Skip Ad 39:12 play_arrow 1:09:51 / 1:34:31 volume_up Mute tune Resolution Auto …" at bounding box center [227, 469] width 439 height 247
click at [235, 509] on div "Skip Ad 38:15 pause 1:09:54 / 1:34:31 volume_up Mute tune Resolution Auto 360p …" at bounding box center [227, 469] width 439 height 247
click at [237, 457] on div "Skip Ad 38:15 play_arrow 1:09:54 / 1:34:31 volume_up Mute tune Resolution Auto …" at bounding box center [227, 469] width 439 height 247
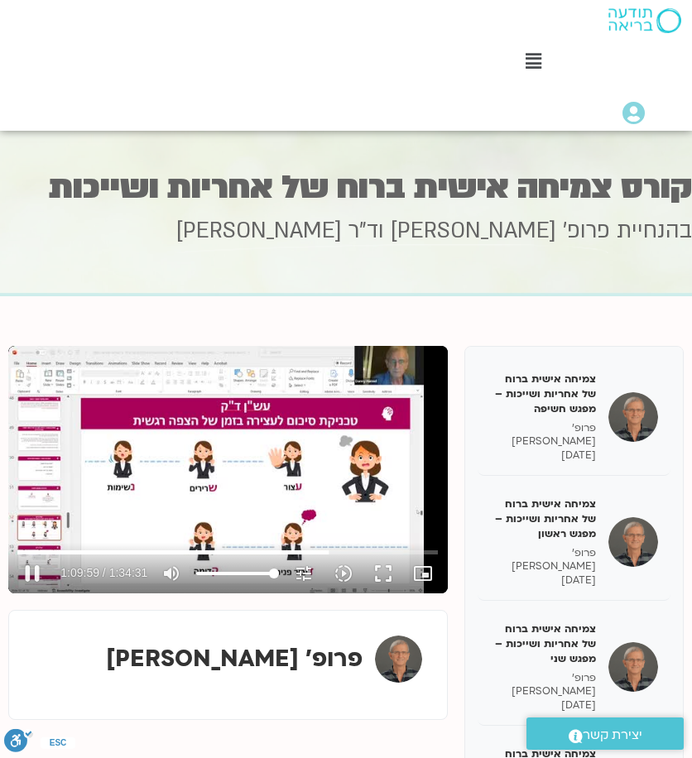
drag, startPoint x: 329, startPoint y: 410, endPoint x: 350, endPoint y: 415, distance: 21.5
click at [329, 410] on div "Skip Ad 38:15 pause 1:09:59 / 1:34:31 volume_up Mute tune Resolution Auto 360p …" at bounding box center [227, 469] width 439 height 247
click at [279, 467] on div "Skip Ad 38:15 play_arrow 1:09:59 / 1:34:31 volume_up Mute tune Resolution Auto …" at bounding box center [227, 469] width 439 height 247
click at [288, 449] on div "Skip Ad 1:22:50 pause 1:10:05 / 1:34:31 volume_up Mute tune Resolution Auto 360…" at bounding box center [227, 469] width 439 height 247
click at [144, 408] on div "Skip Ad 1:22:50 play_arrow 1:10:05 / 1:34:31 volume_up Mute tune Resolution Aut…" at bounding box center [227, 469] width 439 height 247
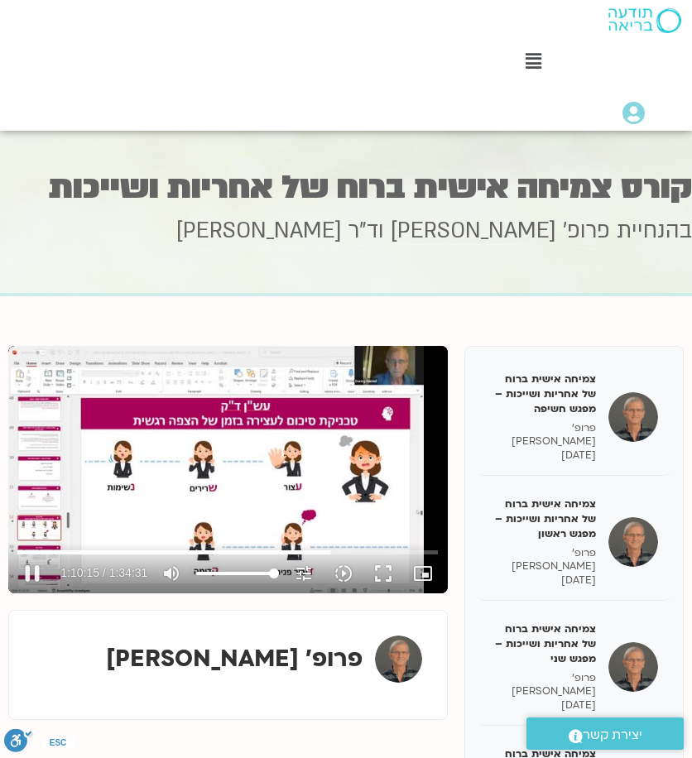
click at [281, 521] on div "Skip Ad 1:17:41 pause 1:10:15 / 1:34:31 volume_up Mute tune Resolution Auto 360…" at bounding box center [227, 469] width 439 height 247
click at [238, 485] on div "Skip Ad 1:17:41 play_arrow 1:10:15 / 1:34:31 volume_up Mute tune Resolution Aut…" at bounding box center [227, 469] width 439 height 247
click at [243, 472] on div "Skip Ad 1:17:07 pause 1:10:26 / 1:34:31 volume_up Mute tune Resolution Auto 360…" at bounding box center [227, 469] width 439 height 247
click at [373, 479] on div "Skip Ad 1:17:07 play_arrow 1:10:26 / 1:34:31 volume_up Mute tune Resolution Aut…" at bounding box center [227, 469] width 439 height 247
click at [362, 494] on div "Skip Ad 1:17:07 pause 1:10:30 / 1:34:31 volume_up Mute tune Resolution Auto 360…" at bounding box center [227, 469] width 439 height 247
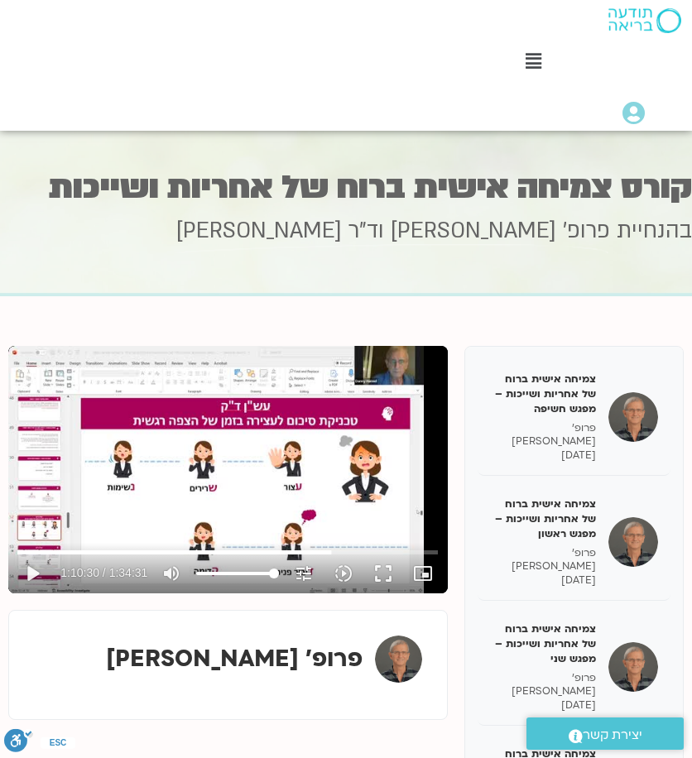
click at [227, 491] on div "Skip Ad 1:17:07 play_arrow 1:10:30 / 1:34:31 volume_up Mute tune Resolution Aut…" at bounding box center [227, 469] width 439 height 247
click at [262, 422] on div "Skip Ad 1:30:50 pause 1:10:36 / 1:34:31 volume_up Mute tune Resolution Auto 360…" at bounding box center [227, 469] width 439 height 247
click at [199, 456] on div "Skip Ad 29:29 play_arrow 1:10:36 / 1:34:31 volume_up Mute tune Resolution Auto …" at bounding box center [227, 469] width 439 height 247
click at [202, 433] on div "Skip Ad 29:29 pause 1:10:40 / 1:34:31 volume_up Mute tune Resolution Auto 360p …" at bounding box center [227, 469] width 439 height 247
click at [145, 459] on div "Skip Ad 29:29 play_arrow 1:10:40 / 1:34:31 volume_up Mute tune Resolution Auto …" at bounding box center [227, 469] width 439 height 247
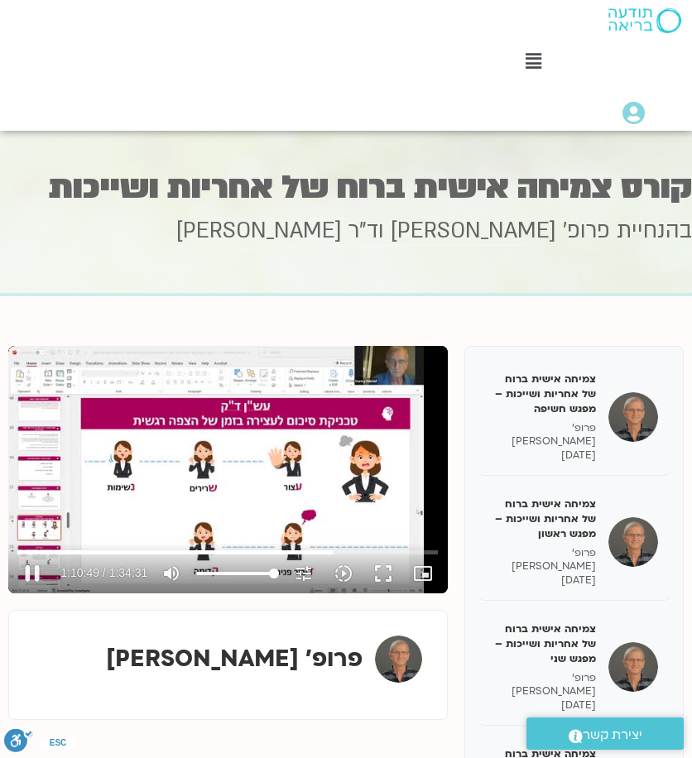
click at [262, 467] on div "Skip Ad 14:25 pause 1:10:49 / 1:34:31 volume_up Mute tune Resolution Auto 360p …" at bounding box center [227, 469] width 439 height 247
click at [258, 438] on div "Skip Ad 14:25 play_arrow 1:10:49 / 1:34:31 volume_up Mute tune Resolution Auto …" at bounding box center [227, 469] width 439 height 247
click at [237, 466] on div "Skip Ad 14:25 pause 1:10:51 / 1:34:31 volume_up Mute tune Resolution Auto 360p …" at bounding box center [227, 469] width 439 height 247
click at [30, 570] on button "play_arrow" at bounding box center [32, 573] width 40 height 40
click at [304, 485] on div "Skip Ad 1:29:41 pause 1:10:56 / 1:34:31 volume_up Mute tune Resolution Auto 360…" at bounding box center [227, 469] width 439 height 247
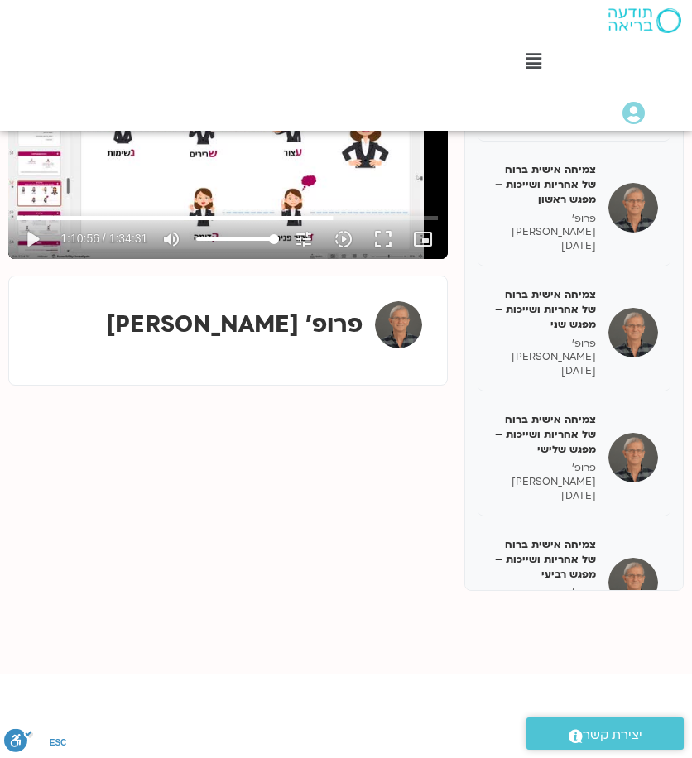
scroll to position [84, 0]
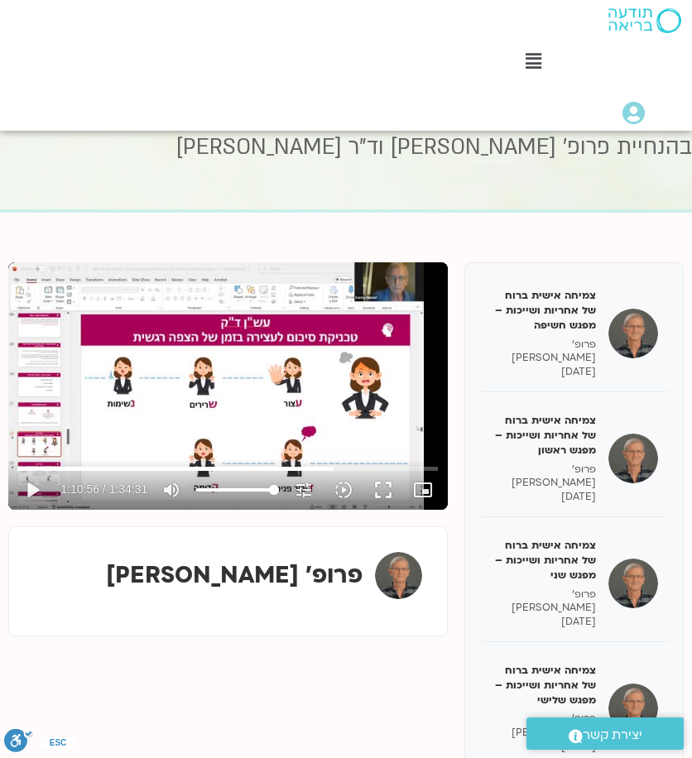
click at [205, 358] on div "Skip Ad 1:29:41 play_arrow 1:10:56 / 1:34:31 volume_up Mute tune Resolution Aut…" at bounding box center [227, 385] width 439 height 247
click at [329, 403] on div "Skip Ad 1:20:55 pause 1:11:34 / 1:34:31 volume_up Mute tune Resolution Auto 360…" at bounding box center [227, 385] width 439 height 247
click at [25, 487] on button "play_arrow" at bounding box center [32, 490] width 40 height 40
click at [24, 491] on button "pause" at bounding box center [32, 490] width 40 height 40
click at [163, 378] on div "Skip Ad 1:34:31 play_arrow 1:11:37 / 1:34:31 volume_up Mute tune Resolution Aut…" at bounding box center [227, 385] width 439 height 247
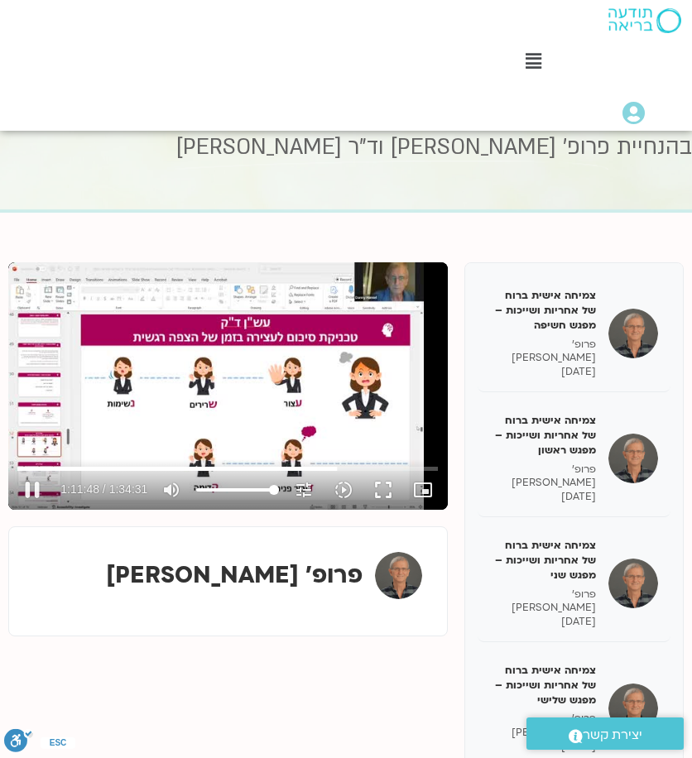
click at [233, 319] on div "Skip Ad 1:34:31 pause 1:11:48 / 1:34:31 volume_up Mute tune Resolution Auto 360…" at bounding box center [227, 385] width 439 height 247
click at [237, 390] on div "Skip Ad 1:34:31 play_arrow 1:11:48 / 1:34:31 volume_up Mute tune Resolution Aut…" at bounding box center [227, 385] width 439 height 247
click at [37, 481] on button "pause" at bounding box center [32, 490] width 40 height 40
click at [245, 395] on div "Skip Ad 7:45 play_arrow 1:12:28 / 1:34:31 volume_up Mute tune Resolution Auto 3…" at bounding box center [227, 385] width 439 height 247
click at [273, 353] on div "Skip Ad 7:45 pause 1:12:35 / 1:34:31 volume_up Mute tune Resolution Auto 360p s…" at bounding box center [227, 385] width 439 height 247
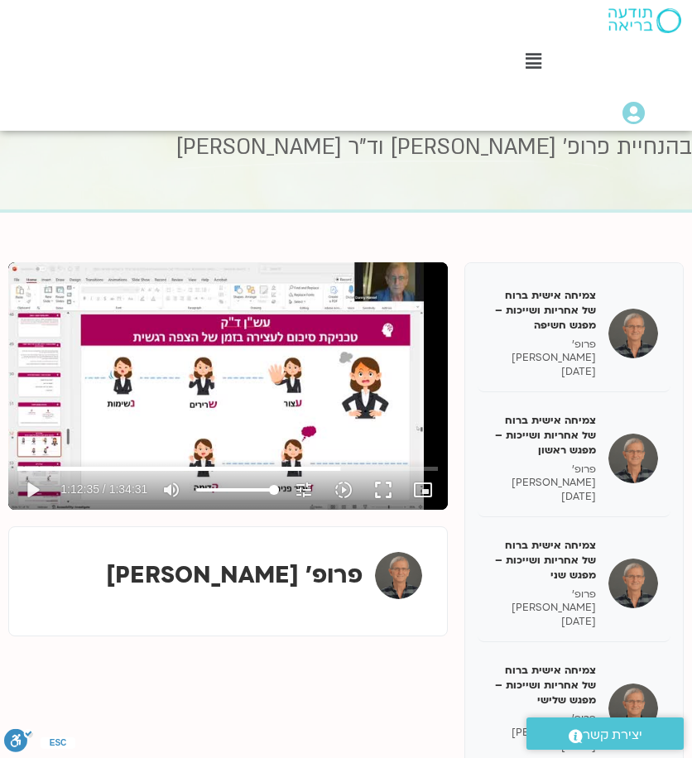
click at [270, 357] on div "Skip Ad 7:45 play_arrow 1:12:35 / 1:34:31 volume_up Mute tune Resolution Auto 3…" at bounding box center [227, 385] width 439 height 247
click at [170, 401] on div "Skip Ad 7:45 pause 1:12:42 / 1:34:31 volume_up Mute tune Resolution Auto 360p s…" at bounding box center [227, 385] width 439 height 247
click at [309, 405] on div "Skip Ad 7:45 play_arrow 1:12:43 / 1:34:31 volume_up Mute tune Resolution Auto 3…" at bounding box center [227, 385] width 439 height 247
click at [314, 395] on div "Skip Ad 7:45 pause 1:12:45 / 1:34:31 volume_up Mute tune Resolution Auto 360p s…" at bounding box center [227, 385] width 439 height 247
click at [109, 330] on div "Skip Ad 58:04 play_arrow 1:12:45 / 1:34:31 volume_up Mute tune Resolution Auto …" at bounding box center [227, 385] width 439 height 247
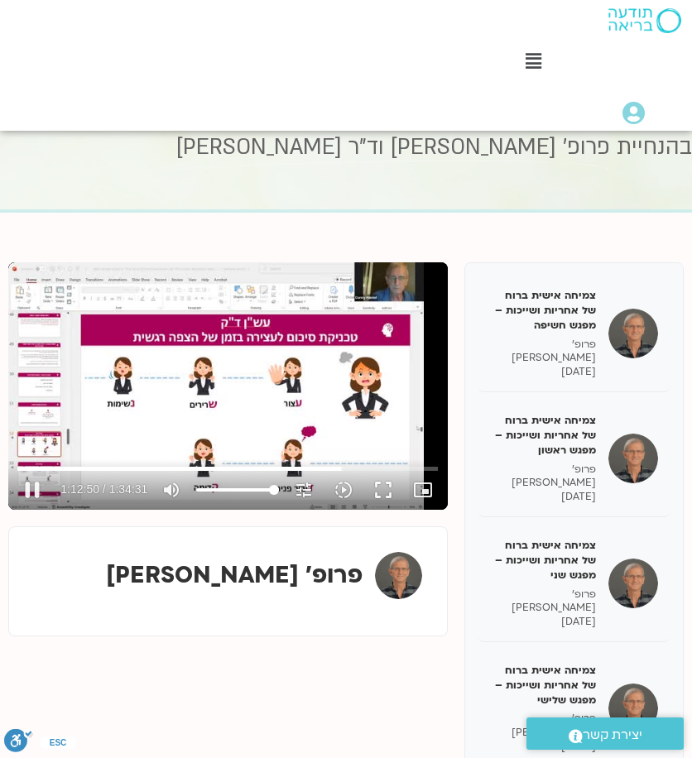
click at [278, 380] on div "Skip Ad 58:04 pause 1:12:50 / 1:34:31 volume_up Mute tune Resolution Auto 360p …" at bounding box center [227, 385] width 439 height 247
click at [335, 333] on div "Skip Ad 58:04 play_arrow 1:12:50 / 1:34:31 volume_up Mute tune Resolution Auto …" at bounding box center [227, 385] width 439 height 247
click at [36, 486] on button "pause" at bounding box center [32, 490] width 40 height 40
click at [291, 422] on div "Skip Ad 1:05:18 play_arrow 1:12:56 / 1:34:31 volume_up Mute tune Resolution Aut…" at bounding box center [227, 385] width 439 height 247
click at [233, 366] on div "Skip Ad 1:23:47 pause 1:13:13 / 1:34:31 volume_up Mute tune Resolution Auto 360…" at bounding box center [227, 385] width 439 height 247
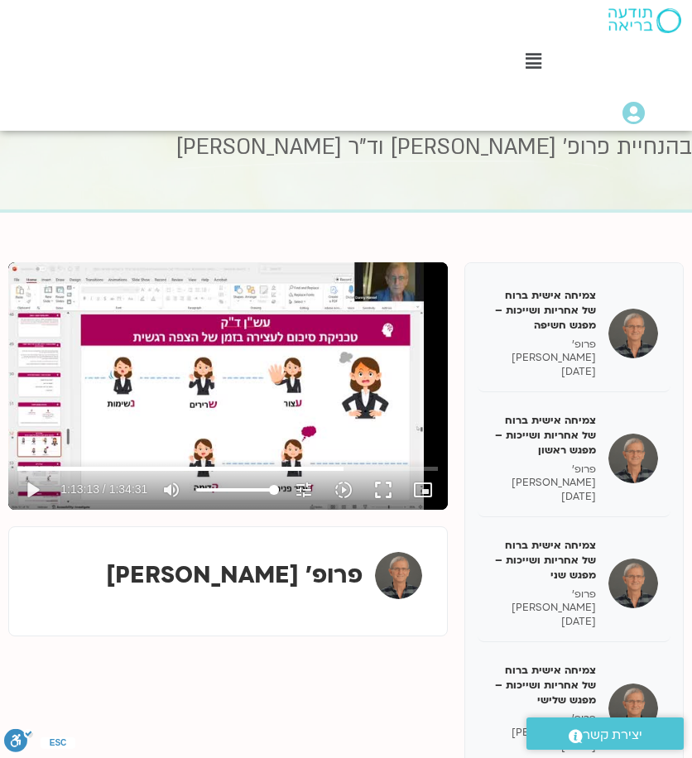
click at [210, 409] on div "Skip Ad 1:23:47 play_arrow 1:13:13 / 1:34:31 volume_up Mute tune Resolution Aut…" at bounding box center [227, 385] width 439 height 247
click at [341, 466] on input "Seek" at bounding box center [227, 468] width 420 height 10
click at [339, 466] on input "Seek" at bounding box center [227, 468] width 420 height 10
click at [36, 491] on button "pause" at bounding box center [32, 490] width 40 height 40
click at [154, 395] on div "Skip Ad 10:02 play_arrow 1:13:17 / 1:34:31 volume_up Mute tune Resolution Auto …" at bounding box center [227, 385] width 439 height 247
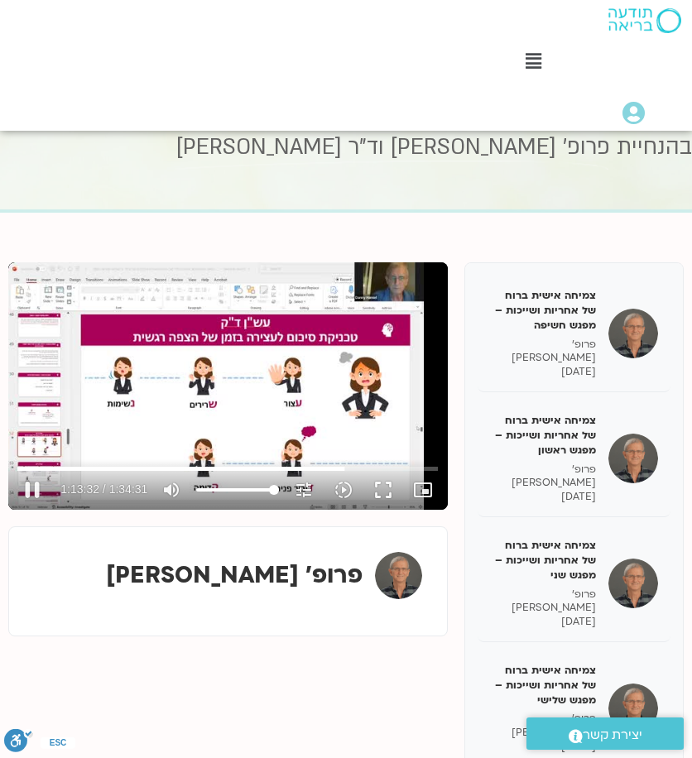
click at [275, 393] on div "Skip Ad 10:02 pause 1:13:32 / 1:34:31 volume_up Mute tune Resolution Auto 360p …" at bounding box center [227, 385] width 439 height 247
click at [146, 371] on div "Skip Ad 20:43 play_arrow 1:13:32 / 1:34:31 volume_up Mute tune Resolution Auto …" at bounding box center [227, 385] width 439 height 247
click at [28, 481] on button "pause" at bounding box center [32, 490] width 40 height 40
click at [182, 416] on div "Skip Ad 13:17 play_arrow 1:13:34 / 1:34:31 volume_up Mute tune Resolution Auto …" at bounding box center [227, 385] width 439 height 247
click at [32, 491] on button "pause" at bounding box center [32, 490] width 40 height 40
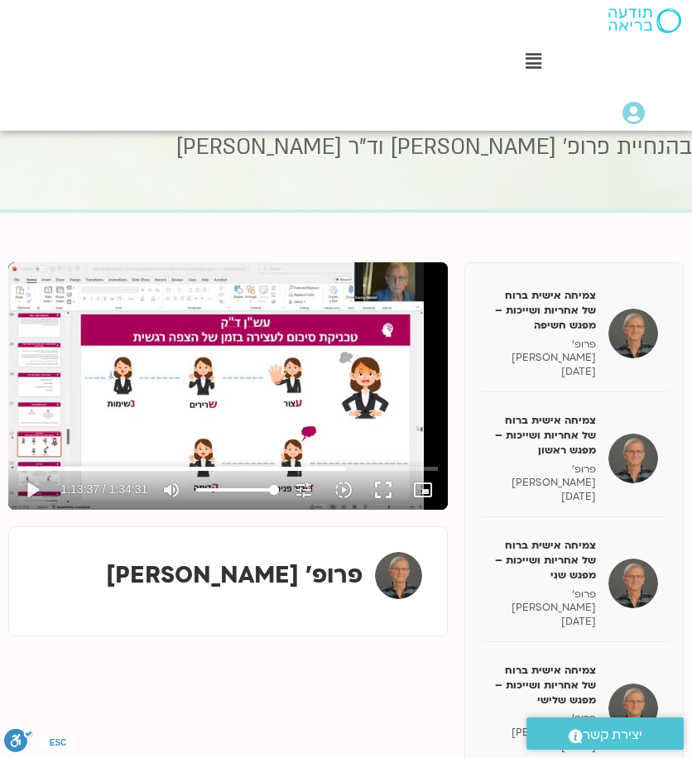
click at [311, 406] on div "Skip Ad 1:21:30 play_arrow 1:13:37 / 1:34:31 volume_up Mute tune Resolution Aut…" at bounding box center [227, 385] width 439 height 247
click at [332, 405] on div "Skip Ad 1:20:21 pause 1:13:41 / 1:34:31 volume_up Mute tune Resolution Auto 360…" at bounding box center [227, 385] width 439 height 247
click at [227, 353] on div "Skip Ad 1:33:19 play_arrow 1:13:41 / 1:34:31 volume_up Mute tune Resolution Aut…" at bounding box center [227, 385] width 439 height 247
click at [314, 422] on div "Skip Ad 1:34:31 pause 1:13:50 / 1:34:31 volume_up Mute tune Resolution Auto 360…" at bounding box center [227, 385] width 439 height 247
click at [281, 395] on div "Skip Ad 1:34:31 play_arrow 1:13:51 / 1:34:31 volume_up Mute tune Resolution Aut…" at bounding box center [227, 385] width 439 height 247
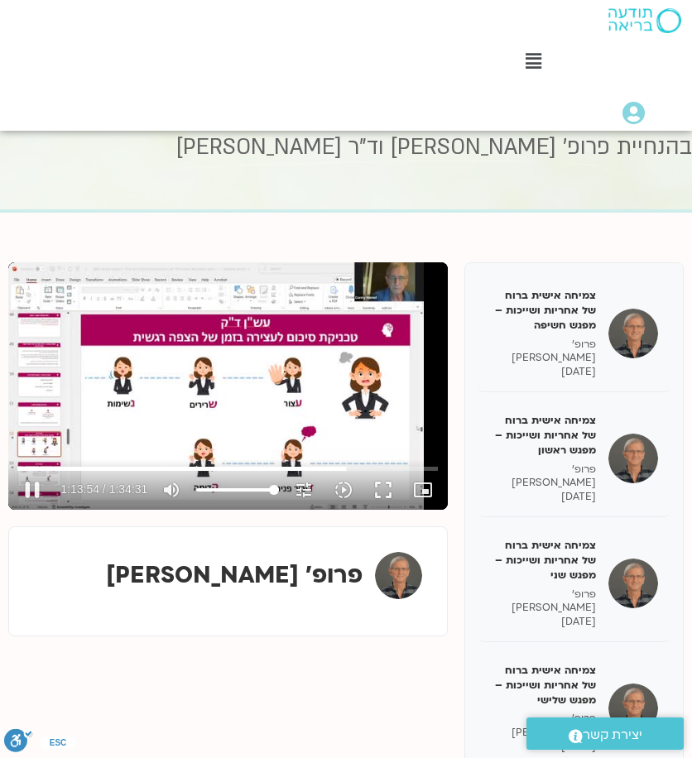
drag, startPoint x: 257, startPoint y: 359, endPoint x: 269, endPoint y: 365, distance: 12.9
click at [257, 359] on div "Skip Ad 1:34:31 pause 1:13:54 / 1:34:31 volume_up Mute tune Resolution Auto 360…" at bounding box center [227, 385] width 439 height 247
click at [291, 411] on div "Skip Ad 1:34:31 play_arrow 1:13:54 / 1:34:31 volume_up Mute tune Resolution Aut…" at bounding box center [227, 385] width 439 height 247
click at [241, 340] on div "Skip Ad 1:08:32 pause 1:13:57 / 1:34:31 volume_up Mute tune Resolution Auto 360…" at bounding box center [227, 385] width 439 height 247
click at [278, 394] on div "Skip Ad 1:22:15 play_arrow 1:13:57 / 1:34:31 volume_up Mute tune Resolution Aut…" at bounding box center [227, 385] width 439 height 247
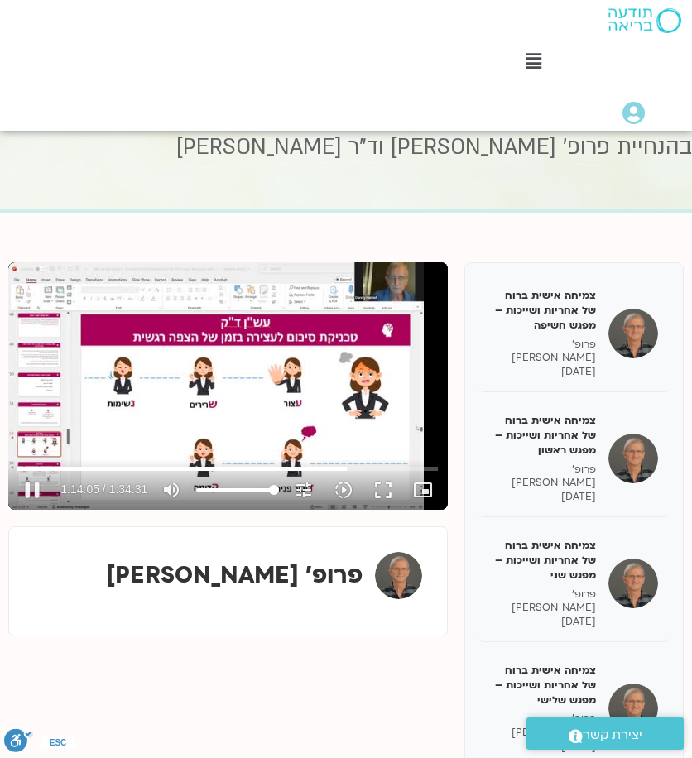
click at [328, 405] on div "Skip Ad 1:31:01 pause 1:14:05 / 1:34:31 volume_up Mute tune Resolution Auto 360…" at bounding box center [227, 385] width 439 height 247
click at [199, 372] on div "Skip Ad 1:14:27 play_arrow 1:14:05 / 1:34:31 volume_up Mute tune Resolution Aut…" at bounding box center [227, 385] width 439 height 247
click at [253, 404] on div "Skip Ad 1:14:27 pause 1:14:07 / 1:34:31 volume_up Mute tune Resolution Auto 360…" at bounding box center [227, 385] width 439 height 247
click at [268, 334] on div "Skip Ad 1:34:31 play_arrow 1:14:08 / 1:34:31 volume_up Mute tune Resolution Aut…" at bounding box center [227, 385] width 439 height 247
click at [139, 390] on div "Skip Ad 1:34:31 pause 1:14:34 / 1:34:31 volume_up Mute tune Resolution Auto 360…" at bounding box center [227, 385] width 439 height 247
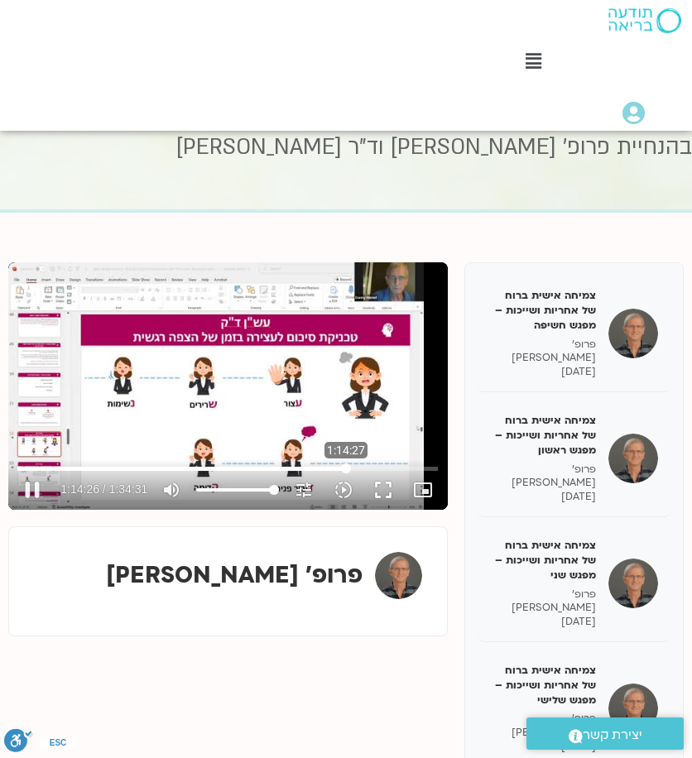
click at [346, 471] on input "Seek" at bounding box center [227, 468] width 420 height 10
click at [314, 396] on div "Skip Ad 1:14:04 play_arrow 1:14:26 / 1:34:31 volume_up Mute tune Resolution Aut…" at bounding box center [227, 385] width 439 height 247
click at [270, 360] on div "Skip Ad 1:22:27 pause 1:14:38 / 1:34:31 volume_up Mute tune Resolution Auto 360…" at bounding box center [227, 385] width 439 height 247
click at [183, 403] on div "Skip Ad 44:20 play_arrow 1:14:38 / 1:34:31 volume_up Mute tune Resolution Auto …" at bounding box center [227, 385] width 439 height 247
click at [194, 374] on div "Skip Ad 1:00:44 pause 1:14:42 / 1:34:31 volume_up Mute tune Resolution Auto 360…" at bounding box center [227, 385] width 439 height 247
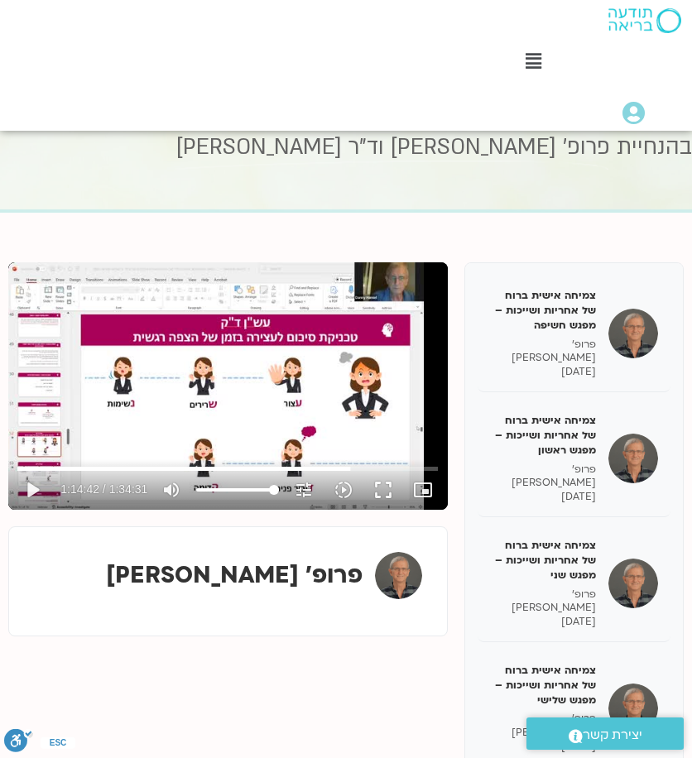
click at [197, 366] on div "Skip Ad 1:00:44 play_arrow 1:14:42 / 1:34:31 volume_up Mute tune Resolution Aut…" at bounding box center [227, 385] width 439 height 247
click at [227, 401] on div "Skip Ad 14:37 pause 1:15:05 / 1:34:31 volume_up Mute tune Resolution Auto 360p …" at bounding box center [227, 385] width 439 height 247
click at [178, 387] on div "Skip Ad 20:54 play_arrow 1:15:05 / 1:34:31 volume_up Mute tune Resolution Auto …" at bounding box center [227, 385] width 439 height 247
click at [211, 403] on div "Skip Ad 37:06 pause 1:15:47 / 1:34:31 volume_up Mute tune Resolution Auto 360p …" at bounding box center [227, 385] width 439 height 247
click at [243, 398] on div "Skip Ad 1:30:50 play_arrow 1:15:47 / 1:34:31 volume_up Mute tune Resolution Aut…" at bounding box center [227, 385] width 439 height 247
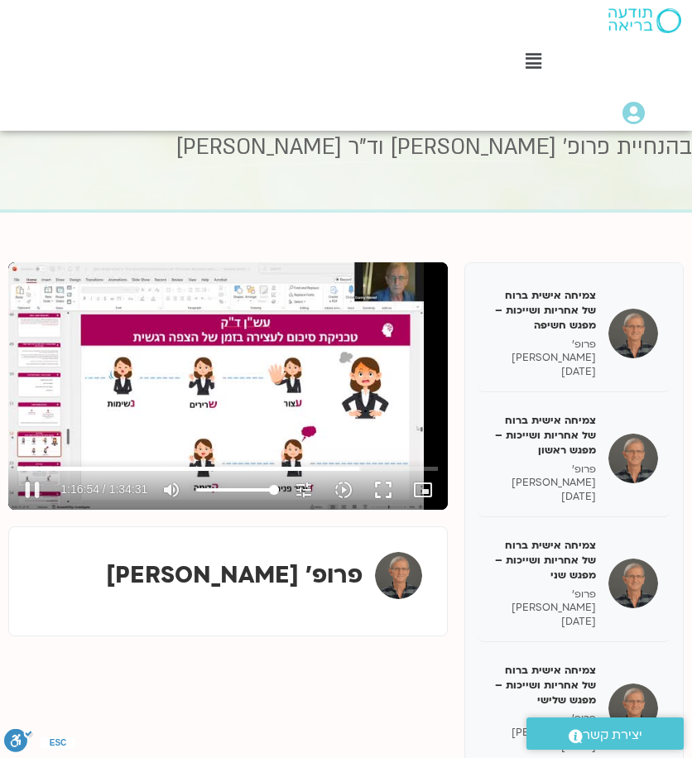
click at [166, 375] on div "Skip Ad 16:08 pause 1:16:54 / 1:34:31 volume_up Mute tune Resolution Auto 360p …" at bounding box center [227, 385] width 439 height 247
click at [302, 384] on div "Skip Ad 1:11:35 play_arrow 1:16:54 / 1:34:31 volume_up Mute tune Resolution Aut…" at bounding box center [227, 385] width 439 height 247
click at [245, 414] on div "Skip Ad 1:11:35 pause 1:17:03 / 1:34:31 volume_up Mute tune Resolution Auto 360…" at bounding box center [227, 385] width 439 height 247
click at [357, 467] on input "Seek" at bounding box center [227, 468] width 420 height 10
click at [331, 409] on div "Skip Ad 1:16:21 play_arrow 1:17:06 / 1:34:31 volume_up Mute tune Resolution Aut…" at bounding box center [227, 385] width 439 height 247
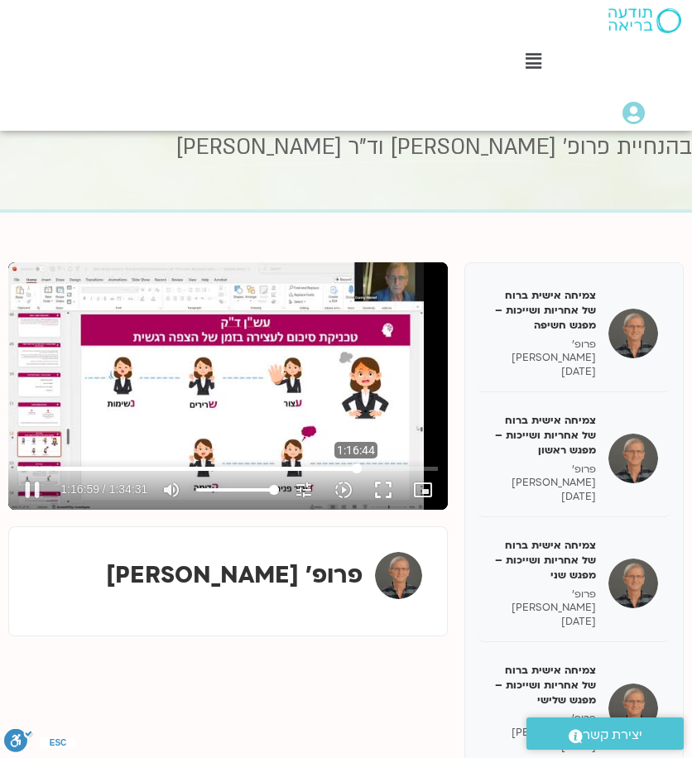
click at [356, 467] on input "Seek" at bounding box center [227, 468] width 420 height 10
click at [187, 390] on div "Skip Ad 1:18:38 pause 1:17:01 / 1:34:31 volume_up Mute tune Resolution Auto 360…" at bounding box center [227, 385] width 439 height 247
click at [168, 413] on div "Skip Ad 20:43 play_arrow 1:17:02 / 1:34:31 volume_up Mute tune Resolution Auto …" at bounding box center [227, 385] width 439 height 247
click at [285, 369] on div "Skip Ad 57:41 pause 1:17:08 / 1:34:31 volume_up Mute tune Resolution Auto 360p …" at bounding box center [227, 385] width 439 height 247
click at [341, 346] on div "Skip Ad 57:41 play_arrow 1:17:08 / 1:34:31 volume_up Mute tune Resolution Auto …" at bounding box center [227, 385] width 439 height 247
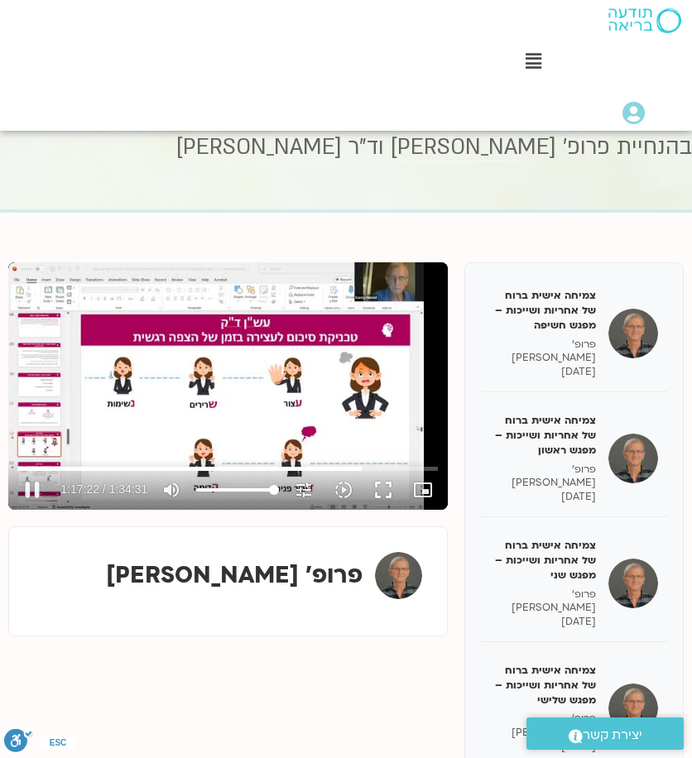
click at [296, 397] on div "Skip Ad 57:41 pause 1:17:22 / 1:34:31 volume_up Mute tune Resolution Auto 360p …" at bounding box center [227, 385] width 439 height 247
click at [237, 391] on div "Skip Ad 44:43 play_arrow 1:17:22 / 1:34:31 volume_up Mute tune Resolution Auto …" at bounding box center [227, 385] width 439 height 247
click at [236, 345] on div "Skip Ad 44:43 pause 1:17:27 / 1:34:31 volume_up Mute tune Resolution Auto 360p …" at bounding box center [227, 385] width 439 height 247
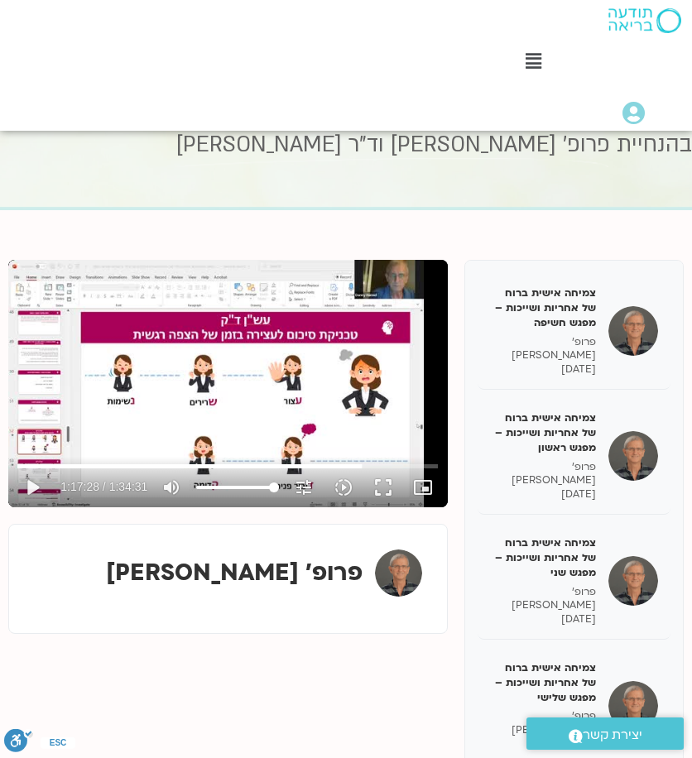
scroll to position [84, 0]
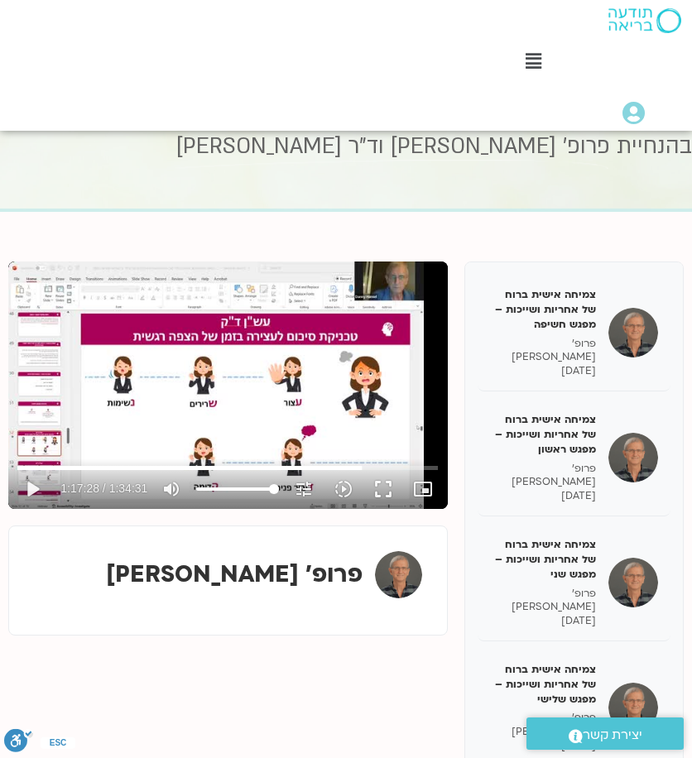
click at [232, 346] on div "Skip Ad 43:57 play_arrow 1:17:28 / 1:34:31 volume_up Mute tune Resolution Auto …" at bounding box center [227, 384] width 439 height 247
click at [238, 373] on div "Skip Ad 43:57 pause 1:17:28 / 1:34:31 volume_up Mute tune Resolution Auto 360p …" at bounding box center [227, 384] width 439 height 247
click at [263, 390] on div "Skip Ad 43:57 play_arrow 1:17:29 / 1:34:31 volume_up Mute tune Resolution Auto …" at bounding box center [227, 384] width 439 height 247
click at [266, 390] on div "Skip Ad 43:57 pause 1:17:33 / 1:34:31 volume_up Mute tune Resolution Auto 360p …" at bounding box center [227, 384] width 439 height 247
click at [261, 352] on div "Skip Ad 43:57 play_arrow 1:17:33 / 1:34:31 volume_up Mute tune Resolution Auto …" at bounding box center [227, 384] width 439 height 247
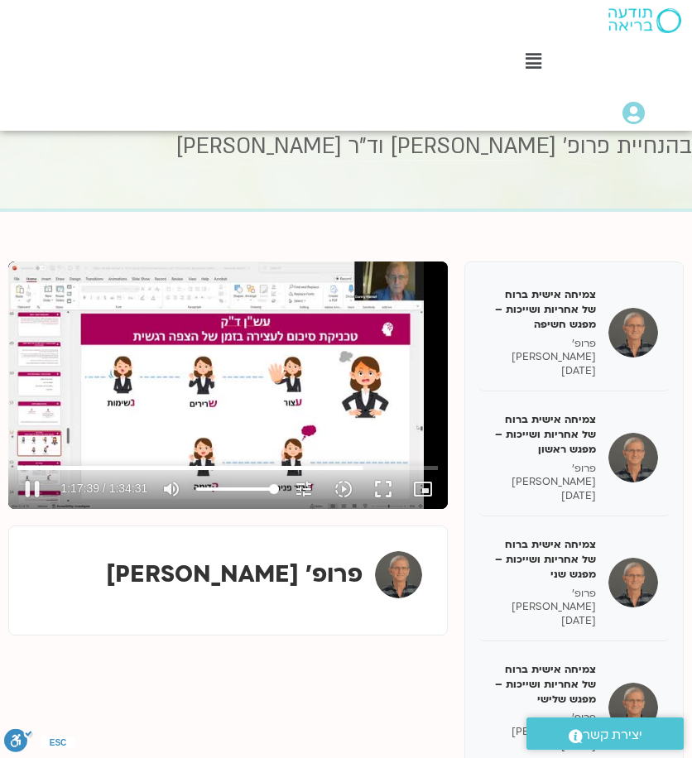
click at [243, 386] on div "Skip Ad 43:57 pause 1:17:39 / 1:34:31 volume_up Mute tune Resolution Auto 360p …" at bounding box center [227, 384] width 439 height 247
click at [32, 489] on button "play_arrow" at bounding box center [32, 489] width 40 height 40
click at [33, 487] on button "pause" at bounding box center [32, 489] width 40 height 40
click at [288, 356] on div "Skip Ad 19:11 play_arrow 1:17:42 / 1:34:31 volume_up Mute tune Resolution Auto …" at bounding box center [227, 384] width 439 height 247
click at [223, 428] on div "Skip Ad 42:15 pause 1:17:50 / 1:34:31 volume_up Mute tune Resolution Auto 360p …" at bounding box center [227, 384] width 439 height 247
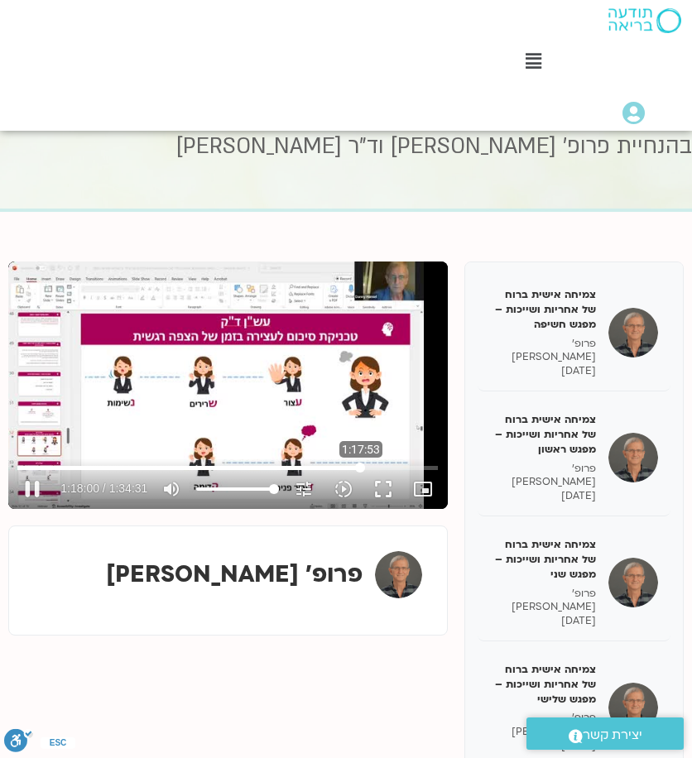
click at [360, 469] on input "Seek" at bounding box center [227, 467] width 420 height 10
click at [327, 415] on div "Skip Ad 1:15:35 play_arrow 1:17:44 / 1:34:31 volume_up Mute tune Resolution Aut…" at bounding box center [227, 384] width 439 height 247
click at [38, 491] on button "pause" at bounding box center [32, 489] width 40 height 40
click at [172, 396] on div "Skip Ad 40:55 play_arrow 1:17:50 / 1:34:31 volume_up Mute tune Resolution Auto …" at bounding box center [227, 384] width 439 height 247
click at [34, 491] on button "pause" at bounding box center [32, 489] width 40 height 40
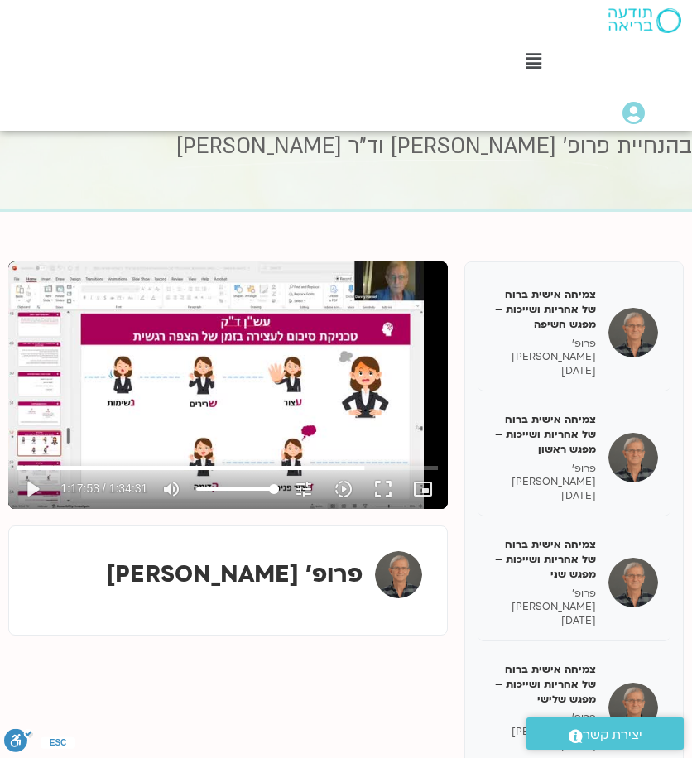
click at [287, 396] on div "Skip Ad 26:37 play_arrow 1:17:53 / 1:34:31 volume_up Mute tune Resolution Auto …" at bounding box center [227, 384] width 439 height 247
drag, startPoint x: 334, startPoint y: 390, endPoint x: 343, endPoint y: 396, distance: 10.8
click at [333, 390] on div "Skip Ad 1:34:04 pause 1:18:00 / 1:34:31 volume_up Mute tune Resolution Auto 360…" at bounding box center [227, 384] width 439 height 247
click at [304, 360] on div "Skip Ad 1:34:04 play_arrow 1:18:00 / 1:34:31 volume_up Mute tune Resolution Aut…" at bounding box center [227, 384] width 439 height 247
click at [164, 343] on div "Skip Ad 1:18:50 pause 1:18:06 / 1:34:31 volume_up Mute tune Resolution Auto 360…" at bounding box center [227, 384] width 439 height 247
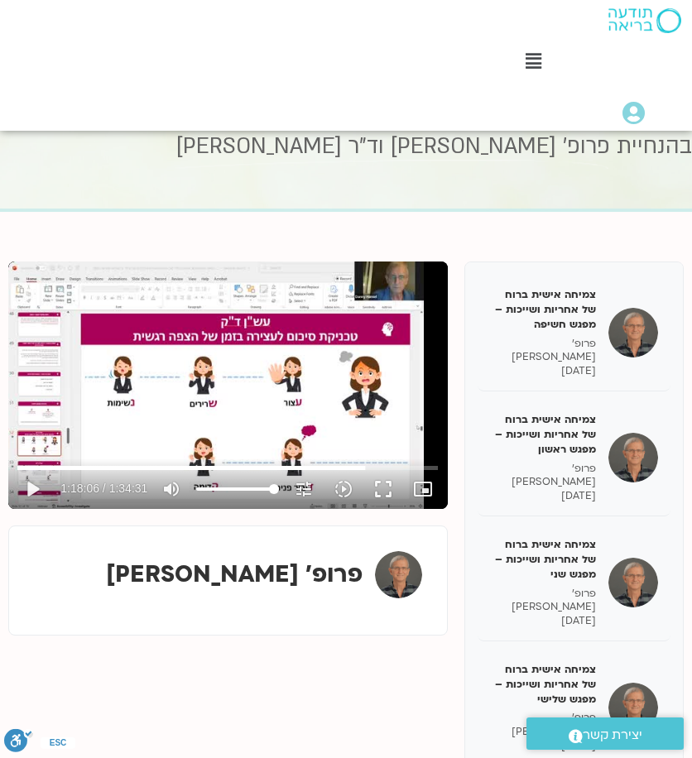
click at [238, 350] on div "Skip Ad 1:29:41 play_arrow 1:18:06 / 1:34:31 volume_up Mute tune Resolution Aut…" at bounding box center [227, 384] width 439 height 247
click at [145, 410] on div "Skip Ad 12:43 pause 1:18:11 / 1:34:31 volume_up Mute tune Resolution Auto 360p …" at bounding box center [227, 384] width 439 height 247
click at [335, 413] on div "Skip Ad 12:43 play_arrow 1:18:11 / 1:34:31 volume_up Mute tune Resolution Auto …" at bounding box center [227, 384] width 439 height 247
click at [319, 413] on div "Skip Ad 12:43 pause 1:18:13 / 1:34:31 volume_up Mute tune Resolution Auto 360p …" at bounding box center [227, 384] width 439 height 247
click at [316, 370] on div "Skip Ad 1:20:21 play_arrow 1:18:13 / 1:34:31 volume_up Mute tune Resolution Aut…" at bounding box center [227, 384] width 439 height 247
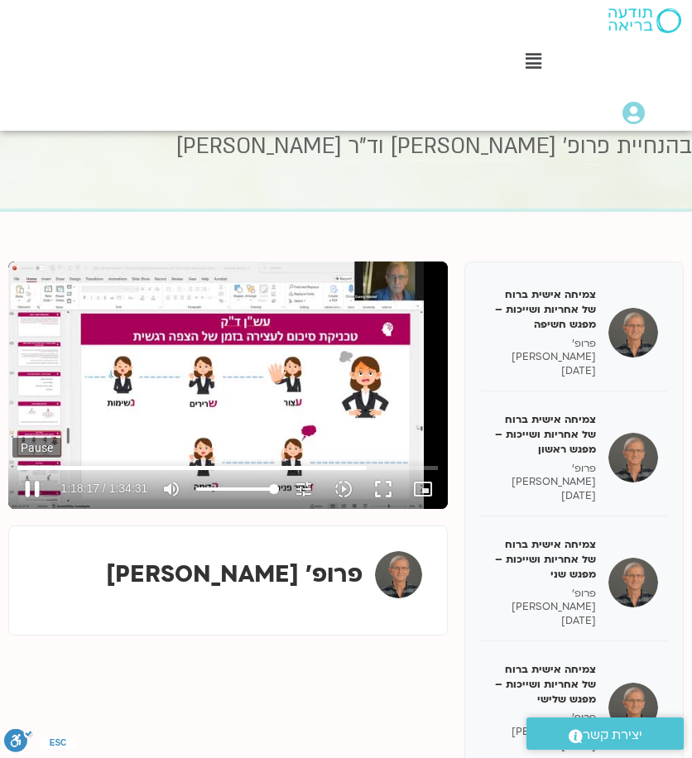
click at [30, 494] on button "pause" at bounding box center [32, 489] width 40 height 40
click at [271, 411] on div "Skip Ad 1:06:15 play_arrow 1:18:18 / 1:34:31 volume_up Mute tune Resolution Aut…" at bounding box center [227, 384] width 439 height 247
click at [207, 380] on div "Skip Ad 1:06:15 pause 1:18:24 / 1:34:31 volume_up Mute tune Resolution Auto 360…" at bounding box center [227, 384] width 439 height 247
click at [298, 375] on div "Skip Ad 1:06:15 play_arrow 1:18:24 / 1:34:31 volume_up Mute tune Resolution Aut…" at bounding box center [227, 384] width 439 height 247
click at [178, 365] on div "Skip Ad 1:06:15 pause 1:18:32 / 1:34:31 volume_up Mute tune Resolution Auto 360…" at bounding box center [227, 384] width 439 height 247
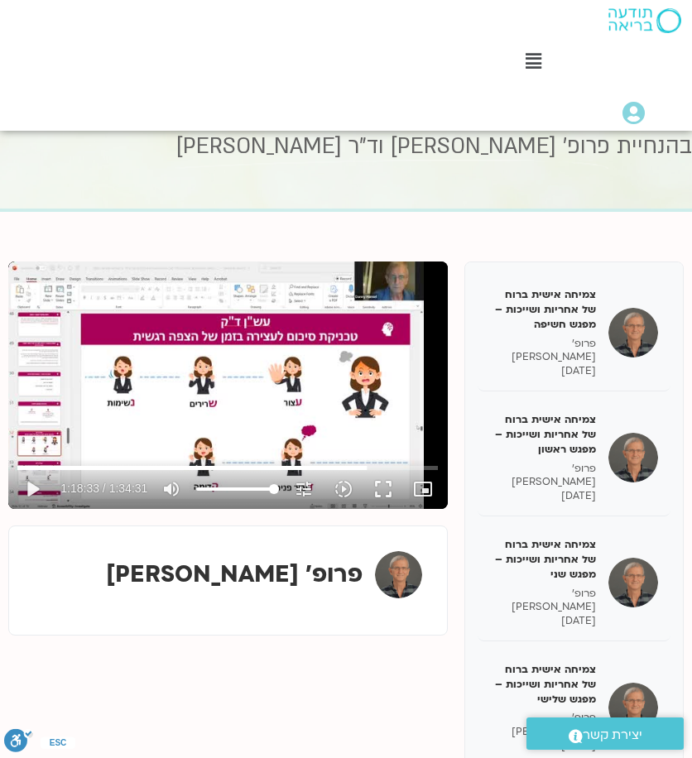
click at [223, 404] on div "Skip Ad 1:06:15 play_arrow 1:18:33 / 1:34:31 volume_up Mute tune Resolution Aut…" at bounding box center [227, 384] width 439 height 247
click at [337, 411] on div "Skip Ad 1:06:15 pause 1:18:35 / 1:34:31 volume_up Mute tune Resolution Auto 360…" at bounding box center [227, 384] width 439 height 247
click at [215, 403] on div "Skip Ad 1:06:15 play_arrow 1:18:36 / 1:34:31 volume_up Mute tune Resolution Aut…" at bounding box center [227, 384] width 439 height 247
click at [217, 352] on div "Skip Ad 1:20:21 pause 1:18:42 / 1:34:31 volume_up Mute tune Resolution Auto 360…" at bounding box center [227, 384] width 439 height 247
click at [197, 399] on div "Skip Ad 1:20:21 play_arrow 1:18:43 / 1:34:31 volume_up Mute tune Resolution Aut…" at bounding box center [227, 384] width 439 height 247
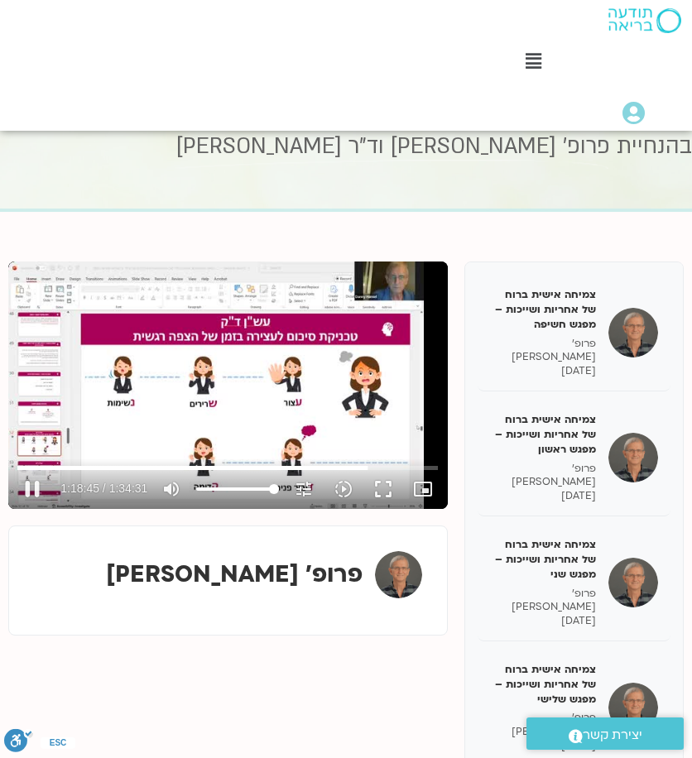
click at [237, 355] on div "Skip Ad 1:13:18 pause 1:18:45 / 1:34:31 volume_up Mute tune Resolution Auto 360…" at bounding box center [227, 384] width 439 height 247
click at [210, 414] on div "Skip Ad 46:03 play_arrow 1:18:45 / 1:34:31 volume_up Mute tune Resolution Auto …" at bounding box center [227, 384] width 439 height 247
click at [214, 324] on div "Skip Ad 1:11:47 pause 1:18:53 / 1:34:31 volume_up Mute tune Resolution Auto 360…" at bounding box center [227, 384] width 439 height 247
click at [295, 416] on div "Skip Ad 1:11:47 play_arrow 1:18:53 / 1:34:31 volume_up Mute tune Resolution Aut…" at bounding box center [227, 384] width 439 height 247
click at [258, 396] on div "Skip Ad 52:43 pause 1:19:08 / 1:34:31 volume_up Mute tune Resolution Auto 360p …" at bounding box center [227, 384] width 439 height 247
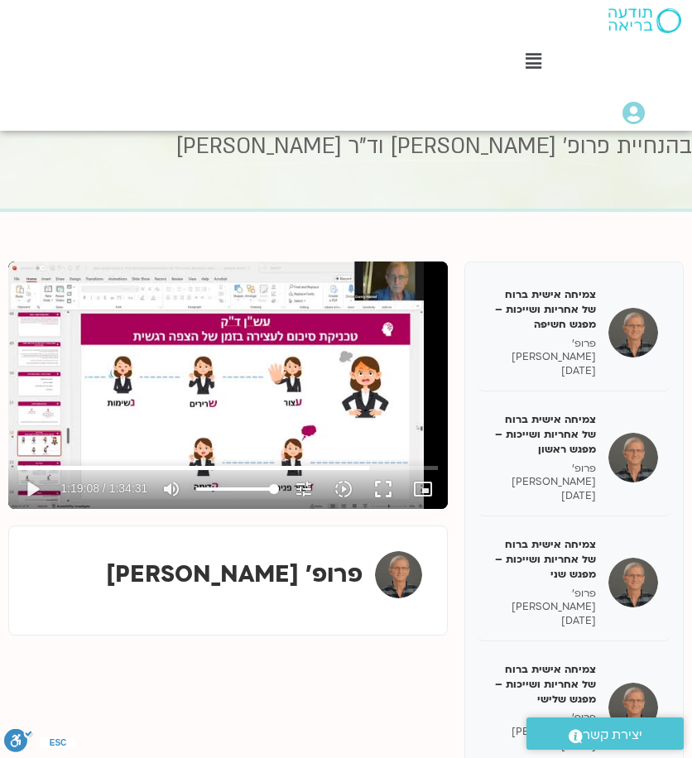
click at [219, 375] on div "Skip Ad 1:33:07 play_arrow 1:19:08 / 1:34:31 volume_up Mute tune Resolution Aut…" at bounding box center [227, 384] width 439 height 247
click at [262, 362] on div "Skip Ad 1:21:07 pause 1:19:22 / 1:34:31 volume_up Mute tune Resolution Auto 360…" at bounding box center [227, 384] width 439 height 247
click at [351, 395] on div "Skip Ad 1:19:47 play_arrow 1:19:22 / 1:34:31 volume_up Mute tune Resolution Aut…" at bounding box center [227, 384] width 439 height 247
click at [218, 373] on div "Skip Ad 30:37 pause 1:19:26 / 1:34:31 volume_up Mute tune Resolution Auto 360p …" at bounding box center [227, 384] width 439 height 247
click at [195, 400] on div "Skip Ad 37:29 play_arrow 1:19:26 / 1:34:31 volume_up Mute tune Resolution Auto …" at bounding box center [227, 384] width 439 height 247
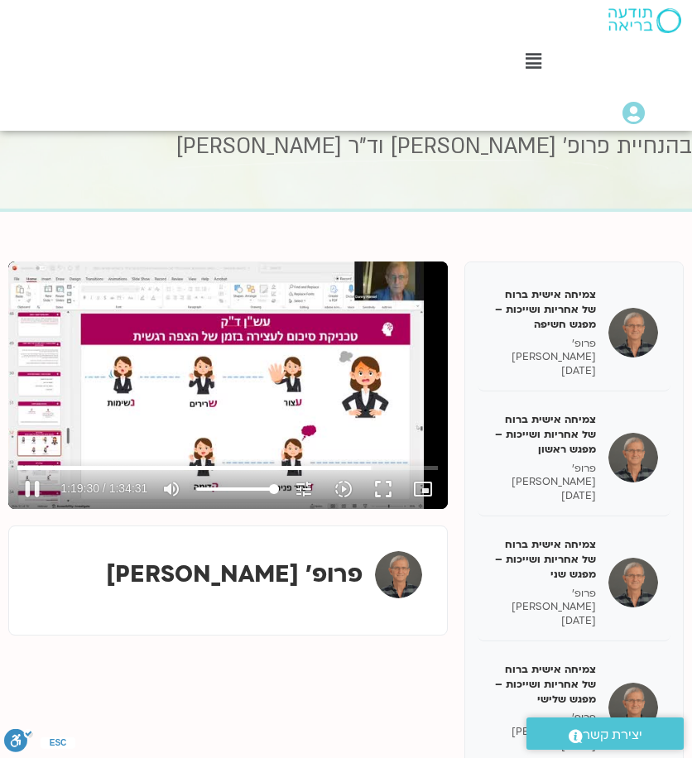
click at [288, 390] on div "Skip Ad 37:29 pause 1:19:30 / 1:34:31 volume_up Mute tune Resolution Auto 360p …" at bounding box center [227, 384] width 439 height 247
click at [288, 390] on div "Skip Ad 37:29 play_arrow 1:19:30 / 1:34:31 volume_up Mute tune Resolution Auto …" at bounding box center [227, 384] width 439 height 247
click at [288, 390] on div "Skip Ad 37:29 pause 1:19:31 / 1:34:31 volume_up Mute tune Resolution Auto 360p …" at bounding box center [227, 384] width 439 height 247
click at [171, 376] on div "Skip Ad 37:29 play_arrow 1:19:31 / 1:34:31 volume_up Mute tune Resolution Auto …" at bounding box center [227, 384] width 439 height 247
click at [326, 392] on div "Skip Ad 1:14:04 pause 1:19:48 / 1:34:31 volume_up Mute tune Resolution Auto 360…" at bounding box center [227, 384] width 439 height 247
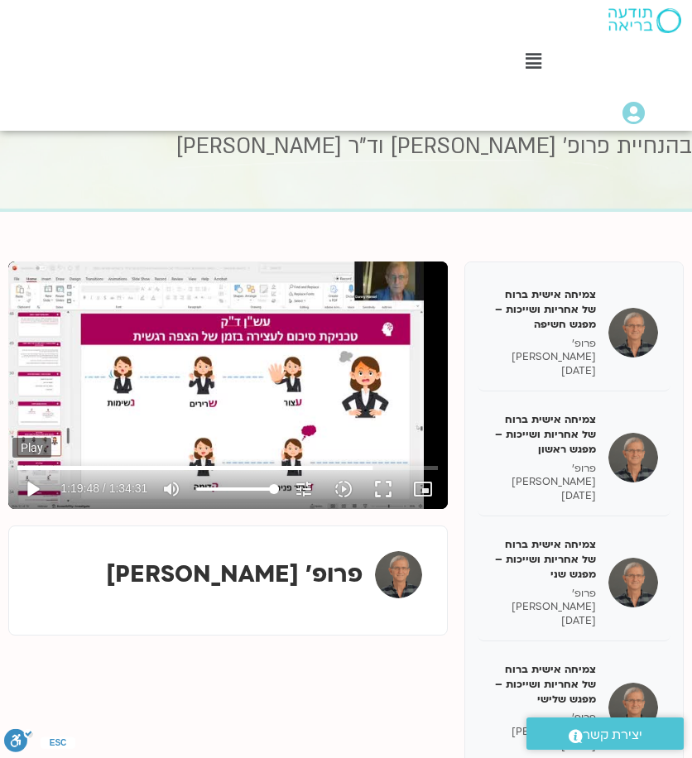
click at [36, 484] on button "play_arrow" at bounding box center [32, 489] width 40 height 40
click at [356, 422] on div "Skip Ad 1:14:04 pause 1:20:01 / 1:34:31 volume_up Mute tune Resolution Auto 360…" at bounding box center [227, 384] width 439 height 247
click at [280, 338] on div "Skip Ad 1:14:04 play_arrow 1:20:02 / 1:34:31 volume_up Mute tune Resolution Aut…" at bounding box center [227, 384] width 439 height 247
click at [36, 494] on button "pause" at bounding box center [32, 489] width 40 height 40
click at [297, 379] on div "Skip Ad 1:27:13 play_arrow 1:20:03 / 1:34:31 volume_up Mute tune Resolution Aut…" at bounding box center [227, 384] width 439 height 247
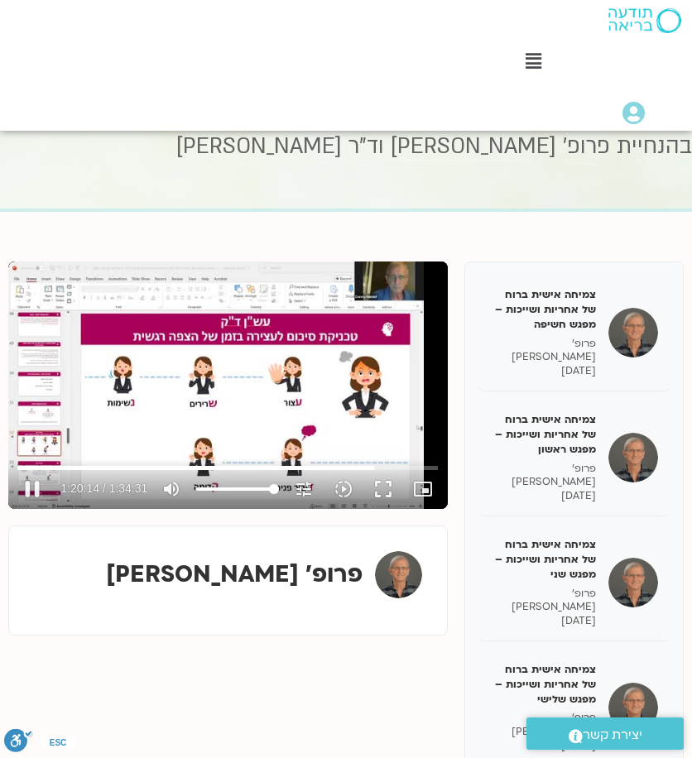
click at [290, 386] on div "Skip Ad 1:27:01 pause 1:20:14 / 1:34:31 volume_up Mute tune Resolution Auto 360…" at bounding box center [227, 384] width 439 height 247
click at [274, 391] on div "Skip Ad 1:27:01 play_arrow 1:20:14 / 1:34:31 volume_up Mute tune Resolution Aut…" at bounding box center [227, 384] width 439 height 247
click at [339, 416] on div "Skip Ad 1:34:31 pause 1:20:31 / 1:34:31 volume_up Mute tune Resolution Auto 360…" at bounding box center [227, 384] width 439 height 247
click at [316, 338] on div "Skip Ad 1:34:31 play_arrow 1:20:31 / 1:34:31 volume_up Mute tune Resolution Aut…" at bounding box center [227, 384] width 439 height 247
click at [314, 350] on div "Skip Ad 1:34:31 pause 1:20:40 / 1:34:31 volume_up Mute tune Resolution Auto 360…" at bounding box center [227, 384] width 439 height 247
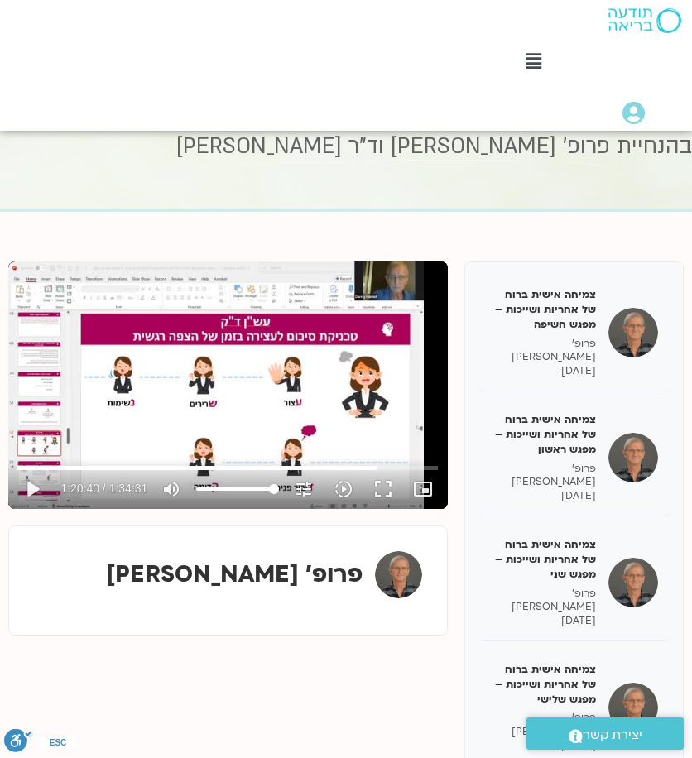
click at [285, 354] on div "Skip Ad 1:34:31 play_arrow 1:20:40 / 1:34:31 volume_up Mute tune Resolution Aut…" at bounding box center [227, 384] width 439 height 247
click at [328, 400] on div "Skip Ad 1:34:31 pause 1:20:49 / 1:34:31 volume_up Mute tune Resolution Auto 360…" at bounding box center [227, 384] width 439 height 247
click at [300, 342] on div "Skip Ad 1:34:31 play_arrow 1:20:49 / 1:34:31 volume_up Mute tune Resolution Aut…" at bounding box center [227, 384] width 439 height 247
click at [175, 323] on div "Skip Ad 1:34:31 pause 1:20:53 / 1:34:31 volume_up Mute tune Resolution Auto 360…" at bounding box center [227, 384] width 439 height 247
click at [338, 379] on div "Skip Ad 1:34:31 play_arrow 1:20:53 / 1:34:31 volume_up Mute tune Resolution Aut…" at bounding box center [227, 384] width 439 height 247
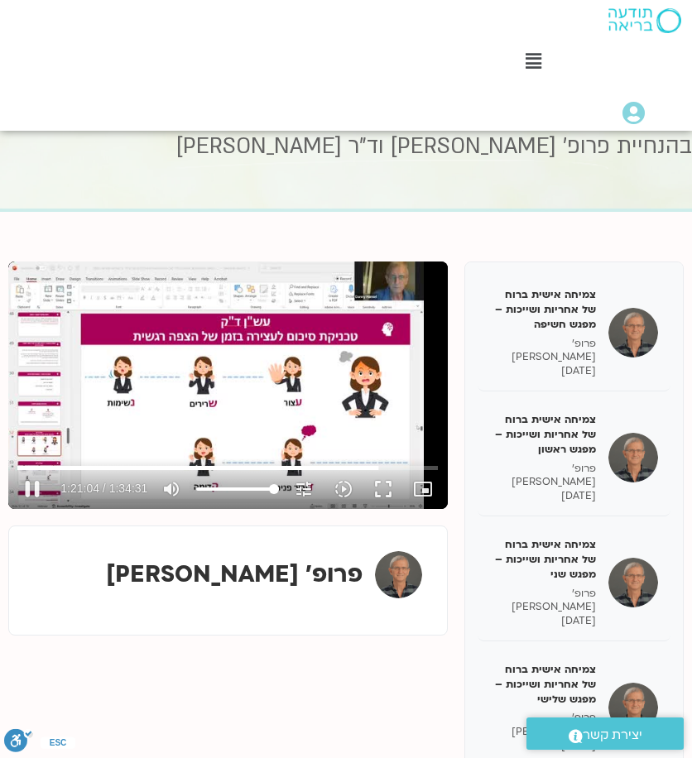
click at [306, 365] on div "Skip Ad 1:34:31 pause 1:21:04 / 1:34:31 volume_up Mute tune Resolution Auto 360…" at bounding box center [227, 384] width 439 height 247
click at [266, 312] on div "Skip Ad 1:34:31 play_arrow 1:21:05 / 1:34:31 volume_up Mute tune Resolution Aut…" at bounding box center [227, 384] width 439 height 247
click at [316, 404] on div "Skip Ad 1:34:31 pause 1:21:08 / 1:34:31 volume_up Mute tune Resolution Auto 360…" at bounding box center [227, 384] width 439 height 247
click at [352, 385] on div "Skip Ad 1:34:31 play_arrow 1:21:08 / 1:34:31 volume_up Mute tune Resolution Aut…" at bounding box center [227, 384] width 439 height 247
click at [241, 394] on div "Skip Ad 51:01 pause 1:21:12 / 1:34:31 volume_up Mute tune Resolution Auto 360p …" at bounding box center [227, 384] width 439 height 247
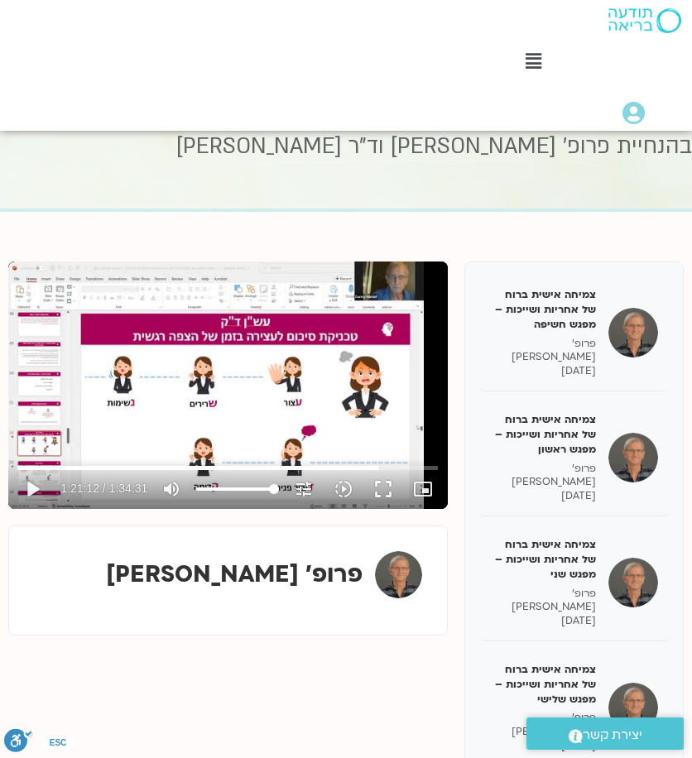
click at [244, 366] on div "Skip Ad 1:21:18 play_arrow 1:21:12 / 1:34:31 volume_up Mute tune Resolution Aut…" at bounding box center [227, 384] width 439 height 247
click at [304, 376] on div "Skip Ad 1:21:18 pause 1:21:20 / 1:34:31 volume_up Mute tune Resolution Auto 360…" at bounding box center [227, 384] width 439 height 247
click at [376, 467] on input "Seek" at bounding box center [227, 467] width 420 height 10
click at [349, 404] on div "Skip Ad 1:21:41 play_arrow 1:21:18 / 1:34:31 volume_up Mute tune Resolution Aut…" at bounding box center [227, 384] width 439 height 247
click at [249, 362] on div "Skip Ad 1:21:41 pause 1:21:26 / 1:34:31 volume_up Mute tune Resolution Auto 360…" at bounding box center [227, 384] width 439 height 247
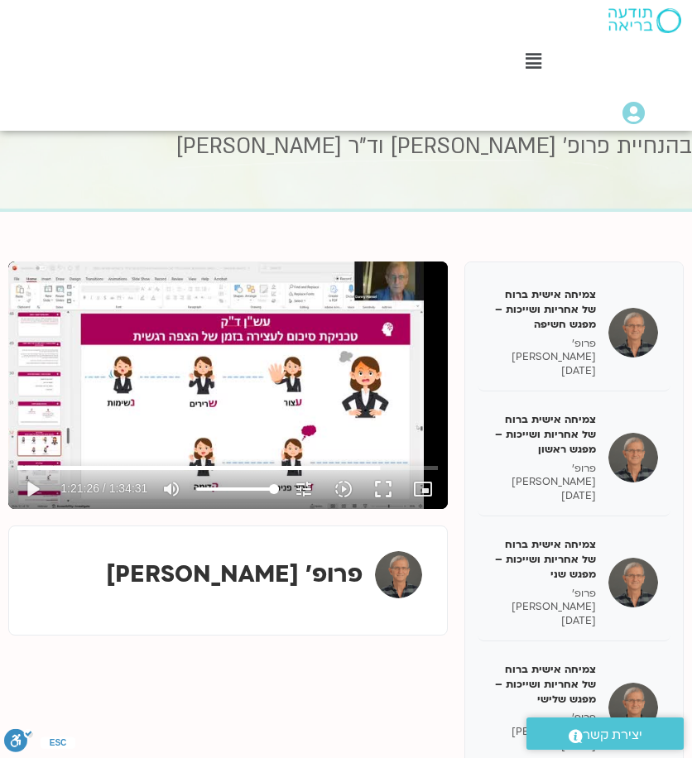
click at [164, 385] on div "Skip Ad 1:21:41 play_arrow 1:21:26 / 1:34:31 volume_up Mute tune Resolution Aut…" at bounding box center [227, 384] width 439 height 247
click at [218, 391] on div "Skip Ad 1:21:41 pause 1:21:29 / 1:34:31 volume_up Mute tune Resolution Auto 360…" at bounding box center [227, 384] width 439 height 247
click at [331, 367] on div "Skip Ad 1:31:59 play_arrow 1:21:29 / 1:34:31 volume_up Mute tune Resolution Aut…" at bounding box center [227, 384] width 439 height 247
click at [376, 465] on input "Seek" at bounding box center [227, 467] width 420 height 10
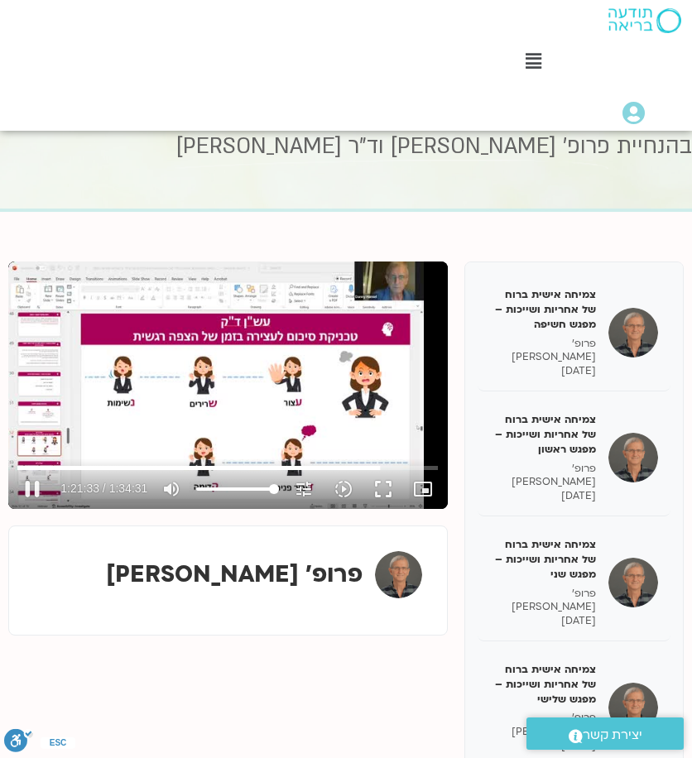
click at [317, 390] on div "Skip Ad 1:25:30 pause 1:21:33 / 1:34:31 volume_up Mute tune Resolution Auto 360…" at bounding box center [227, 384] width 439 height 247
click at [376, 470] on input "Seek" at bounding box center [227, 467] width 420 height 10
click at [345, 400] on div "Skip Ad 1:21:07 play_arrow 1:21:25 / 1:34:31 volume_up Mute tune Resolution Aut…" at bounding box center [227, 384] width 439 height 247
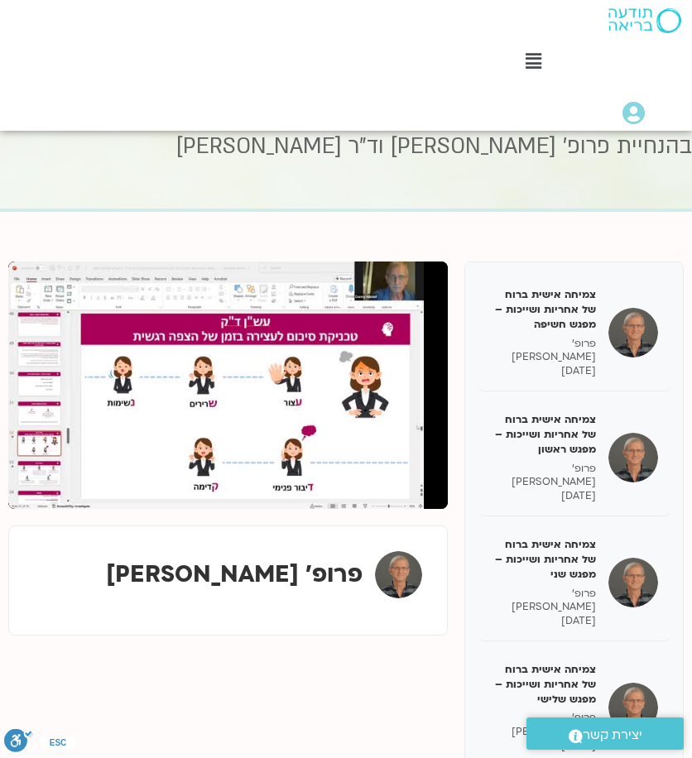
click at [352, 390] on div "Skip Ad 1:21:07 pause 1:21:32 / 1:34:31 volume_up Mute tune Resolution Auto 360…" at bounding box center [227, 384] width 439 height 247
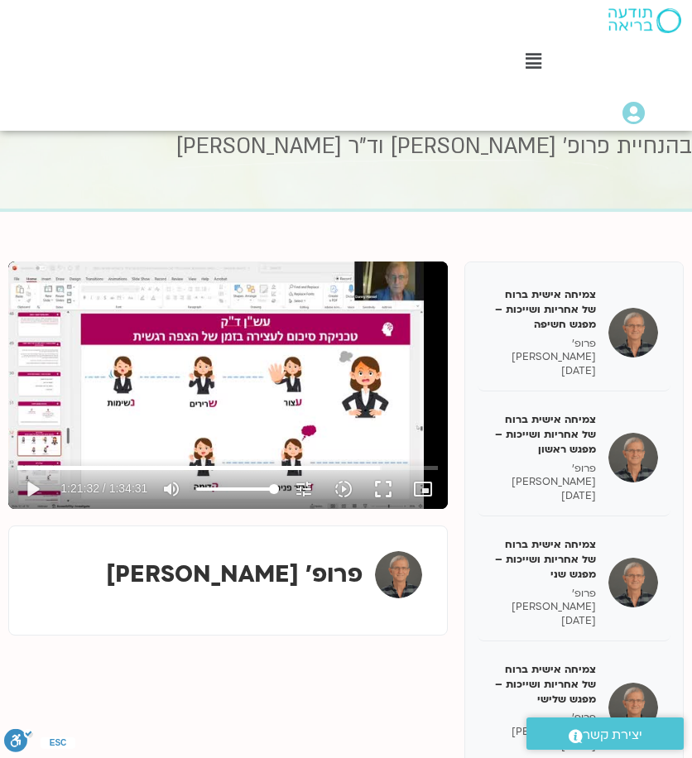
click at [204, 323] on div "Skip Ad 1:21:07 play_arrow 1:21:32 / 1:34:31 volume_up Mute tune Resolution Aut…" at bounding box center [227, 384] width 439 height 247
click at [323, 431] on div "Skip Ad 1:21:07 pause 1:21:42 / 1:34:31 volume_up Mute tune Resolution Auto 360…" at bounding box center [227, 384] width 439 height 247
click at [159, 379] on div "Skip Ad 35:57 play_arrow 1:21:42 / 1:34:31 volume_up Mute tune Resolution Auto …" at bounding box center [227, 384] width 439 height 247
click at [256, 387] on div "Skip Ad 35:57 pause 1:21:44 / 1:34:31 volume_up Mute tune Resolution Auto 360p …" at bounding box center [227, 384] width 439 height 247
click at [376, 467] on input "Seek" at bounding box center [227, 467] width 420 height 10
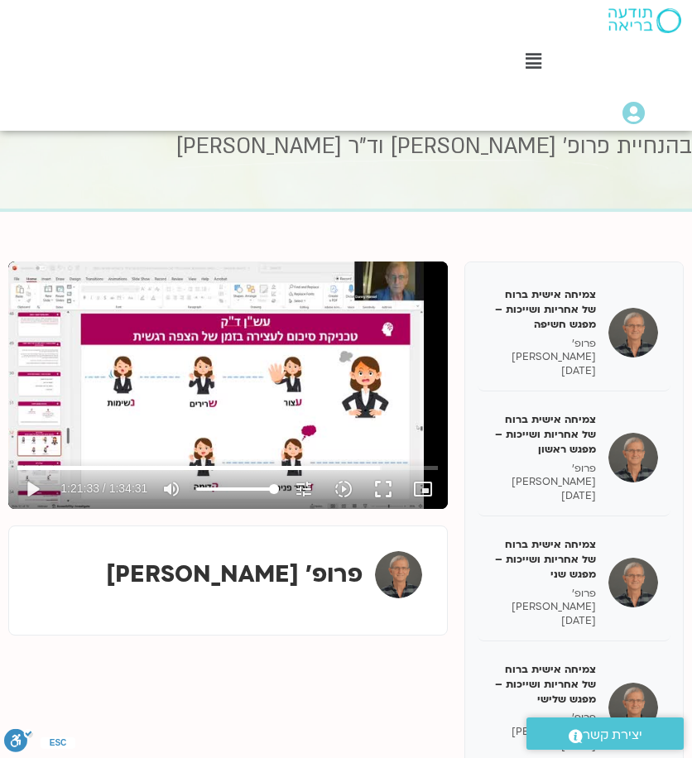
click at [354, 395] on div "Skip Ad 1:21:30 play_arrow 1:21:33 / 1:34:31 volume_up Mute tune Resolution Aut…" at bounding box center [227, 384] width 439 height 247
click at [180, 385] on div "Skip Ad 21:06 pause 1:21:42 / 1:34:31 volume_up Mute tune Resolution Auto 360p …" at bounding box center [227, 384] width 439 height 247
click at [260, 338] on div "Skip Ad 1:14:50 play_arrow 1:21:42 / 1:34:31 volume_up Mute tune Resolution Aut…" at bounding box center [227, 384] width 439 height 247
click at [261, 362] on div "Skip Ad 1:27:13 pause 1:21:43 / 1:34:31 volume_up Mute tune Resolution Auto 360…" at bounding box center [227, 384] width 439 height 247
click at [291, 352] on div "Skip Ad 1:27:13 play_arrow 1:21:44 / 1:34:31 volume_up Mute tune Resolution Aut…" at bounding box center [227, 384] width 439 height 247
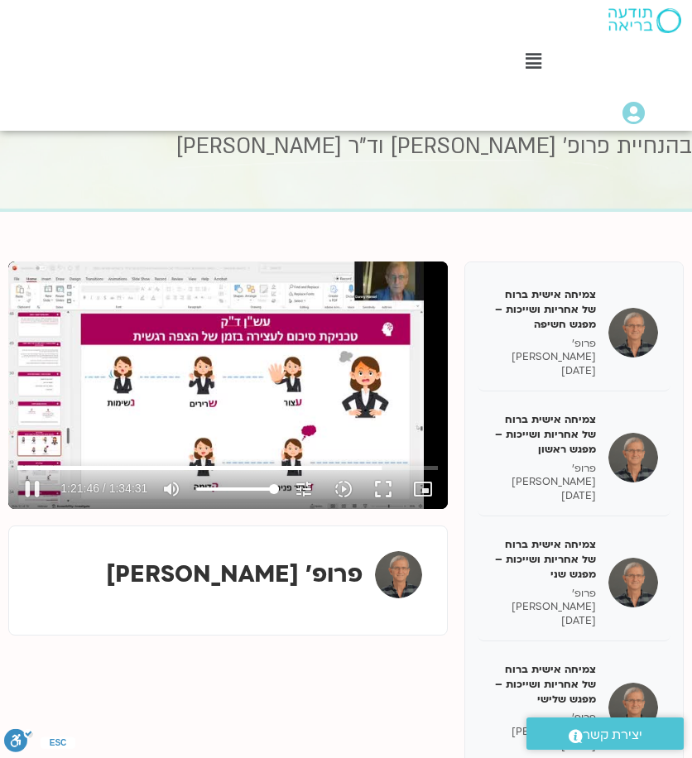
click at [286, 371] on div "Skip Ad 1:27:13 pause 1:21:46 / 1:34:31 volume_up Mute tune Resolution Auto 360…" at bounding box center [227, 384] width 439 height 247
click at [326, 391] on div "Skip Ad 1:29:41 play_arrow 1:21:47 / 1:34:31 volume_up Mute tune Resolution Aut…" at bounding box center [227, 384] width 439 height 247
click at [278, 426] on div "Skip Ad 1:14:04 pause 1:21:54 / 1:34:31 volume_up Mute tune Resolution Auto 360…" at bounding box center [227, 384] width 439 height 247
click at [175, 362] on div "Skip Ad 1:15:12 play_arrow 1:21:54 / 1:34:31 volume_up Mute tune Resolution Aut…" at bounding box center [227, 384] width 439 height 247
click at [237, 387] on div "Skip Ad 1:15:12 pause 1:21:58 / 1:34:31 volume_up Mute tune Resolution Auto 360…" at bounding box center [227, 384] width 439 height 247
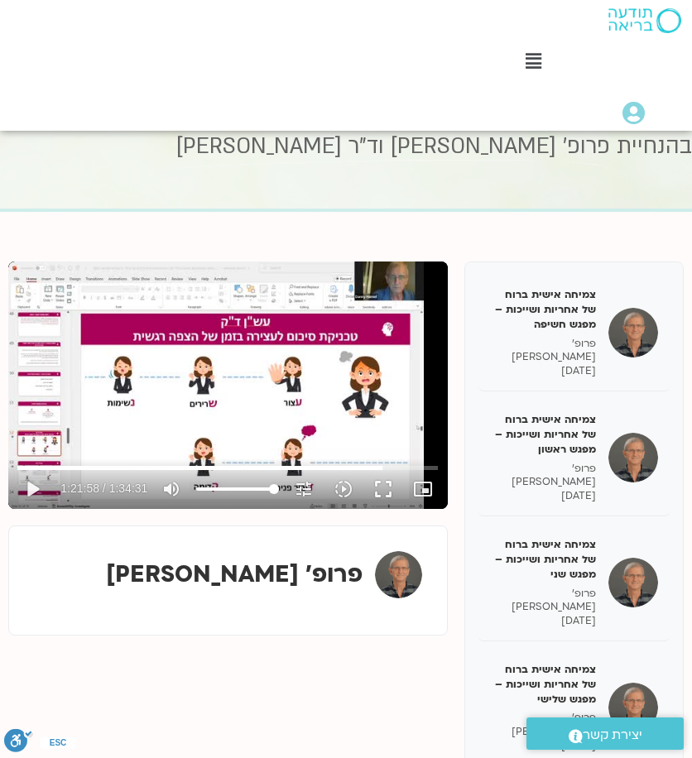
click at [194, 353] on div "Skip Ad 1:15:12 play_arrow 1:21:58 / 1:34:31 volume_up Mute tune Resolution Aut…" at bounding box center [227, 384] width 439 height 247
click at [257, 424] on div "Skip Ad 1:13:41 pause 1:22:00 / 1:34:31 volume_up Mute tune Resolution Auto 360…" at bounding box center [227, 384] width 439 height 247
click at [201, 333] on div "Skip Ad 1:13:41 play_arrow 1:22:00 / 1:34:31 volume_up Mute tune Resolution Aut…" at bounding box center [227, 384] width 439 height 247
drag, startPoint x: 346, startPoint y: 420, endPoint x: 357, endPoint y: 424, distance: 12.0
click at [346, 420] on div "Skip Ad 1:30:50 pause 1:22:05 / 1:34:31 volume_up Mute tune Resolution Auto 360…" at bounding box center [227, 384] width 439 height 247
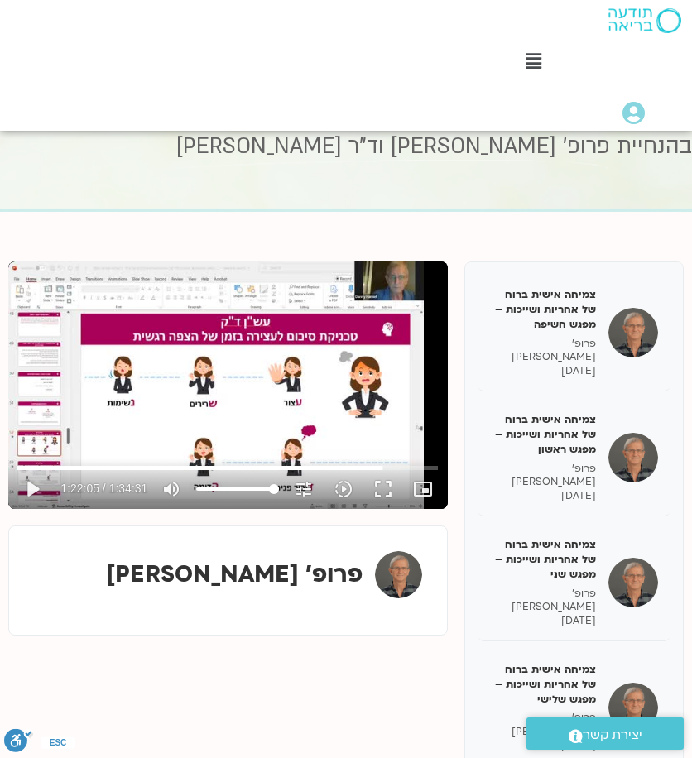
click at [262, 381] on div "Skip Ad 1:12:44 play_arrow 1:22:05 / 1:34:31 volume_up Mute tune Resolution Aut…" at bounding box center [227, 384] width 439 height 247
click at [262, 381] on div "Skip Ad 1:12:44 pause 1:22:07 / 1:34:31 volume_up Mute tune Resolution Auto 360…" at bounding box center [227, 384] width 439 height 247
click at [254, 337] on div "Skip Ad 1:34:16 play_arrow 1:22:07 / 1:34:31 volume_up Mute tune Resolution Aut…" at bounding box center [227, 384] width 439 height 247
click at [307, 416] on div "Skip Ad 1:33:30 pause 1:22:09 / 1:34:31 volume_up Mute tune Resolution Auto 360…" at bounding box center [227, 384] width 439 height 247
click at [243, 409] on div "Skip Ad 1:01:29 play_arrow 1:22:09 / 1:34:31 volume_up Mute tune Resolution Aut…" at bounding box center [227, 384] width 439 height 247
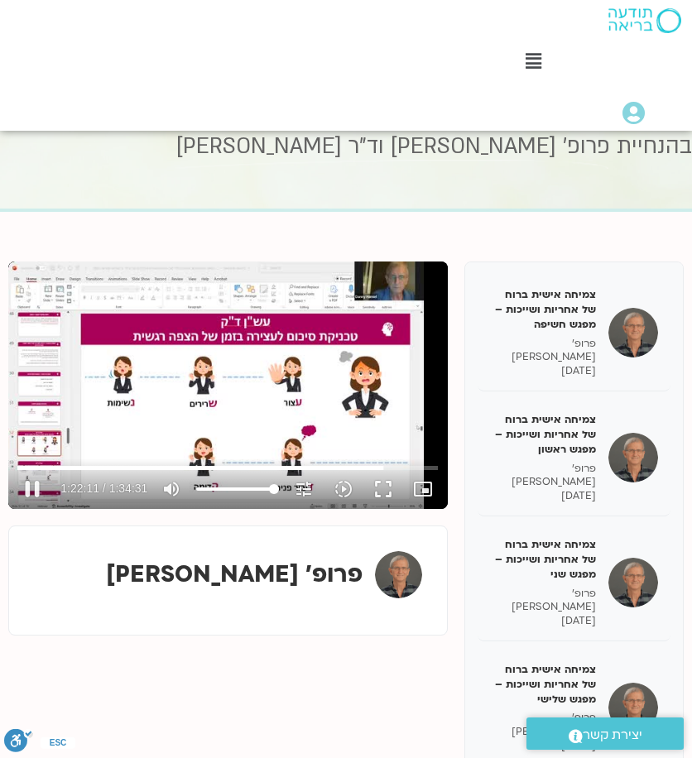
click at [243, 409] on div "Skip Ad 1:01:29 pause 1:22:11 / 1:34:31 volume_up Mute tune Resolution Auto 360…" at bounding box center [227, 384] width 439 height 247
click at [177, 391] on div "Skip Ad 35:12 play_arrow 1:22:11 / 1:34:31 volume_up Mute tune Resolution Auto …" at bounding box center [227, 384] width 439 height 247
click at [240, 395] on div "Skip Ad 35:12 pause 1:22:13 / 1:34:31 volume_up Mute tune Resolution Auto 360p …" at bounding box center [227, 384] width 439 height 247
click at [200, 339] on div "Skip Ad 35:12 play_arrow 1:22:13 / 1:34:31 volume_up Mute tune Resolution Auto …" at bounding box center [227, 384] width 439 height 247
click at [243, 381] on div "Skip Ad 35:12 pause 1:22:17 / 1:34:31 volume_up Mute tune Resolution Auto 360p …" at bounding box center [227, 384] width 439 height 247
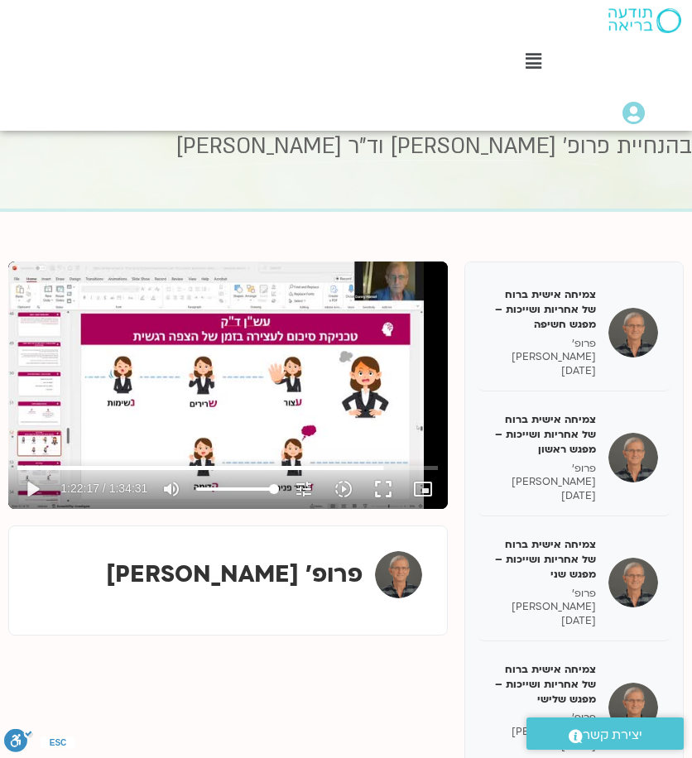
click at [329, 413] on div "Skip Ad 1:17:53 play_arrow 1:22:17 / 1:34:31 volume_up Mute tune Resolution Aut…" at bounding box center [227, 384] width 439 height 247
click at [329, 405] on div "Skip Ad 1:17:53 pause 1:22:19 / 1:34:31 volume_up Mute tune Resolution Auto 360…" at bounding box center [227, 384] width 439 height 247
click at [232, 395] on div "Skip Ad 46:49 play_arrow 1:22:19 / 1:34:31 volume_up Mute tune Resolution Auto …" at bounding box center [227, 384] width 439 height 247
drag, startPoint x: 384, startPoint y: 489, endPoint x: 384, endPoint y: 561, distance: 72.0
click at [383, 489] on button "fullscreen" at bounding box center [383, 489] width 40 height 40
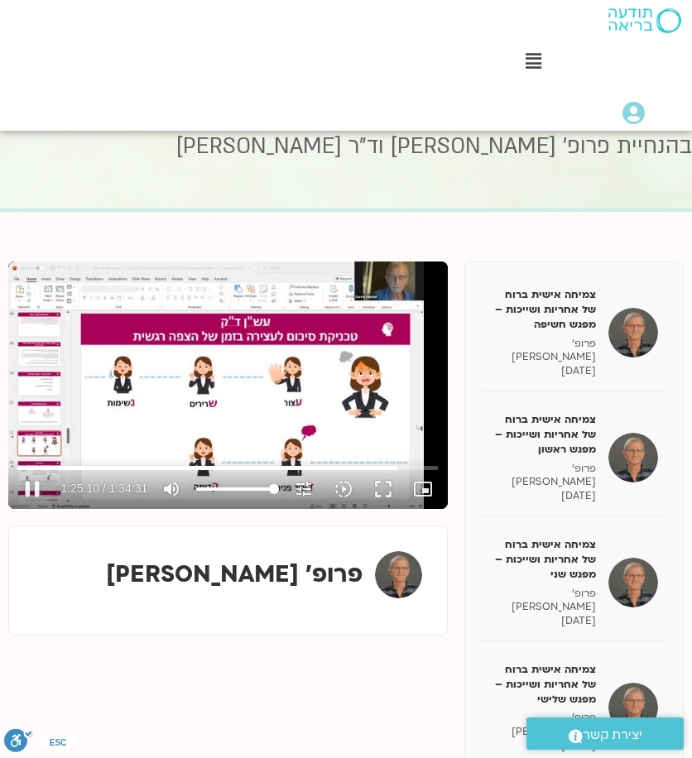
click at [247, 391] on div "Skip Ad 0:54 pause 1:25:10 / 1:34:31 volume_up Mute tune Resolution Auto 360p s…" at bounding box center [227, 384] width 439 height 247
click at [144, 352] on div "Skip Ad 0:54 play_arrow 1:25:10 / 1:34:31 volume_up Mute tune Resolution Auto 3…" at bounding box center [227, 384] width 439 height 247
click at [99, 365] on div "Skip Ad 15:57 pause 1:25:19 / 1:34:31 volume_up Mute tune Resolution Auto 360p …" at bounding box center [227, 384] width 439 height 247
click at [309, 406] on div "Skip Ad 1:02:49 play_arrow 1:25:20 / 1:34:31 volume_up Mute tune Resolution Aut…" at bounding box center [227, 384] width 439 height 247
click at [251, 391] on div "Skip Ad 1:34:31 pause 1:25:21 / 1:34:31 volume_up Mute tune Resolution Auto 360…" at bounding box center [227, 384] width 439 height 247
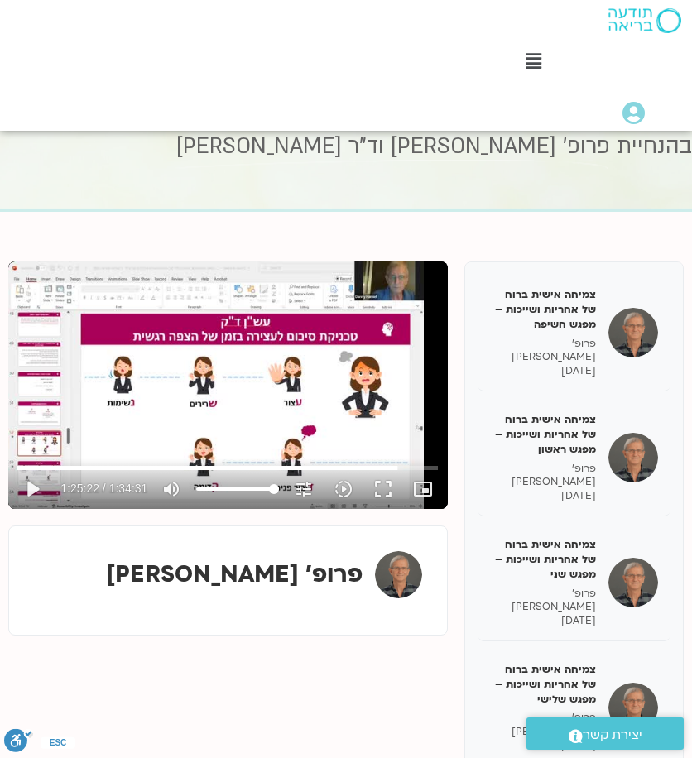
click at [244, 389] on div "Skip Ad 1:34:31 play_arrow 1:25:22 / 1:34:31 volume_up Mute tune Resolution Aut…" at bounding box center [227, 384] width 439 height 247
click at [248, 380] on div "Skip Ad 1:34:31 pause 1:25:32 / 1:34:31 volume_up Mute tune Resolution Auto 360…" at bounding box center [227, 384] width 439 height 247
click at [194, 352] on div "Skip Ad 1:34:31 play_arrow 1:25:32 / 1:34:31 volume_up Mute tune Resolution Aut…" at bounding box center [227, 384] width 439 height 247
click at [2, 375] on div "צמיחה אישית ברוח של אחריות ושייכות – מפגש חשיפה פרופ' דני חמיאל 07/05/2025 צמיח…" at bounding box center [346, 559] width 692 height 612
click at [215, 396] on div "Skip Ad 1:34:31 pause 1:25:36 / 1:34:31 volume_up Mute tune Resolution Auto 360…" at bounding box center [227, 384] width 439 height 247
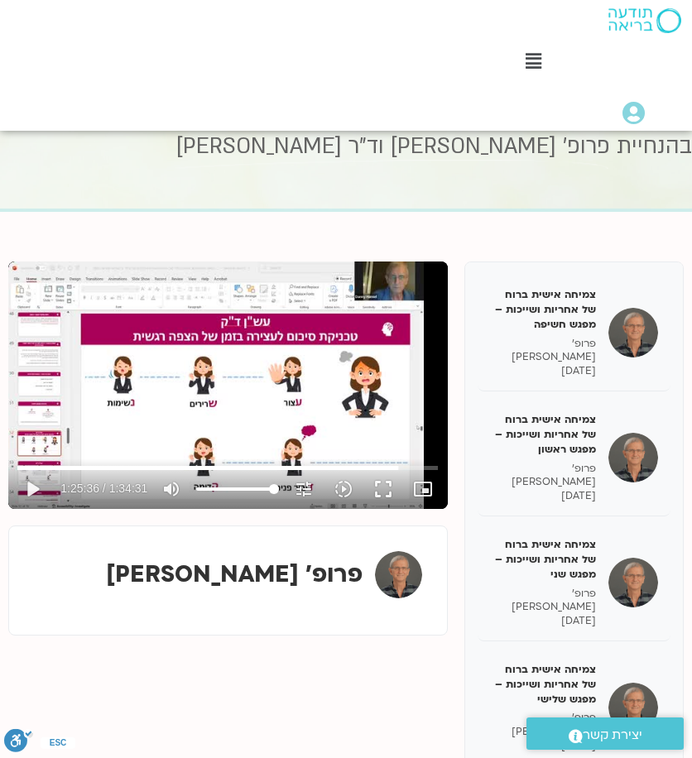
click at [251, 395] on div "Skip Ad 1:34:31 play_arrow 1:25:36 / 1:34:31 volume_up Mute tune Resolution Aut…" at bounding box center [227, 384] width 439 height 247
click at [352, 390] on div "Skip Ad 1:34:31 pause 1:26:24 / 1:34:31 volume_up Mute tune Resolution Auto 360…" at bounding box center [227, 384] width 439 height 247
click at [136, 385] on div "Skip Ad 11:11 play_arrow 1:26:24 / 1:34:31 volume_up Mute tune Resolution Auto …" at bounding box center [227, 384] width 439 height 247
click at [204, 423] on div "Skip Ad 11:11 pause 1:26:50 / 1:34:31 volume_up Mute tune Resolution Auto 360p …" at bounding box center [227, 384] width 439 height 247
click at [257, 396] on div "Skip Ad 1:04:55 play_arrow 1:26:50 / 1:34:31 volume_up Mute tune Resolution Aut…" at bounding box center [227, 384] width 439 height 247
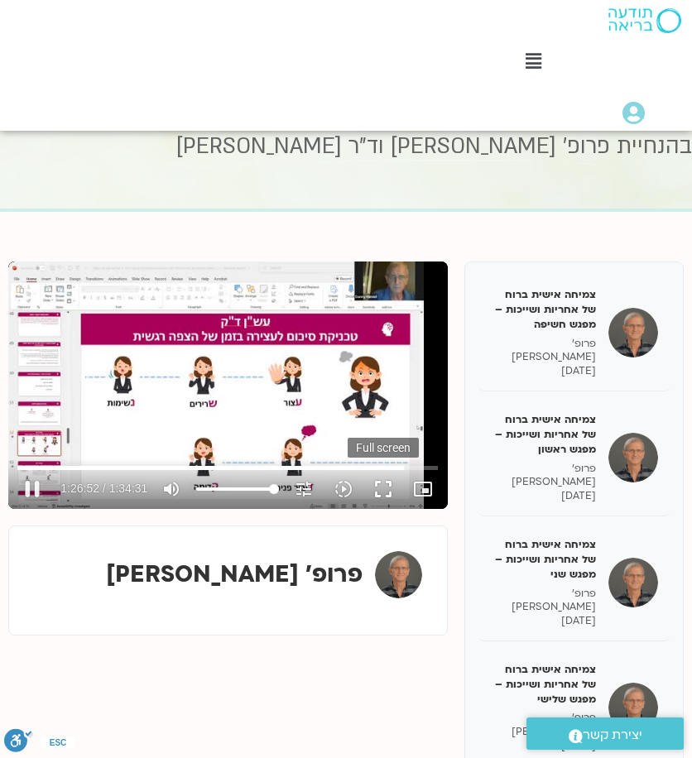
click at [385, 491] on button "fullscreen" at bounding box center [383, 489] width 40 height 40
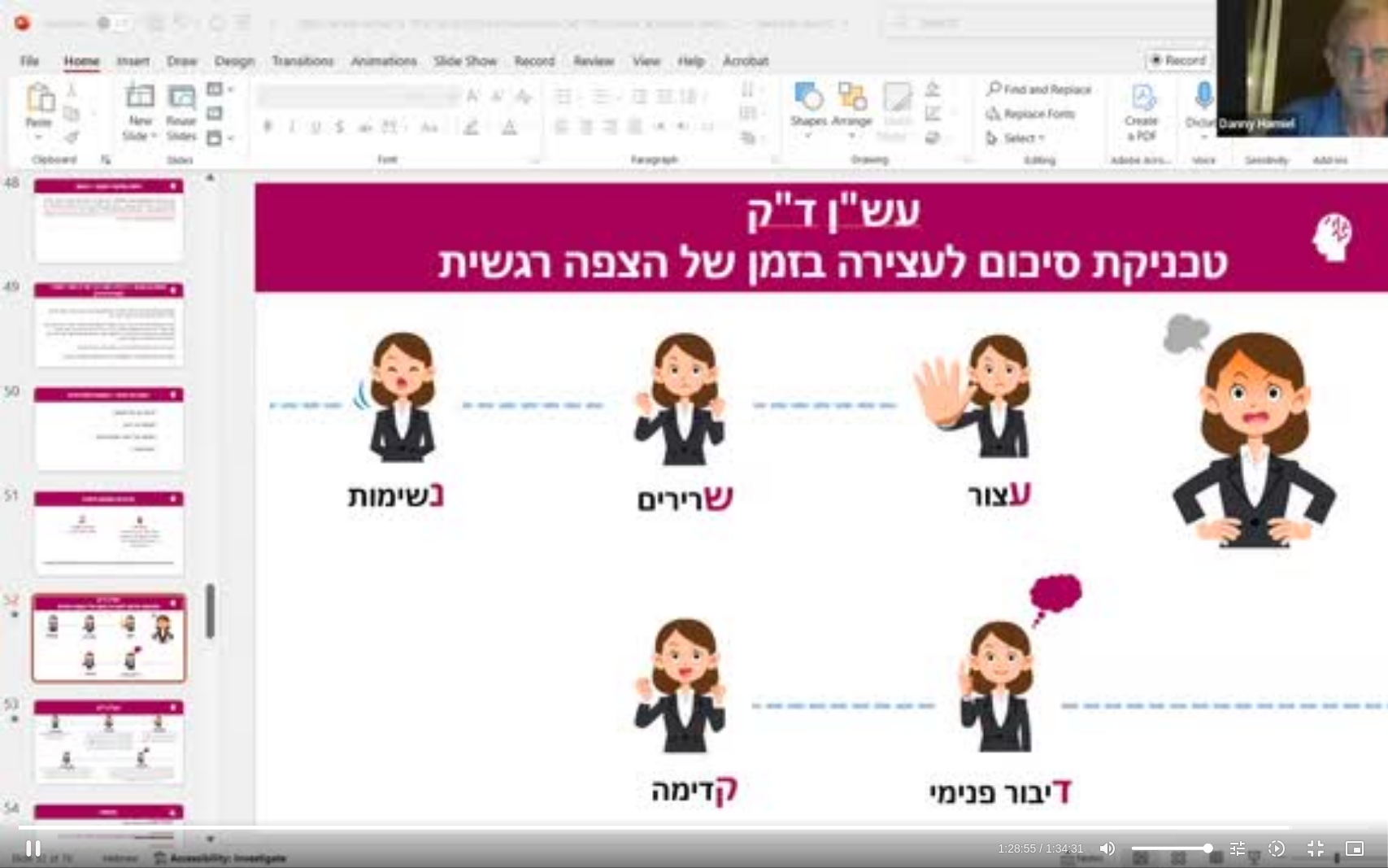
click at [679, 264] on div "Skip Ad 1:19:40 pause 1:28:55 / 1:34:31 volume_up Mute tune Resolution Auto 360…" at bounding box center [694, 434] width 1388 height 868
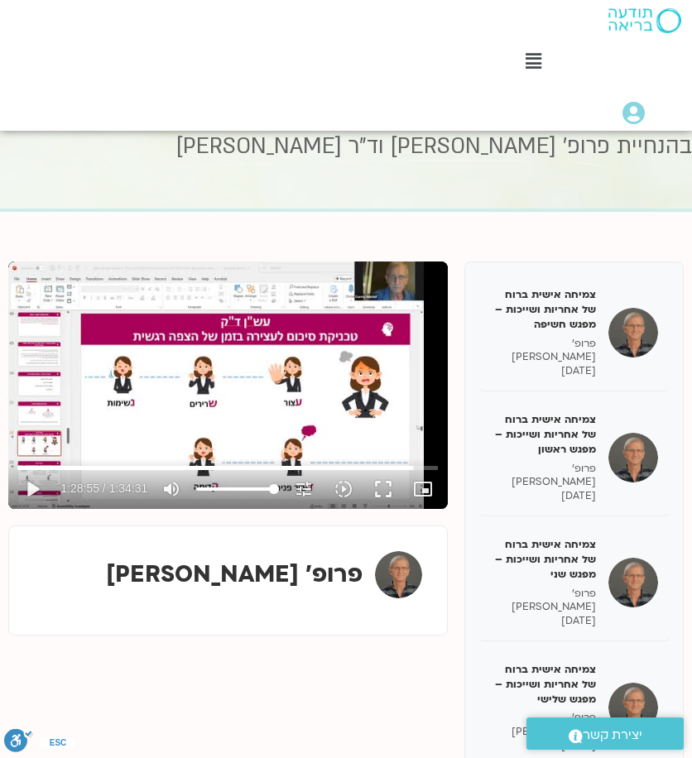
click at [293, 386] on div "Skip Ad 1:19:40 play_arrow 1:28:55 / 1:34:31 volume_up Mute tune Resolution Aut…" at bounding box center [227, 384] width 439 height 247
click at [297, 424] on div "Skip Ad 1:19:40 pause 1:29:01 / 1:34:31 volume_up Mute tune Resolution Auto 360…" at bounding box center [227, 384] width 439 height 247
click at [226, 352] on div "Skip Ad 25:29 play_arrow 1:29:02 / 1:34:31 volume_up Mute tune Resolution Auto …" at bounding box center [227, 384] width 439 height 247
click at [319, 383] on div "Skip Ad 25:29 pause 1:29:08 / 1:34:31 volume_up Mute tune Resolution Auto 360p …" at bounding box center [227, 384] width 439 height 247
click at [186, 398] on div "Skip Ad 25:29 play_arrow 1:29:08 / 1:34:31 volume_up Mute tune Resolution Auto …" at bounding box center [227, 384] width 439 height 247
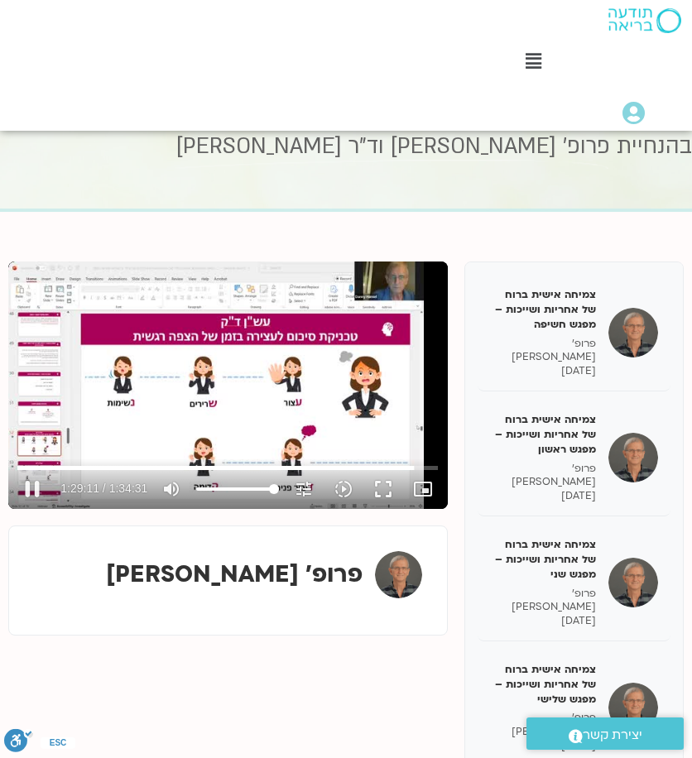
click at [273, 405] on div "Skip Ad 25:29 pause 1:29:11 / 1:34:31 volume_up Mute tune Resolution Auto 360p …" at bounding box center [227, 384] width 439 height 247
click at [298, 381] on div "Skip Ad 1:33:41 play_arrow 1:29:11 / 1:34:31 volume_up Mute tune Resolution Aut…" at bounding box center [227, 384] width 439 height 247
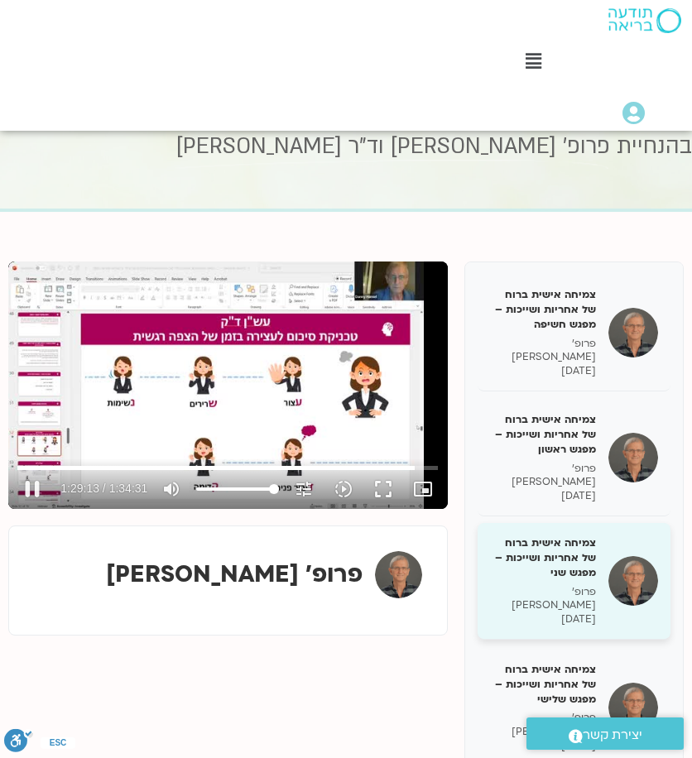
drag, startPoint x: 298, startPoint y: 380, endPoint x: 652, endPoint y: 495, distance: 372.3
click at [298, 380] on div "Skip Ad 1:34:31 pause 1:29:13 / 1:34:31 volume_up Mute tune Resolution Auto 360…" at bounding box center [227, 384] width 439 height 247
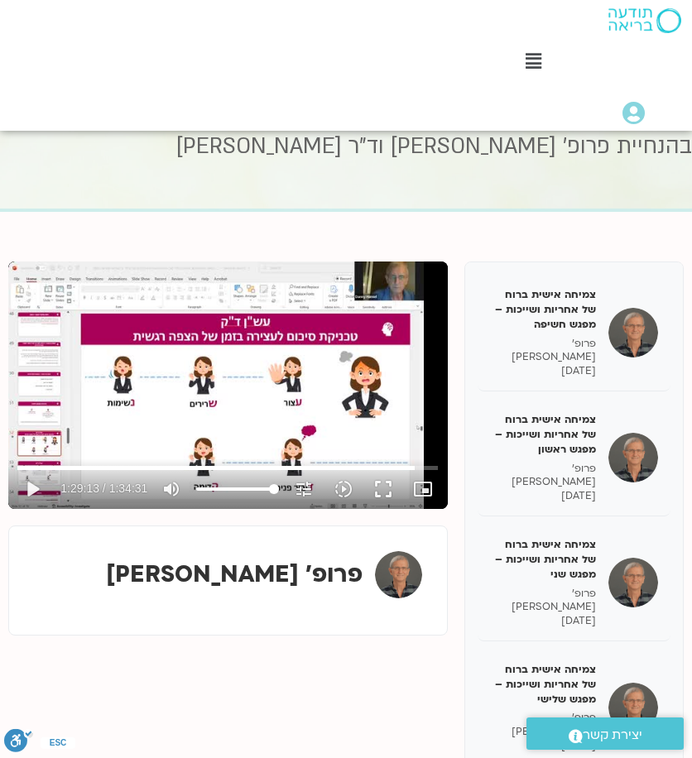
click at [316, 348] on div "Skip Ad 1:34:31 play_arrow 1:29:13 / 1:34:31 volume_up Mute tune Resolution Aut…" at bounding box center [227, 384] width 439 height 247
click at [299, 363] on div "Skip Ad 1:07:47 pause 1:29:59 / 1:34:31 volume_up Mute tune Resolution Auto 360…" at bounding box center [227, 384] width 439 height 247
click at [351, 413] on div "Skip Ad 1:07:47 play_arrow 1:29:59 / 1:34:31 volume_up Mute tune Resolution Aut…" at bounding box center [227, 384] width 439 height 247
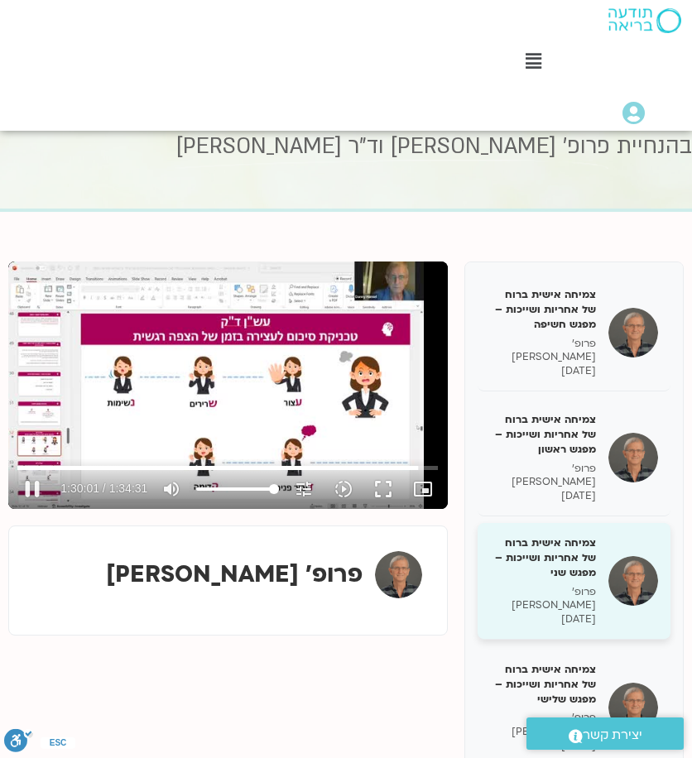
drag, startPoint x: 297, startPoint y: 370, endPoint x: 607, endPoint y: 519, distance: 344.1
click at [296, 370] on div "Skip Ad 1:07:47 pause 1:30:01 / 1:34:31 volume_up Mute tune Resolution Auto 360…" at bounding box center [227, 384] width 439 height 247
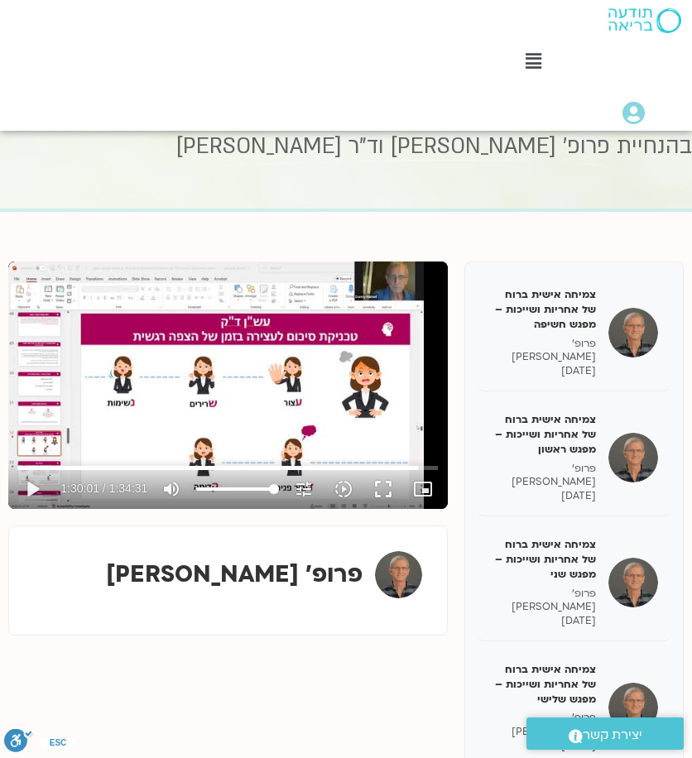
click at [306, 383] on div "Skip Ad 1:07:47 play_arrow 1:30:01 / 1:34:31 volume_up Mute tune Resolution Aut…" at bounding box center [227, 384] width 439 height 247
click at [264, 395] on div "Skip Ad 1:03:35 pause 1:30:07 / 1:34:31 volume_up Mute tune Resolution Auto 360…" at bounding box center [227, 384] width 439 height 247
click at [322, 410] on div "Skip Ad 1:03:35 play_arrow 1:30:07 / 1:34:31 volume_up Mute tune Resolution Aut…" at bounding box center [227, 384] width 439 height 247
click at [256, 366] on div "Skip Ad 1:03:35 pause 1:30:13 / 1:34:31 volume_up Mute tune Resolution Auto 360…" at bounding box center [227, 384] width 439 height 247
click at [295, 342] on div "Skip Ad 1:03:35 play_arrow 1:30:13 / 1:34:31 volume_up Mute tune Resolution Aut…" at bounding box center [227, 384] width 439 height 247
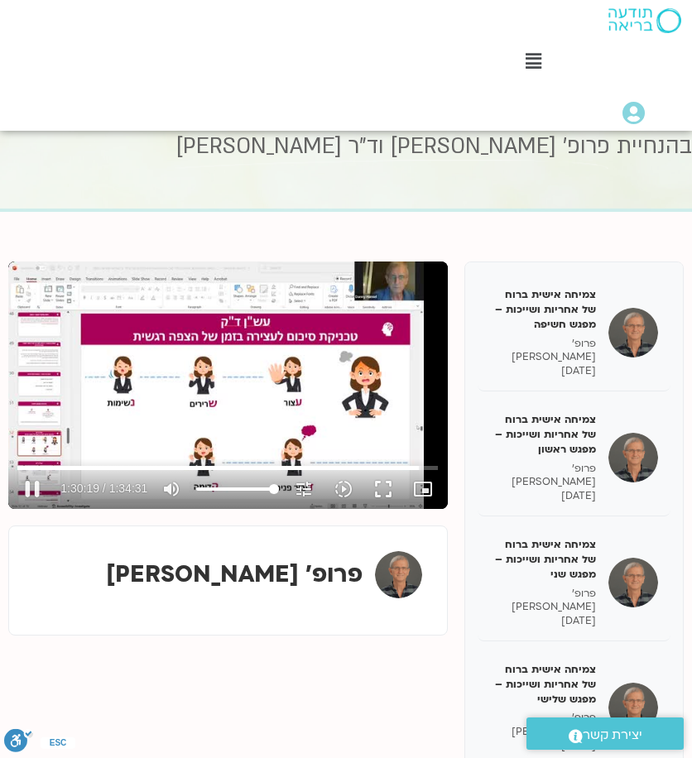
click at [283, 401] on div "Skip Ad 1:03:35 pause 1:30:19 / 1:34:31 volume_up Mute tune Resolution Auto 360…" at bounding box center [227, 384] width 439 height 247
click at [227, 383] on div "Skip Ad 1:13:30 play_arrow 1:30:20 / 1:34:31 volume_up Mute tune Resolution Aut…" at bounding box center [227, 384] width 439 height 247
click at [213, 406] on div "Skip Ad 39:23 pause 1:30:25 / 1:34:31 volume_up Mute tune Resolution Auto 360p …" at bounding box center [227, 384] width 439 height 247
click at [208, 383] on div "Skip Ad 1:10:49 play_arrow 1:30:25 / 1:34:31 volume_up Mute tune Resolution Aut…" at bounding box center [227, 384] width 439 height 247
click at [280, 403] on div "Skip Ad 1:18:15 pause 1:30:32 / 1:34:31 volume_up Mute tune Resolution Auto 360…" at bounding box center [227, 384] width 439 height 247
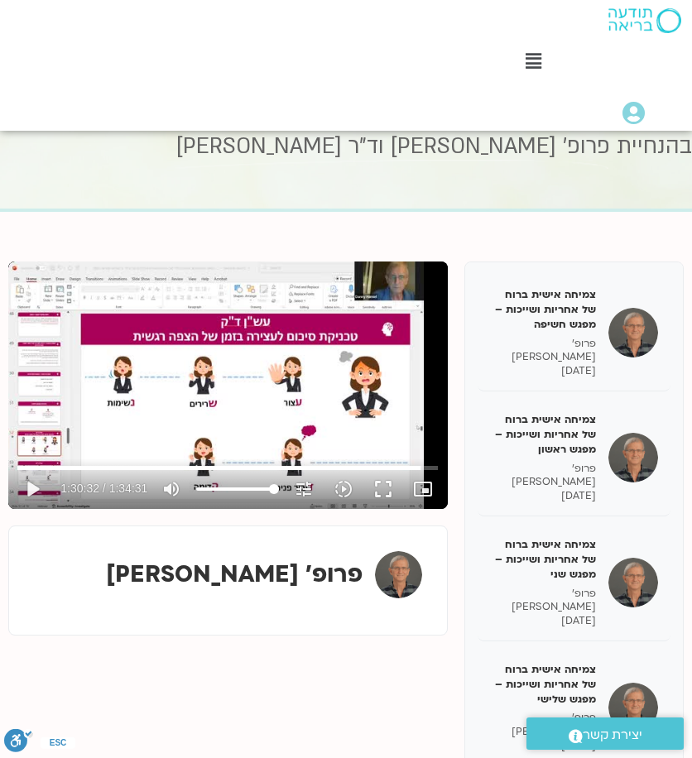
click at [192, 365] on div "Skip Ad 1:32:10 play_arrow 1:30:32 / 1:34:31 volume_up Mute tune Resolution Aut…" at bounding box center [227, 384] width 439 height 247
click at [208, 373] on div "Skip Ad 1:32:10 pause 1:30:38 / 1:34:31 volume_up Mute tune Resolution Auto 360…" at bounding box center [227, 384] width 439 height 247
click at [189, 371] on div "Skip Ad 1:32:10 play_arrow 1:30:38 / 1:34:31 volume_up Mute tune Resolution Aut…" at bounding box center [227, 384] width 439 height 247
click at [263, 400] on div "Skip Ad 1:32:10 pause 1:30:40 / 1:34:31 volume_up Mute tune Resolution Auto 360…" at bounding box center [227, 384] width 439 height 247
click at [352, 406] on div "Skip Ad 1:23:35 play_arrow 1:30:40 / 1:34:31 volume_up Mute tune Resolution Aut…" at bounding box center [227, 384] width 439 height 247
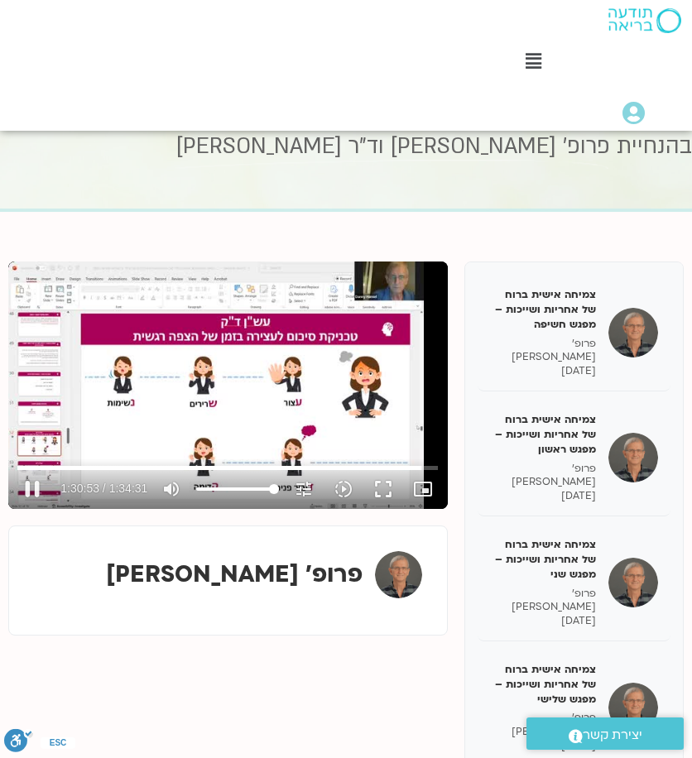
click at [149, 373] on div "Skip Ad 1:23:35 pause 1:30:53 / 1:34:31 volume_up Mute tune Resolution Auto 360…" at bounding box center [227, 384] width 439 height 247
click at [192, 370] on div "Skip Ad 1:33:19 play_arrow 1:30:53 / 1:34:31 volume_up Mute tune Resolution Aut…" at bounding box center [227, 384] width 439 height 247
click at [250, 358] on div "Skip Ad 1:33:19 pause 1:30:59 / 1:34:31 volume_up Mute tune Resolution Auto 360…" at bounding box center [227, 384] width 439 height 247
click at [297, 375] on div "Skip Ad 1:33:19 play_arrow 1:30:59 / 1:34:31 volume_up Mute tune Resolution Aut…" at bounding box center [227, 384] width 439 height 247
click at [303, 375] on div "Skip Ad 1:33:19 pause 1:31:03 / 1:34:31 volume_up Mute tune Resolution Auto 360…" at bounding box center [227, 384] width 439 height 247
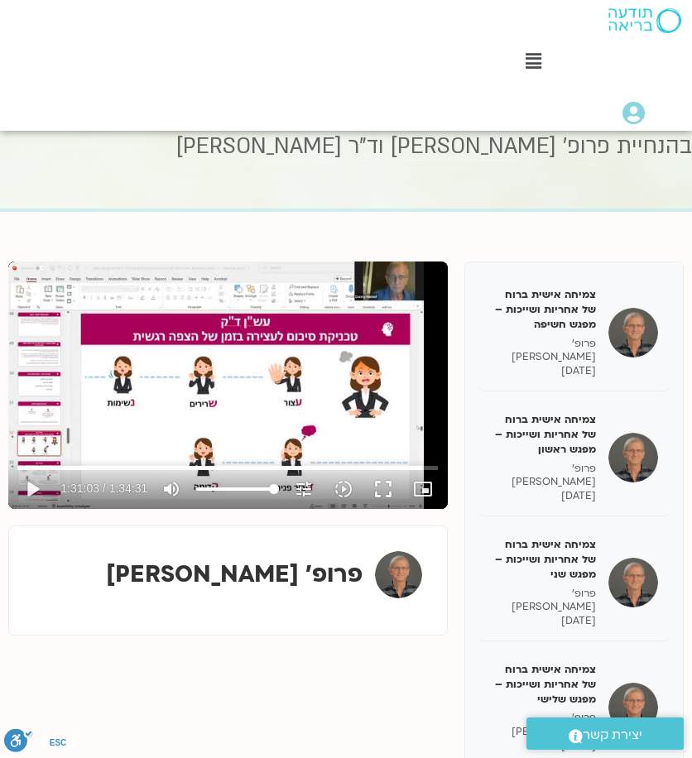
click at [352, 375] on div "Skip Ad 1:33:19 play_arrow 1:31:03 / 1:34:31 volume_up Mute tune Resolution Aut…" at bounding box center [227, 384] width 439 height 247
click at [385, 491] on button "fullscreen" at bounding box center [383, 489] width 40 height 40
click at [266, 388] on div "Skip Ad 1:04:09 pause 1:31:12 / 1:34:31 volume_up Mute tune Resolution Auto 360…" at bounding box center [227, 384] width 439 height 247
click at [204, 395] on div "Skip Ad 31:00 play_arrow 1:31:12 / 1:34:31 volume_up Mute tune Resolution Auto …" at bounding box center [227, 384] width 439 height 247
click at [321, 368] on div "Skip Ad 31:00 pause 1:31:19 / 1:34:31 volume_up Mute tune Resolution Auto 360p …" at bounding box center [227, 384] width 439 height 247
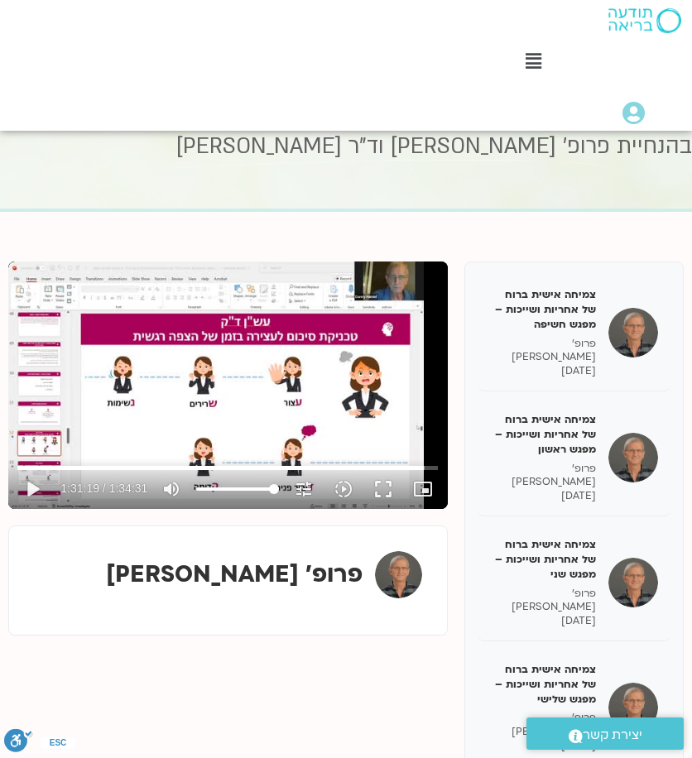
click at [208, 353] on div "Skip Ad 31:00 play_arrow 1:31:19 / 1:34:31 volume_up Mute tune Resolution Auto …" at bounding box center [227, 384] width 439 height 247
drag, startPoint x: 300, startPoint y: 382, endPoint x: 351, endPoint y: 393, distance: 51.6
click at [300, 382] on div "Skip Ad 31:00 pause 1:31:22 / 1:34:31 volume_up Mute tune Resolution Auto 360p …" at bounding box center [227, 384] width 439 height 247
click at [305, 358] on div "Skip Ad 31:00 play_arrow 1:31:23 / 1:34:31 volume_up Mute tune Resolution Auto …" at bounding box center [227, 384] width 439 height 247
click at [300, 388] on div "Skip Ad 31:00 pause 1:31:31 / 1:34:31 volume_up Mute tune Resolution Auto 360p …" at bounding box center [227, 384] width 439 height 247
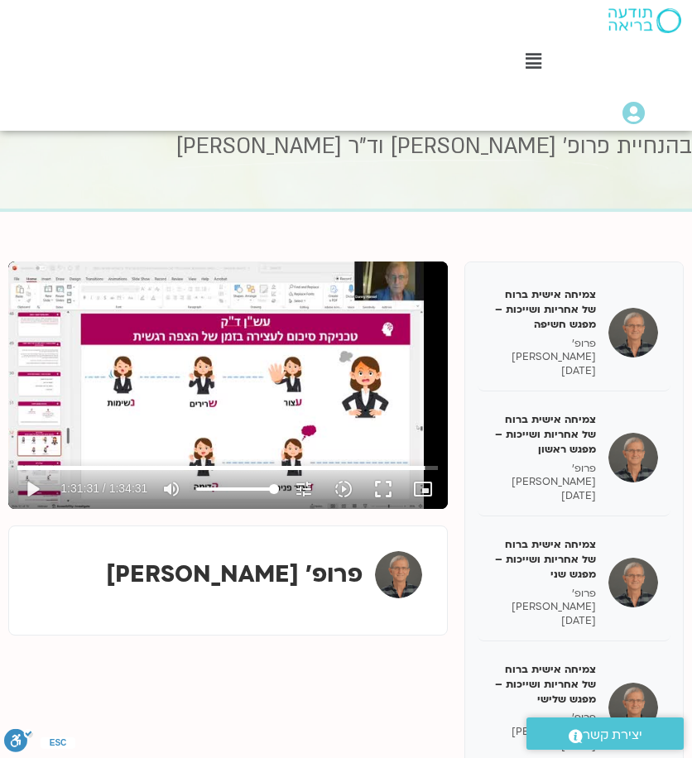
click at [228, 335] on div "Skip Ad 31:00 play_arrow 1:31:31 / 1:34:31 volume_up Mute tune Resolution Auto …" at bounding box center [227, 384] width 439 height 247
click at [268, 388] on div "Skip Ad 31:00 pause 1:31:41 / 1:34:31 volume_up Mute tune Resolution Auto 360p …" at bounding box center [227, 384] width 439 height 247
click at [202, 337] on div "Skip Ad 31:00 play_arrow 1:31:41 / 1:34:31 volume_up Mute tune Resolution Auto …" at bounding box center [227, 384] width 439 height 247
click at [204, 345] on div "Skip Ad 31:00 pause 1:32:32 / 1:34:31 volume_up Mute tune Resolution Auto 360p …" at bounding box center [227, 384] width 439 height 247
click at [222, 347] on div "Skip Ad 31:00 play_arrow 1:32:32 / 1:34:31 volume_up Mute tune Resolution Auto …" at bounding box center [227, 384] width 439 height 247
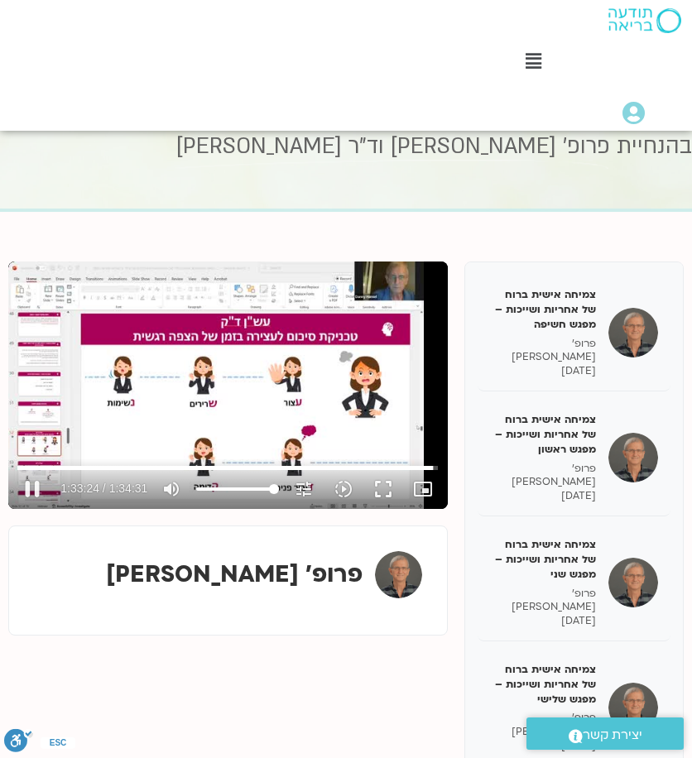
click at [223, 401] on div "Skip Ad 31:00 pause 1:33:24 / 1:34:31 volume_up Mute tune Resolution Auto 360p …" at bounding box center [227, 384] width 439 height 247
click at [427, 469] on input "Seek" at bounding box center [227, 467] width 420 height 10
click at [389, 430] on div "Skip Ad 1:30:04 play_arrow 1:33:14 / 1:34:31 volume_up Mute tune Resolution Aut…" at bounding box center [227, 384] width 439 height 247
click at [326, 373] on div "Skip Ad 1:33:53 pause 1:33:24 / 1:34:31 volume_up Mute tune Resolution Auto 360…" at bounding box center [227, 384] width 439 height 247
click at [222, 406] on div "Skip Ad 49:18 play_arrow 1:33:25 / 1:34:31 volume_up Mute tune Resolution Auto …" at bounding box center [227, 384] width 439 height 247
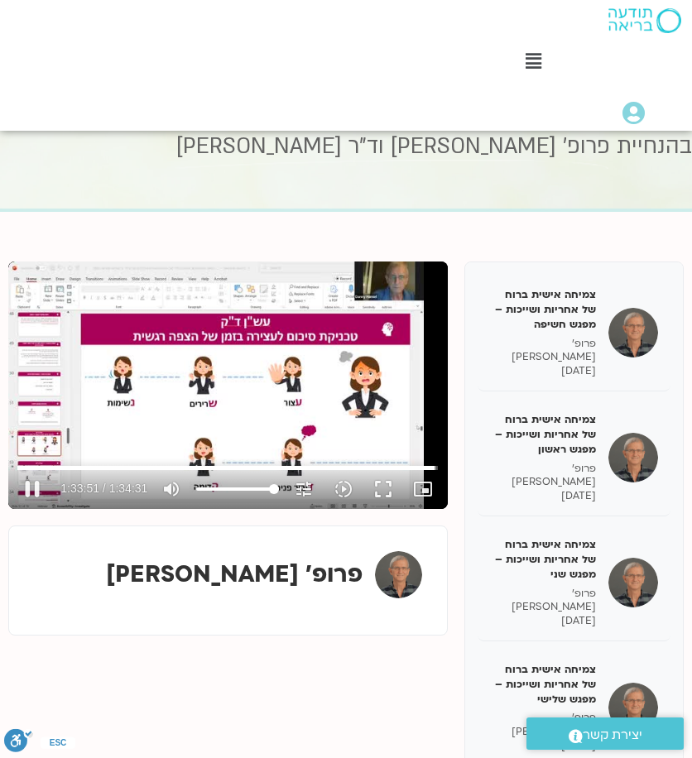
drag, startPoint x: 196, startPoint y: 396, endPoint x: 225, endPoint y: 400, distance: 29.2
click at [196, 396] on div "Skip Ad 2:02 pause 1:33:51 / 1:34:31 volume_up Mute tune Resolution Auto 360p s…" at bounding box center [227, 384] width 439 height 247
click at [236, 363] on div "Skip Ad 1:33:53 play_arrow 1:33:51 / 1:34:31 volume_up Mute tune Resolution Aut…" at bounding box center [227, 384] width 439 height 247
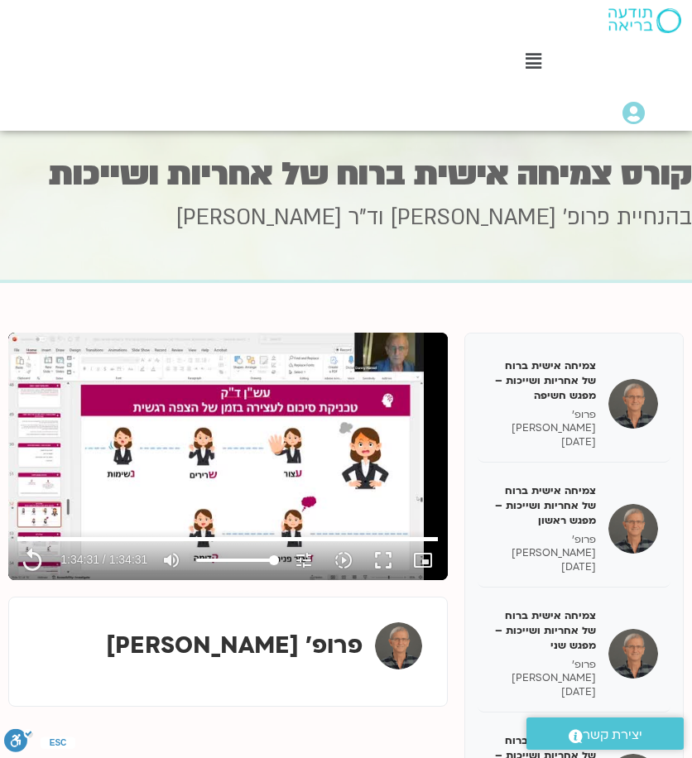
scroll to position [0, 0]
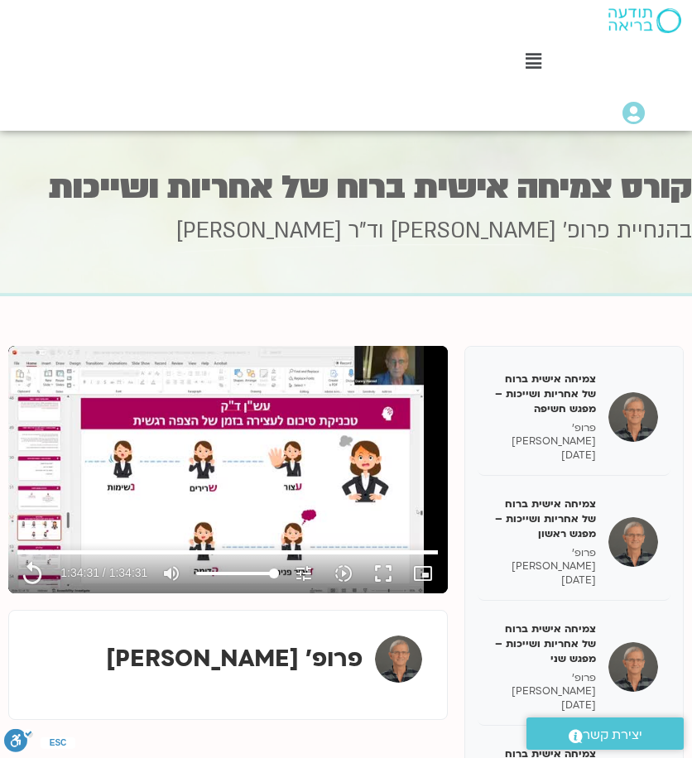
type input "5671.2"
